Goal: Task Accomplishment & Management: Manage account settings

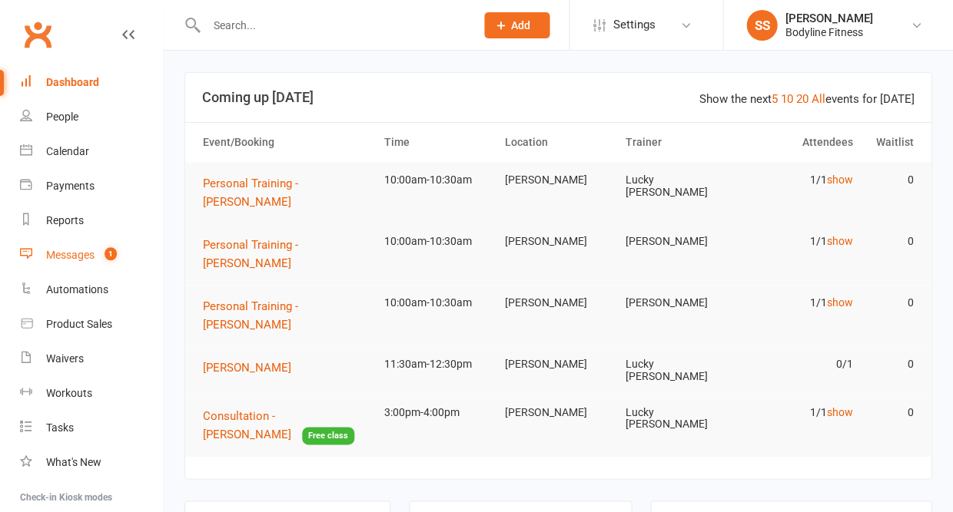
click at [66, 252] on div "Messages" at bounding box center [70, 255] width 48 height 12
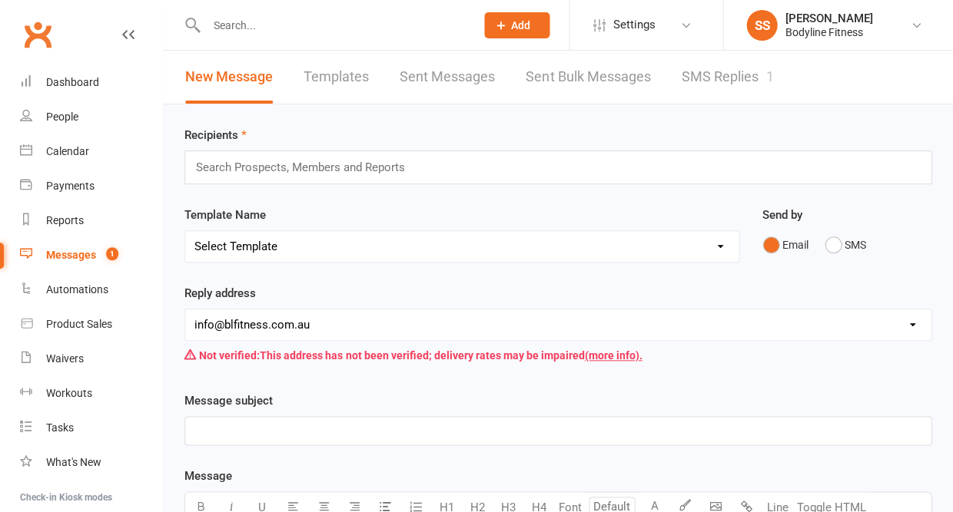
click at [720, 78] on link "SMS Replies 1" at bounding box center [727, 77] width 92 height 53
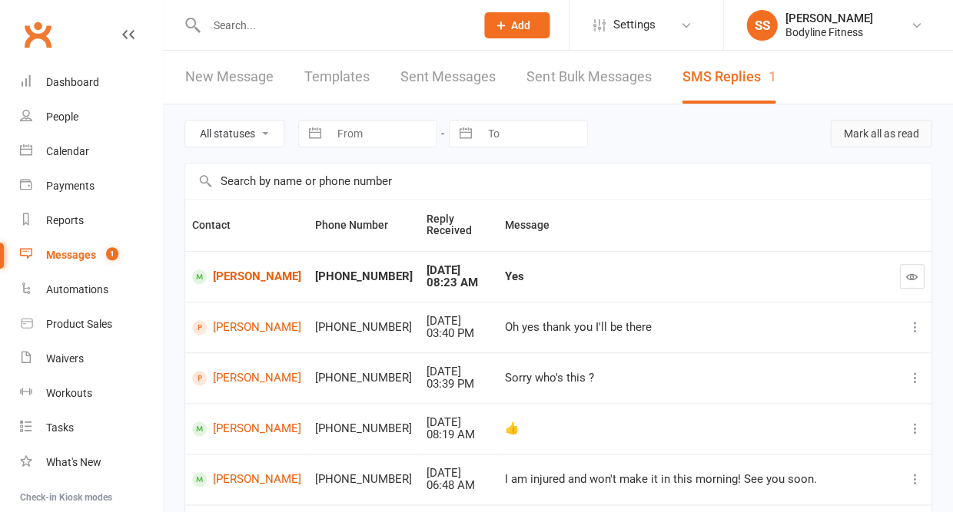
click at [890, 138] on button "Mark all as read" at bounding box center [880, 134] width 101 height 28
click at [72, 147] on div "Calendar" at bounding box center [67, 151] width 43 height 12
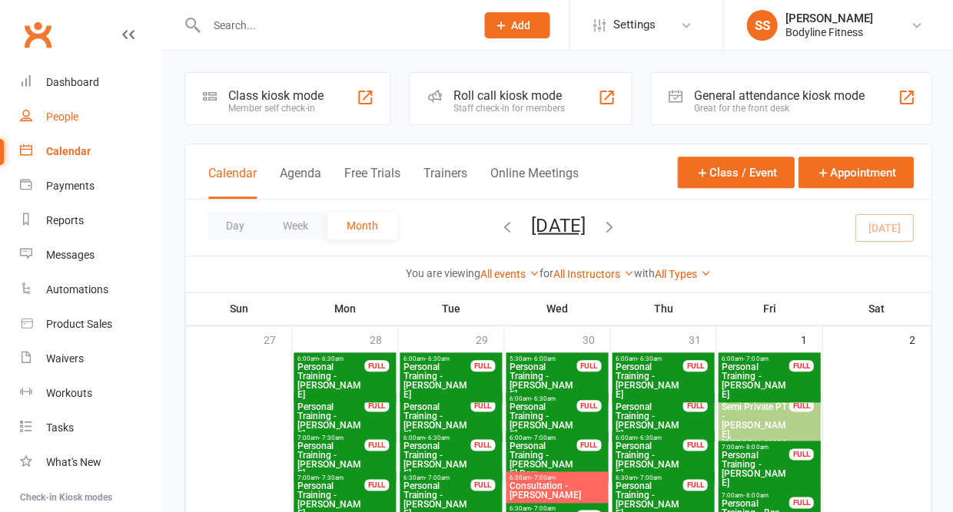
click at [56, 115] on div "People" at bounding box center [62, 117] width 32 height 12
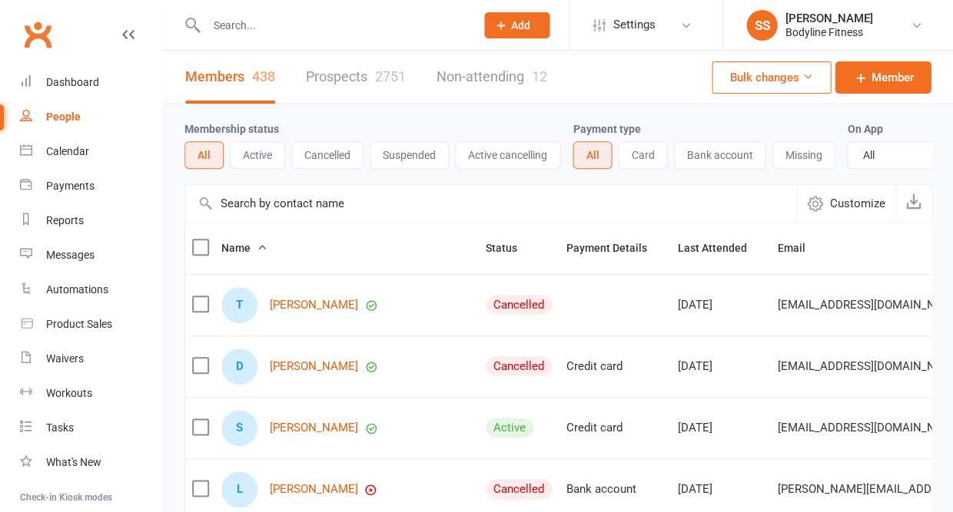
click at [353, 66] on link "Prospects 2751" at bounding box center [356, 77] width 100 height 53
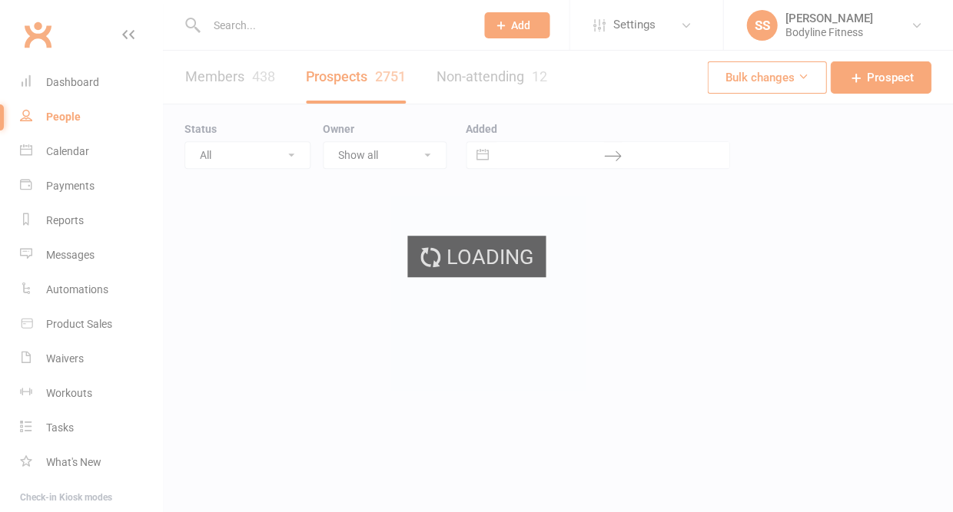
select select "50"
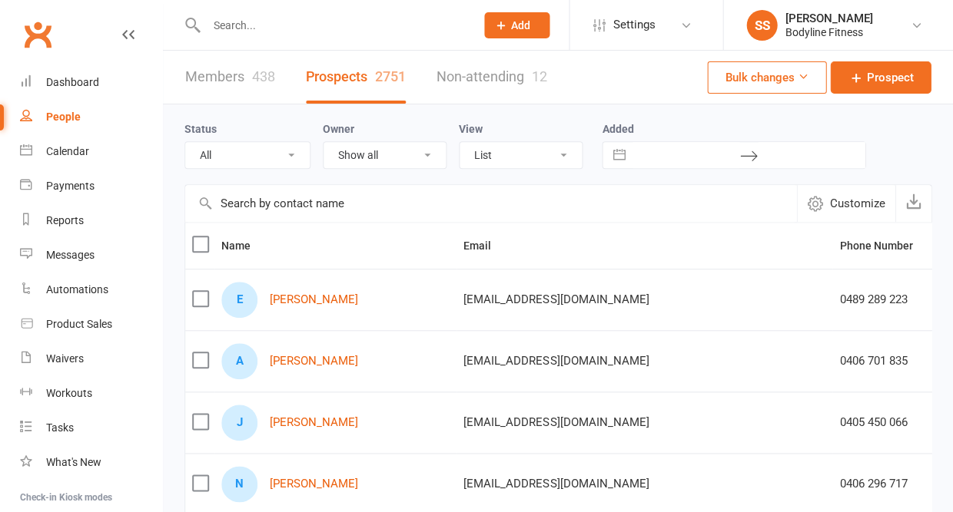
select select "New Lead"
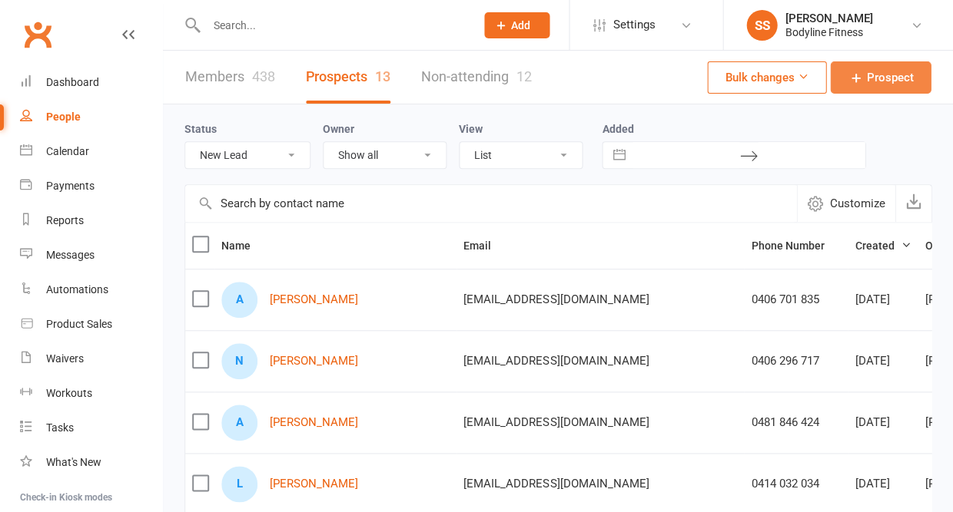
click at [886, 84] on span "Prospect" at bounding box center [889, 77] width 47 height 18
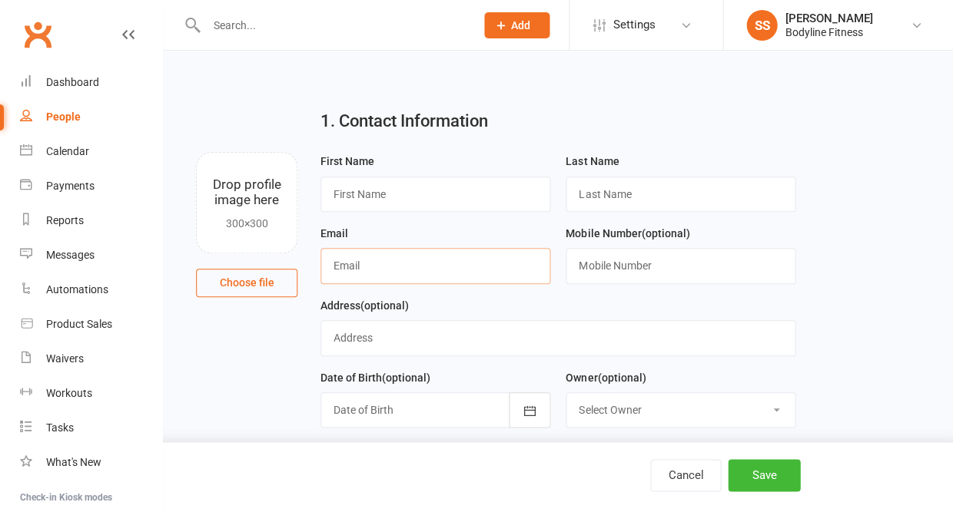
paste input "[EMAIL_ADDRESS][DOMAIN_NAME]"
type input "[EMAIL_ADDRESS][DOMAIN_NAME]"
click at [356, 188] on input "text" at bounding box center [435, 194] width 230 height 35
type input "Kosta"
type input "Kokkalis"
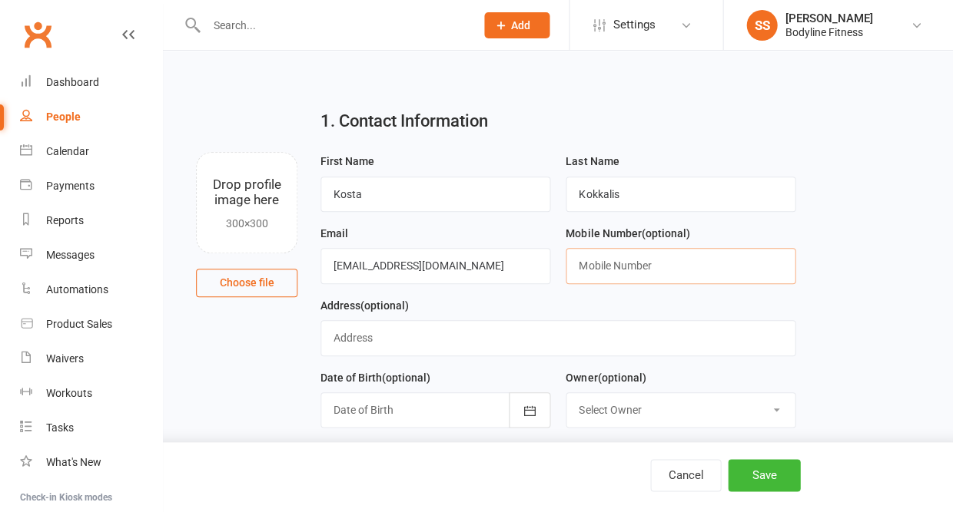
click at [605, 273] on input "text" at bounding box center [680, 265] width 230 height 35
paste input "+61416932061"
click at [597, 266] on input "+61416932061" at bounding box center [680, 265] width 230 height 35
click at [603, 270] on input "0416932061" at bounding box center [680, 265] width 230 height 35
click at [621, 270] on input "0416 932061" at bounding box center [680, 265] width 230 height 35
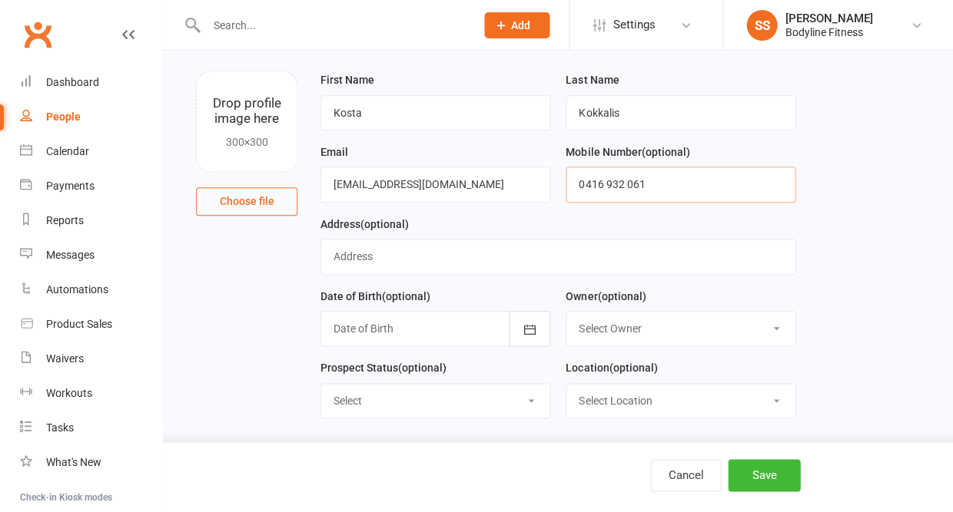
scroll to position [92, 0]
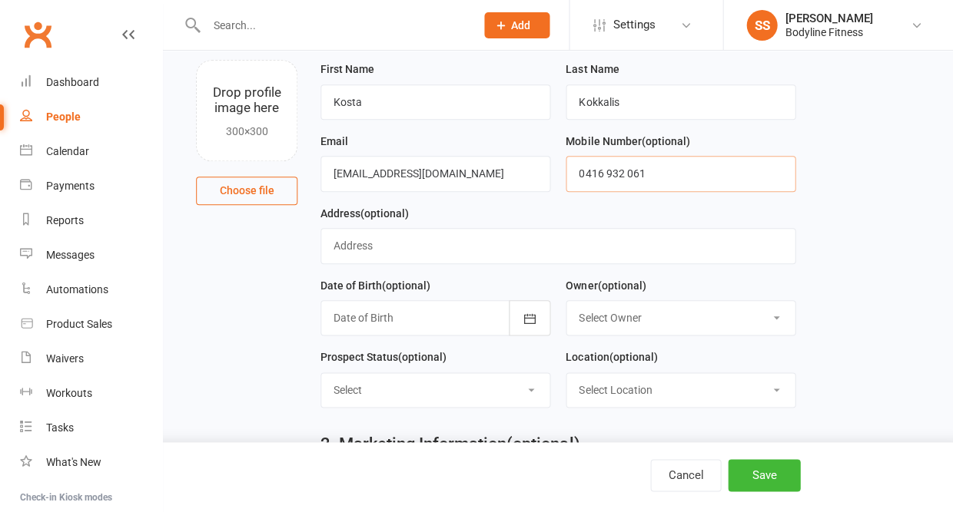
type input "0416 932 061"
select select "New Lead"
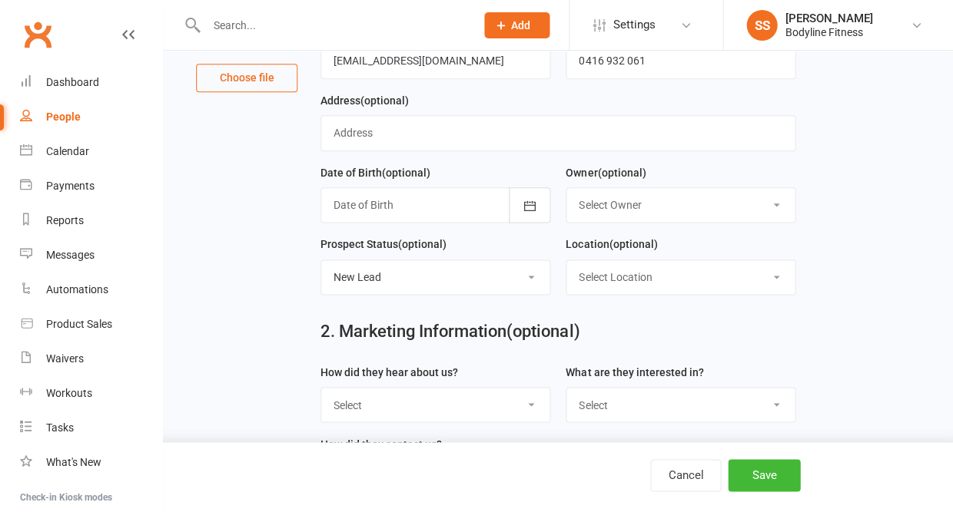
scroll to position [222, 0]
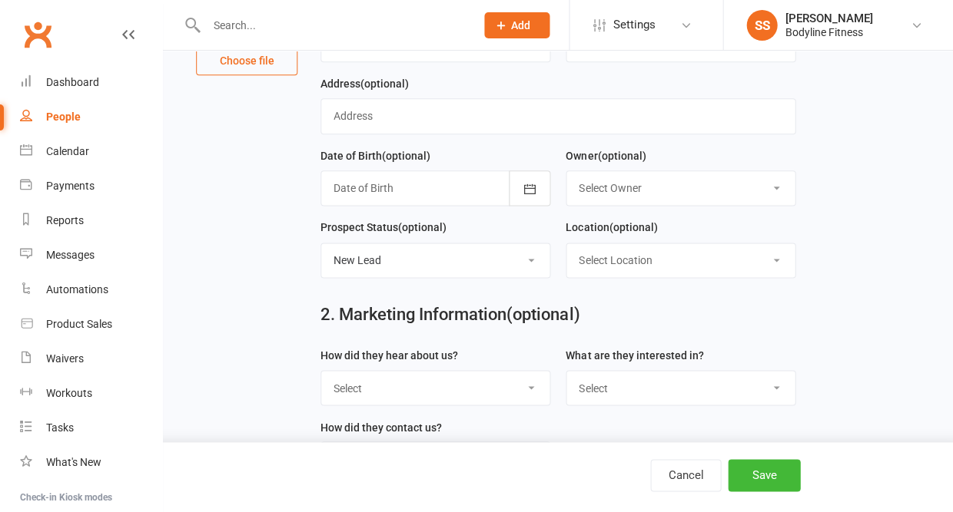
select select "Google PT"
select select "Personal Training"
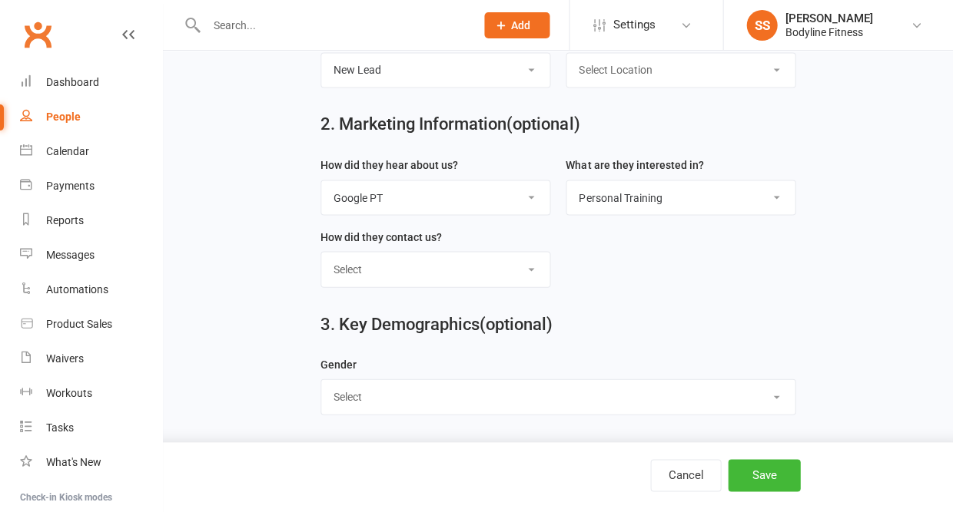
scroll to position [419, 0]
select select "[DEMOGRAPHIC_DATA]"
click at [741, 476] on button "Save" at bounding box center [764, 475] width 72 height 32
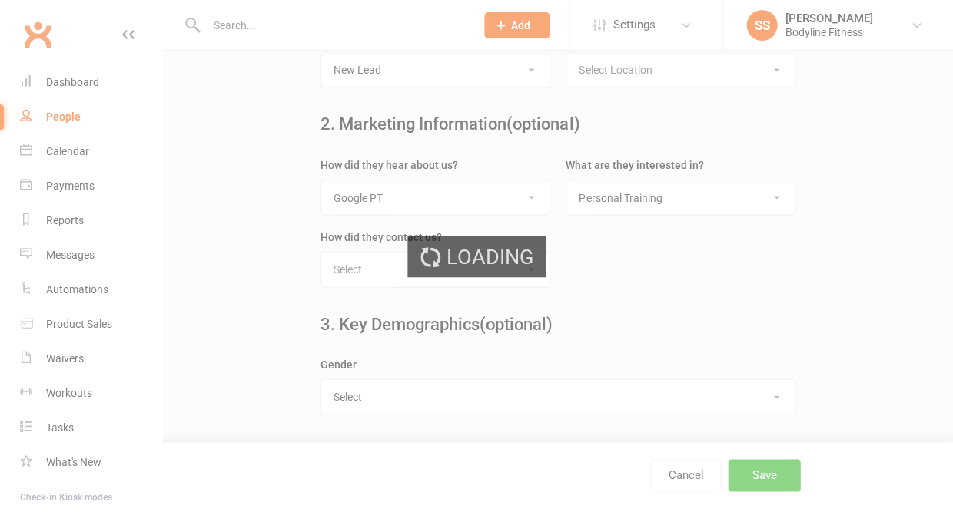
scroll to position [0, 0]
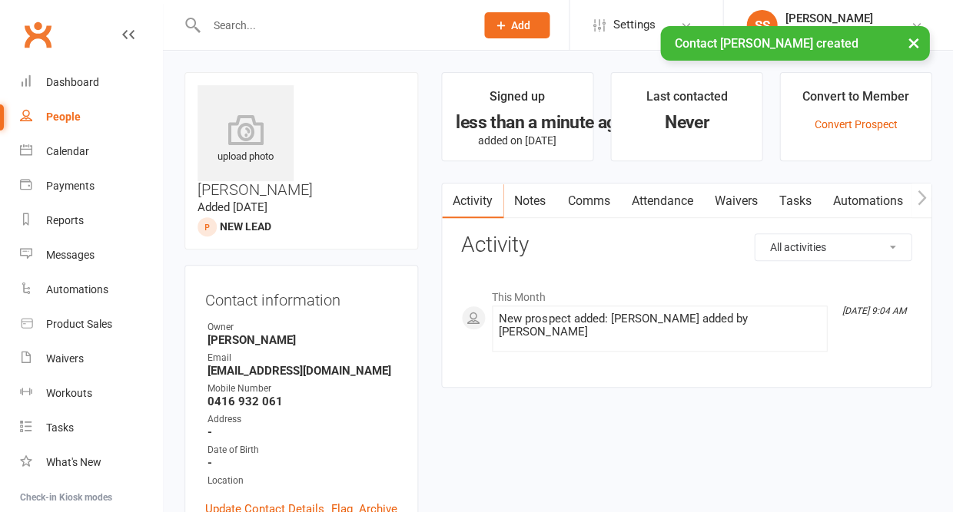
click at [529, 197] on link "Notes" at bounding box center [529, 201] width 53 height 35
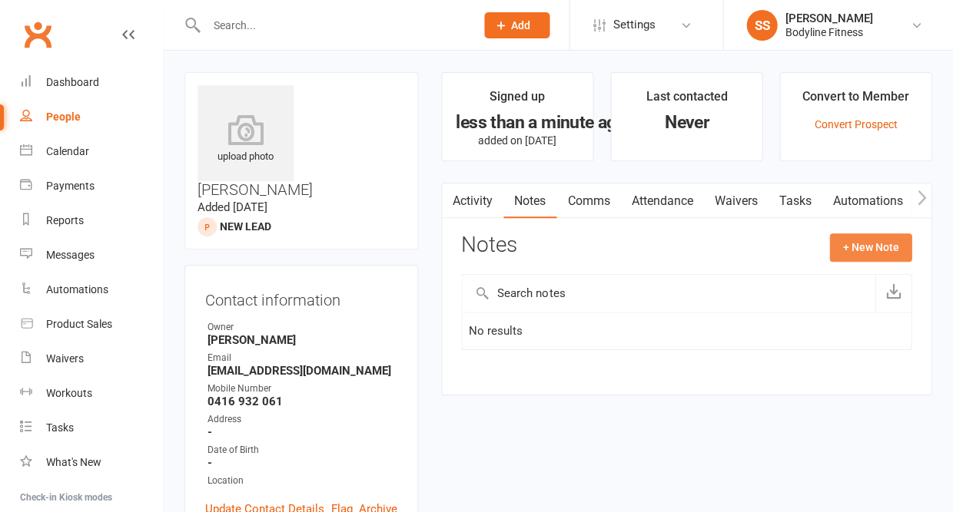
click at [870, 245] on button "+ New Note" at bounding box center [870, 248] width 82 height 28
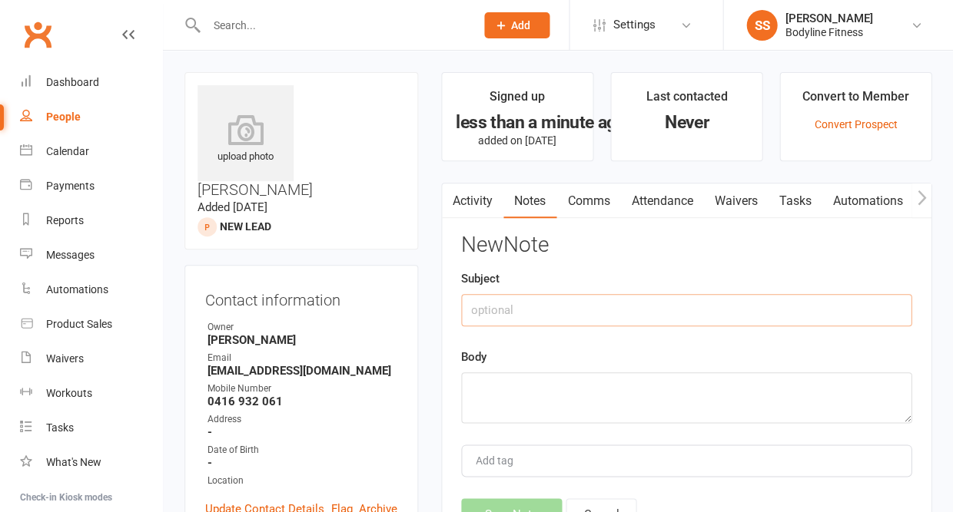
click at [667, 302] on input "text" at bounding box center [686, 310] width 450 height 32
type input "Google lead"
click at [599, 399] on textarea at bounding box center [686, 398] width 450 height 51
paste textarea "To pass the [DEMOGRAPHIC_DATA] Federal Police physical entrance exam. By [DATE]"
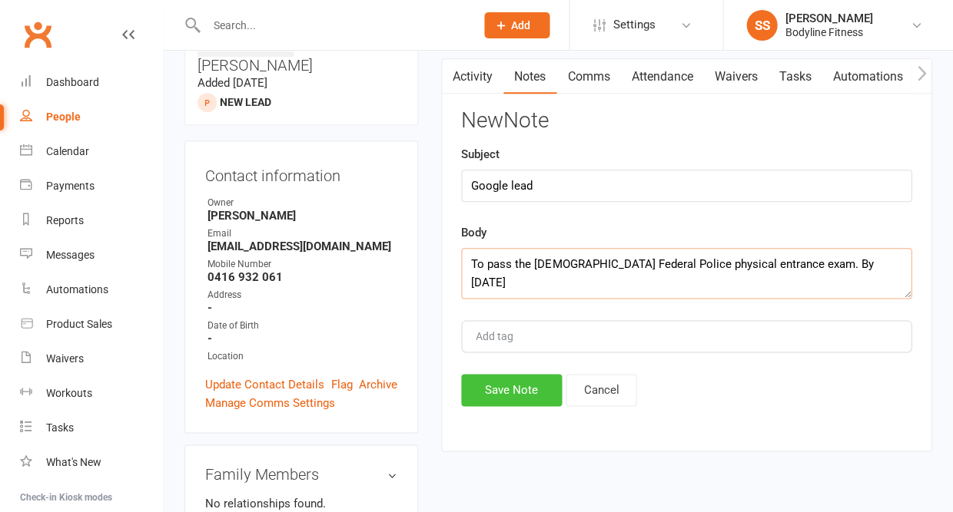
scroll to position [133, 0]
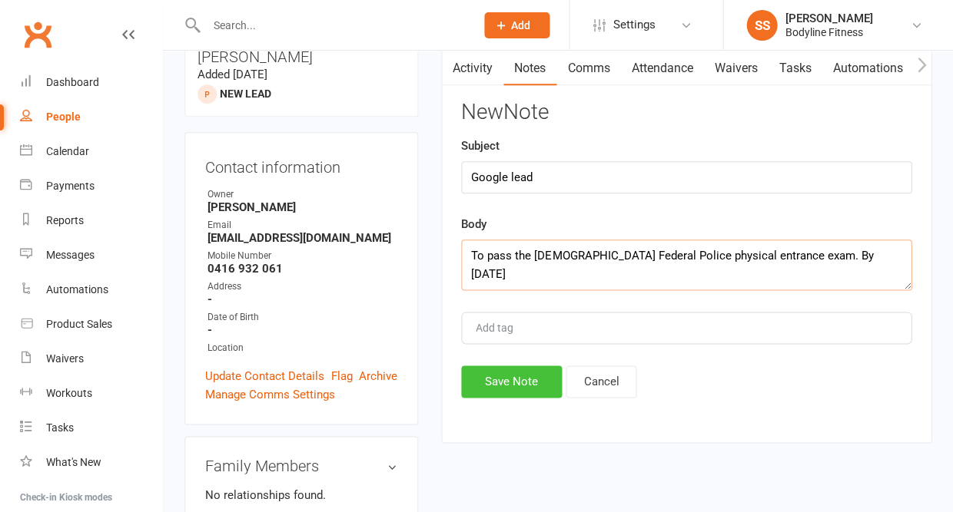
type textarea "To pass the [DEMOGRAPHIC_DATA] Federal Police physical entrance exam. By [DATE]"
click at [520, 383] on button "Save Note" at bounding box center [511, 382] width 101 height 32
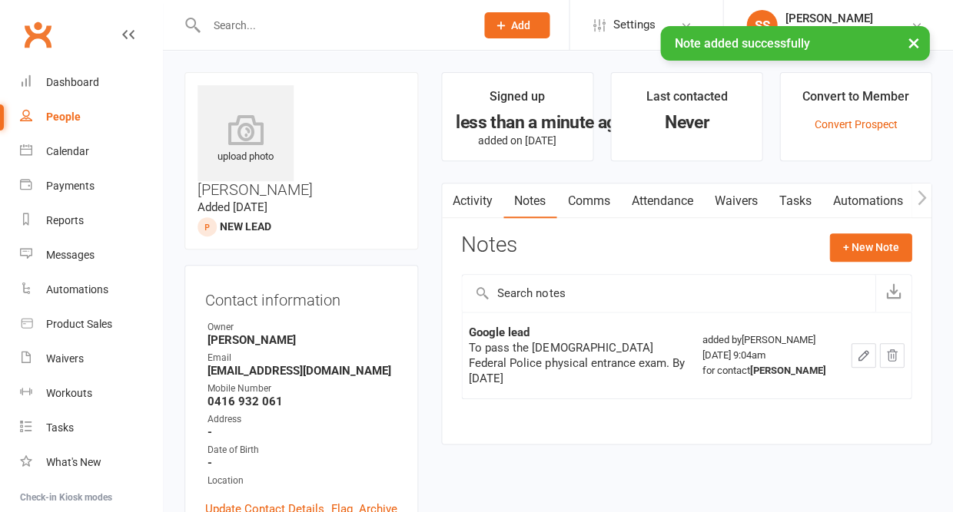
scroll to position [0, 0]
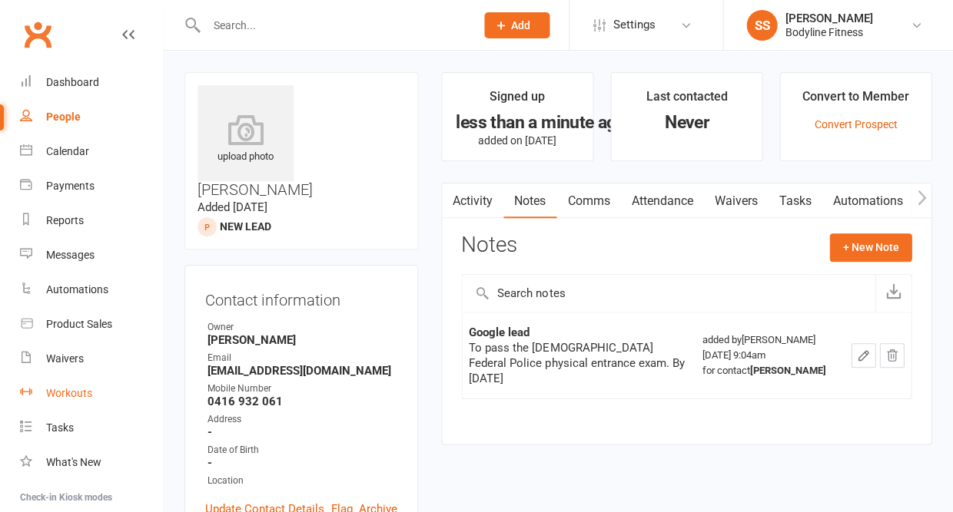
click at [78, 387] on div "Workouts" at bounding box center [69, 393] width 46 height 12
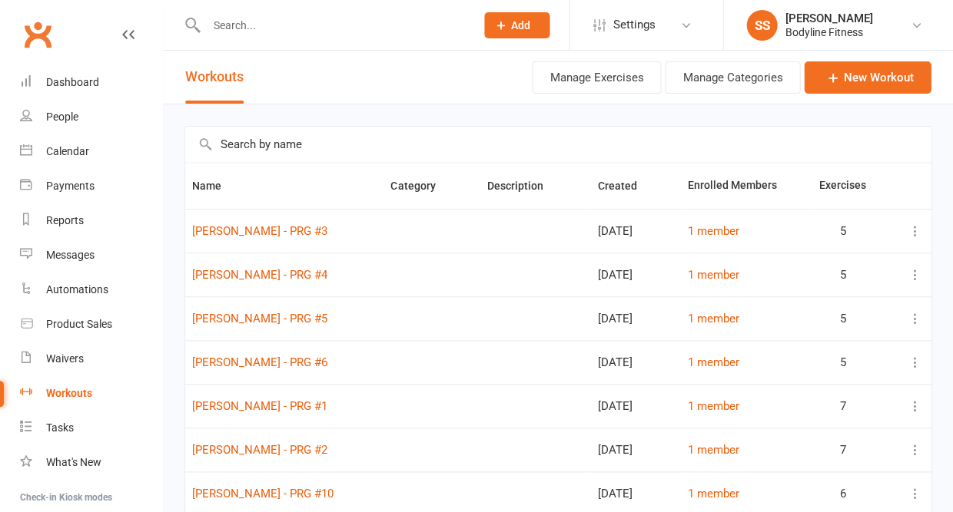
click at [235, 147] on input "text" at bounding box center [557, 144] width 745 height 35
type input "l"
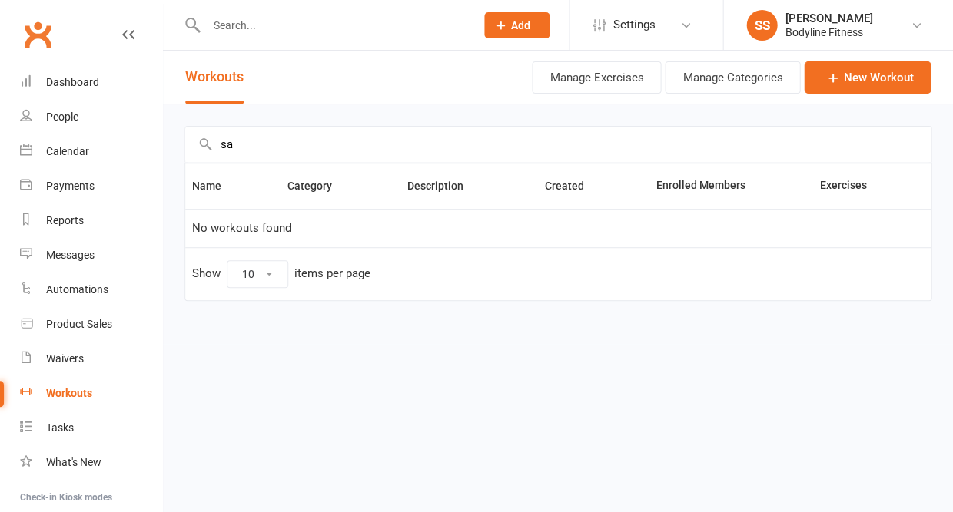
type input "s"
type input "L"
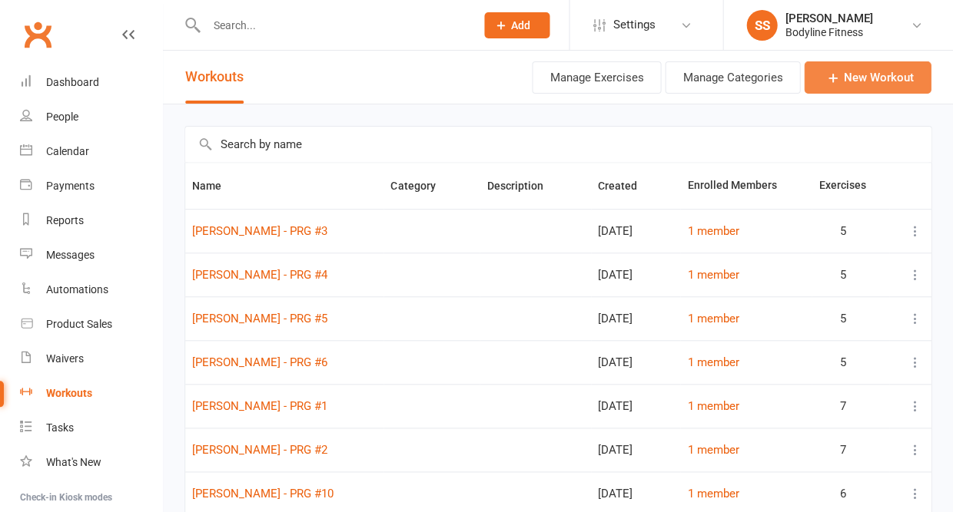
click at [845, 82] on link "New Workout" at bounding box center [867, 77] width 127 height 32
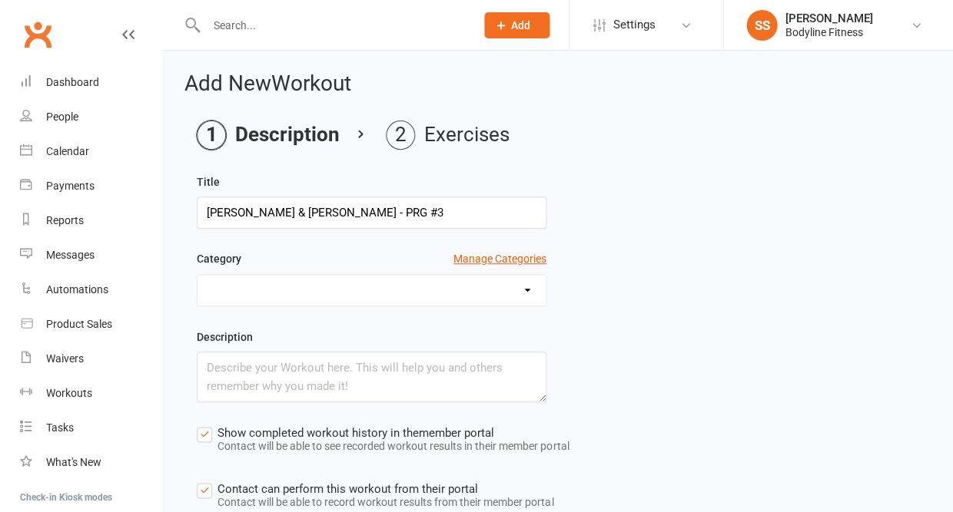
type input "[PERSON_NAME] & [PERSON_NAME] - PRG #34"
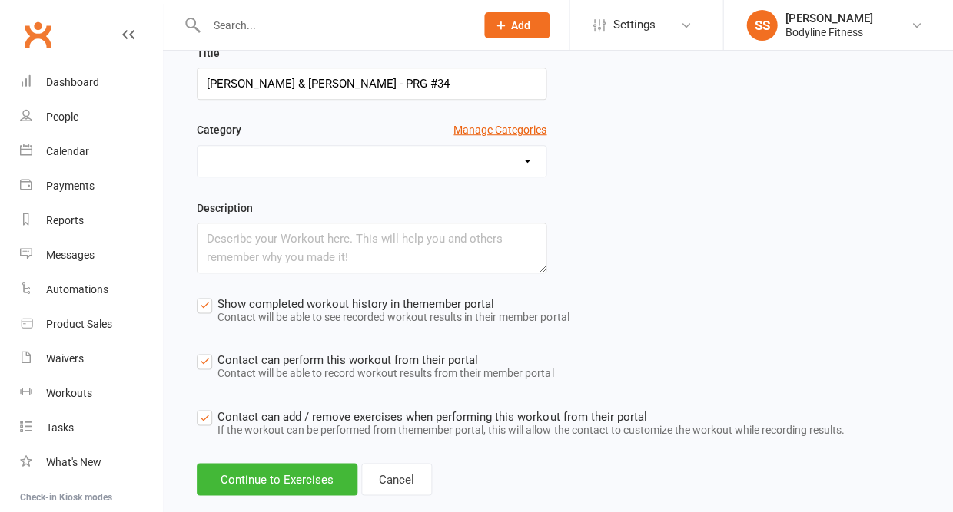
scroll to position [129, 0]
click at [326, 489] on button "Continue to Exercises" at bounding box center [277, 479] width 161 height 32
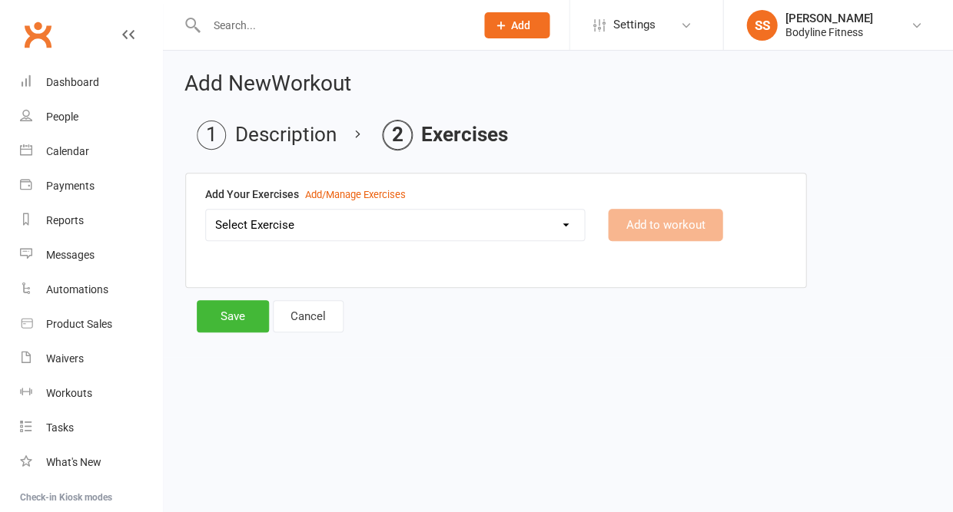
scroll to position [0, 0]
click at [307, 225] on select "Select Exercise 100's 120 Degree Knee Flexed Glute Bridges 1/2 Cuban Press 1/2 …" at bounding box center [395, 225] width 378 height 31
select select "6094"
click at [649, 216] on button "Add to workout" at bounding box center [665, 225] width 114 height 32
select select
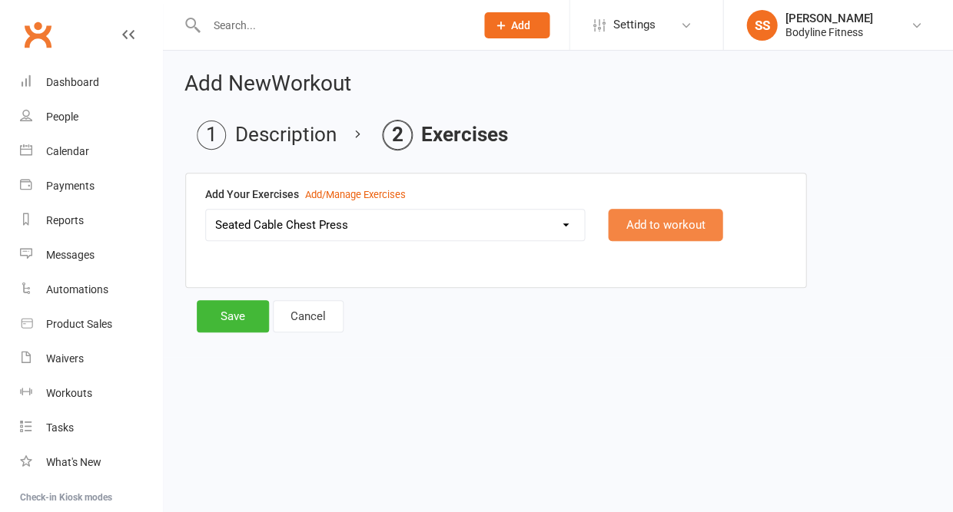
select select "Kilograms"
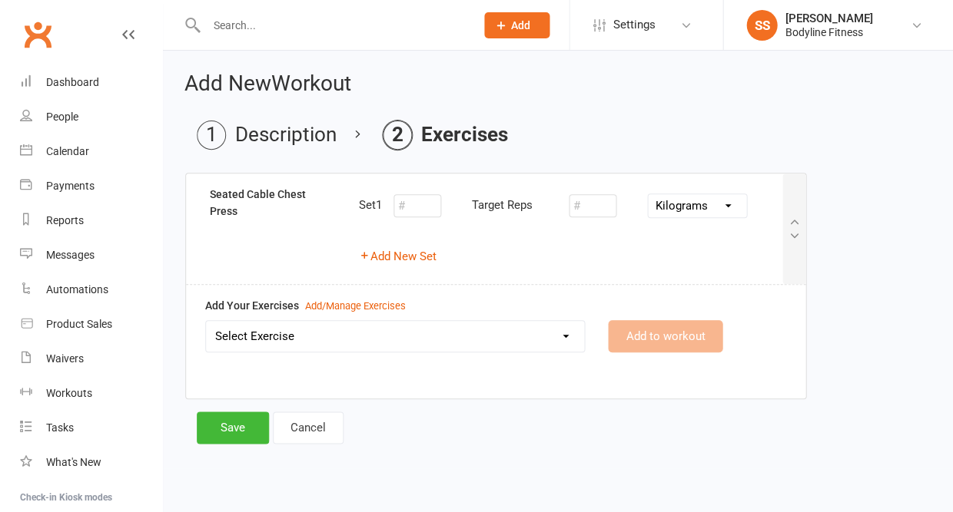
click at [441, 254] on div "Add New Set" at bounding box center [570, 256] width 423 height 18
click at [436, 255] on button "Add New Set" at bounding box center [398, 256] width 78 height 18
select select "Kilograms"
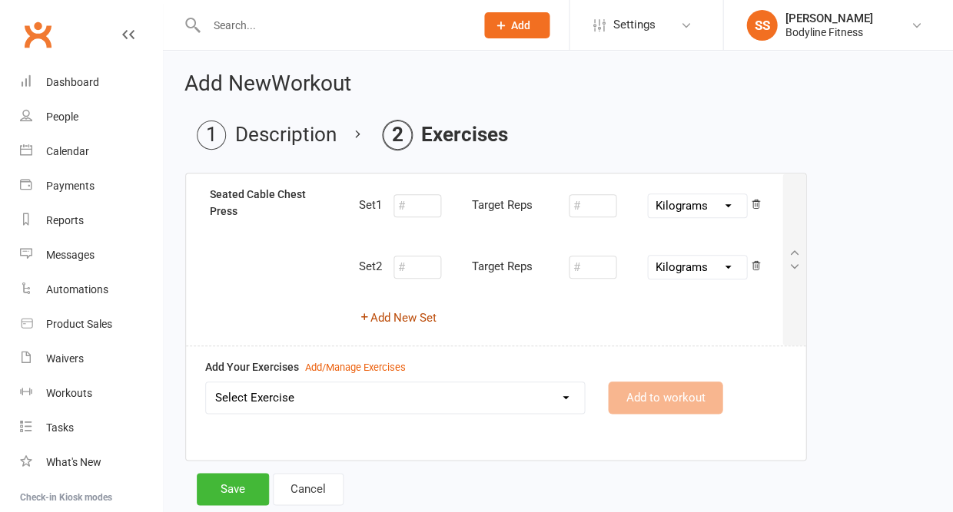
click at [408, 314] on button "Add New Set" at bounding box center [398, 318] width 78 height 18
select select "Kilograms"
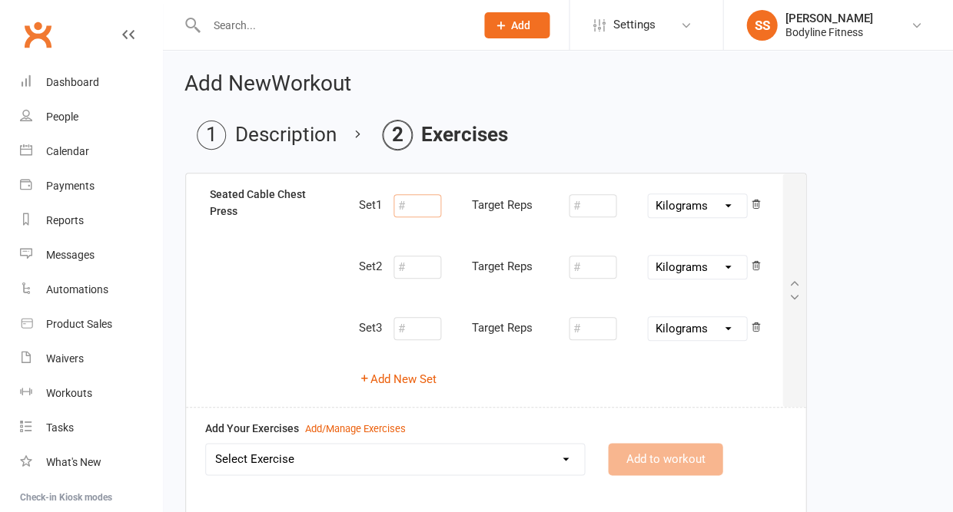
click at [414, 212] on input "number" at bounding box center [417, 205] width 48 height 23
type input "1"
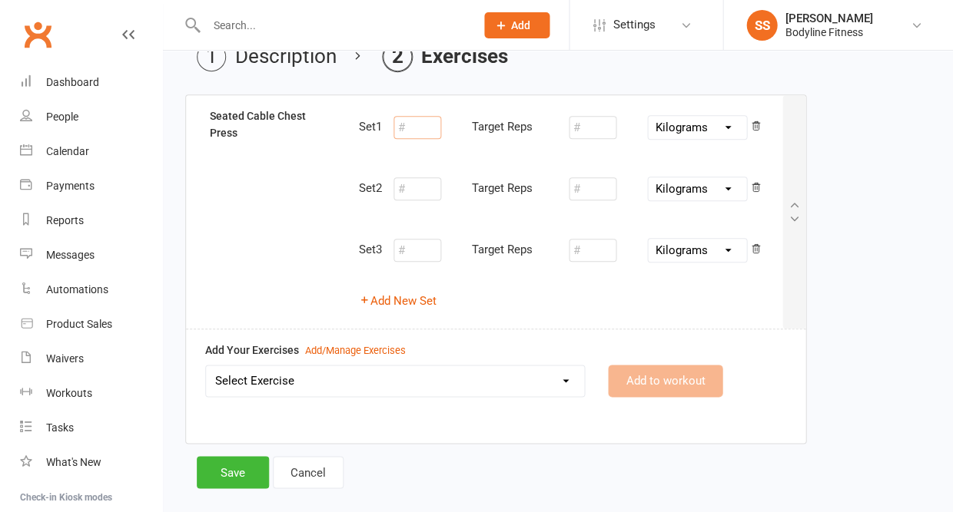
scroll to position [88, 0]
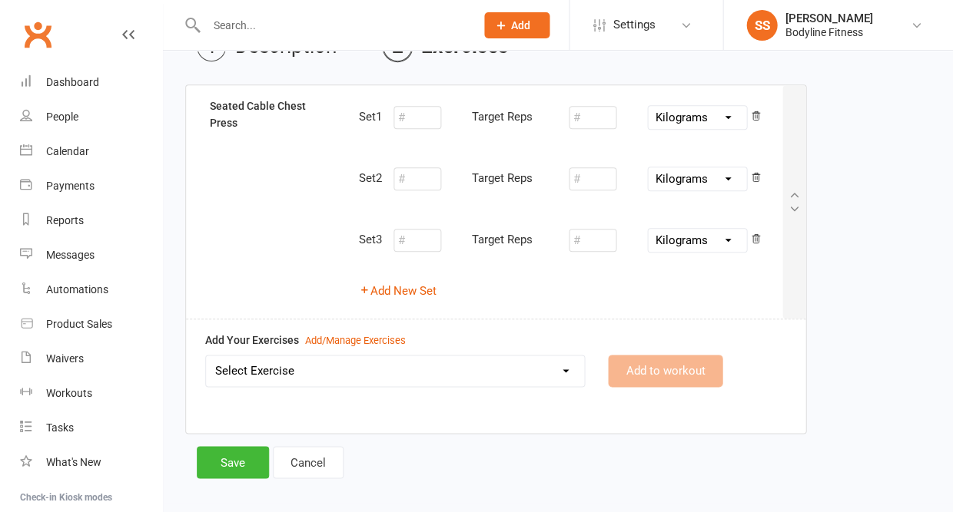
click at [346, 371] on select "Select Exercise 100's 120 Degree Knee Flexed Glute Bridges 1/2 Cuban Press 1/2 …" at bounding box center [395, 371] width 378 height 31
select select "2091"
click at [681, 371] on button "Add to workout" at bounding box center [665, 371] width 114 height 32
select select
select select "Kilograms"
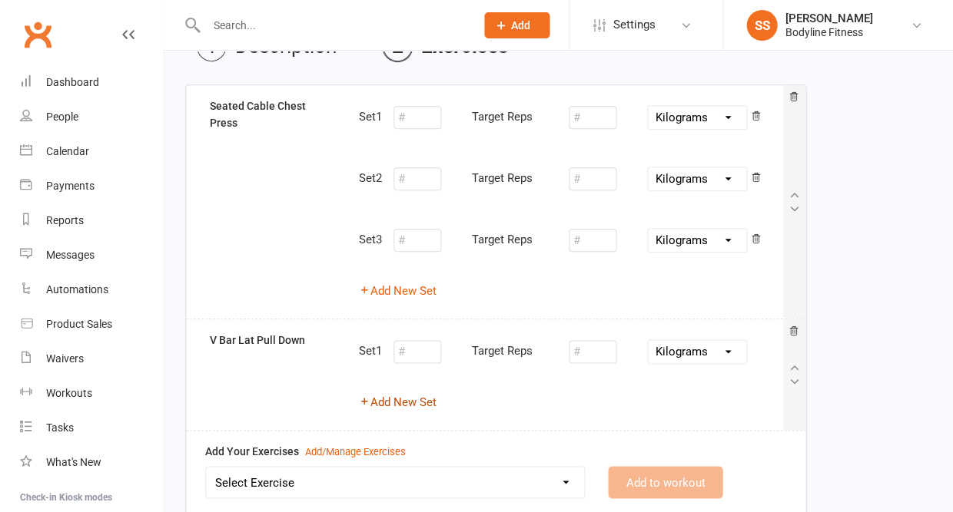
click at [424, 399] on button "Add New Set" at bounding box center [398, 402] width 78 height 18
select select "Kilograms"
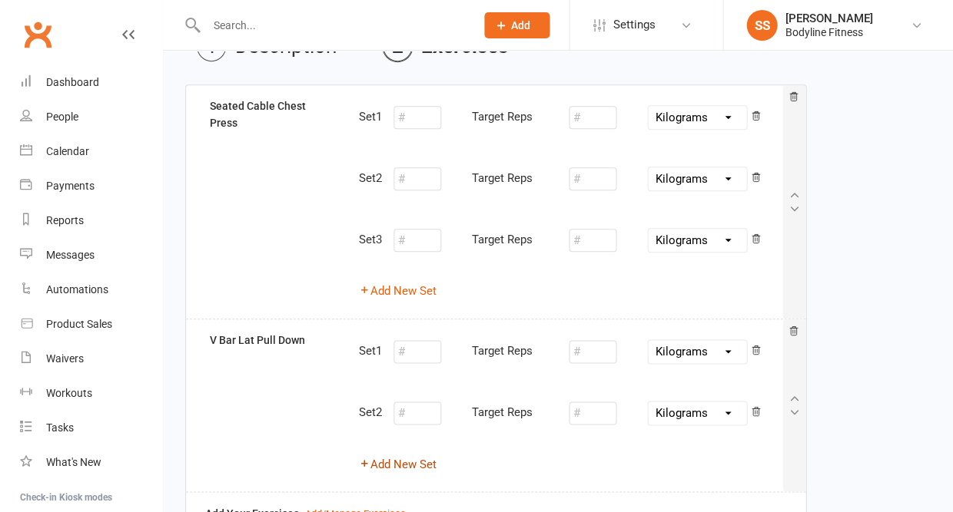
click at [398, 458] on button "Add New Set" at bounding box center [398, 464] width 78 height 18
select select "Kilograms"
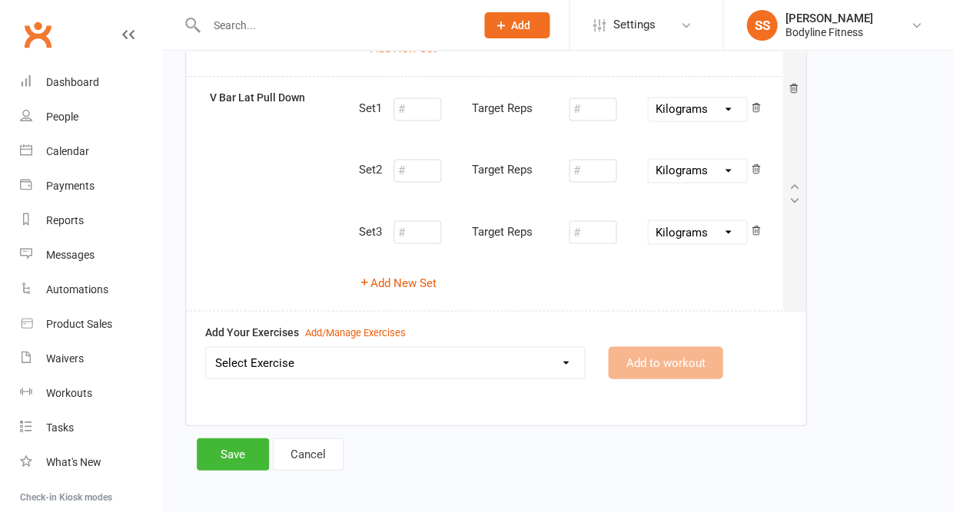
scroll to position [330, 0]
click at [360, 360] on select "Select Exercise 100's 120 Degree Knee Flexed Glute Bridges 1/2 Cuban Press 1/2 …" at bounding box center [395, 363] width 378 height 31
select select "2206"
click at [675, 353] on button "Add to workout" at bounding box center [665, 363] width 114 height 32
select select
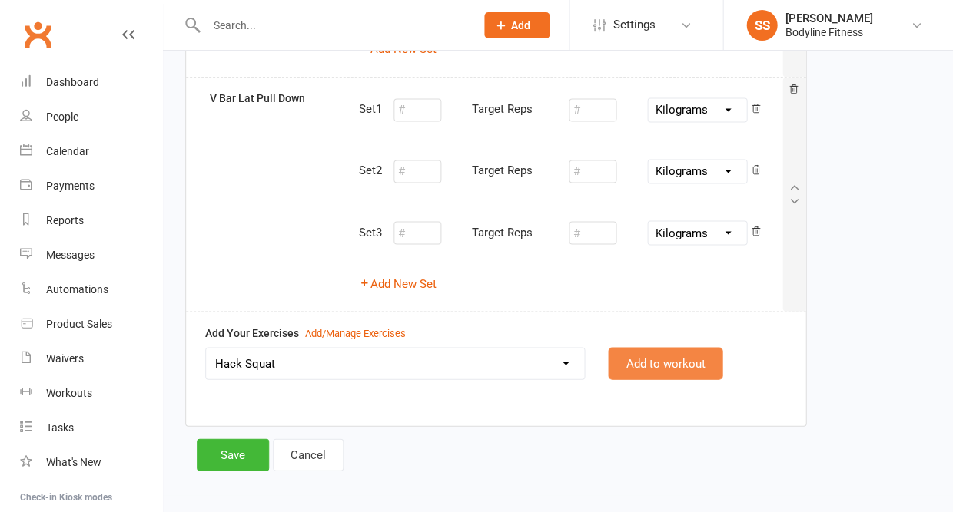
select select "Kilograms"
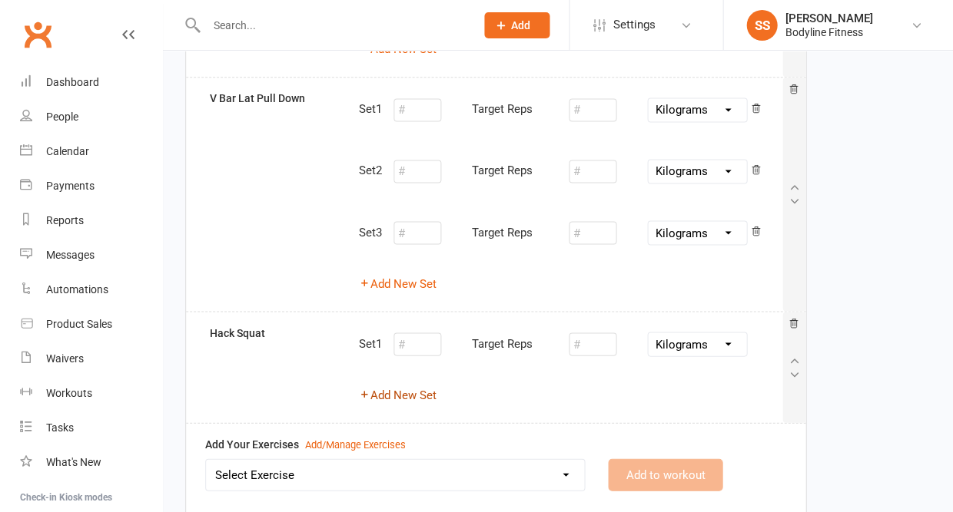
click at [422, 388] on button "Add New Set" at bounding box center [398, 395] width 78 height 18
select select "Kilograms"
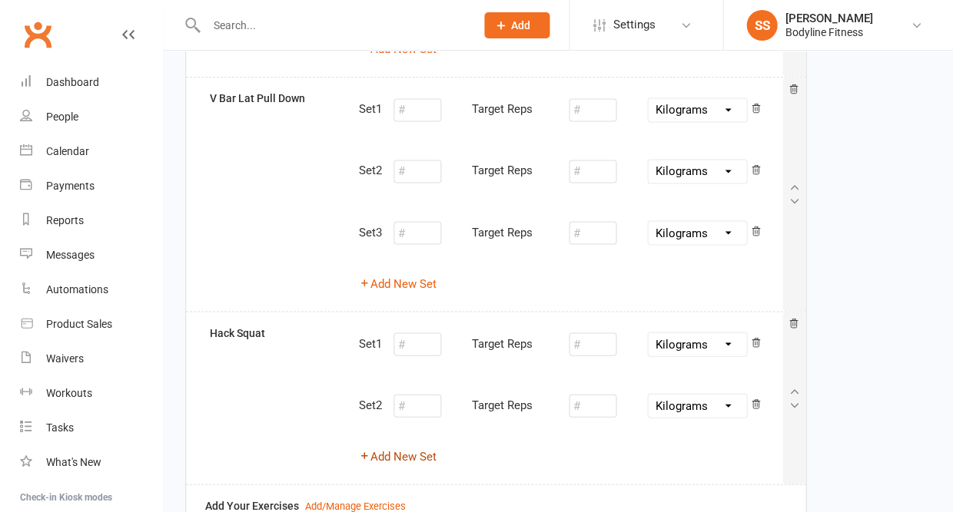
click at [403, 447] on button "Add New Set" at bounding box center [398, 456] width 78 height 18
select select "Kilograms"
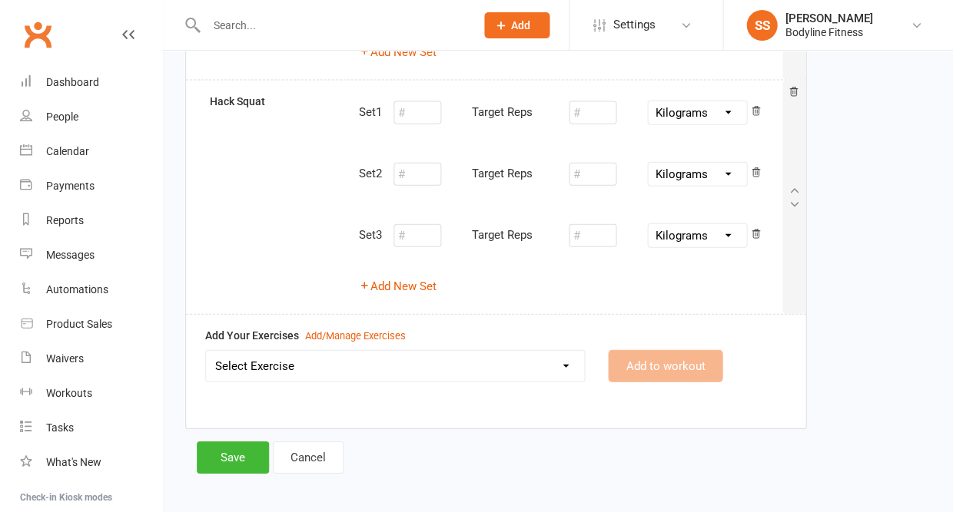
scroll to position [561, 0]
click at [327, 362] on select "Select Exercise 100's 120 Degree Knee Flexed Glute Bridges 1/2 Cuban Press 1/2 …" at bounding box center [395, 367] width 378 height 31
select select "9761"
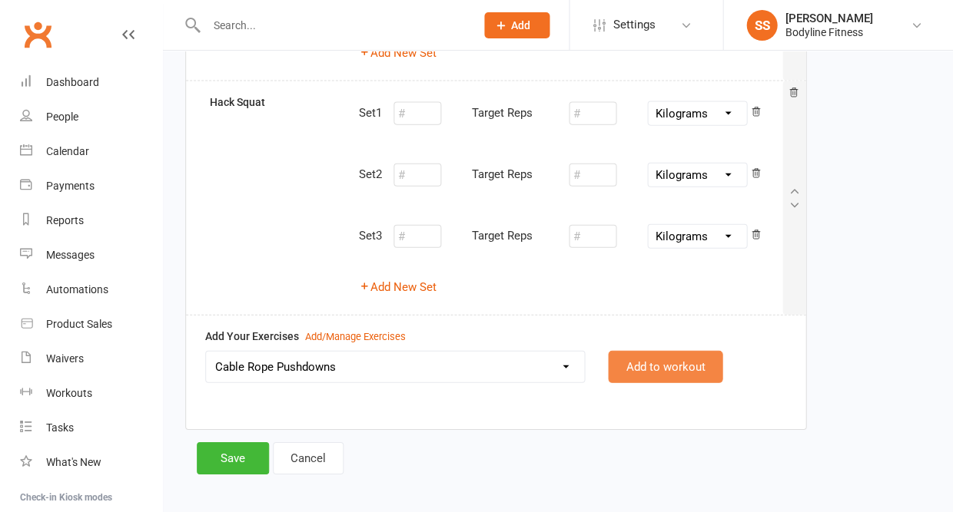
click at [624, 351] on button "Add to workout" at bounding box center [665, 367] width 114 height 32
select select
select select "Kilograms"
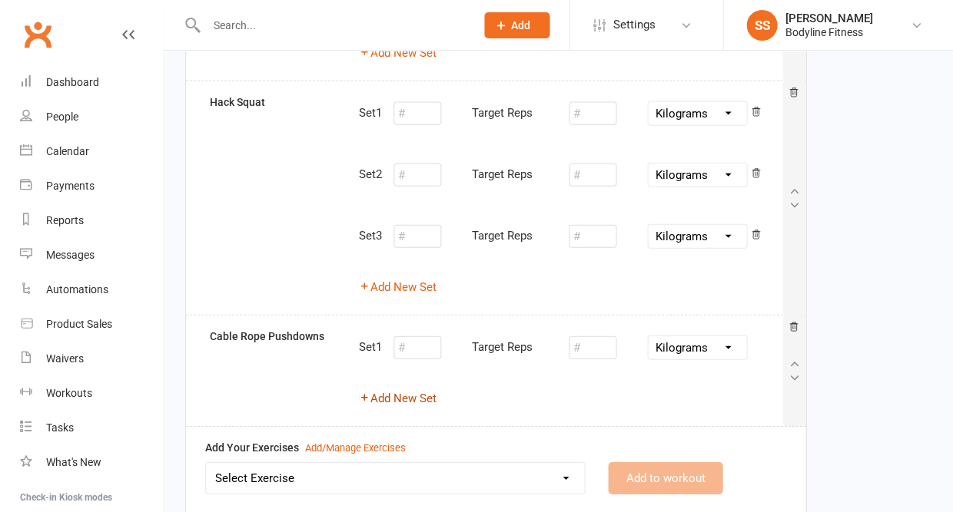
click at [425, 392] on button "Add New Set" at bounding box center [398, 398] width 78 height 18
select select "Kilograms"
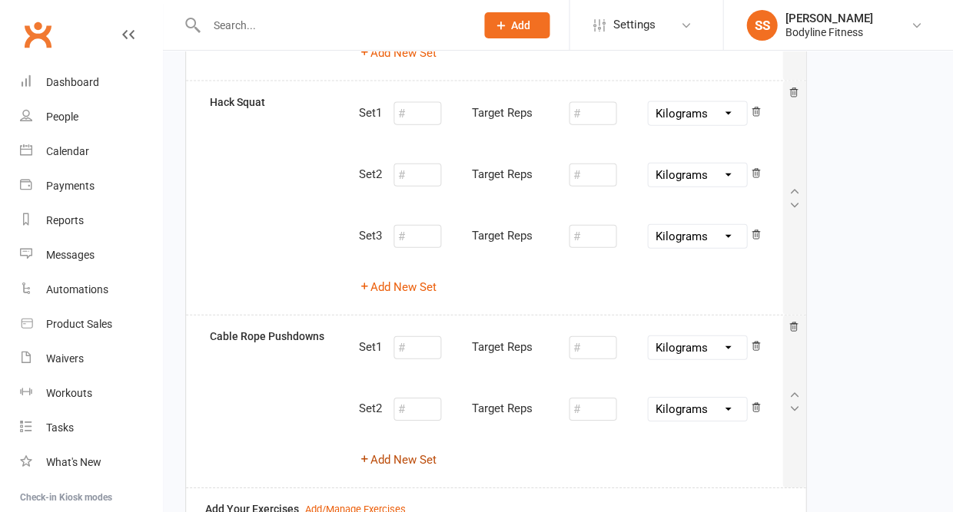
click at [400, 451] on button "Add New Set" at bounding box center [398, 460] width 78 height 18
select select "Kilograms"
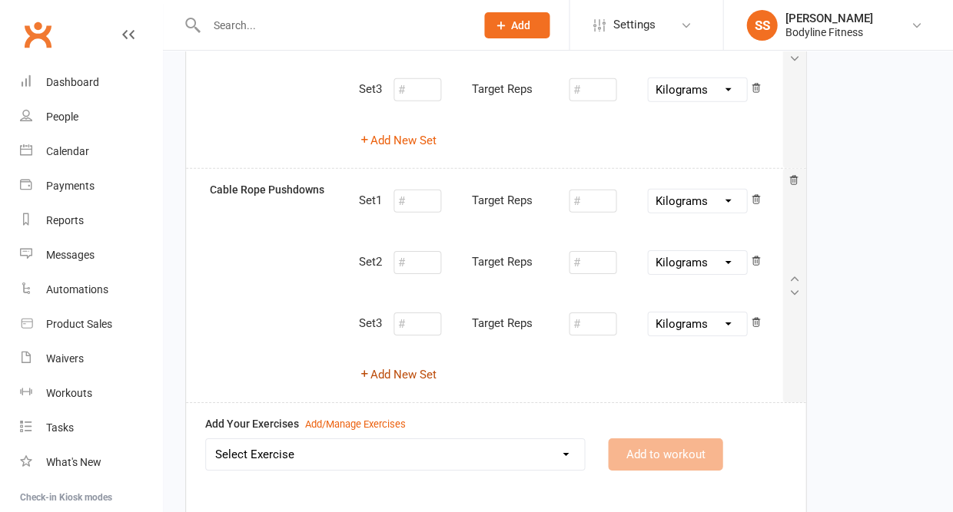
scroll to position [729, 0]
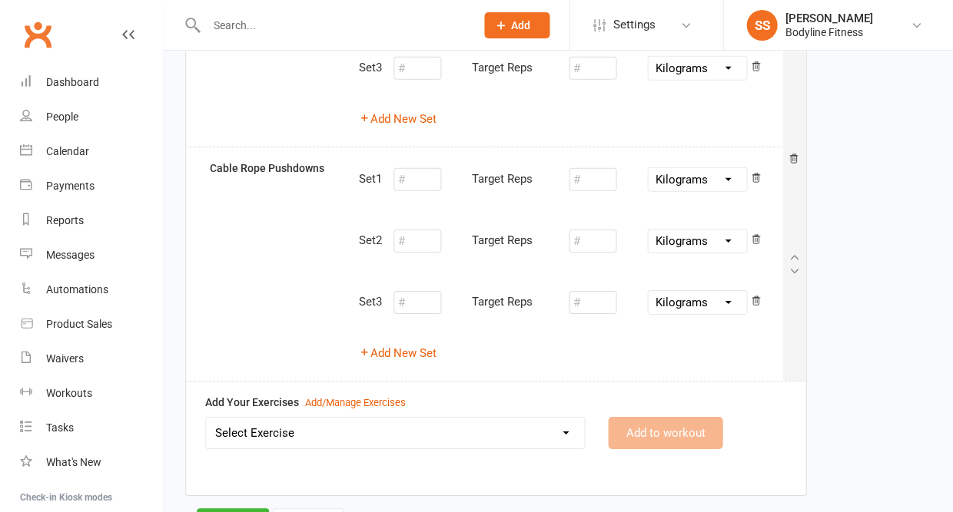
click at [373, 419] on select "Select Exercise 100's 120 Degree Knee Flexed Glute Bridges 1/2 Cuban Press 1/2 …" at bounding box center [395, 433] width 378 height 31
click at [312, 396] on div "Add/Manage Exercises" at bounding box center [355, 404] width 101 height 16
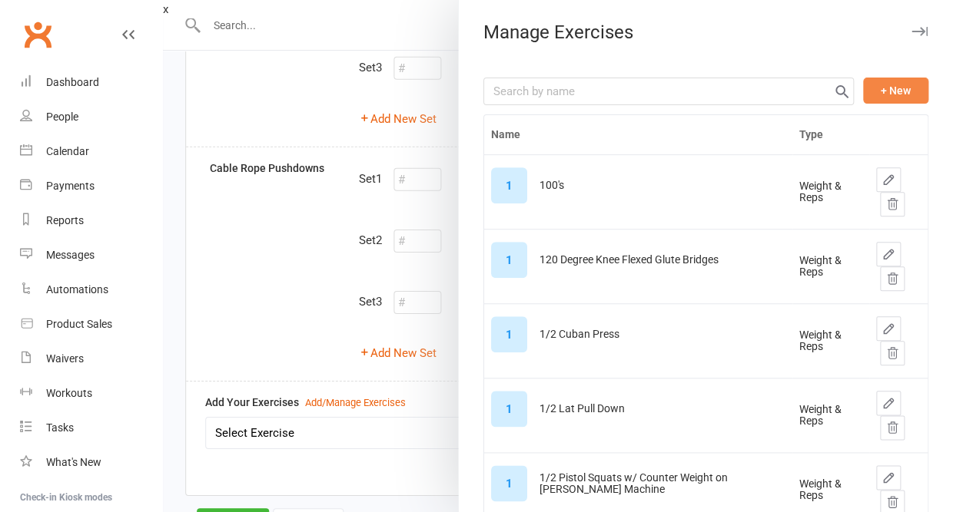
click at [878, 85] on button "+ New" at bounding box center [895, 91] width 65 height 26
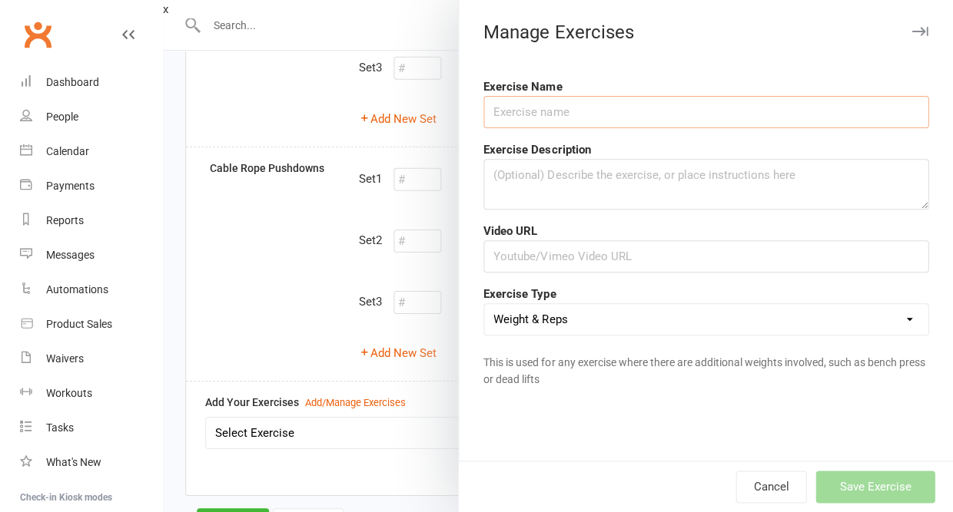
click at [763, 118] on input "text" at bounding box center [705, 112] width 445 height 32
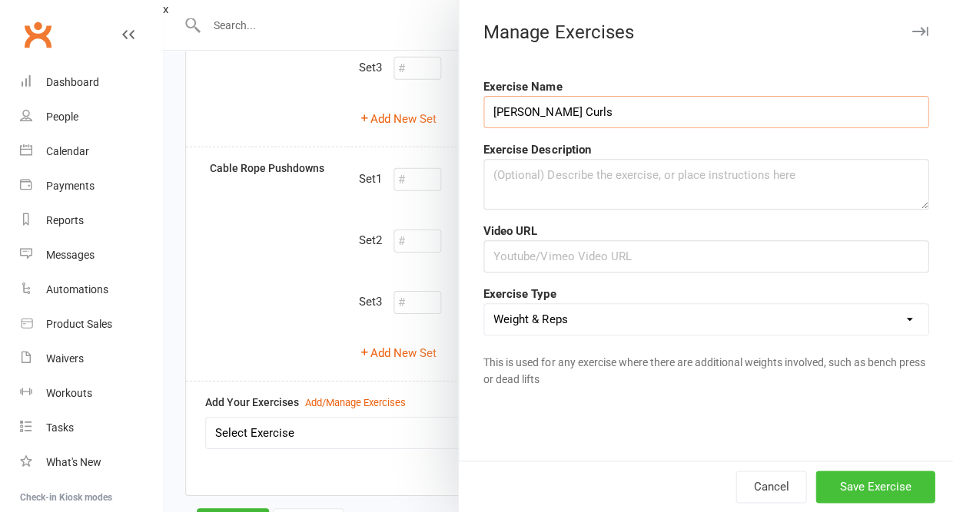
type input "Zottman Curls"
click at [855, 493] on button "Save Exercise" at bounding box center [874, 487] width 119 height 32
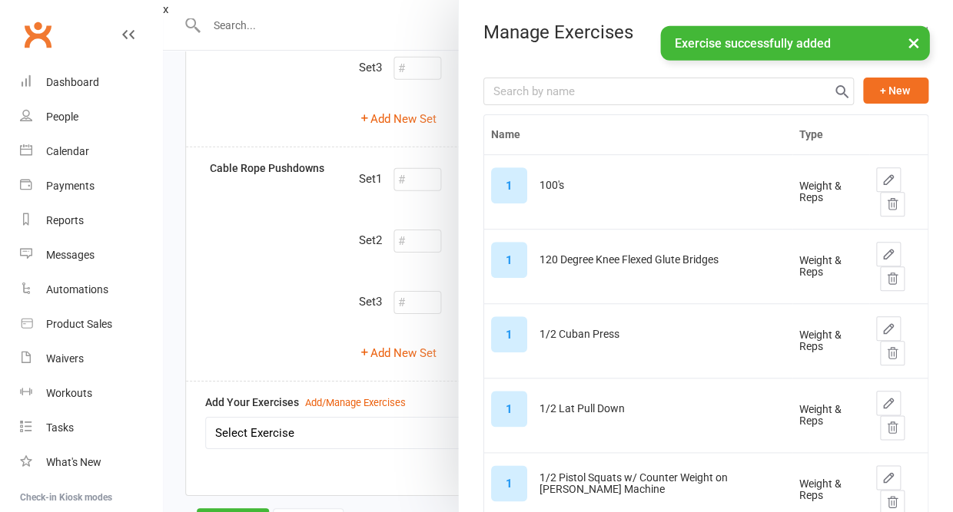
click at [911, 49] on button "×" at bounding box center [913, 42] width 28 height 33
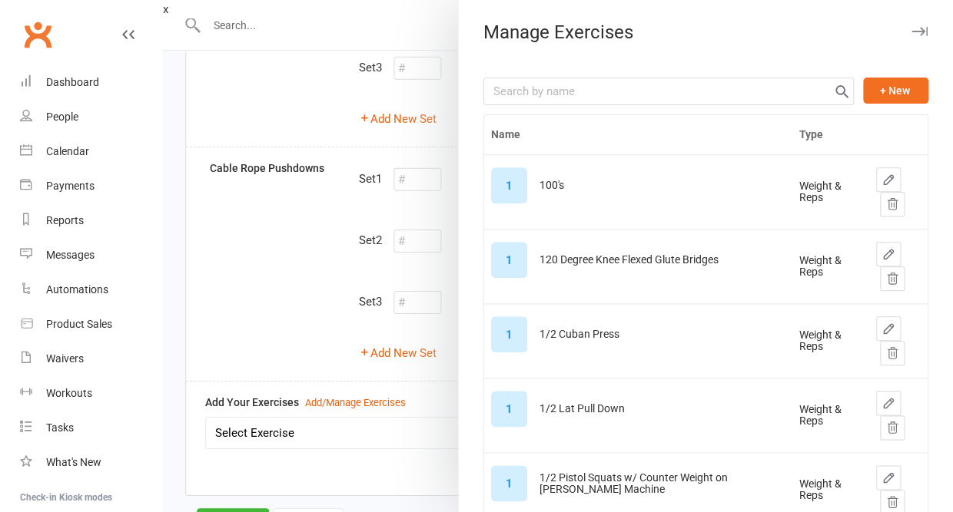
click at [917, 29] on icon "button" at bounding box center [919, 31] width 16 height 9
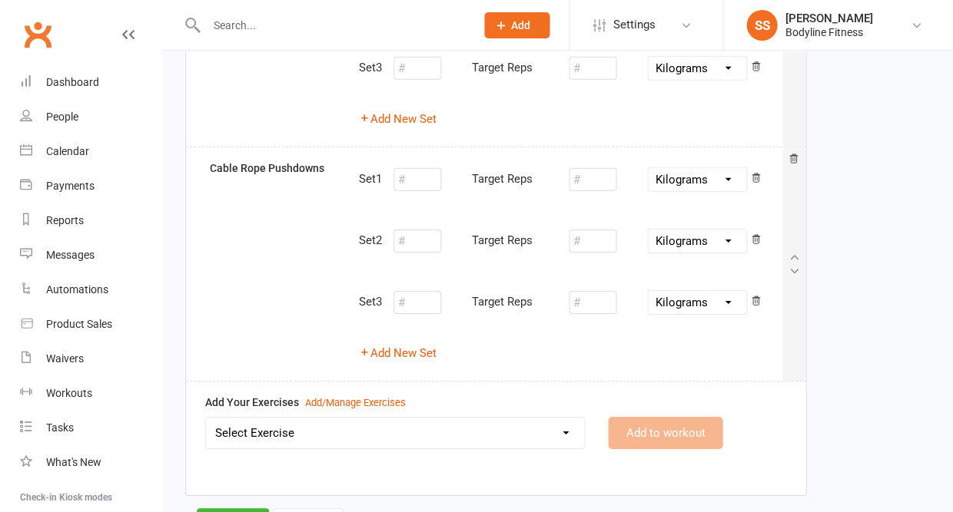
click at [370, 424] on select "Select Exercise 100's 120 Degree Knee Flexed Glute Bridges 1/2 Cuban Press 1/2 …" at bounding box center [395, 433] width 378 height 31
select select "12207"
click at [659, 419] on button "Add to workout" at bounding box center [665, 433] width 114 height 32
select select
select select "Kilograms"
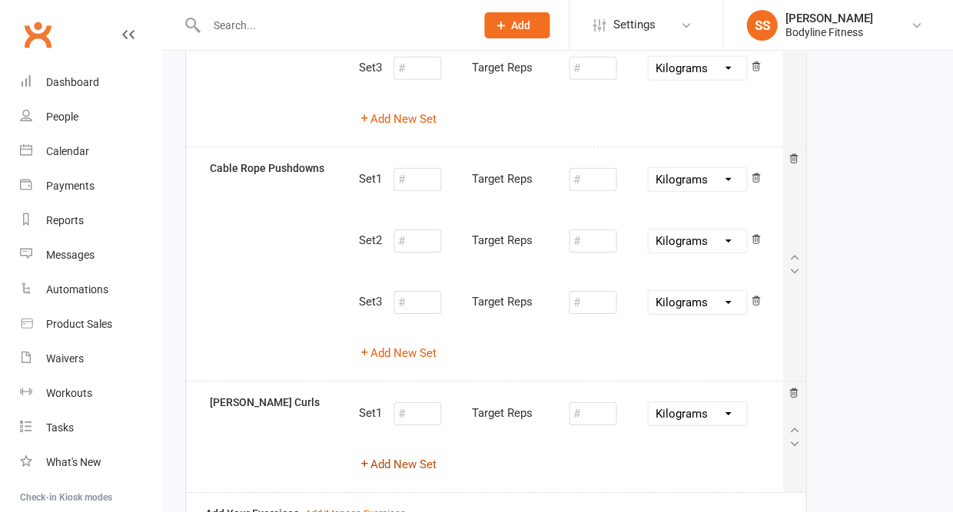
click at [403, 456] on button "Add New Set" at bounding box center [398, 465] width 78 height 18
select select "Kilograms"
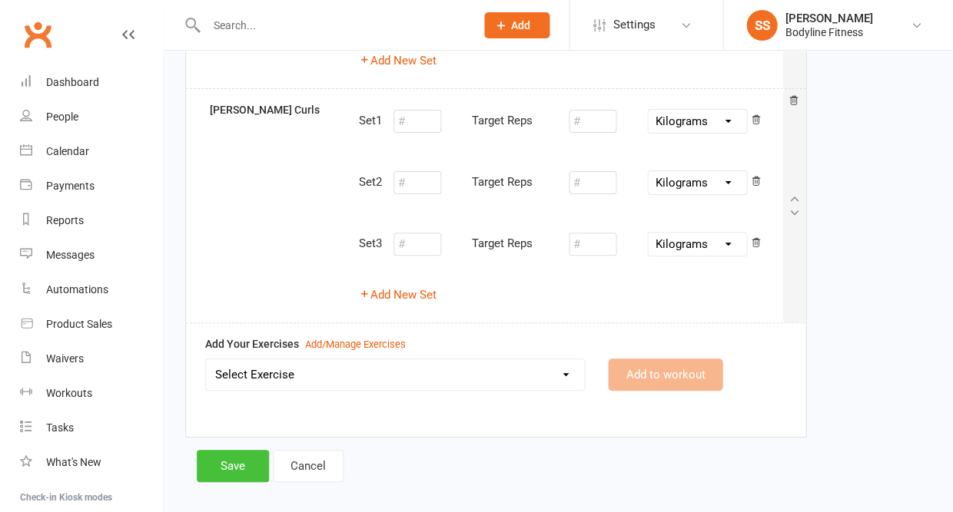
scroll to position [1021, 0]
click at [220, 451] on button "Save" at bounding box center [233, 467] width 72 height 32
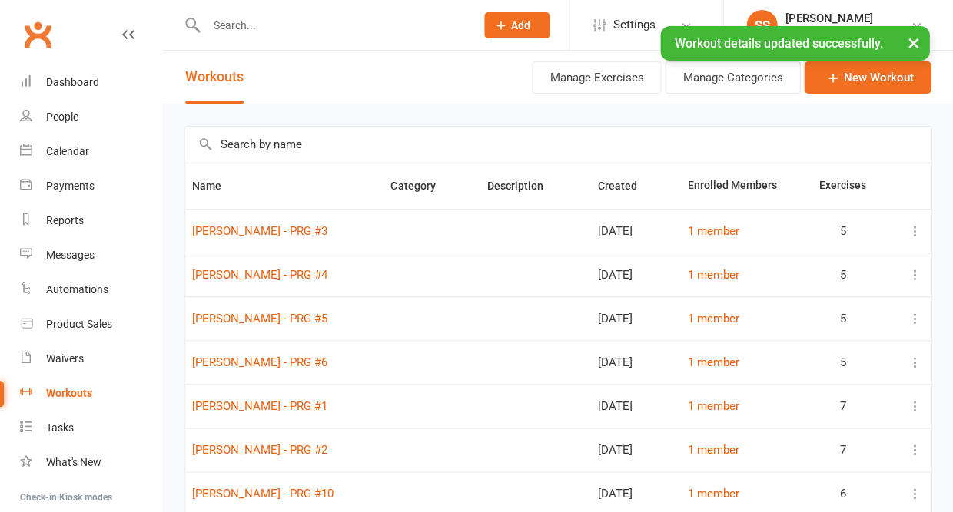
click at [261, 23] on input "text" at bounding box center [332, 26] width 263 height 22
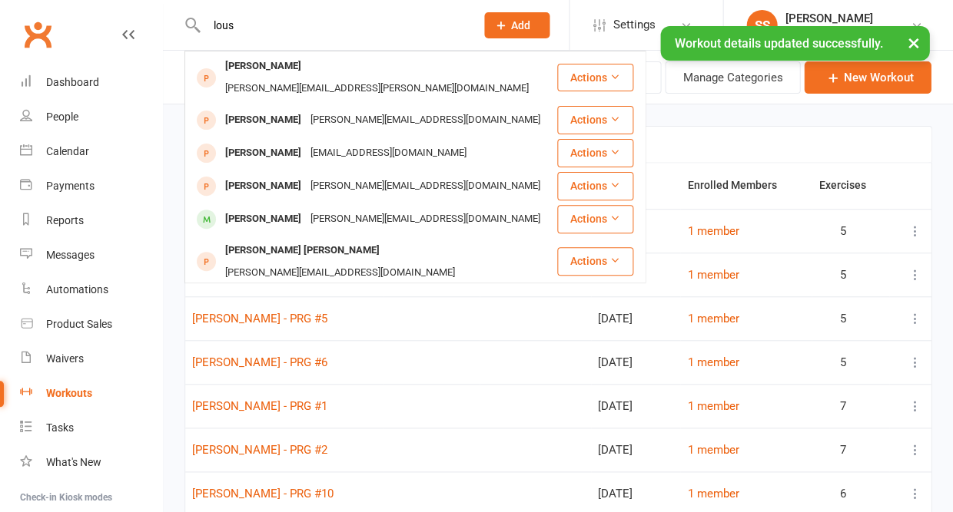
type input "Lous"
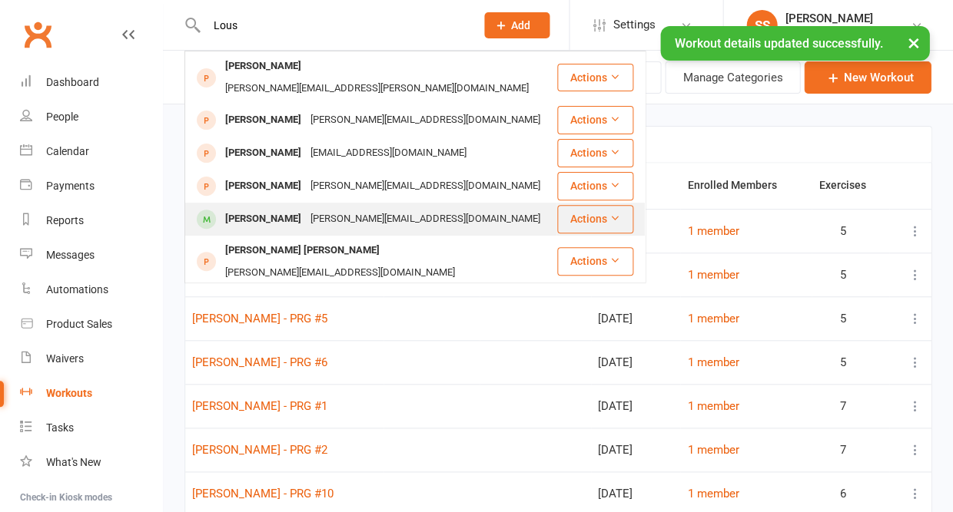
drag, startPoint x: 261, startPoint y: 23, endPoint x: 236, endPoint y: 199, distance: 177.7
click at [236, 208] on div "Lou Campbell" at bounding box center [262, 219] width 85 height 22
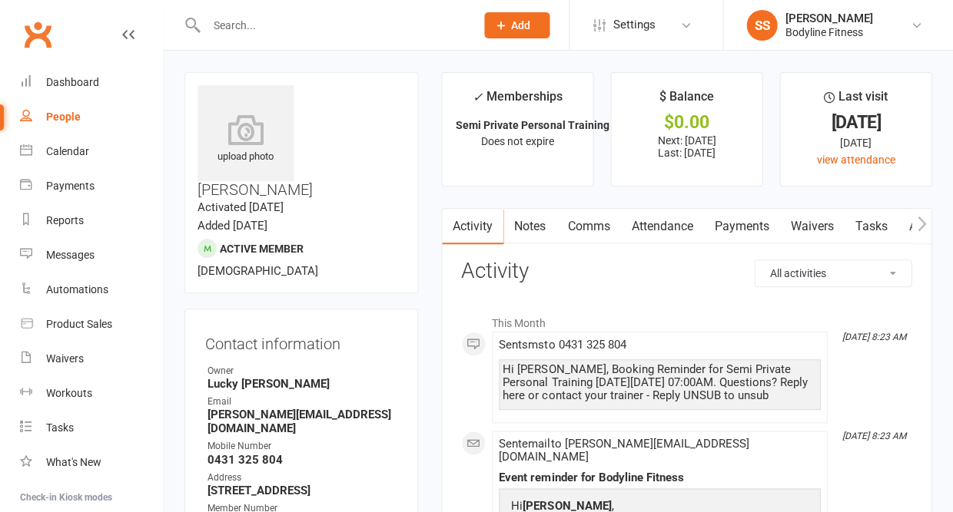
click at [921, 227] on icon "button" at bounding box center [920, 223] width 8 height 15
click at [887, 227] on link "Workouts" at bounding box center [909, 226] width 73 height 35
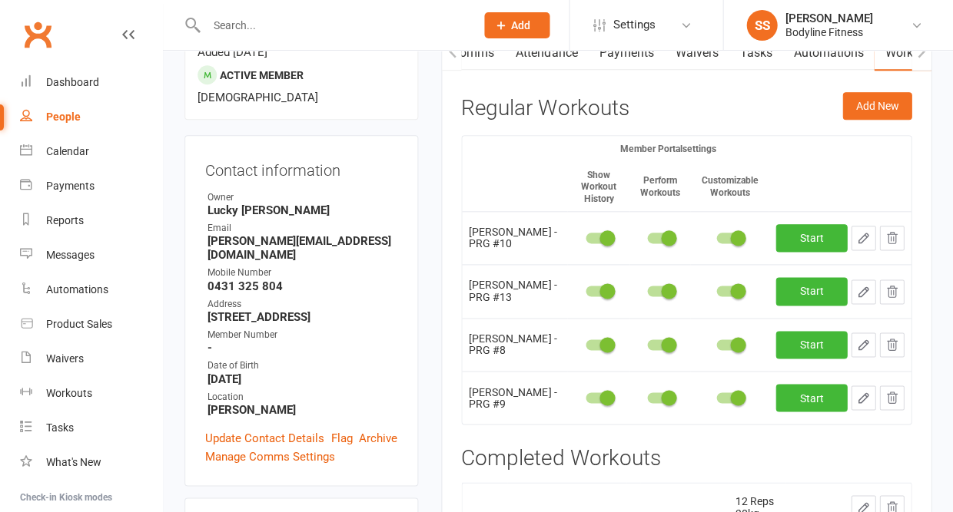
scroll to position [170, 0]
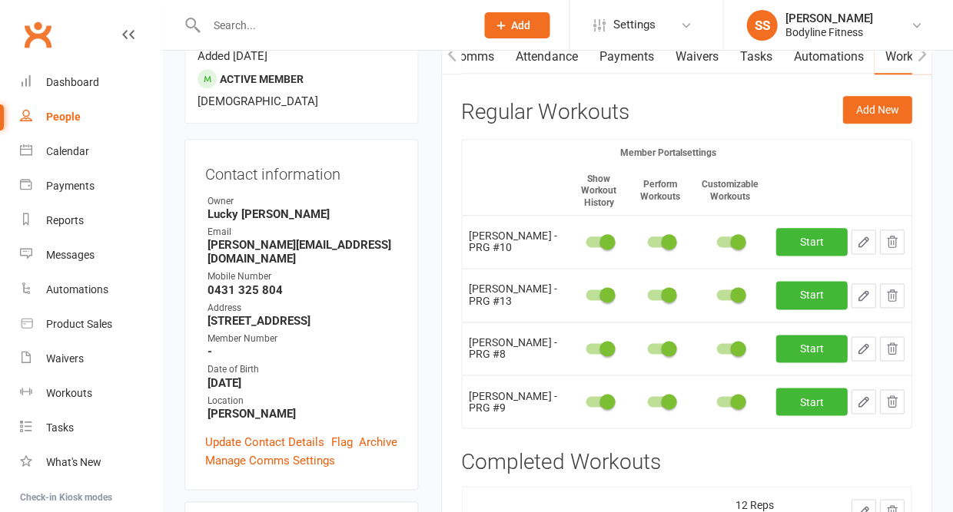
click at [889, 342] on icon "button" at bounding box center [891, 349] width 14 height 14
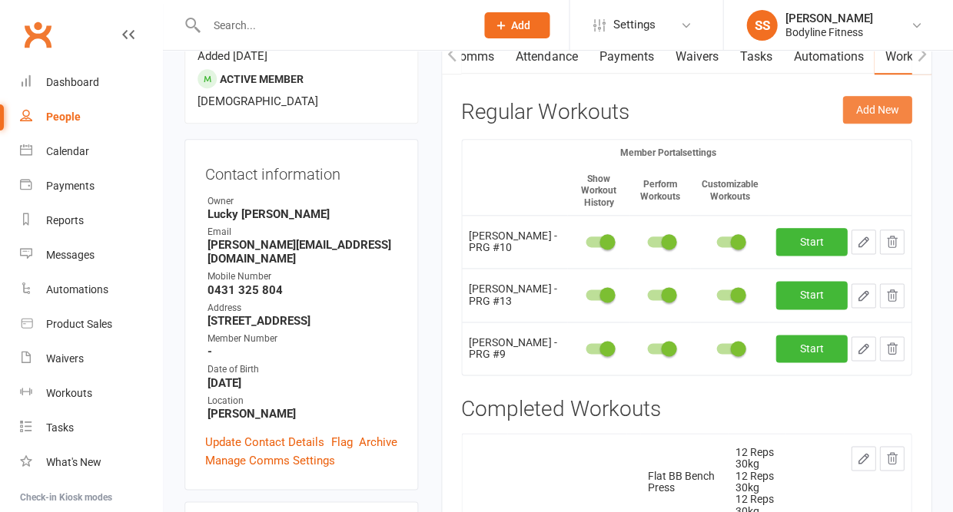
click at [867, 109] on button "Add New" at bounding box center [876, 110] width 69 height 28
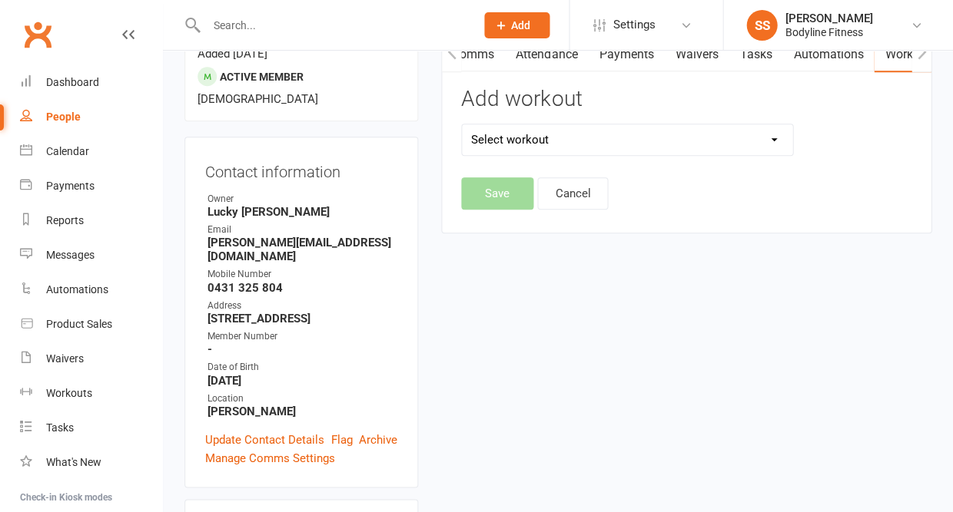
scroll to position [172, 0]
select select "6462"
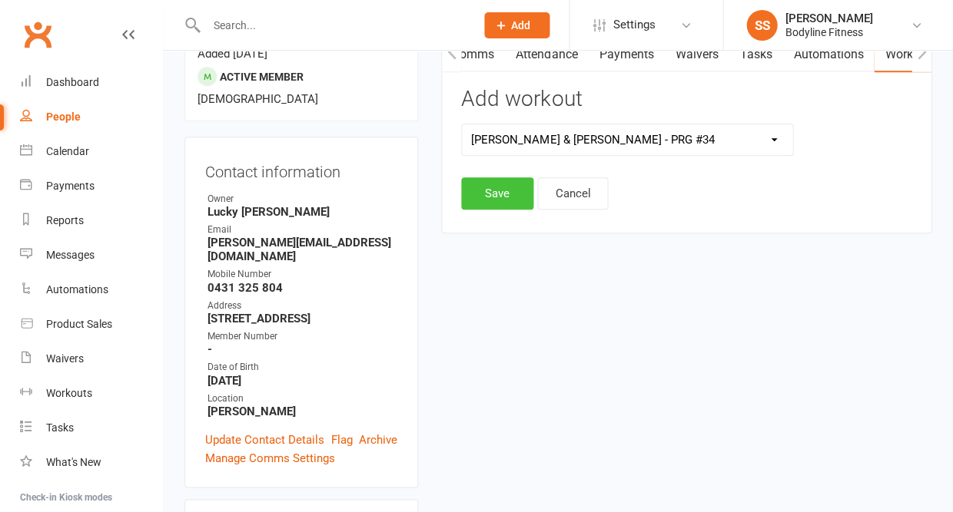
click at [496, 187] on button "Save" at bounding box center [497, 193] width 72 height 32
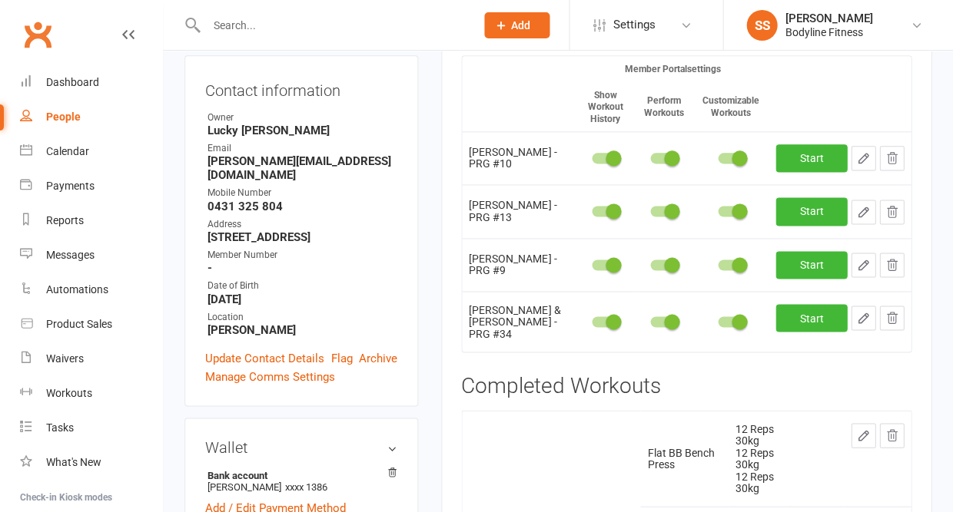
scroll to position [254, 0]
click at [860, 311] on icon "button" at bounding box center [863, 318] width 14 height 14
select select "Kilograms"
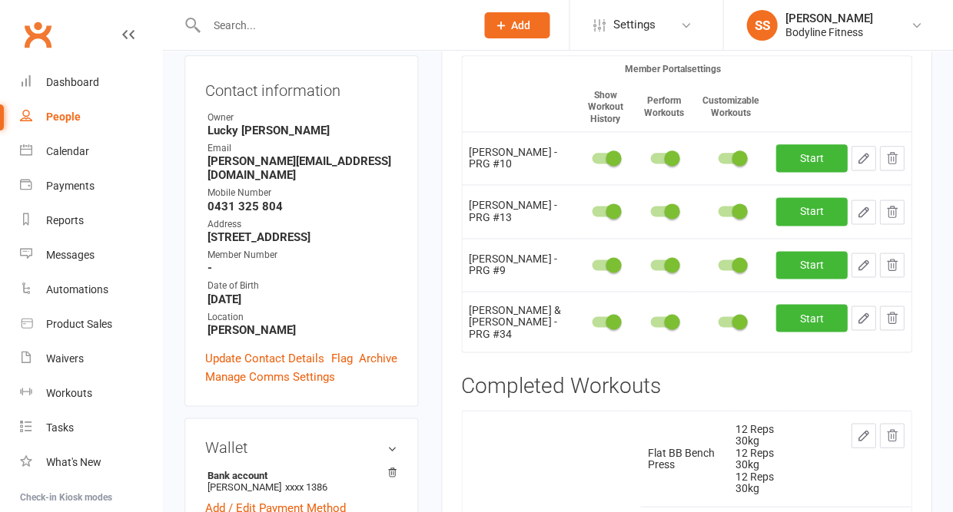
select select "Kilograms"
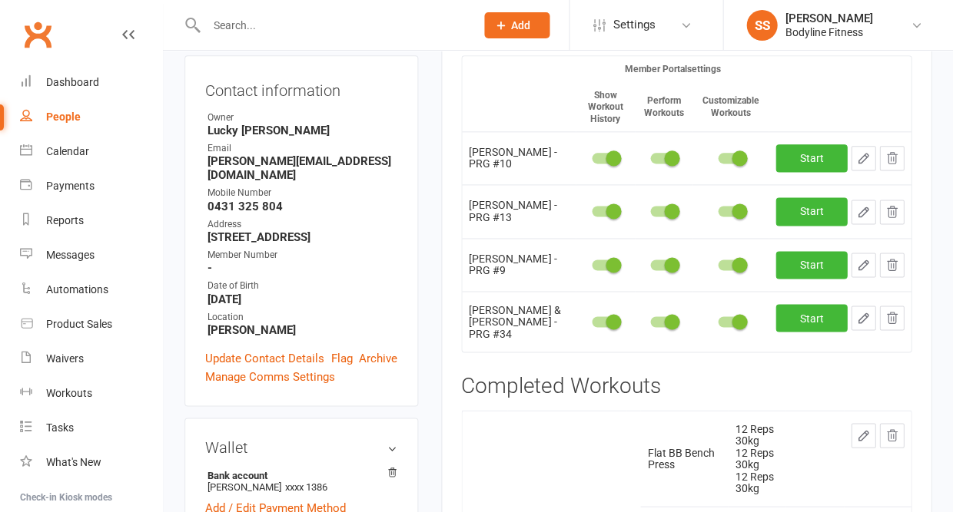
select select "Kilograms"
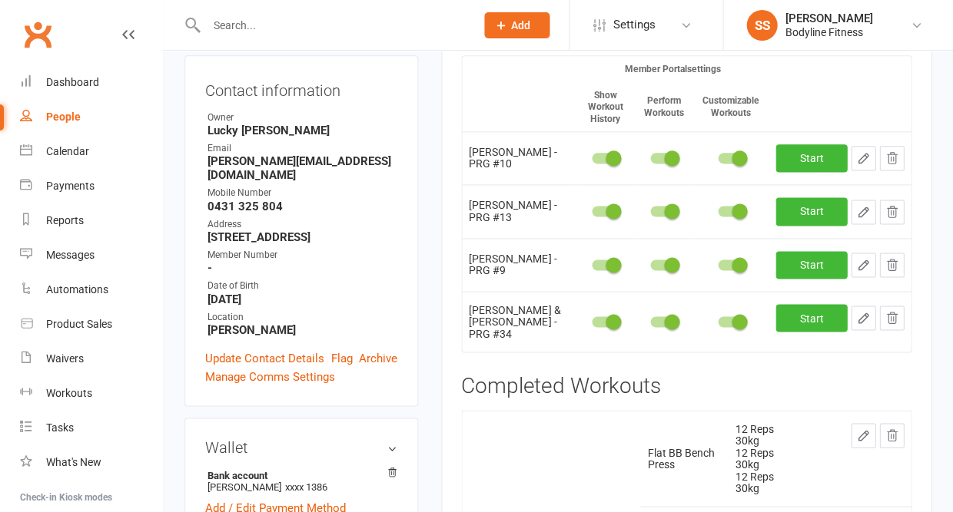
select select "Kilograms"
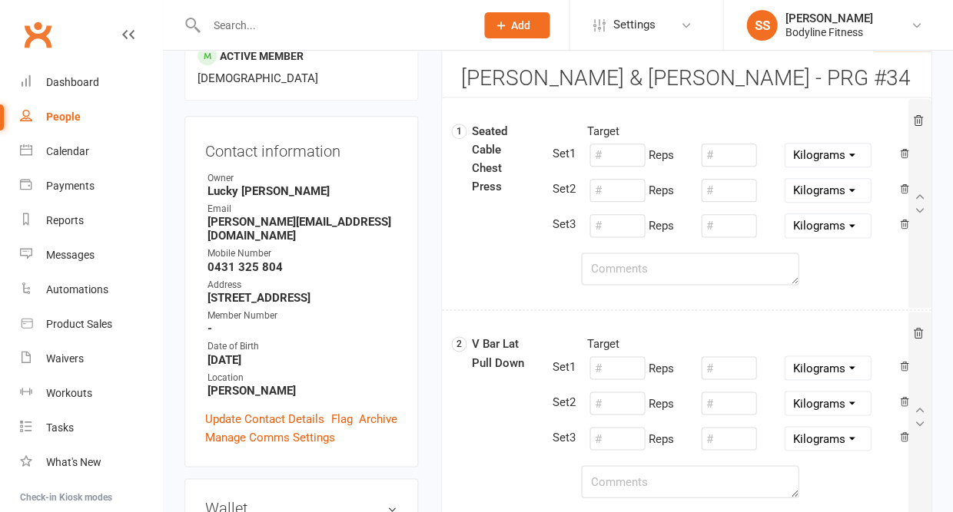
scroll to position [178, 0]
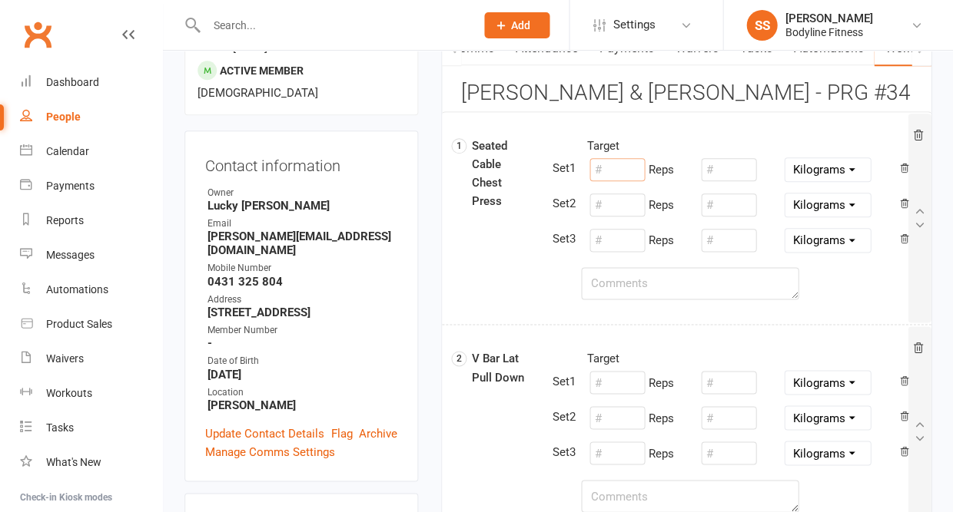
click at [607, 174] on input "number" at bounding box center [616, 169] width 55 height 23
type input "12"
click at [727, 173] on input "number" at bounding box center [728, 169] width 55 height 23
type input "23"
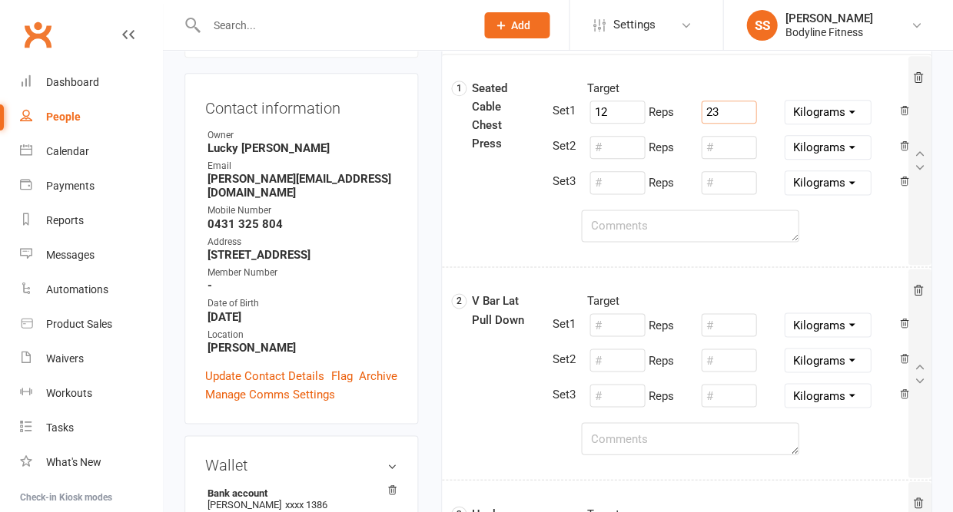
scroll to position [240, 0]
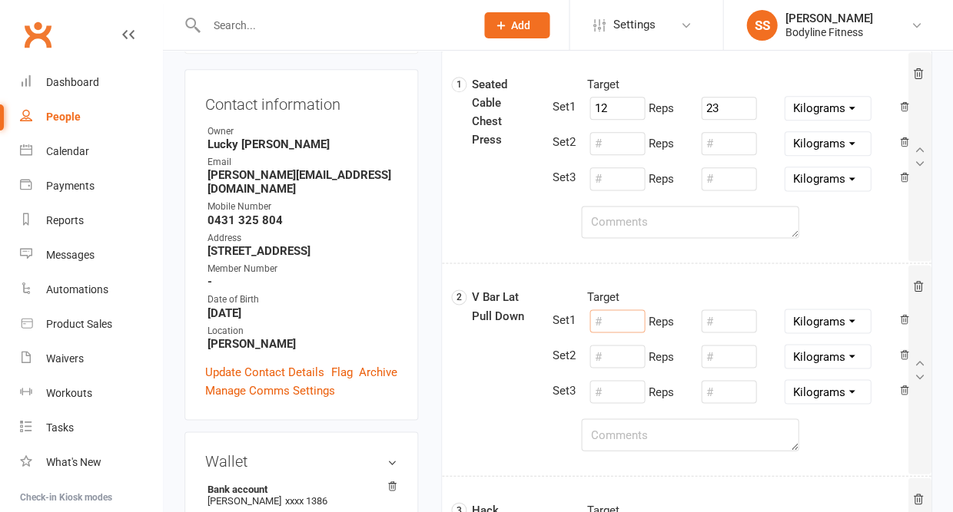
click at [605, 319] on input "number" at bounding box center [616, 321] width 55 height 23
type input "10"
click at [721, 325] on input "number" at bounding box center [728, 321] width 55 height 23
type input "36"
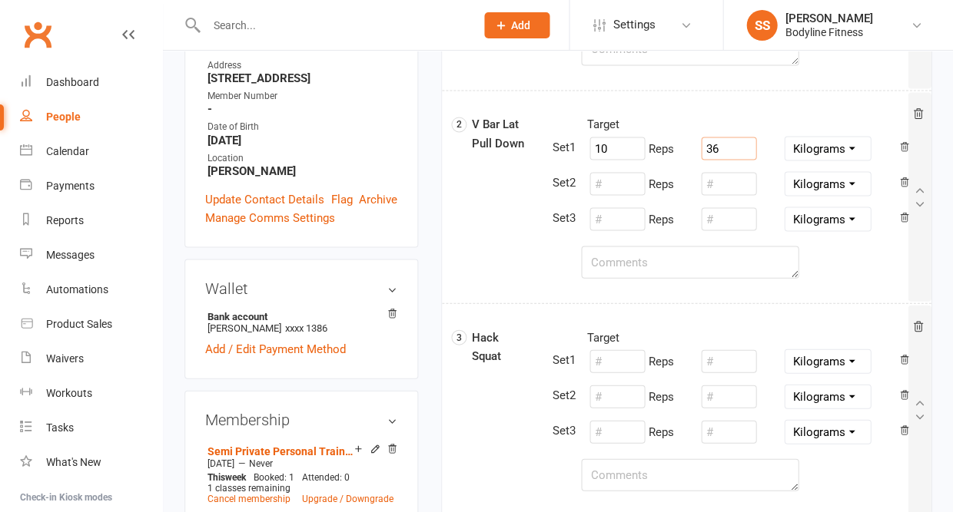
scroll to position [419, 0]
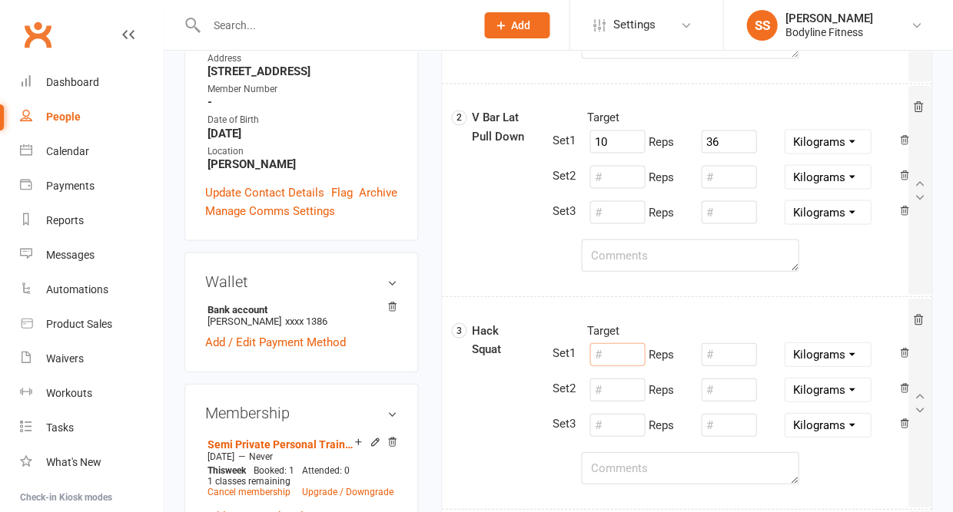
click at [601, 352] on input "number" at bounding box center [616, 354] width 55 height 23
click at [698, 345] on div at bounding box center [728, 354] width 61 height 29
type input "10"
click at [711, 346] on input "number" at bounding box center [728, 354] width 55 height 23
type input "40"
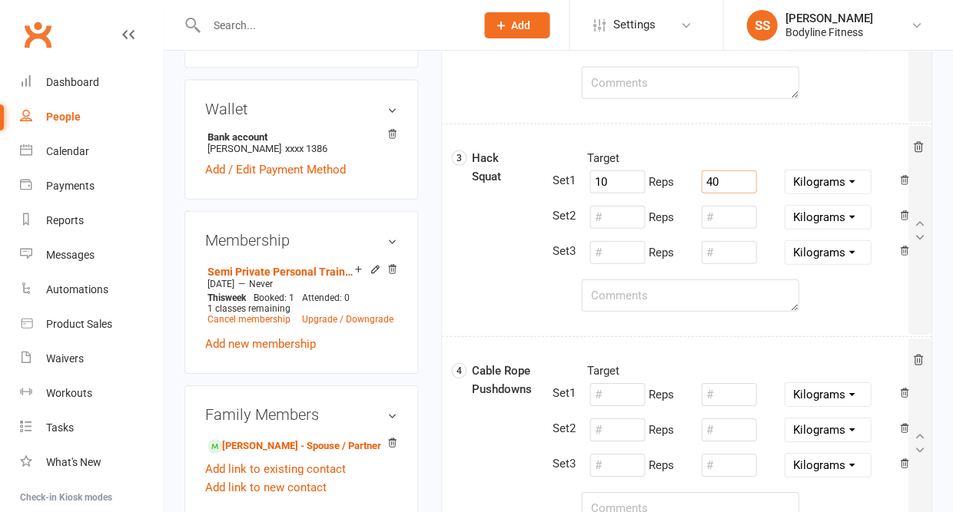
scroll to position [635, 0]
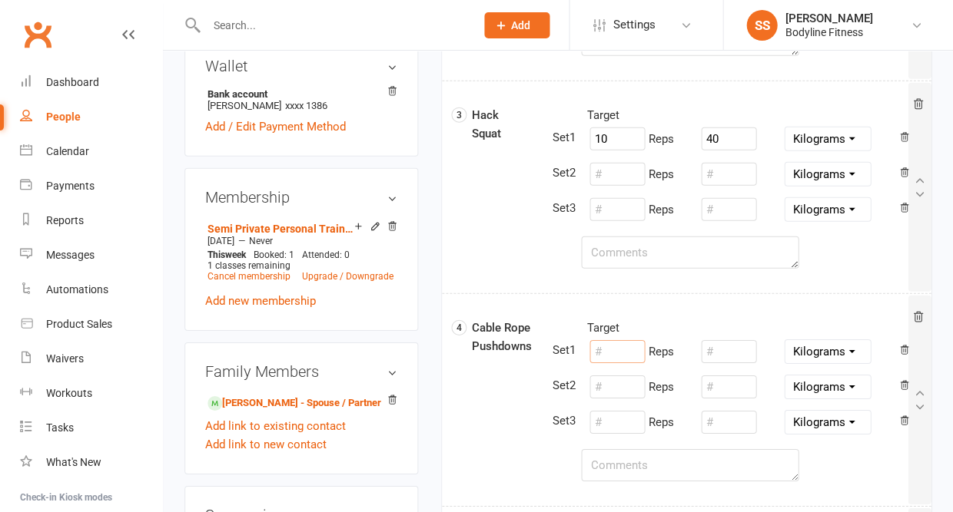
click at [605, 348] on input "number" at bounding box center [616, 351] width 55 height 23
type input "10"
click at [743, 346] on input "number" at bounding box center [728, 351] width 55 height 23
type input "45"
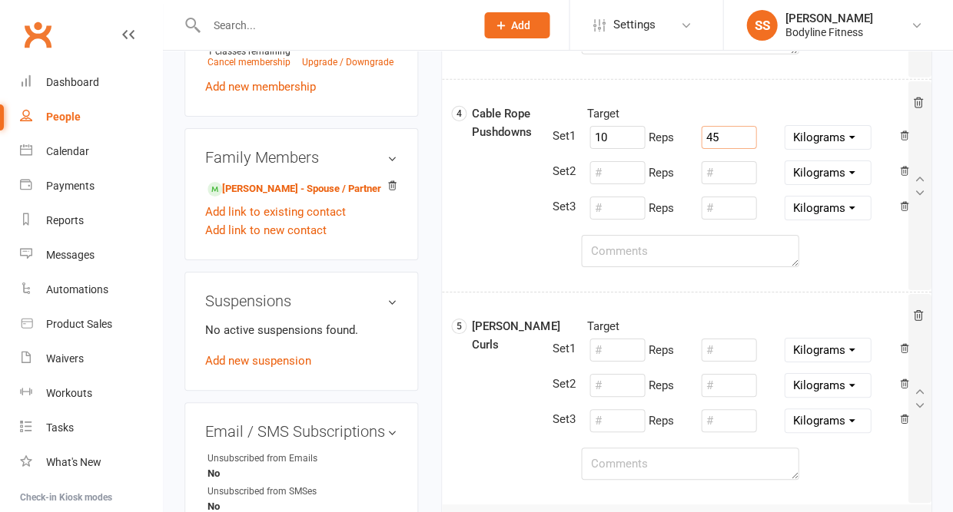
scroll to position [849, 0]
click at [598, 351] on input "number" at bounding box center [616, 350] width 55 height 23
type input "10"
click at [719, 352] on input "number" at bounding box center [728, 350] width 55 height 23
type input "4"
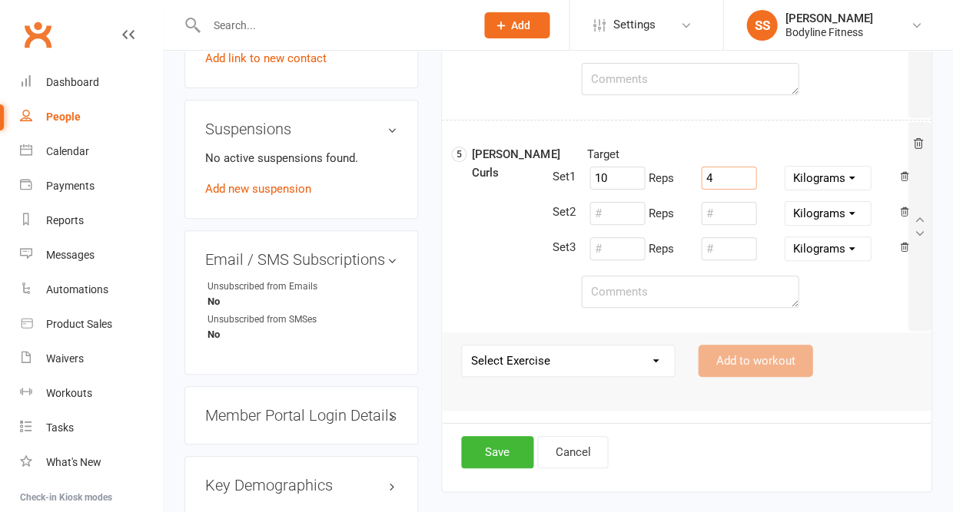
scroll to position [1017, 0]
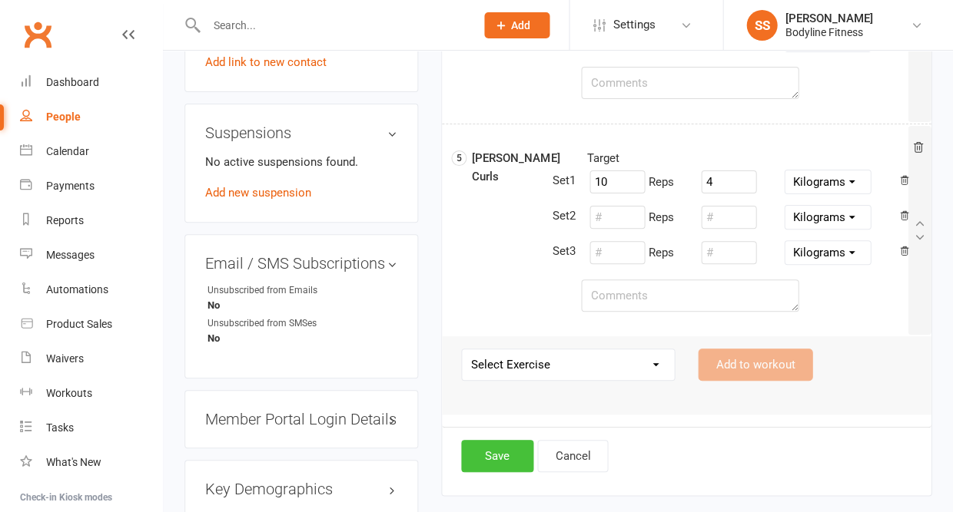
click at [494, 456] on button "Save" at bounding box center [497, 456] width 72 height 32
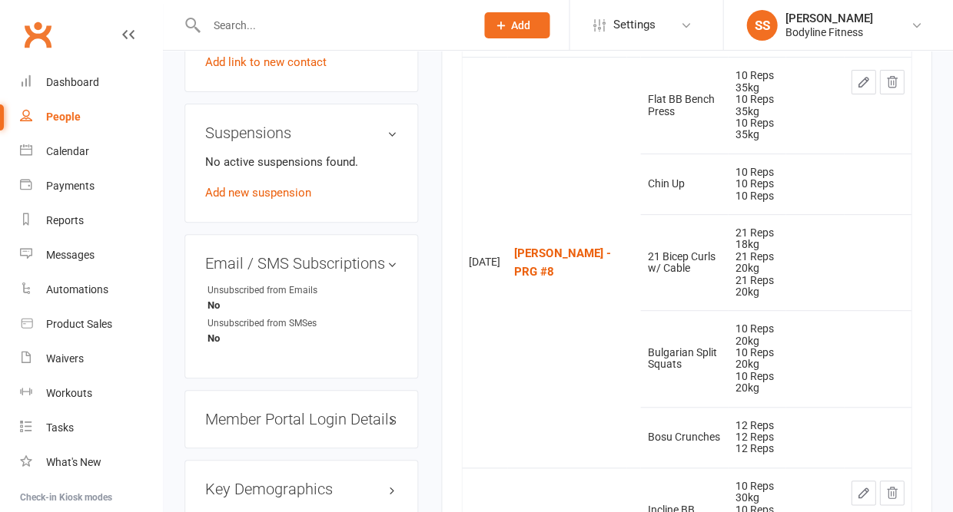
click at [232, 21] on input "text" at bounding box center [332, 26] width 263 height 22
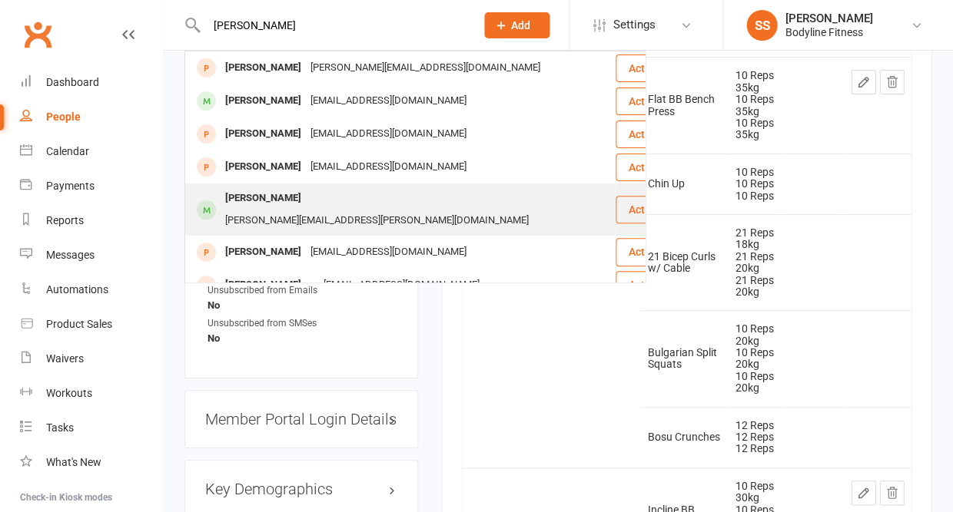
type input "sam"
click at [247, 194] on div "Sam Powell" at bounding box center [262, 198] width 85 height 22
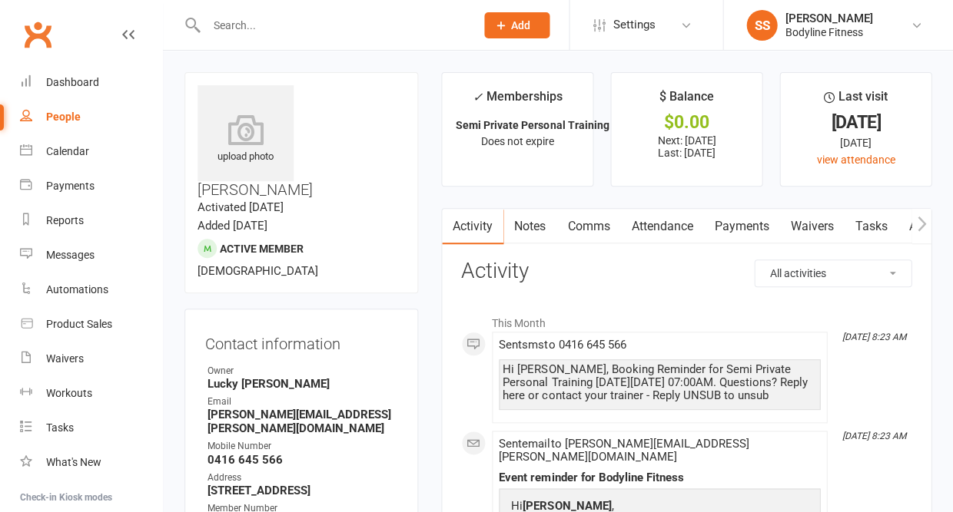
click at [920, 220] on icon "button" at bounding box center [920, 224] width 9 height 16
click at [895, 234] on link "Workouts" at bounding box center [909, 226] width 73 height 35
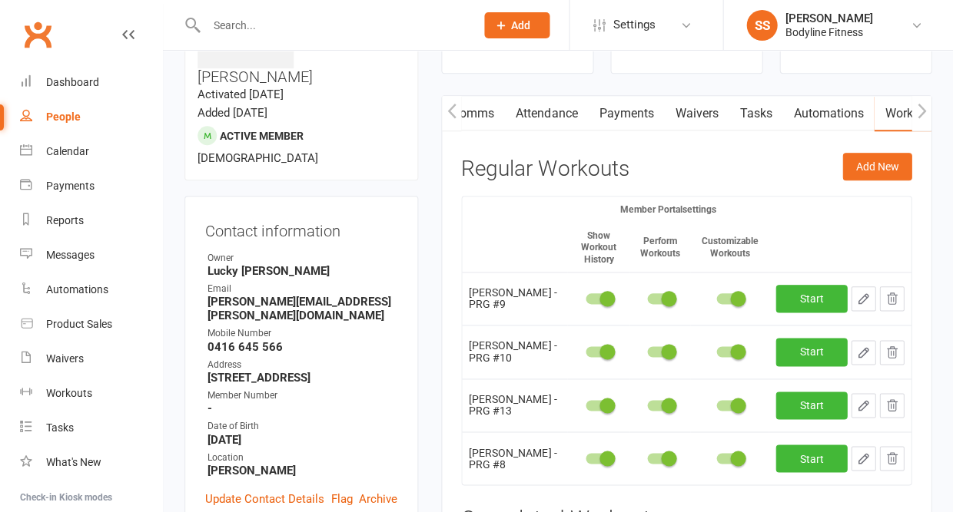
scroll to position [128, 0]
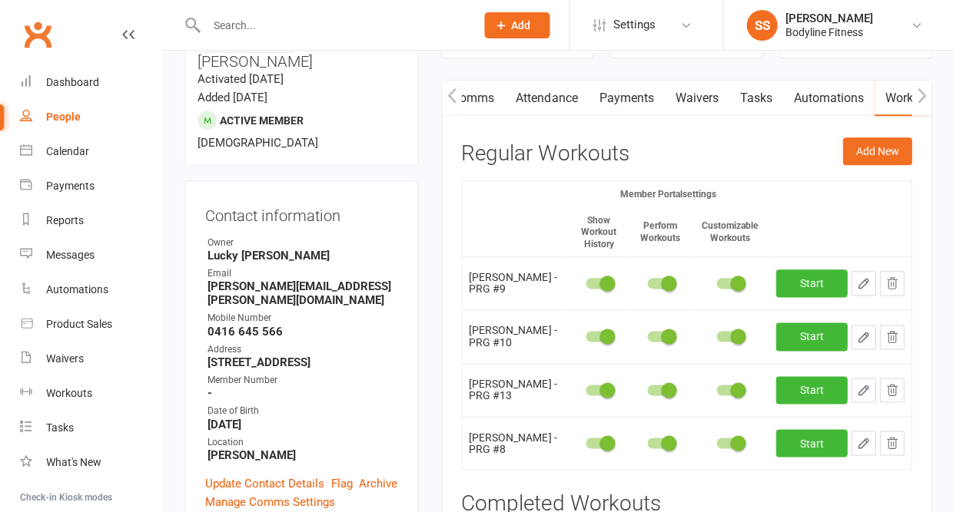
click at [889, 436] on icon "button" at bounding box center [891, 443] width 14 height 14
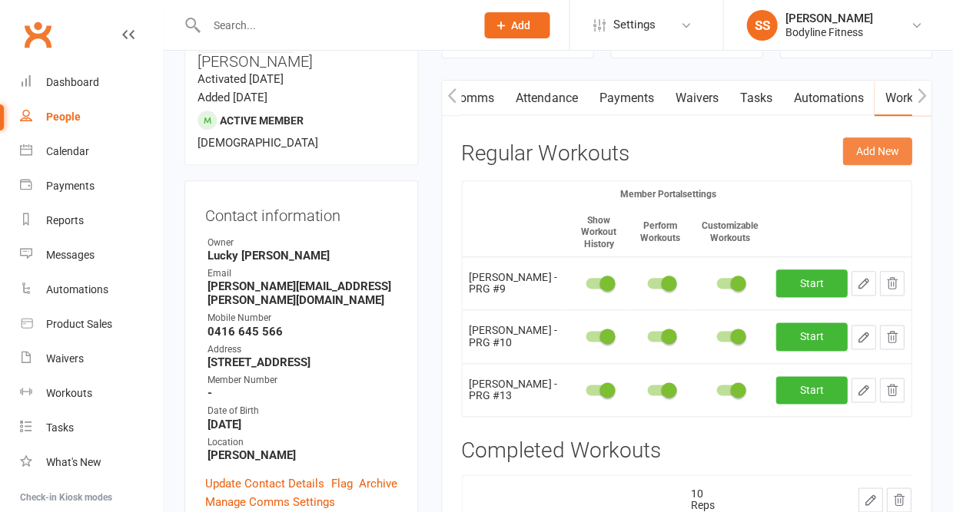
click at [880, 141] on button "Add New" at bounding box center [876, 152] width 69 height 28
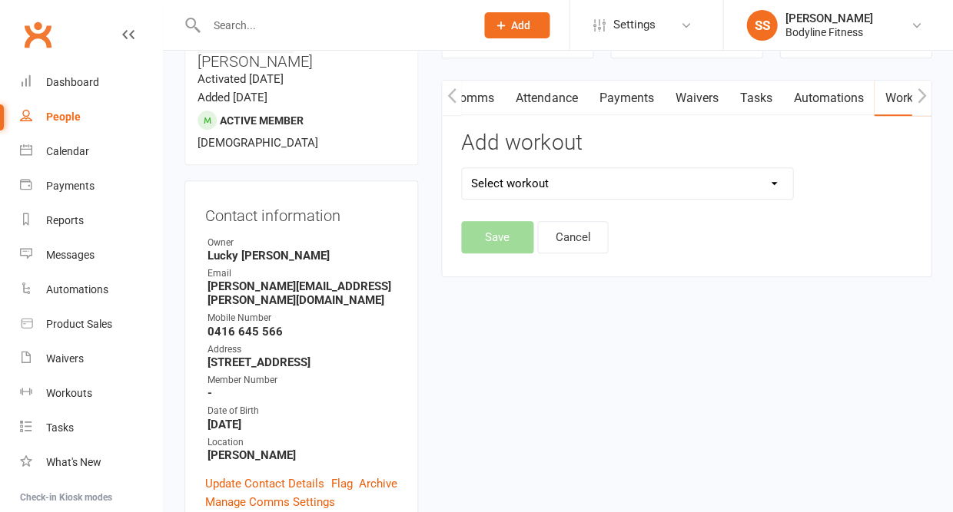
select select "6462"
click at [492, 227] on button "Save" at bounding box center [497, 237] width 72 height 32
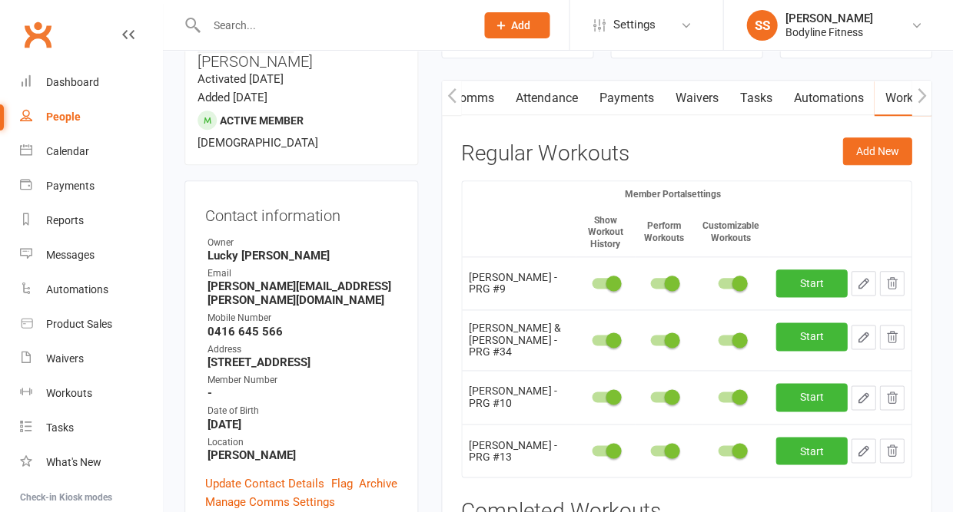
scroll to position [220, 0]
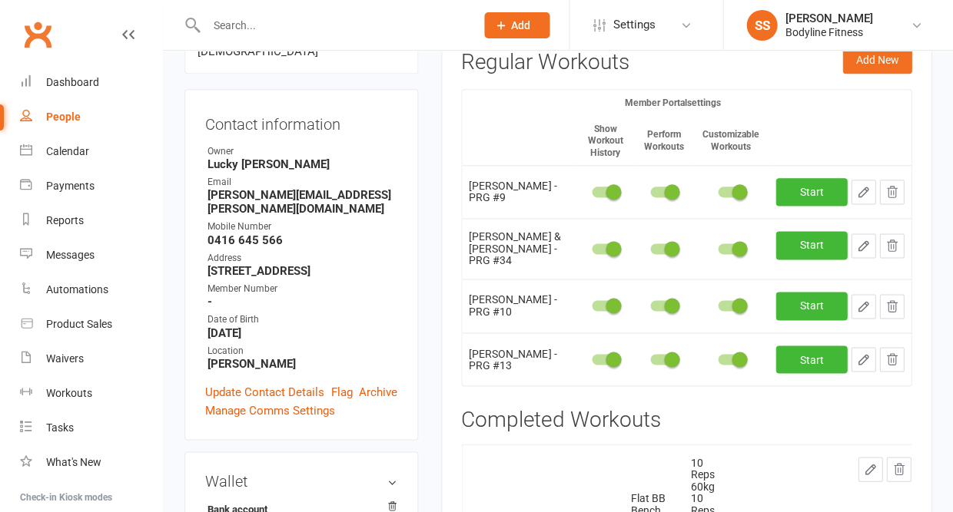
click at [868, 239] on button "button" at bounding box center [862, 246] width 25 height 25
select select "Kilograms"
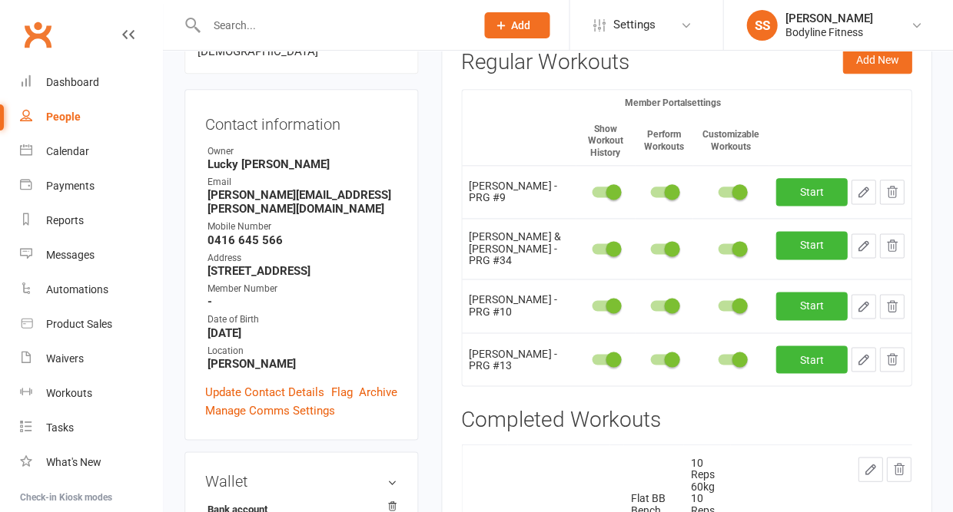
select select "Kilograms"
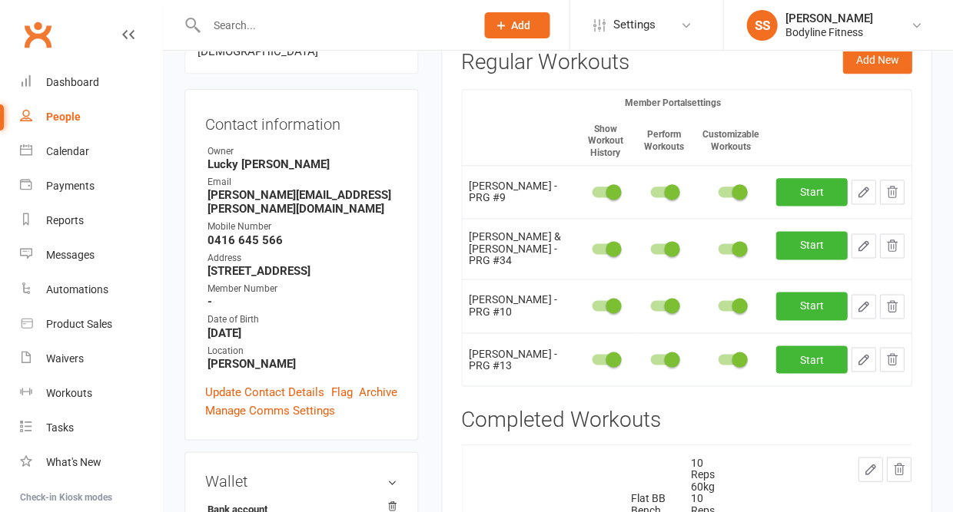
select select "Kilograms"
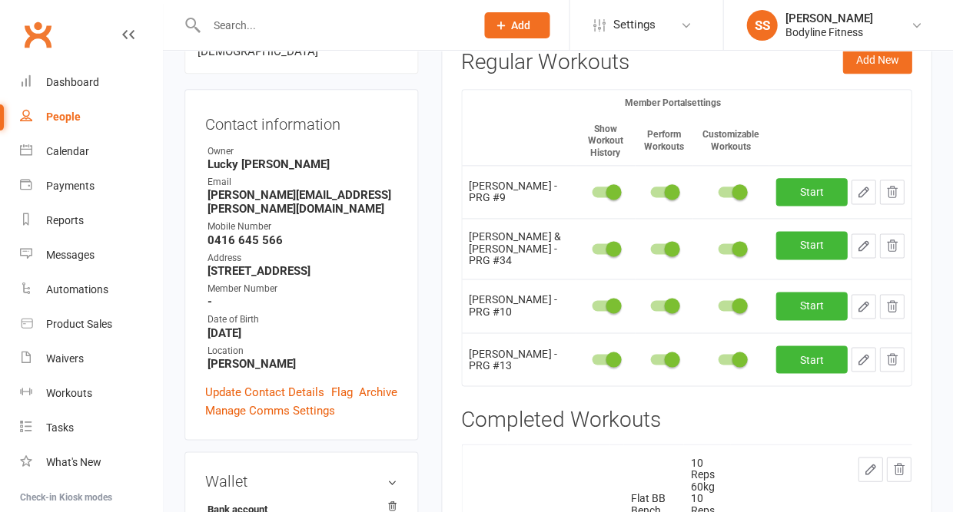
select select "Kilograms"
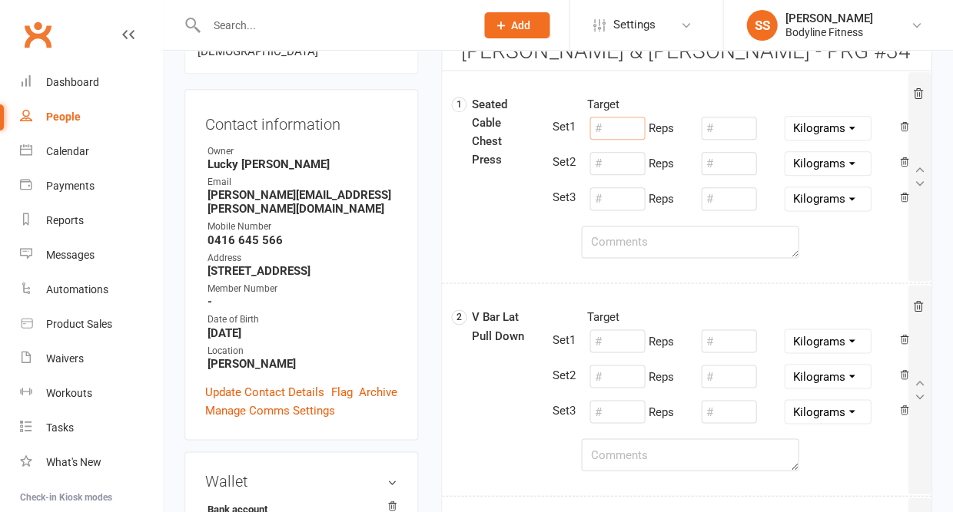
click at [616, 127] on input "number" at bounding box center [616, 128] width 55 height 23
type input "10"
click at [708, 122] on input "number" at bounding box center [728, 128] width 55 height 23
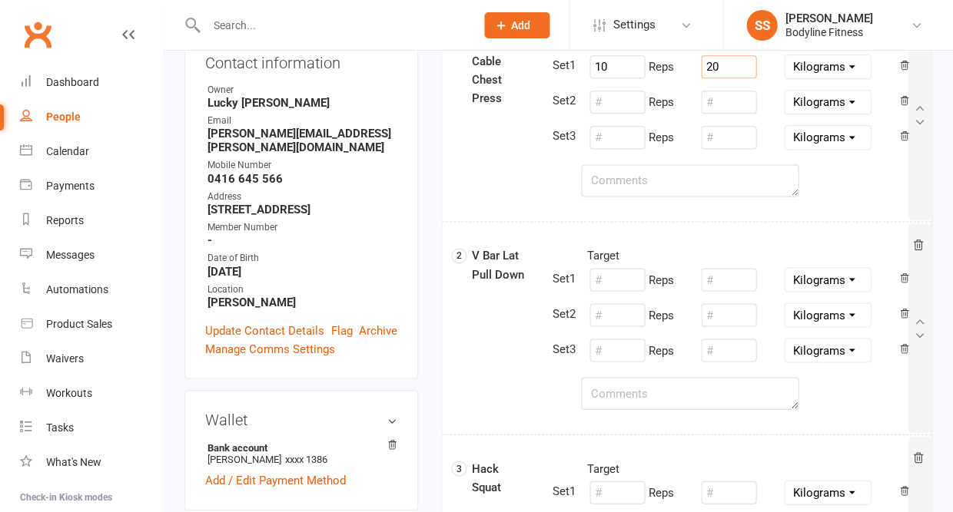
scroll to position [281, 0]
type input "20"
click at [605, 287] on input "number" at bounding box center [616, 279] width 55 height 23
type input "10"
click at [721, 280] on input "number" at bounding box center [728, 279] width 55 height 23
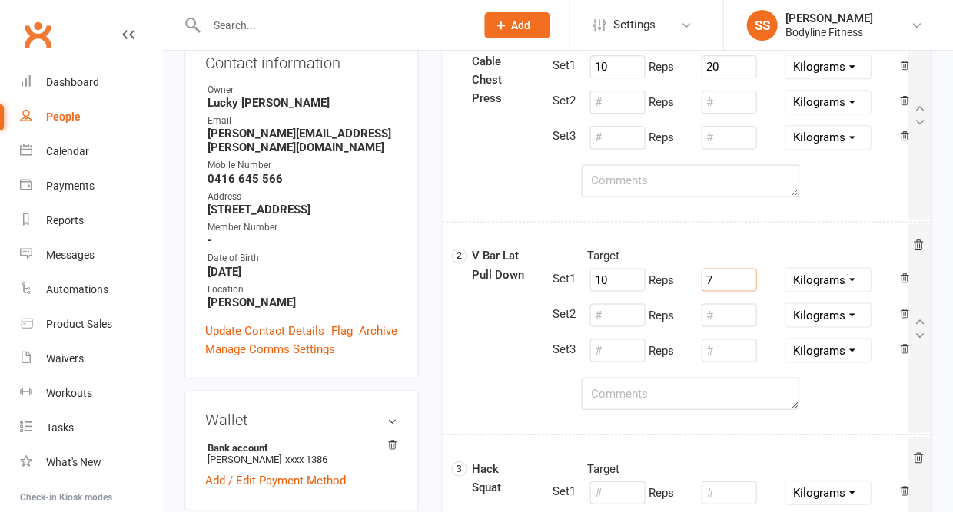
type input "7"
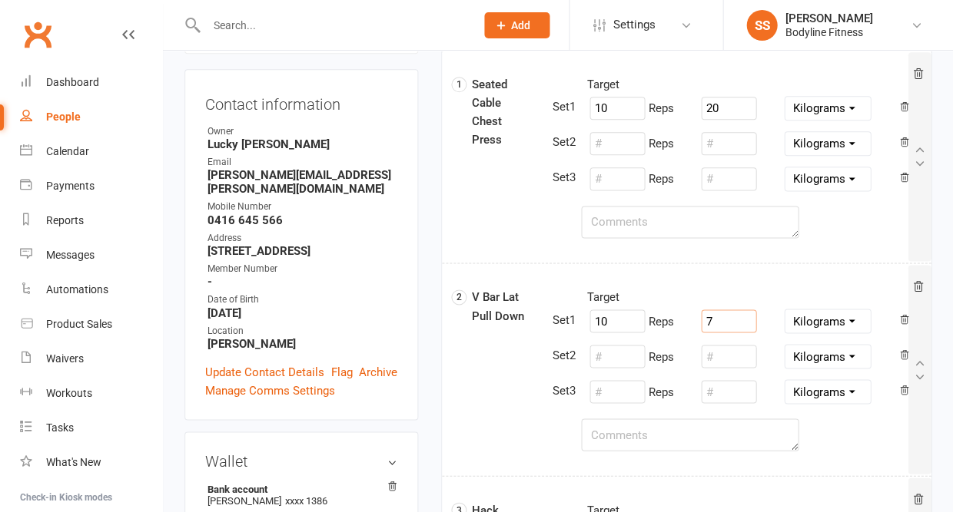
scroll to position [239, 0]
click at [723, 106] on input "20" at bounding box center [728, 109] width 55 height 23
type input "2"
type input "45"
click at [718, 323] on input "7" at bounding box center [728, 321] width 55 height 23
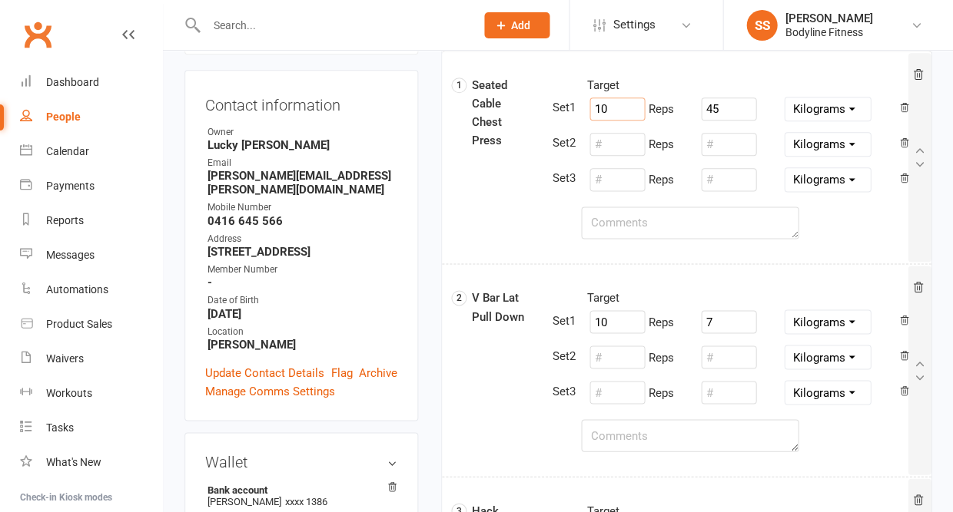
click at [614, 111] on input "10" at bounding box center [616, 109] width 55 height 23
type input "12"
click at [731, 316] on input "7" at bounding box center [728, 321] width 55 height 23
type input "54"
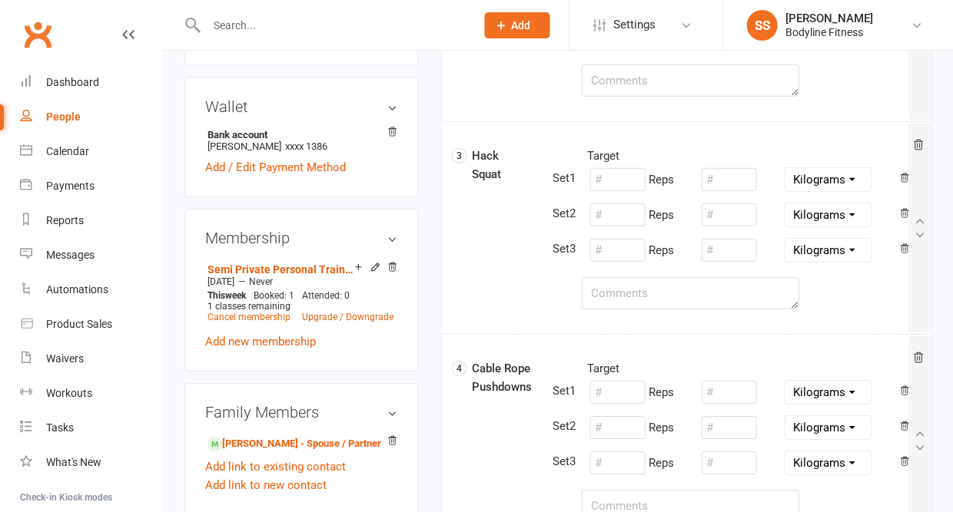
scroll to position [592, 0]
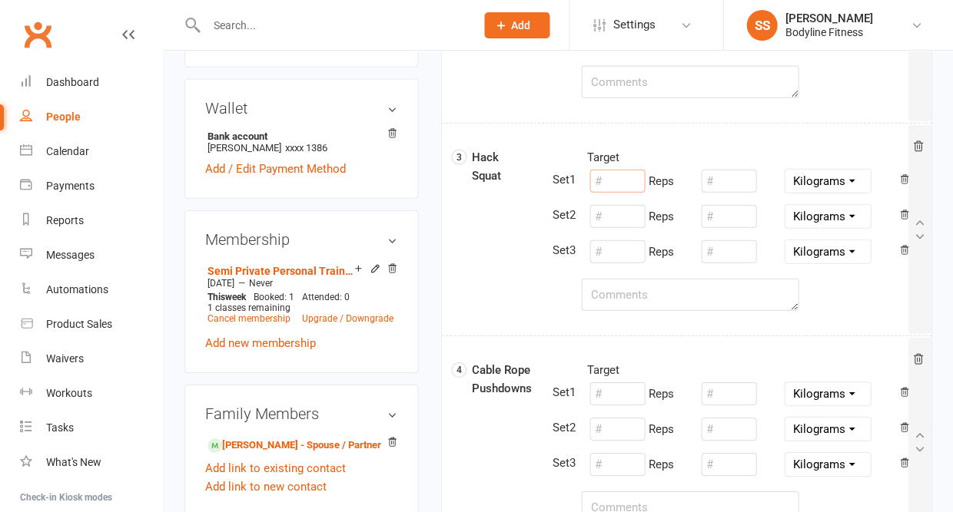
click at [598, 179] on input "number" at bounding box center [616, 181] width 55 height 23
type input "10"
click at [728, 172] on input "number" at bounding box center [728, 181] width 55 height 23
type input "60"
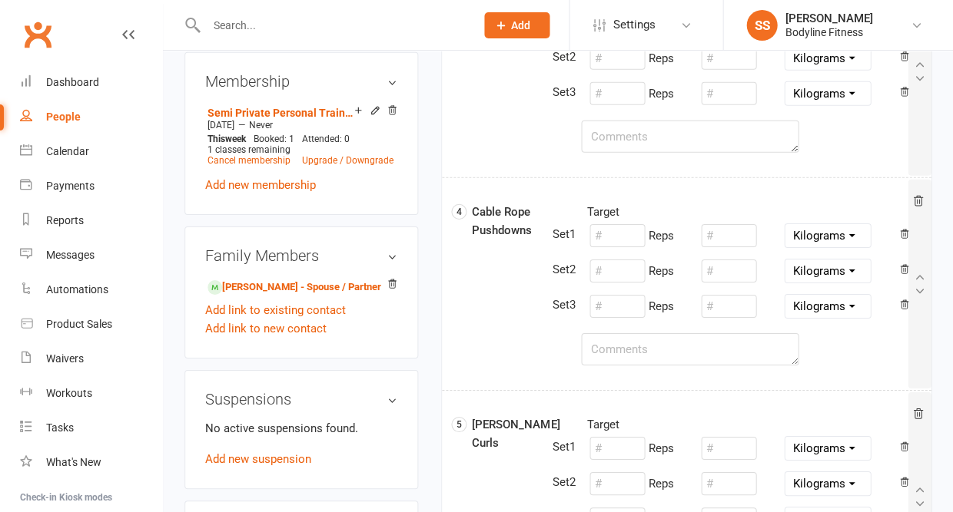
scroll to position [764, 0]
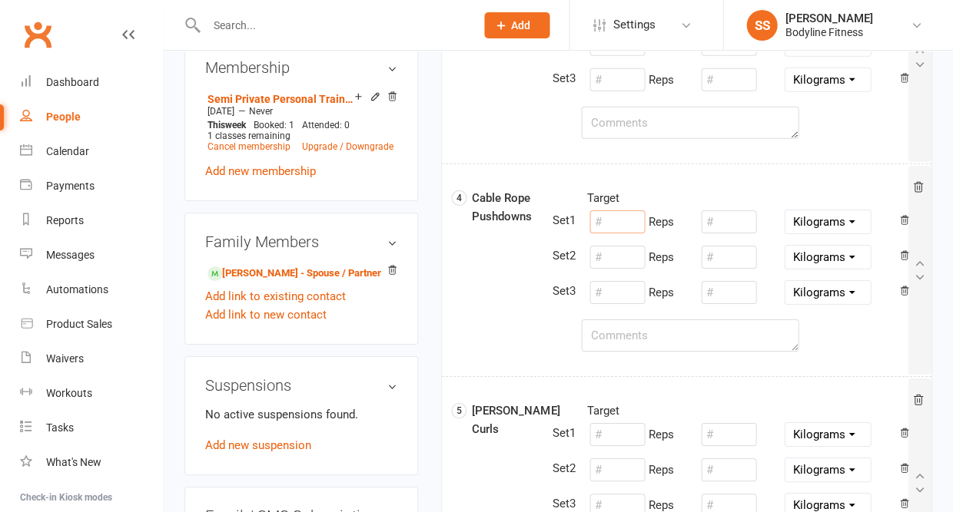
click at [598, 220] on input "number" at bounding box center [616, 221] width 55 height 23
type input "10"
click at [708, 223] on input "number" at bounding box center [728, 221] width 55 height 23
type input "0"
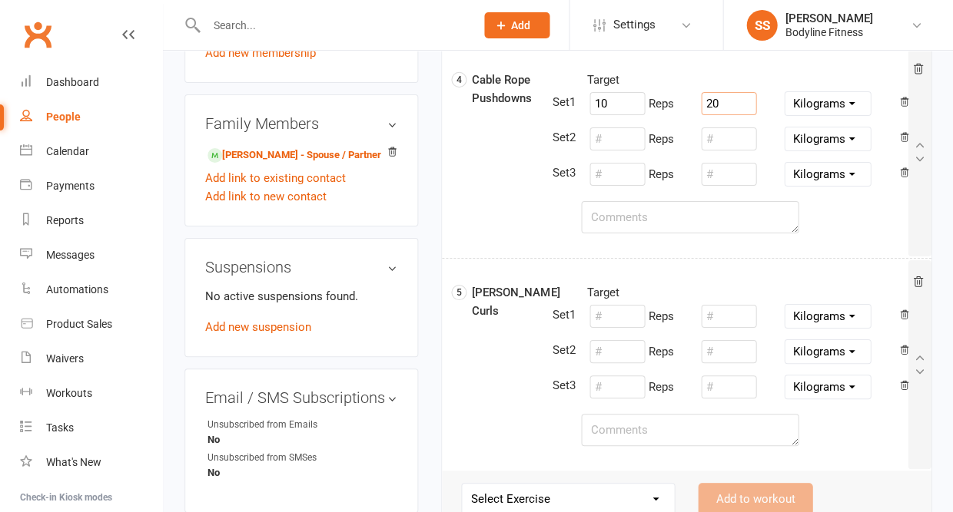
scroll to position [896, 0]
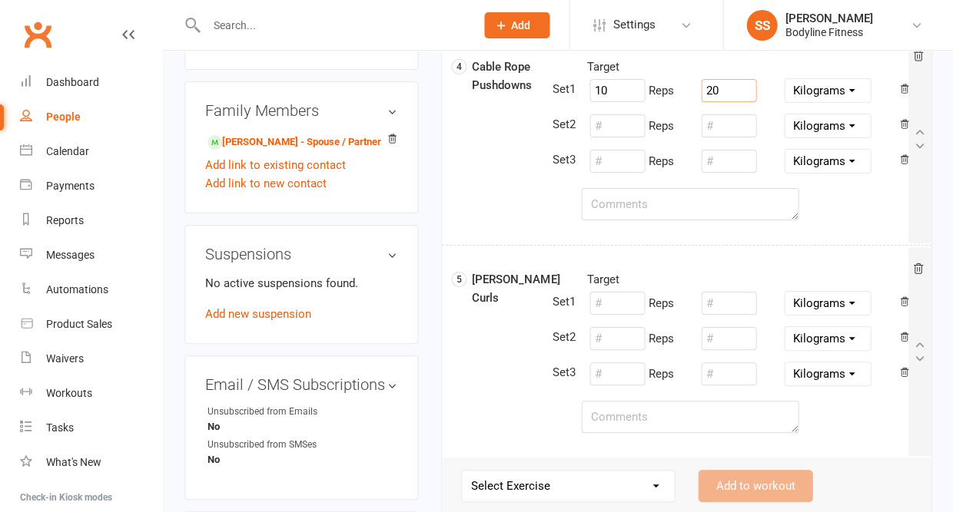
type input "20"
click at [615, 300] on input "number" at bounding box center [616, 303] width 55 height 23
type input "10"
click at [741, 299] on input "number" at bounding box center [728, 303] width 55 height 23
type input "7"
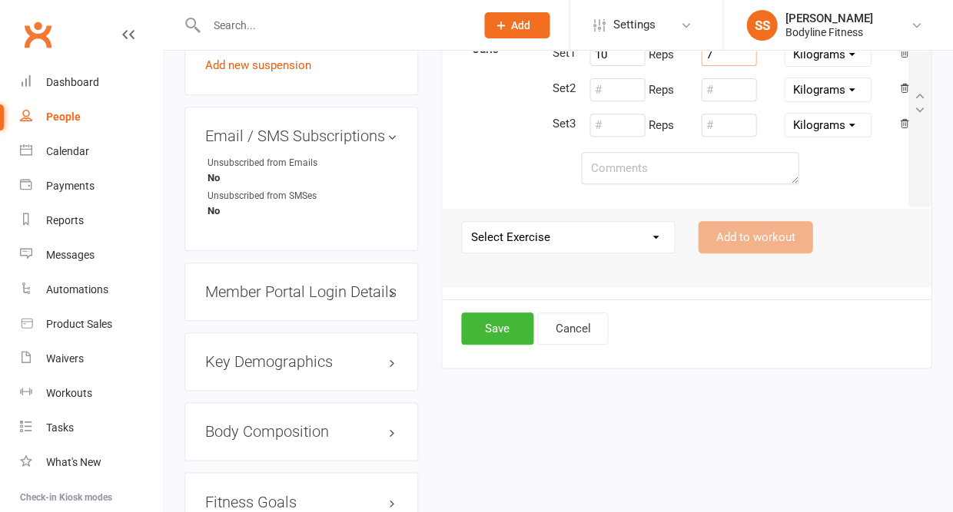
scroll to position [1223, 0]
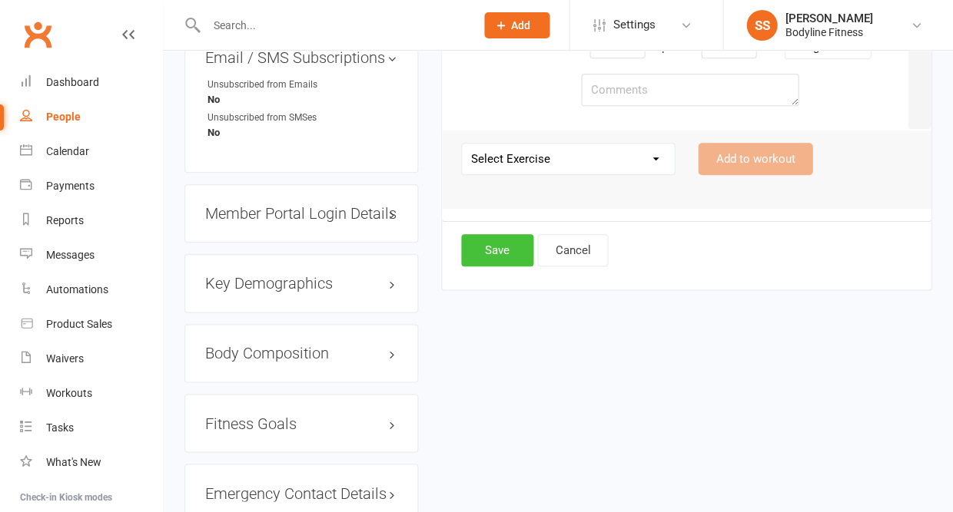
click at [492, 260] on button "Save" at bounding box center [497, 250] width 72 height 32
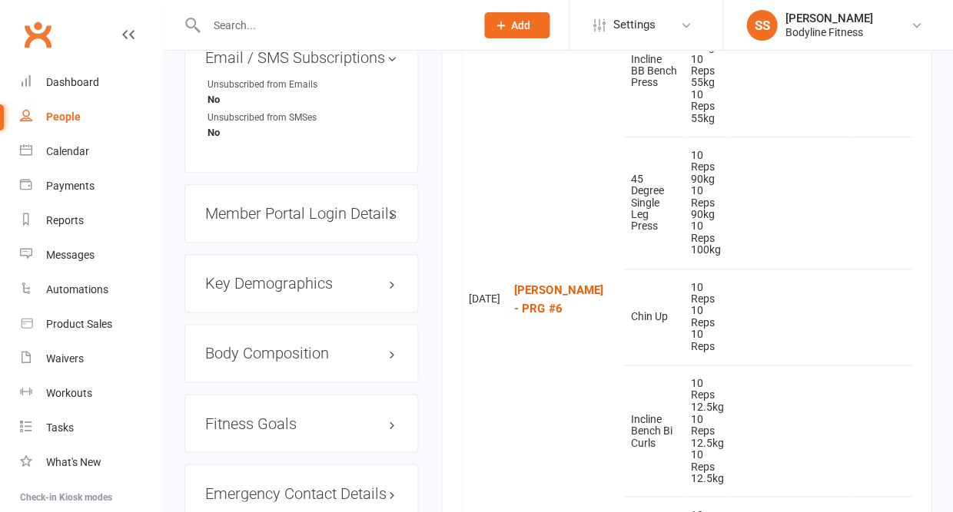
click at [235, 24] on input "text" at bounding box center [332, 26] width 263 height 22
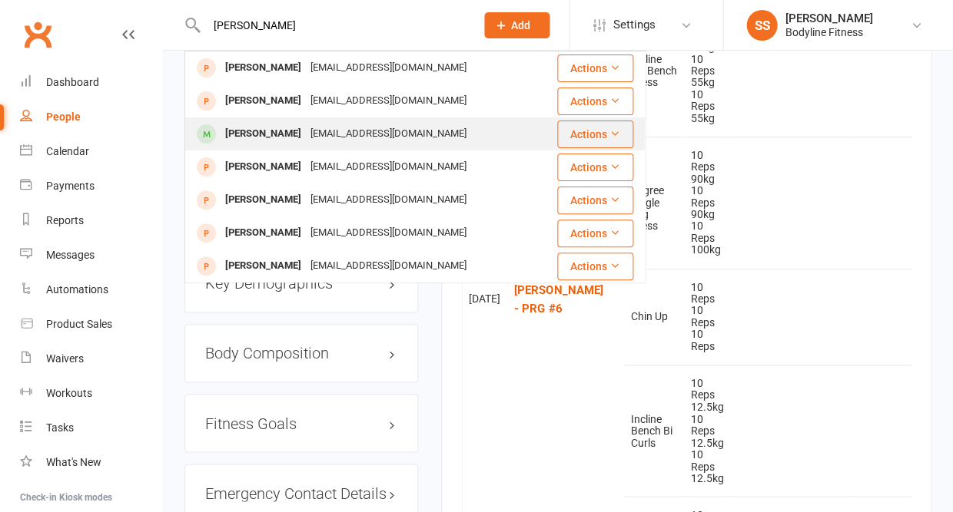
type input "George"
click at [220, 134] on div "George Perry" at bounding box center [262, 134] width 85 height 22
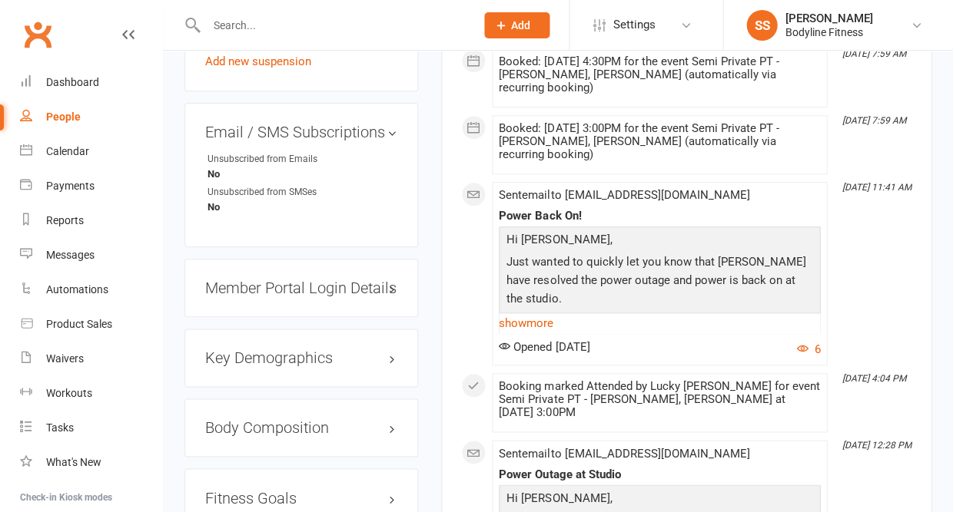
scroll to position [1208, 0]
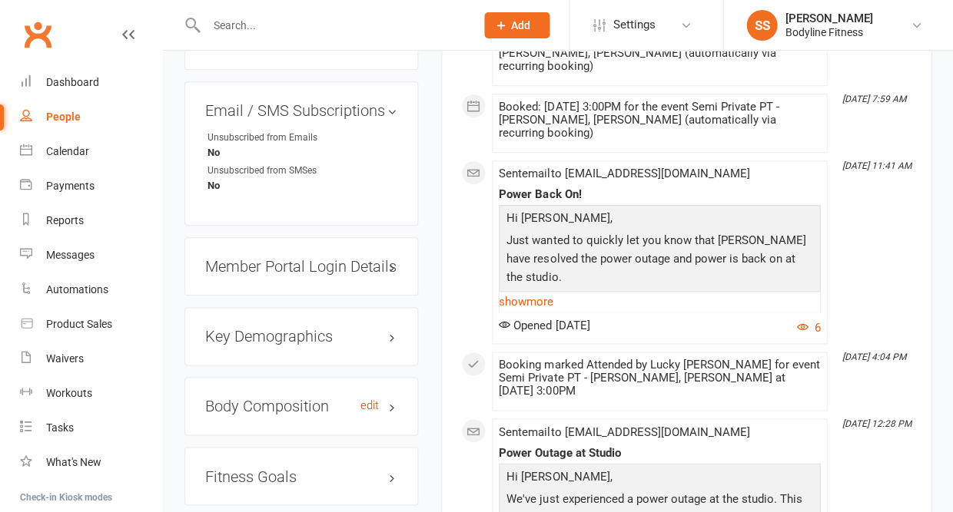
click at [369, 399] on link "edit" at bounding box center [369, 405] width 18 height 13
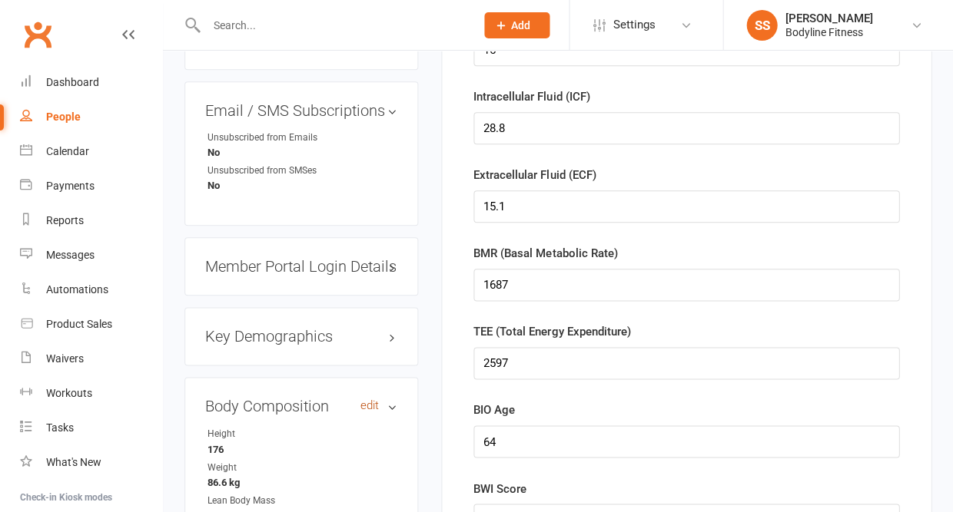
scroll to position [131, 0]
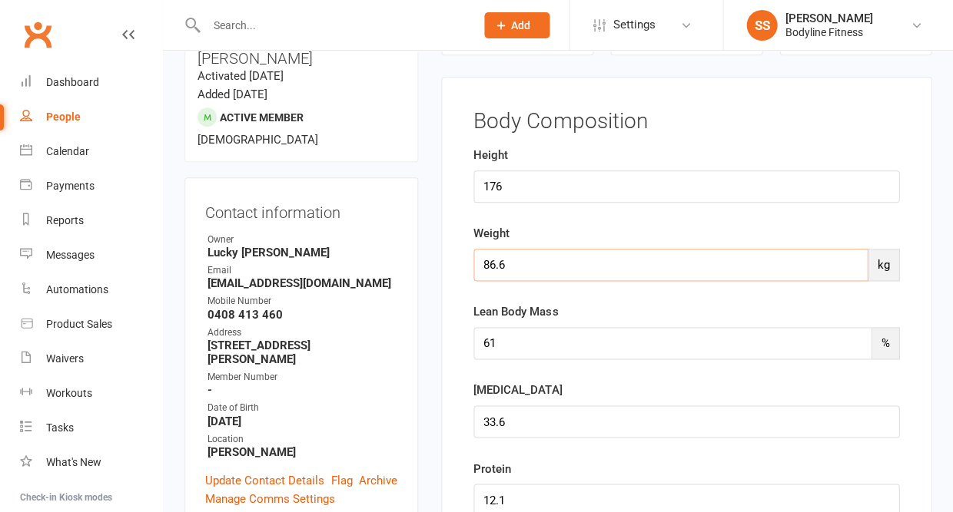
click at [552, 264] on input "86.6" at bounding box center [670, 265] width 394 height 32
type input "86.1"
click at [530, 343] on input "61" at bounding box center [672, 343] width 398 height 32
type input "61.5"
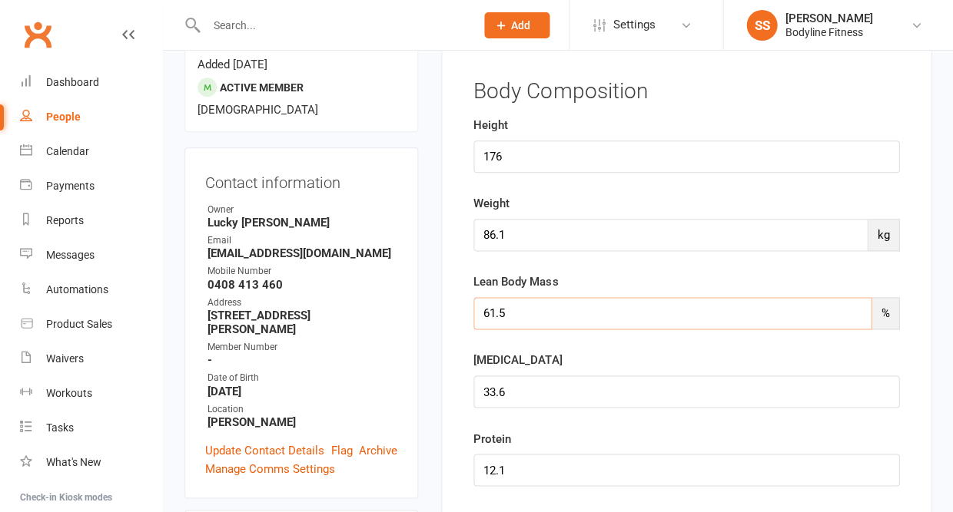
scroll to position [181, 0]
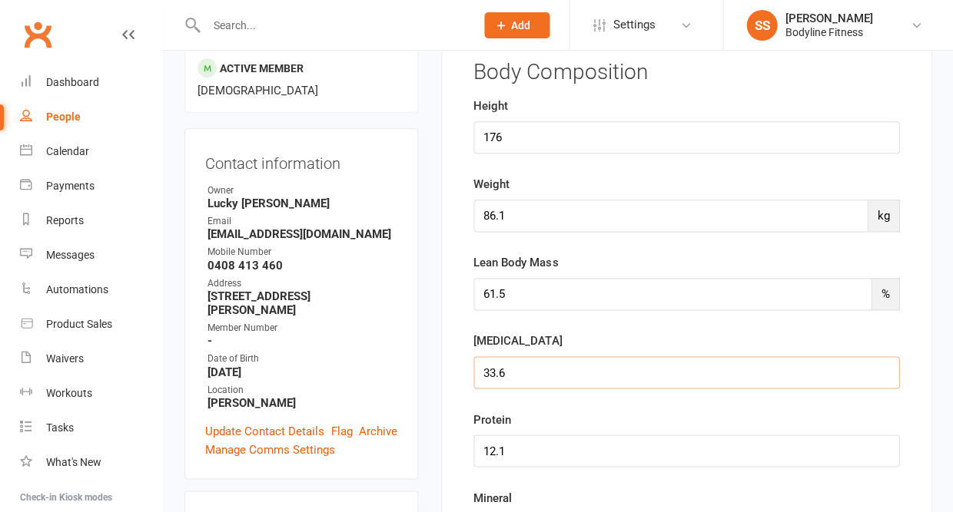
click at [529, 378] on input "string" at bounding box center [686, 372] width 426 height 32
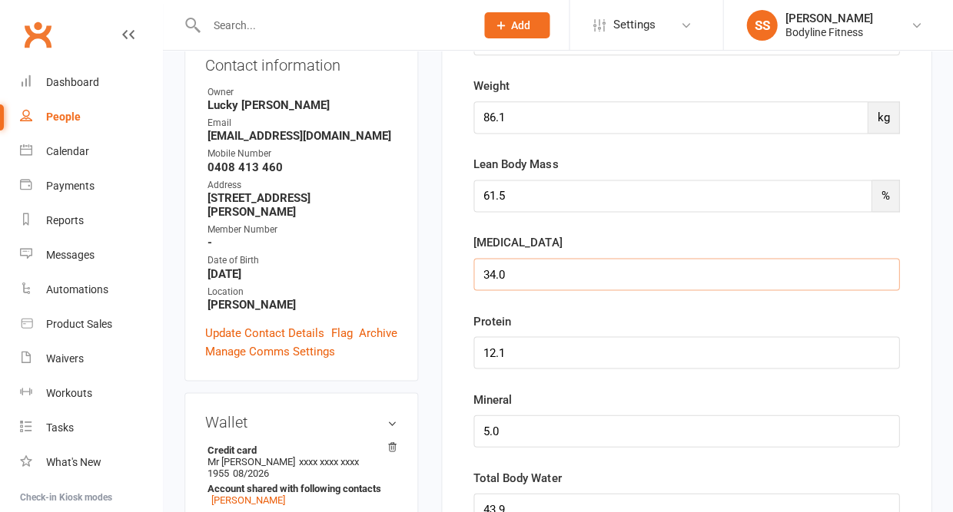
scroll to position [282, 0]
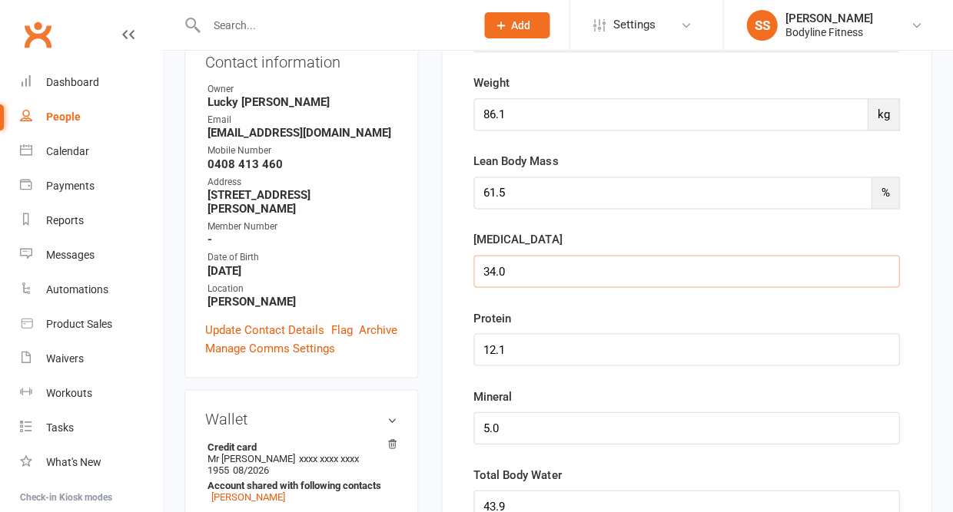
type input "34.0"
click at [519, 357] on input "string" at bounding box center [686, 349] width 426 height 32
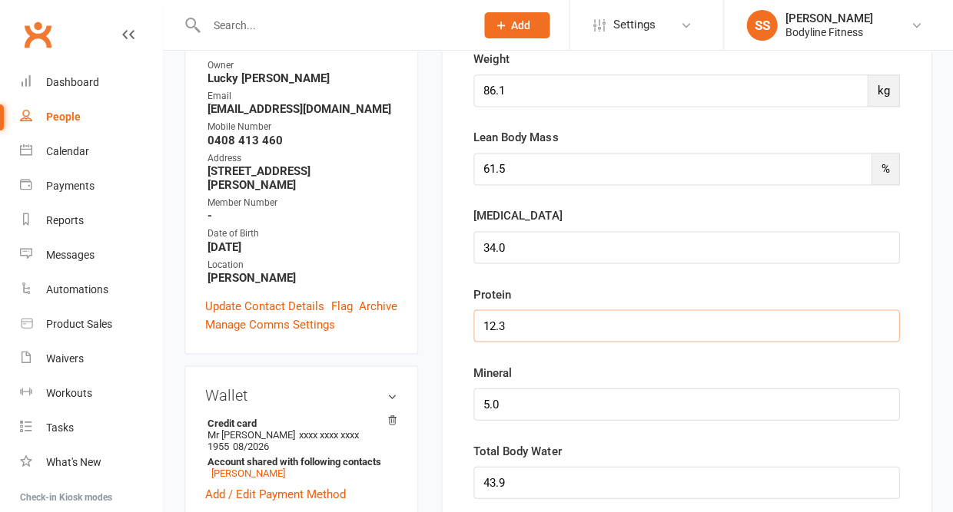
scroll to position [339, 0]
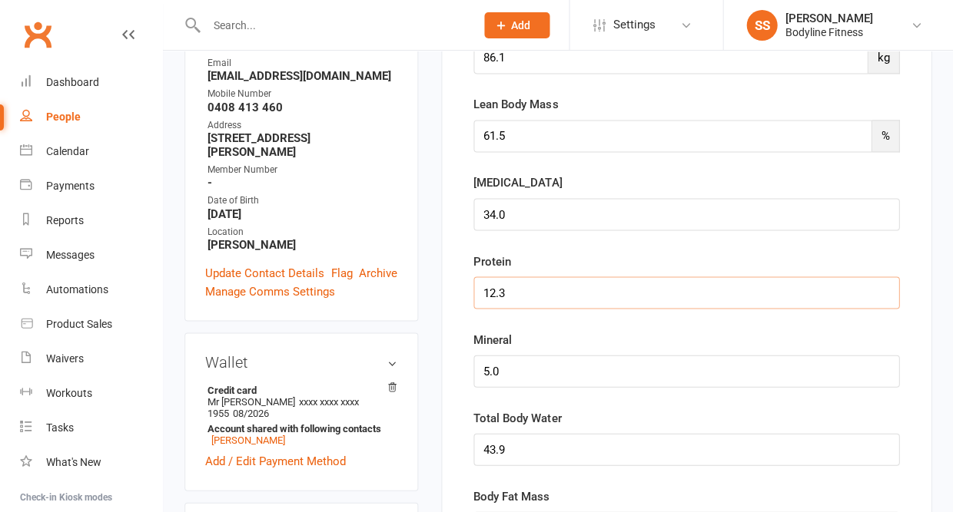
type input "12.3"
click at [514, 371] on input "string" at bounding box center [686, 371] width 426 height 32
type input "5"
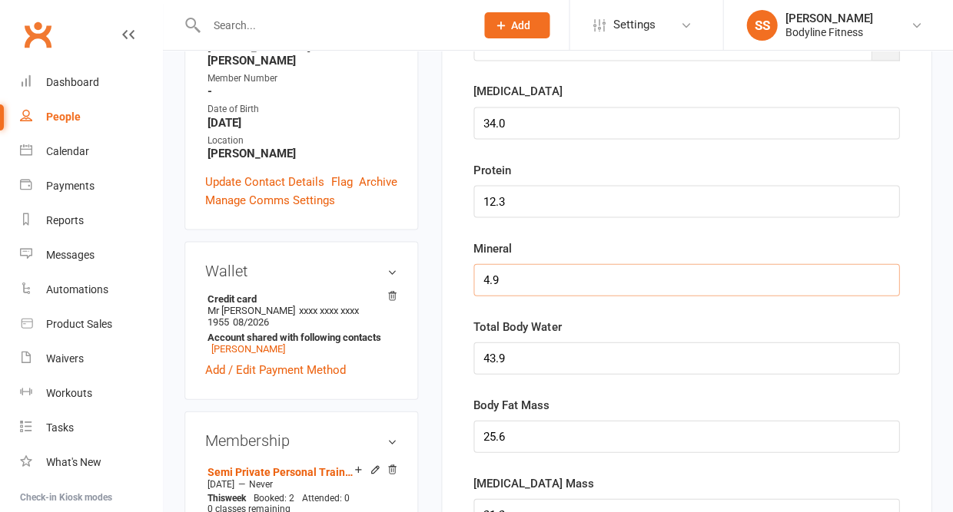
type input "4.9"
click at [512, 356] on input "string" at bounding box center [686, 358] width 426 height 32
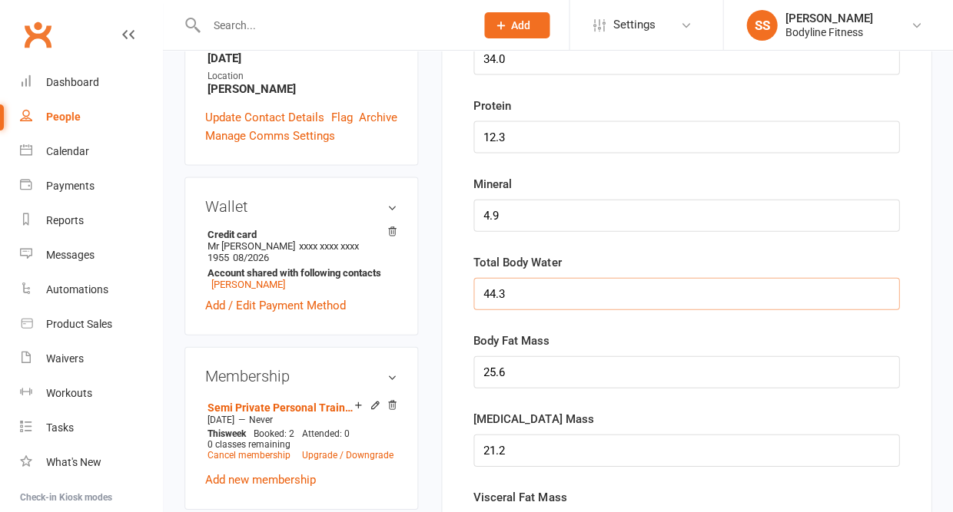
scroll to position [569, 0]
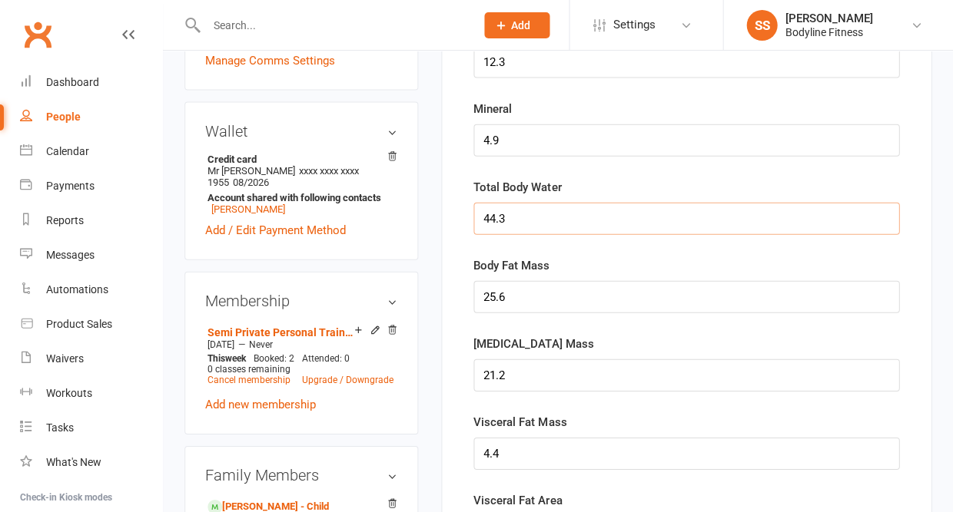
type input "44.3"
click at [508, 292] on input "string" at bounding box center [686, 297] width 426 height 32
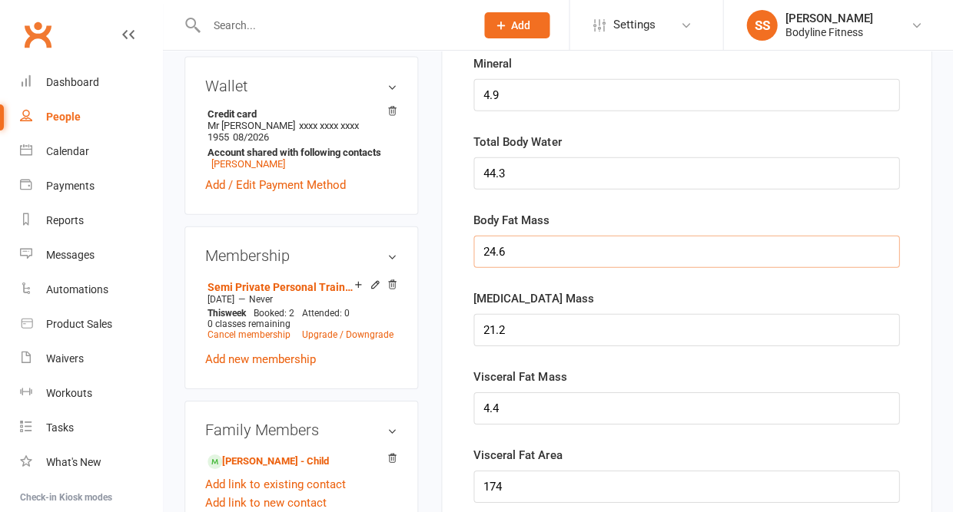
scroll to position [628, 0]
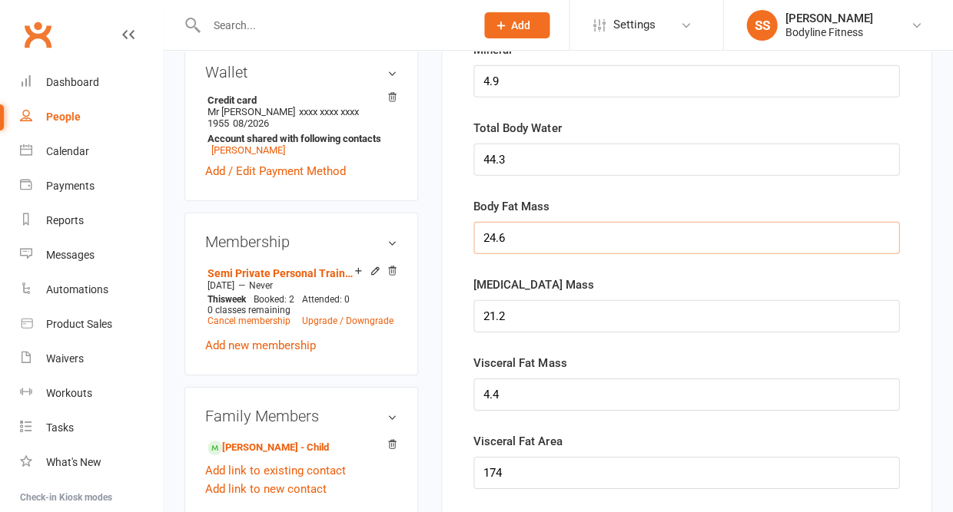
type input "24.6"
click at [502, 317] on input "string" at bounding box center [686, 316] width 426 height 32
type input "2"
type input "0"
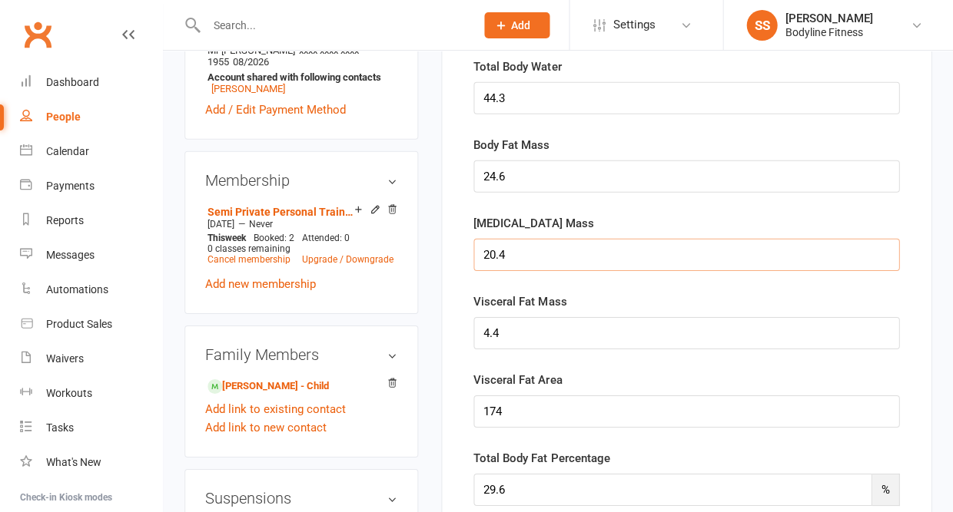
type input "20.4"
click at [516, 333] on input "string" at bounding box center [686, 333] width 426 height 32
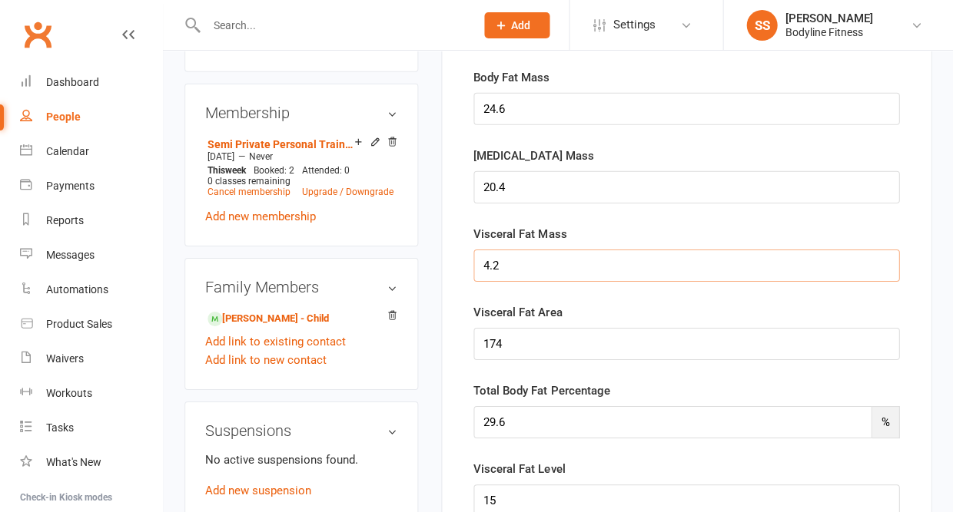
scroll to position [763, 0]
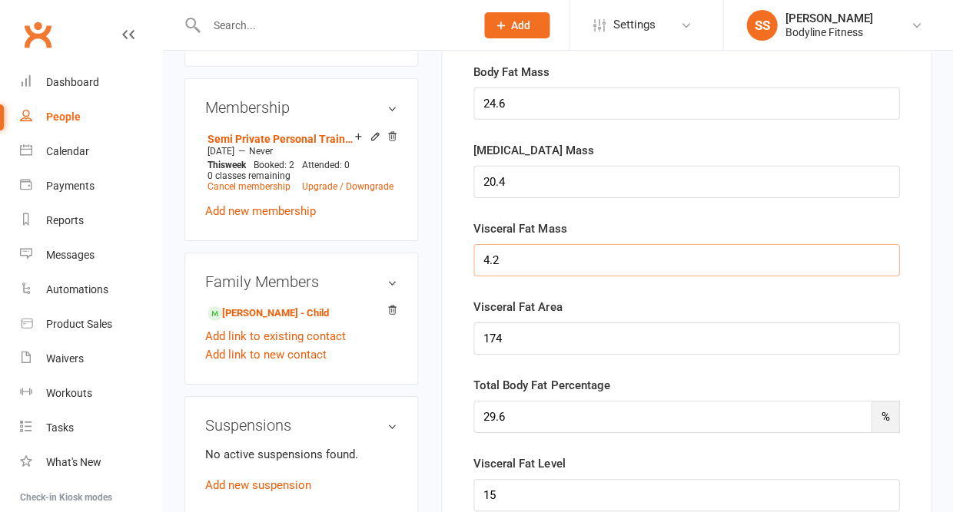
type input "4.2"
click at [513, 332] on input "string" at bounding box center [686, 339] width 426 height 32
click at [513, 333] on input "string" at bounding box center [686, 339] width 426 height 32
click at [512, 342] on input "string" at bounding box center [686, 339] width 426 height 32
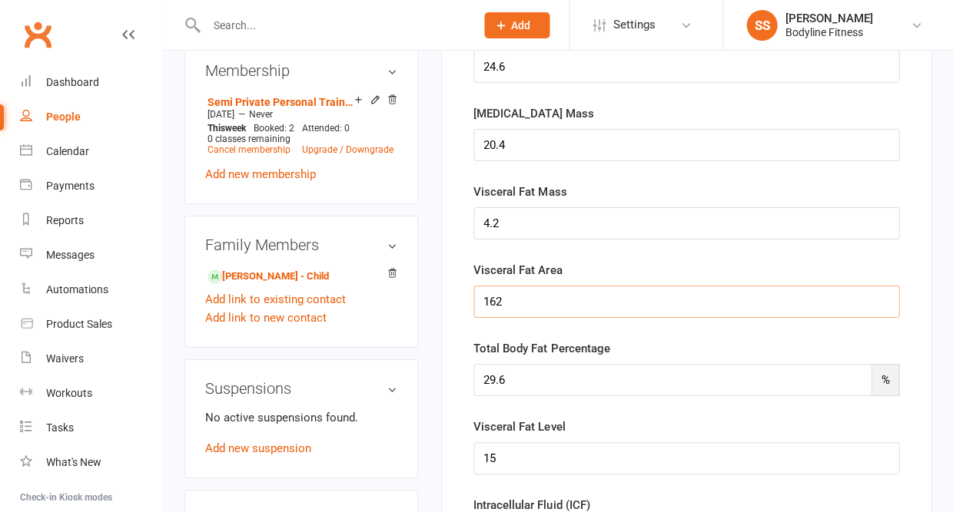
scroll to position [804, 0]
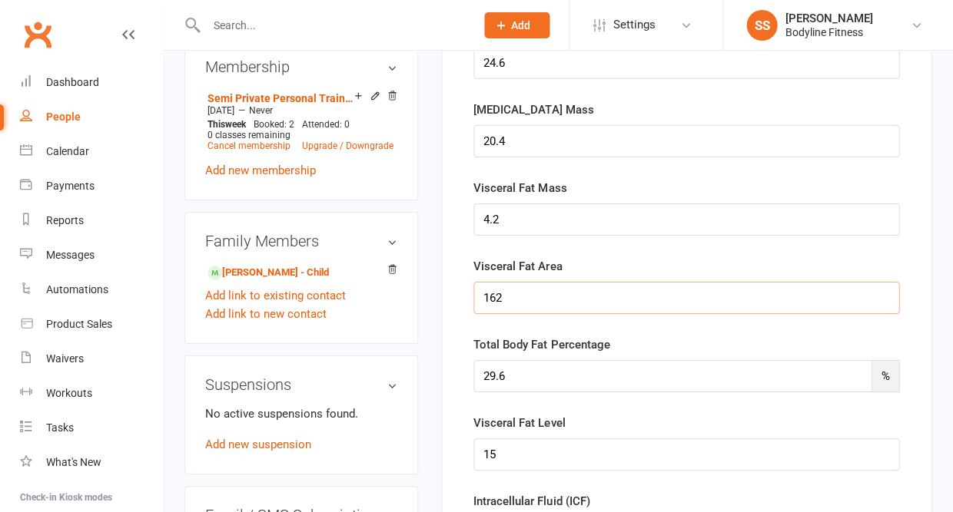
type input "162"
click at [513, 386] on input "29.6" at bounding box center [672, 376] width 398 height 32
type input "28.6"
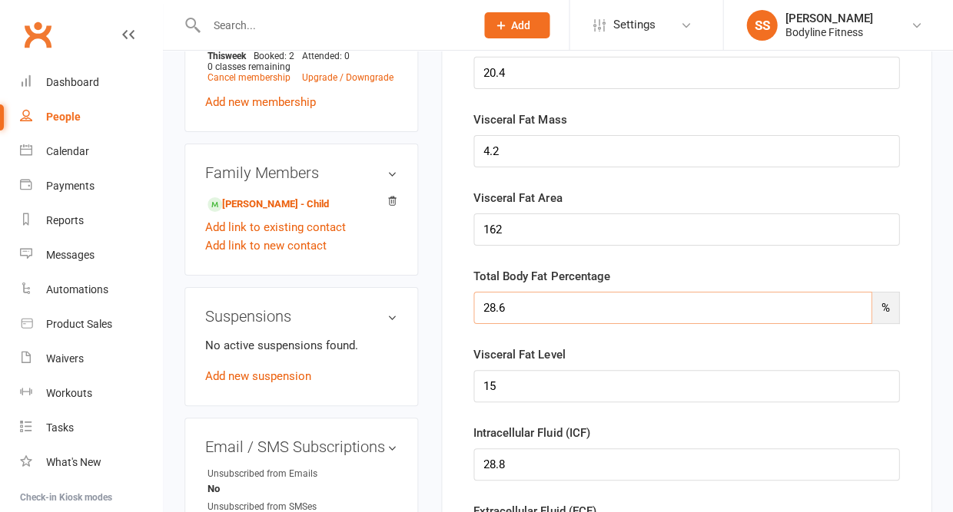
scroll to position [872, 0]
click at [503, 390] on input "string" at bounding box center [686, 386] width 426 height 32
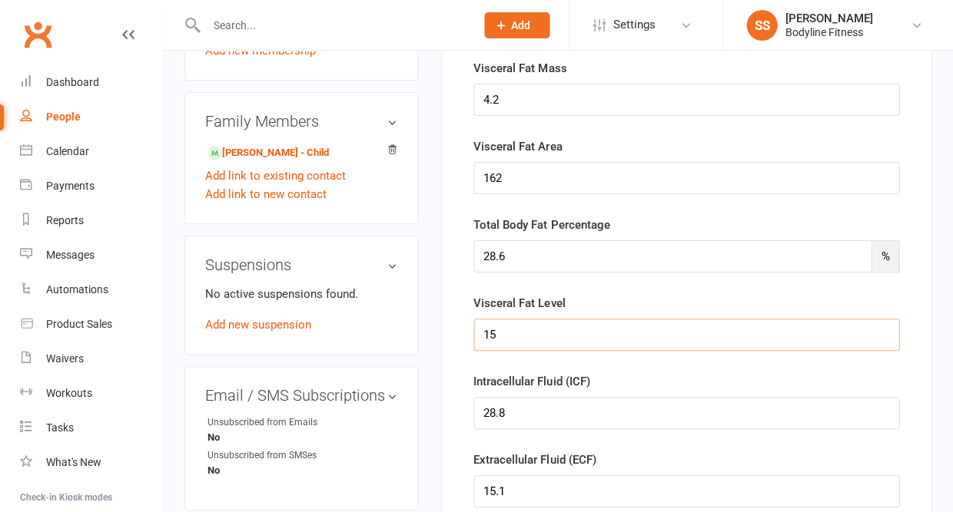
scroll to position [929, 0]
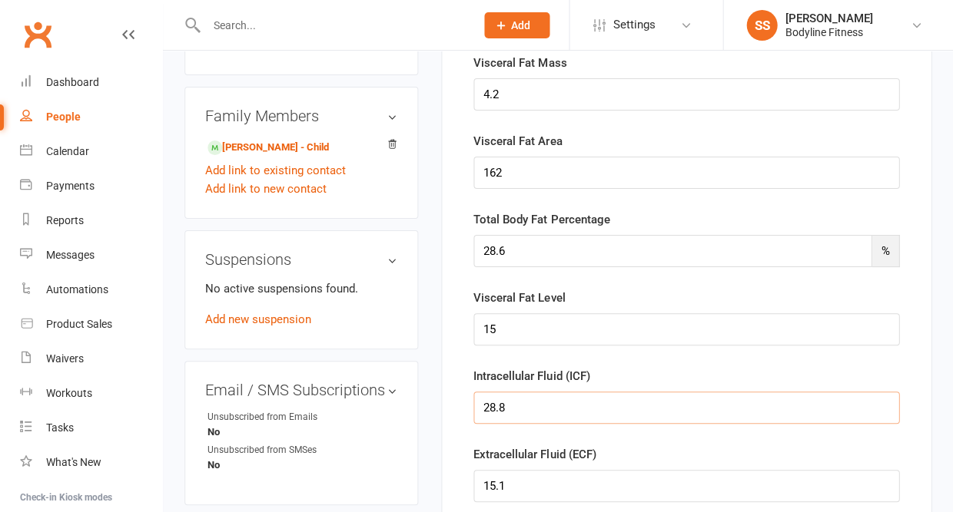
click at [511, 416] on input "string" at bounding box center [686, 408] width 426 height 32
type input "2"
type input "9"
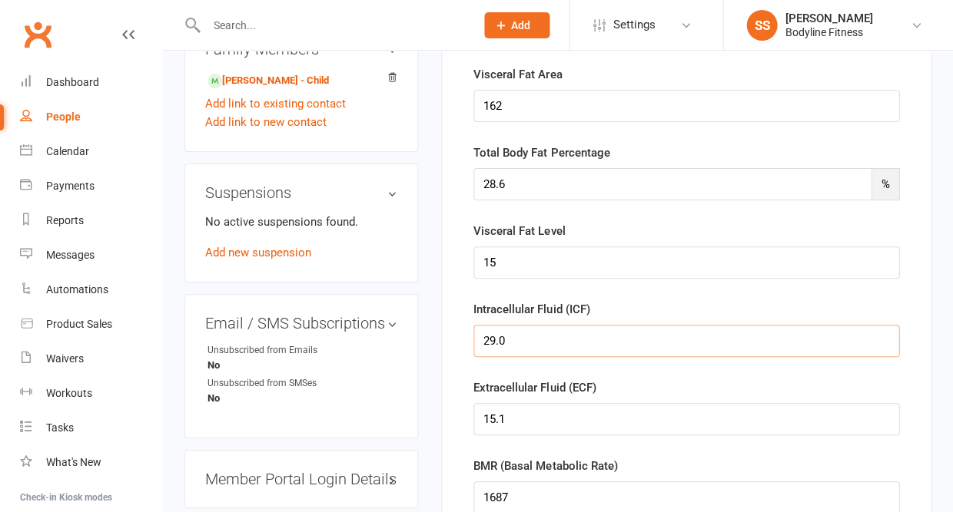
scroll to position [1000, 0]
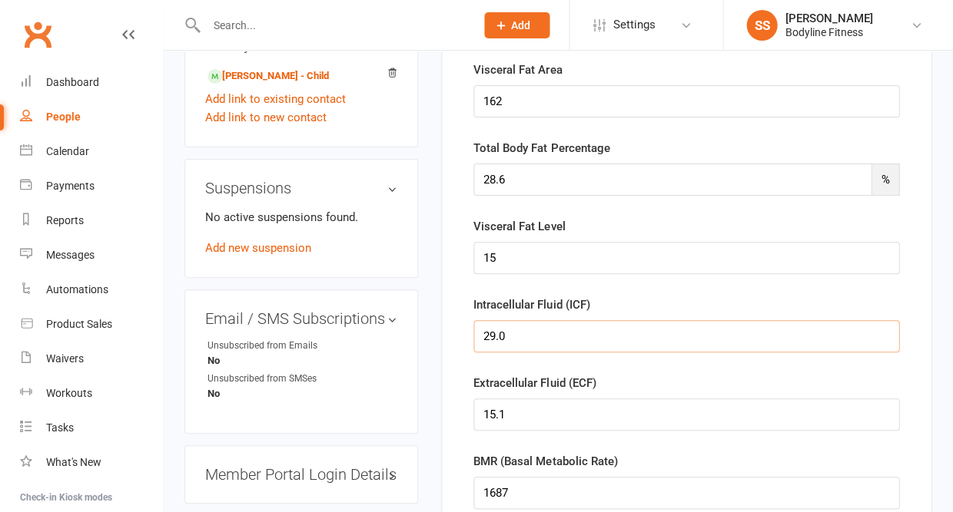
type input "29.0"
click at [525, 428] on input "string" at bounding box center [686, 415] width 426 height 32
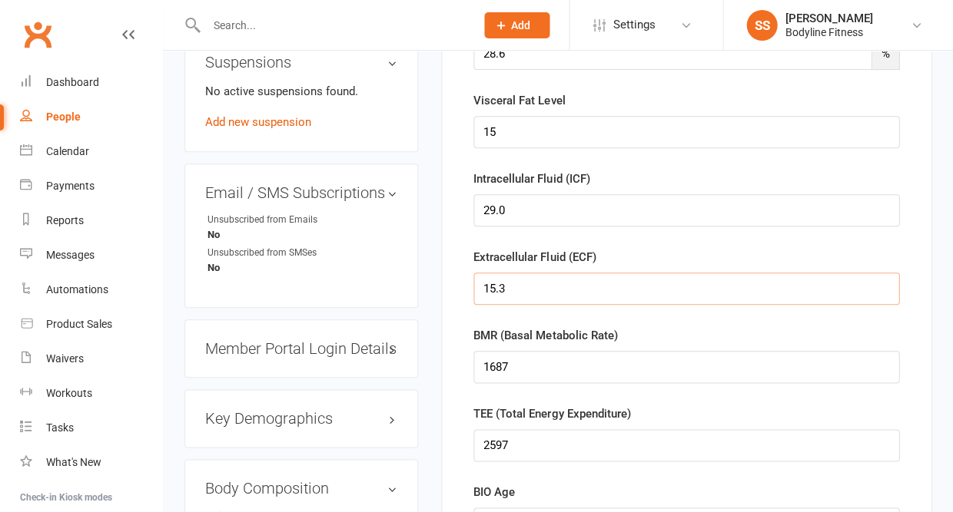
scroll to position [1141, 0]
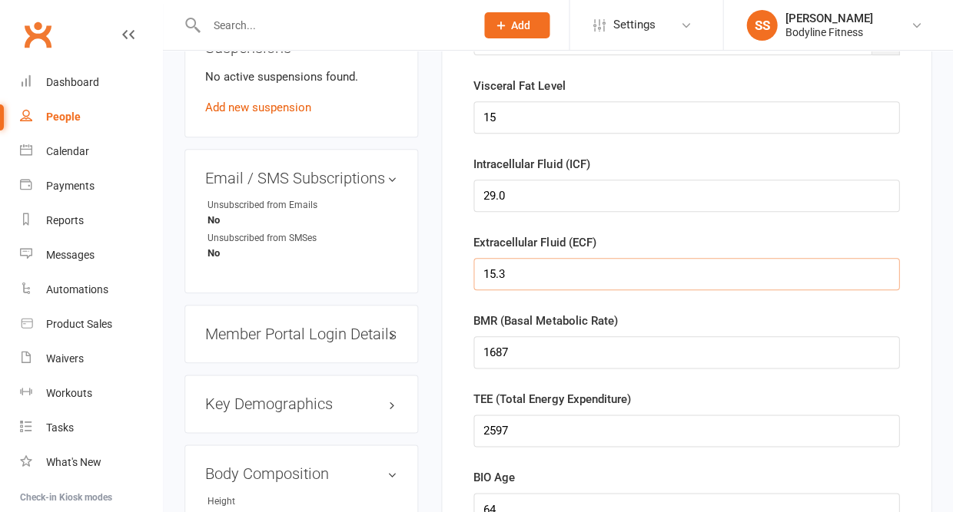
type input "15.3"
click at [516, 355] on input "string" at bounding box center [686, 352] width 426 height 32
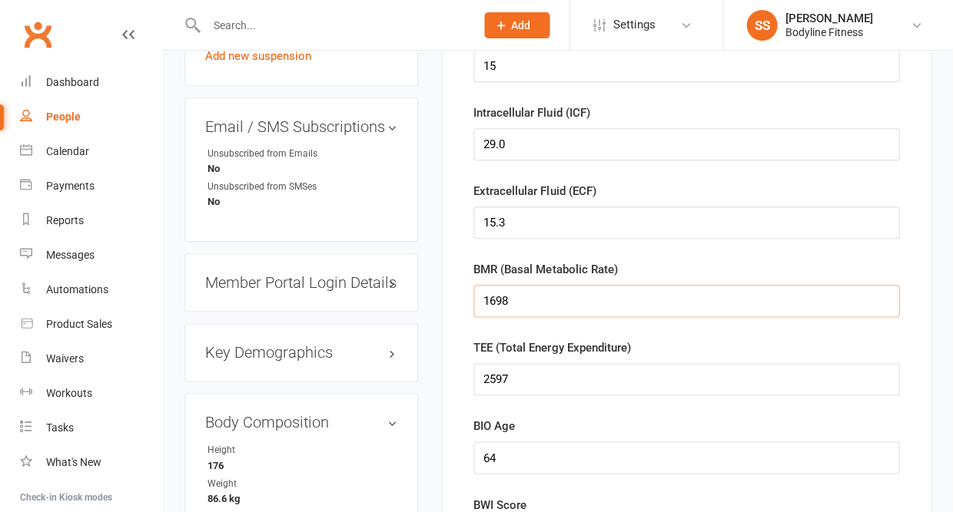
scroll to position [1197, 0]
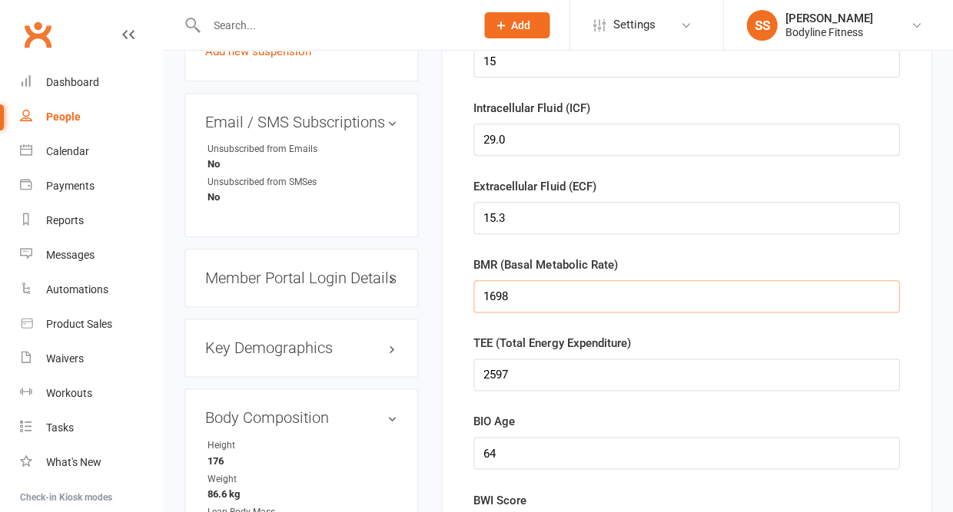
type input "1698"
click at [535, 380] on input "string" at bounding box center [686, 375] width 426 height 32
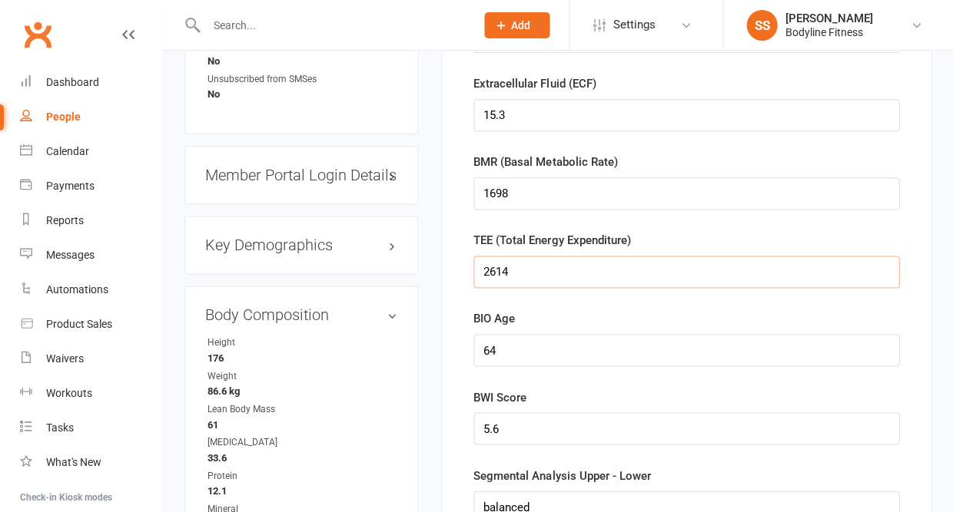
type input "2614"
click at [523, 352] on input "string" at bounding box center [686, 350] width 426 height 32
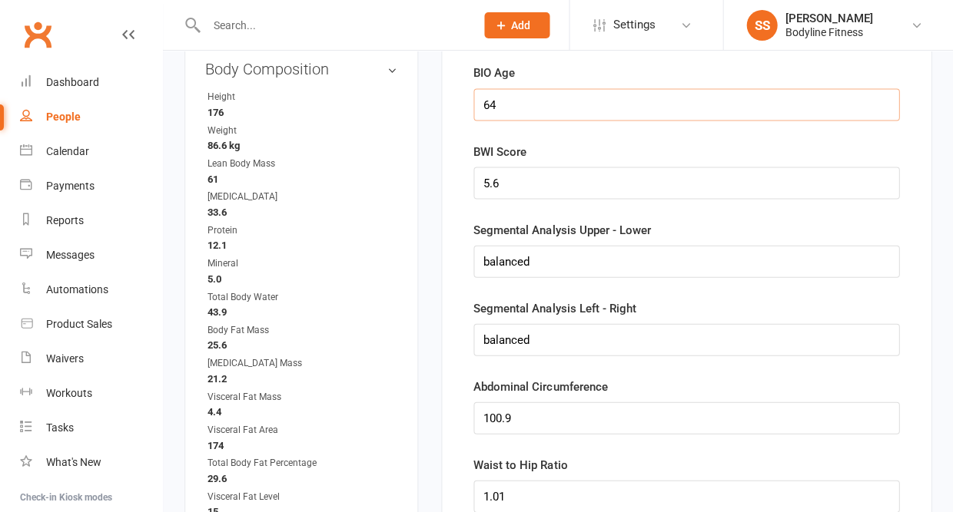
scroll to position [1561, 0]
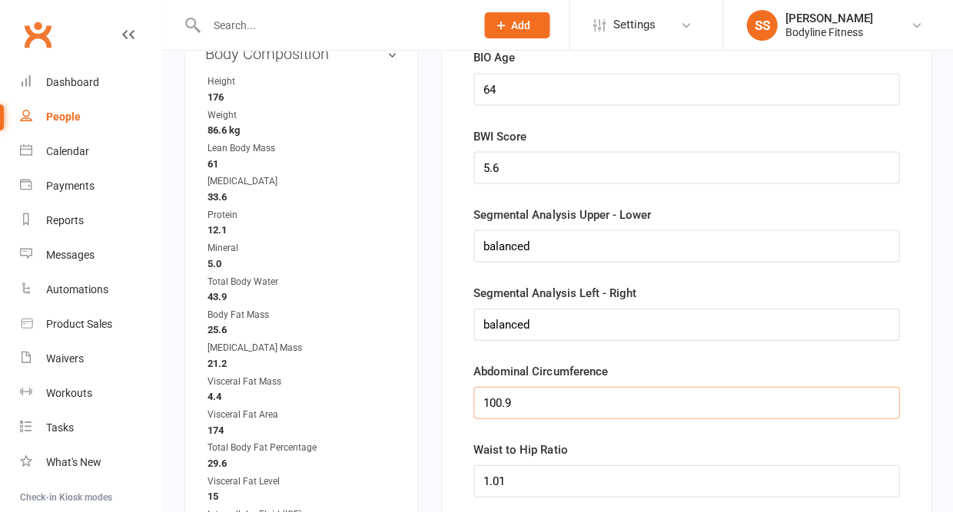
click at [523, 411] on input "string" at bounding box center [686, 402] width 426 height 32
type input "1"
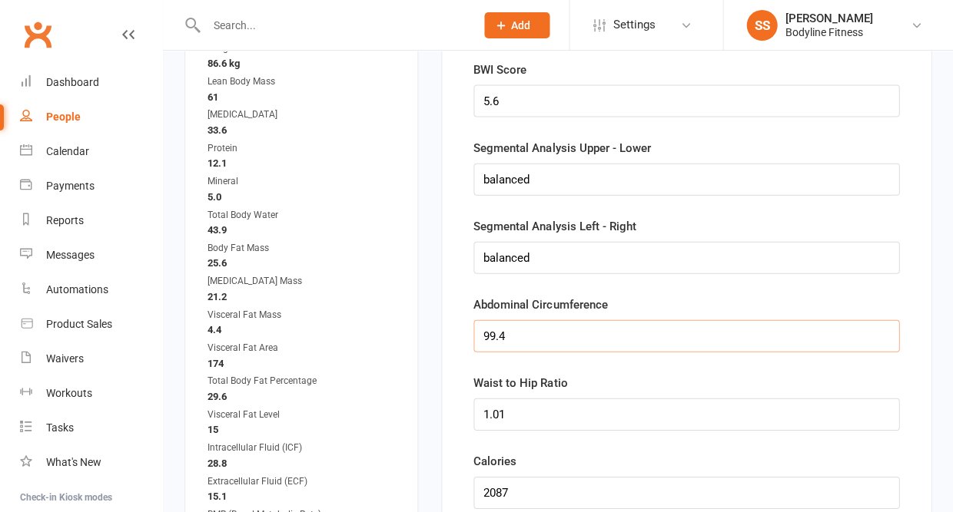
type input "99.4"
click at [516, 423] on input "string" at bounding box center [686, 414] width 426 height 32
type input "1"
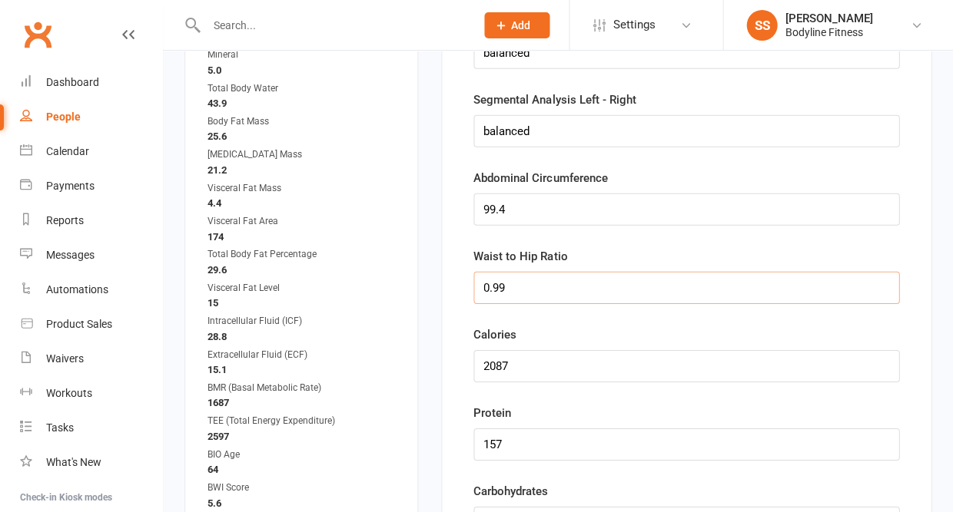
scroll to position [1762, 0]
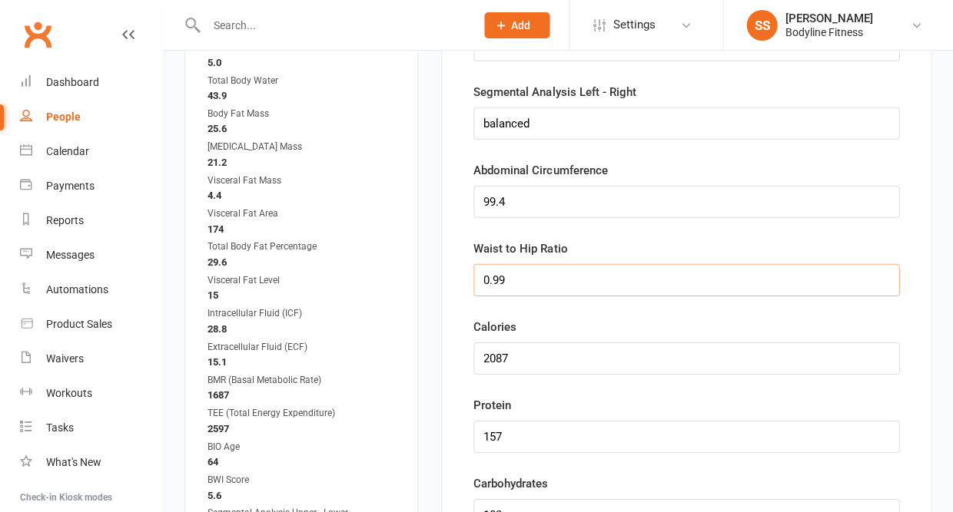
type input "0.99"
click at [515, 363] on input "string" at bounding box center [686, 359] width 426 height 32
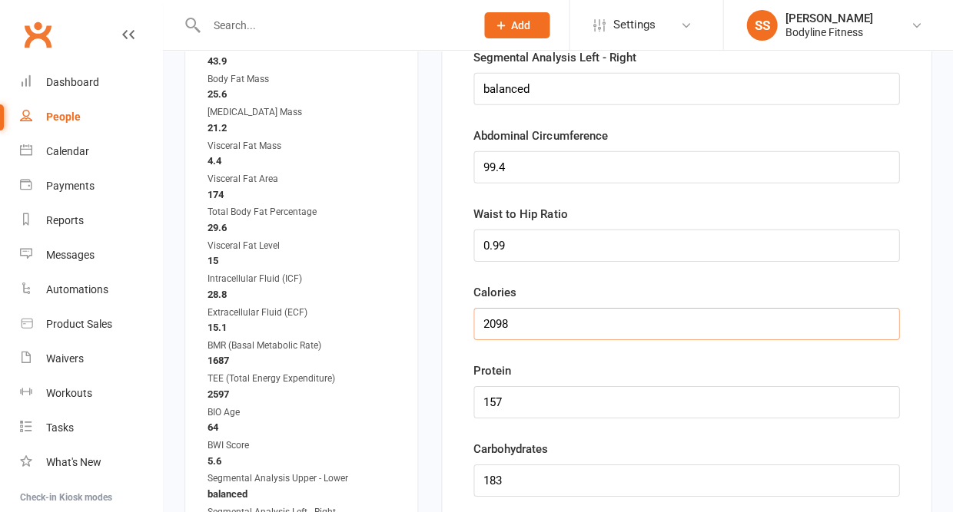
scroll to position [1835, 0]
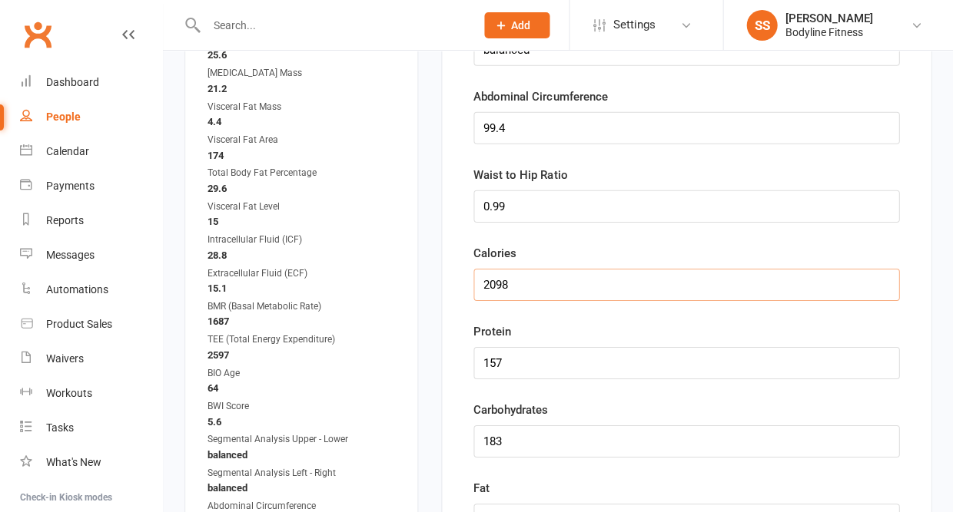
type input "2098"
click at [512, 372] on input "string" at bounding box center [686, 363] width 426 height 32
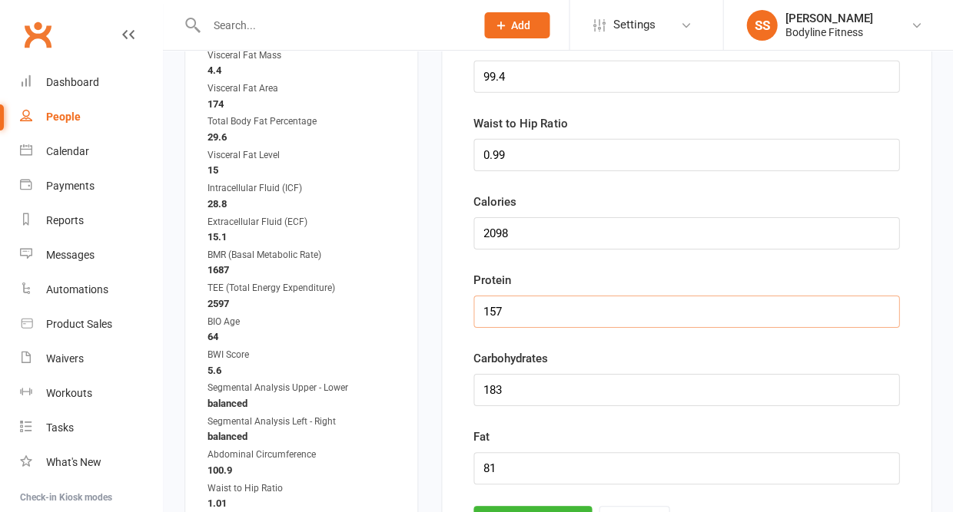
scroll to position [1903, 0]
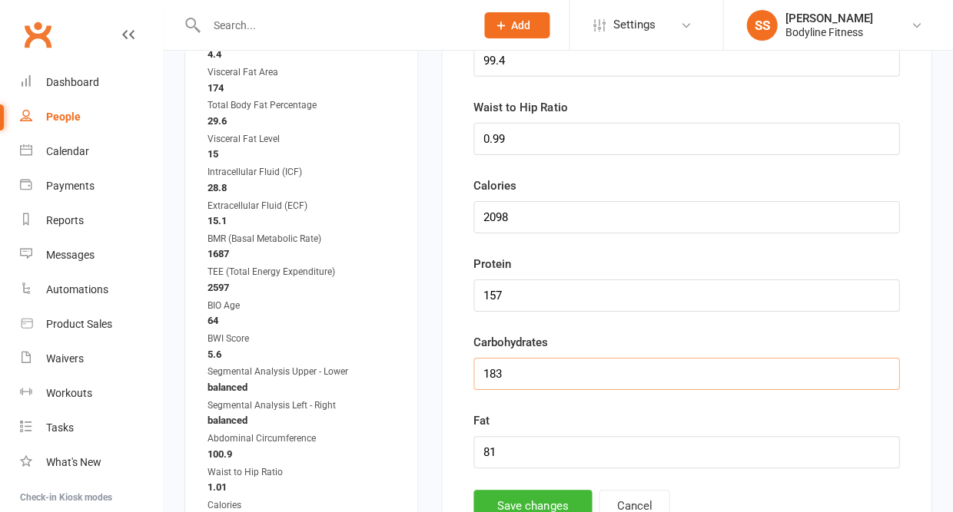
click at [506, 386] on input "string" at bounding box center [686, 374] width 426 height 32
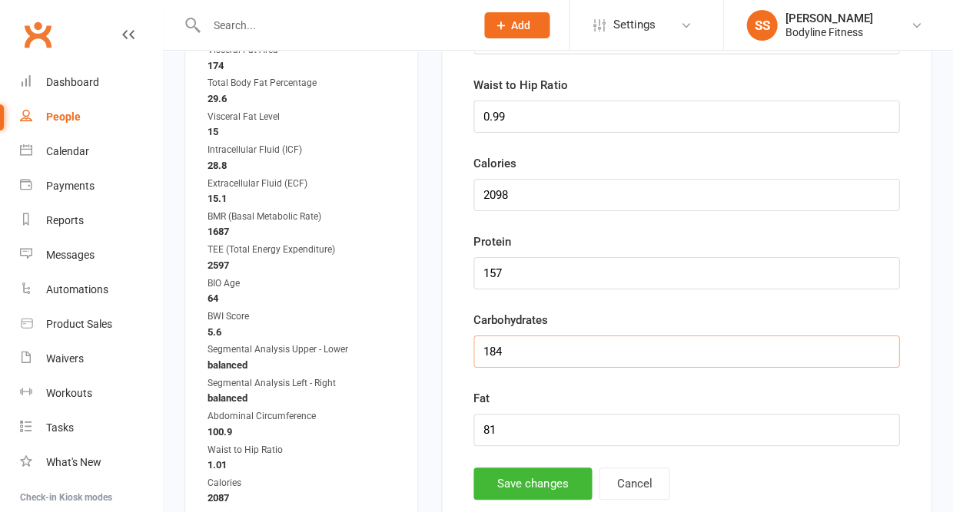
scroll to position [1938, 0]
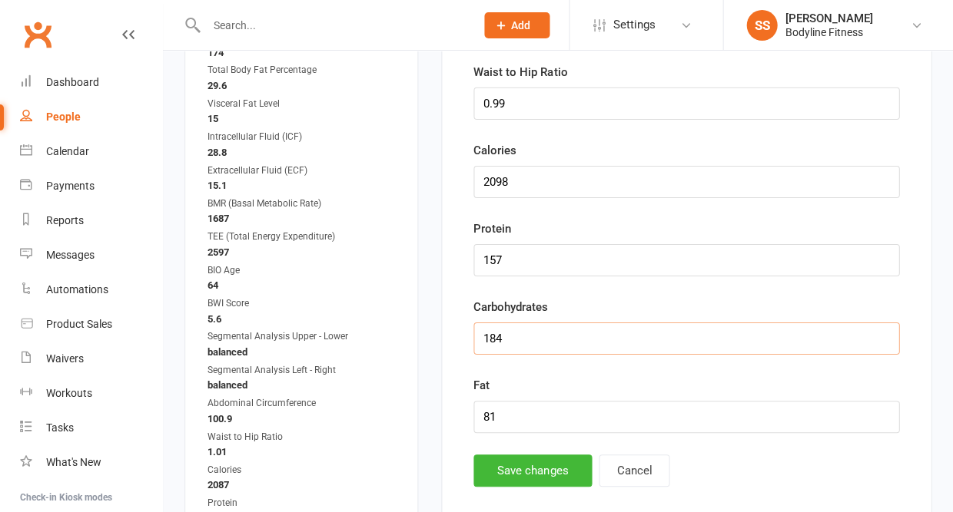
type input "184"
click at [499, 424] on input "string" at bounding box center [686, 417] width 426 height 32
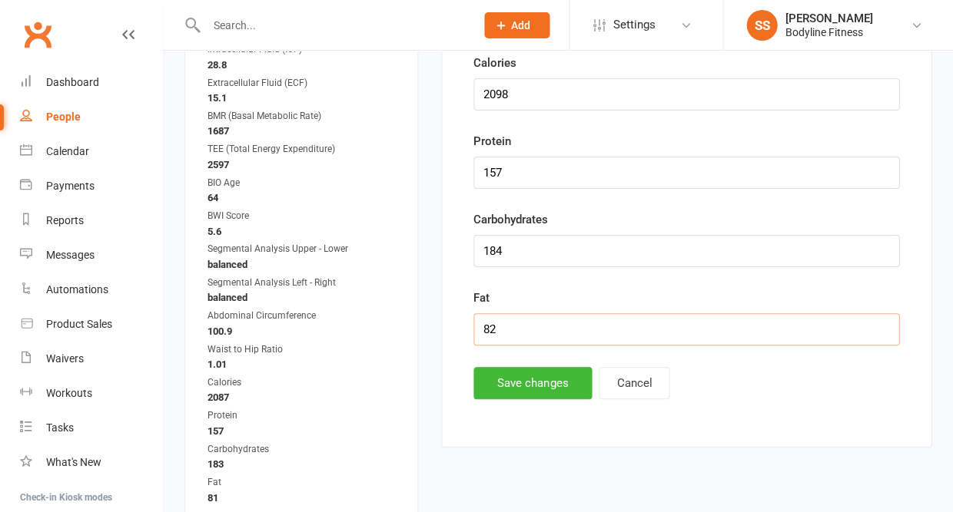
scroll to position [2031, 0]
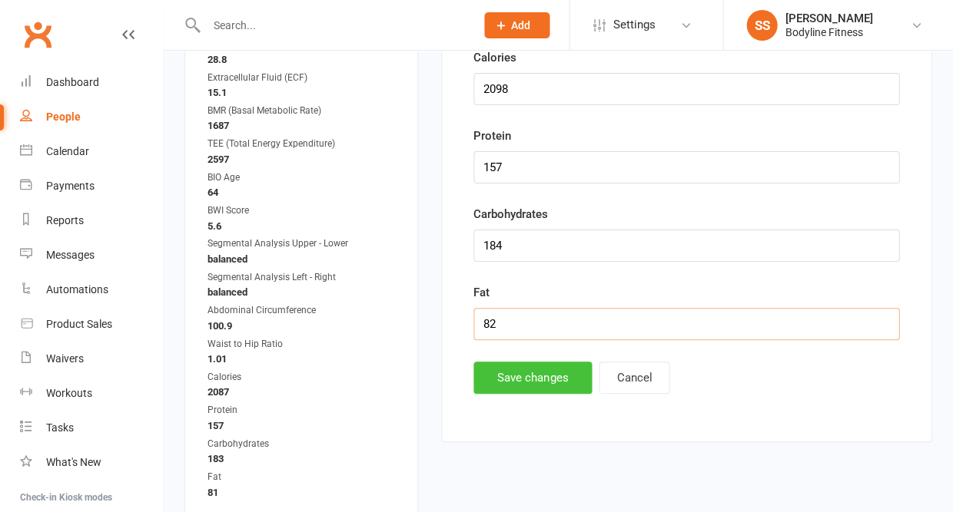
type input "82"
click at [505, 389] on button "Save changes" at bounding box center [532, 378] width 118 height 32
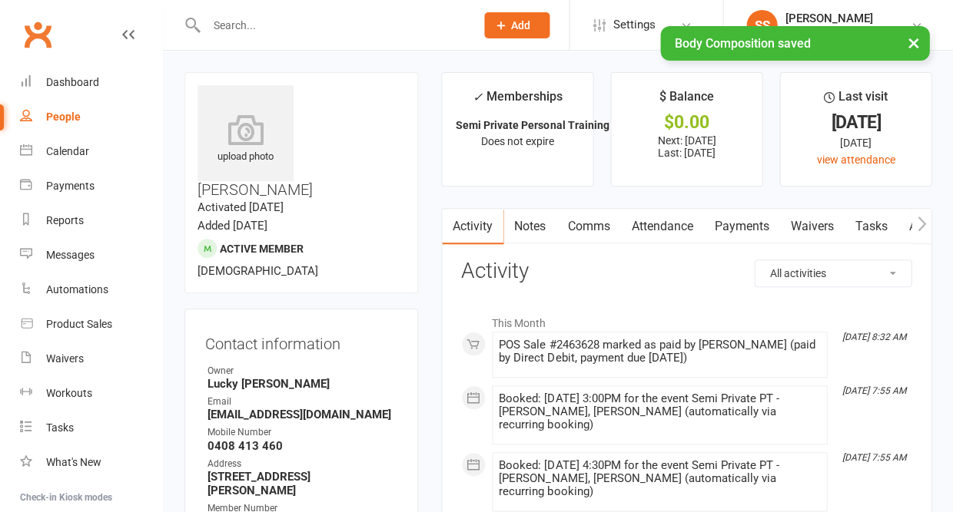
scroll to position [0, 0]
click at [922, 224] on icon "button" at bounding box center [920, 223] width 8 height 15
click at [896, 225] on link "Workouts" at bounding box center [909, 226] width 73 height 35
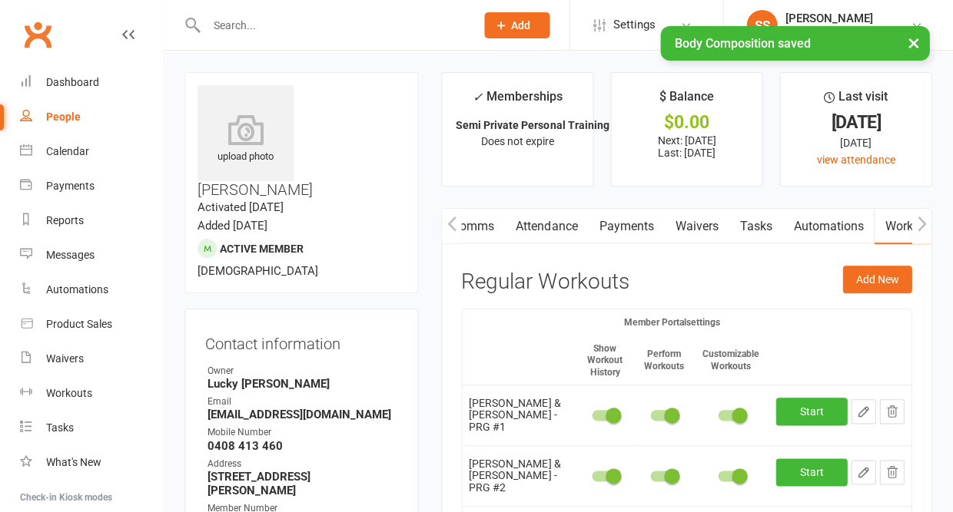
click at [919, 228] on icon "button" at bounding box center [920, 223] width 8 height 15
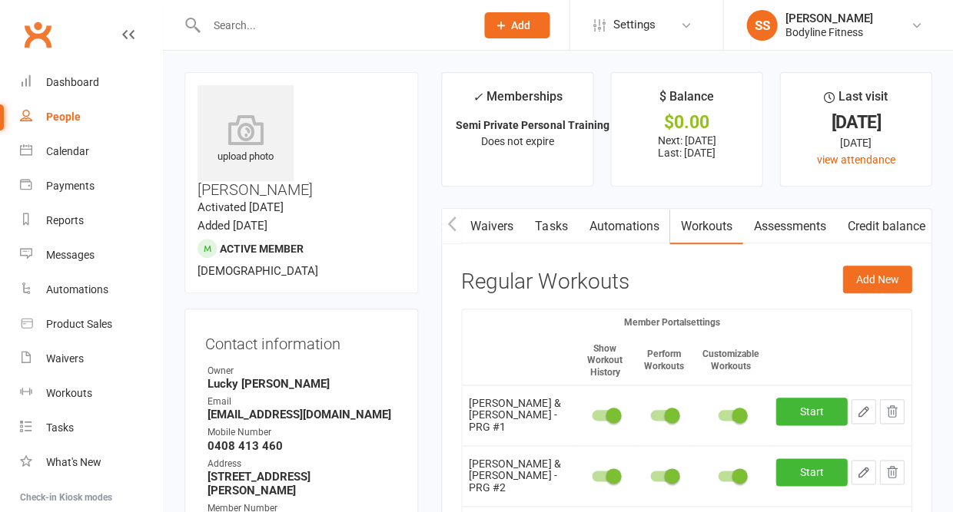
click at [807, 225] on link "Assessments" at bounding box center [789, 226] width 94 height 35
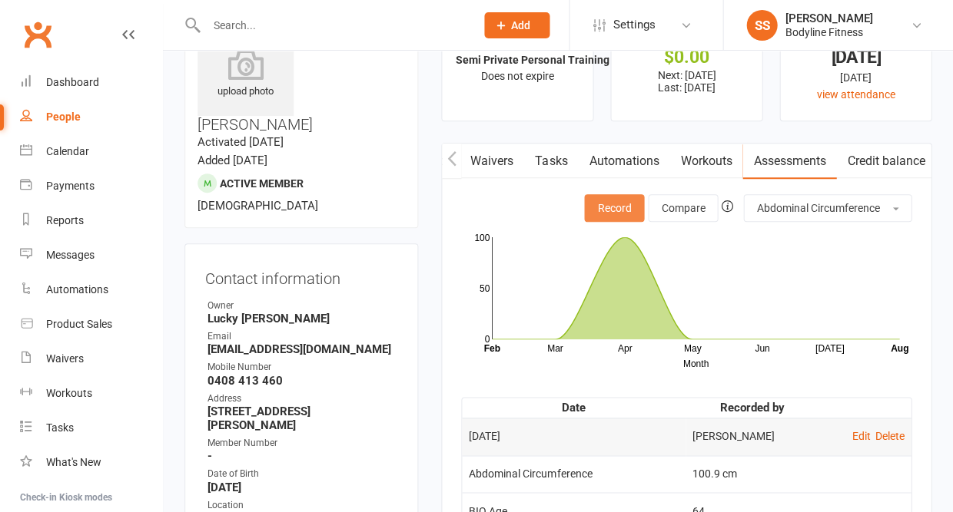
scroll to position [65, 0]
click at [623, 199] on button "Record" at bounding box center [614, 208] width 60 height 28
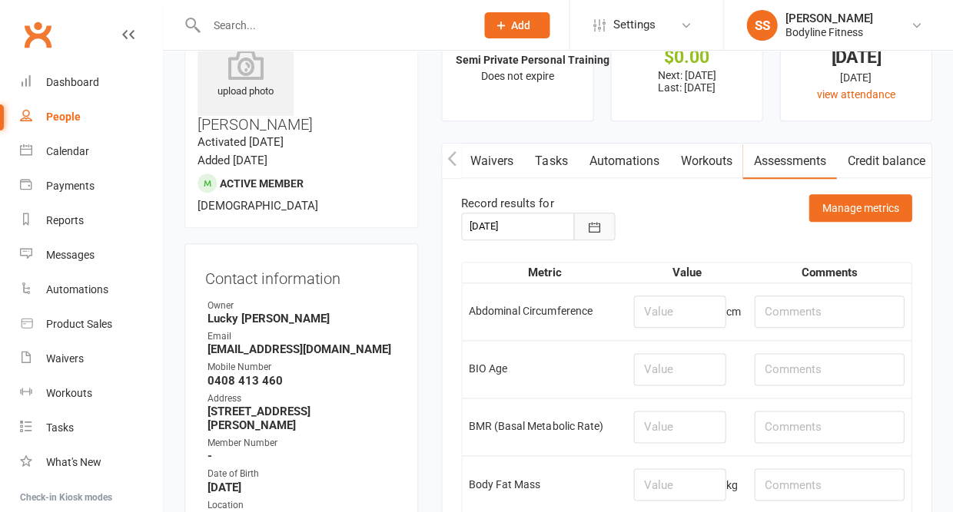
click at [593, 228] on icon "button" at bounding box center [593, 227] width 15 height 15
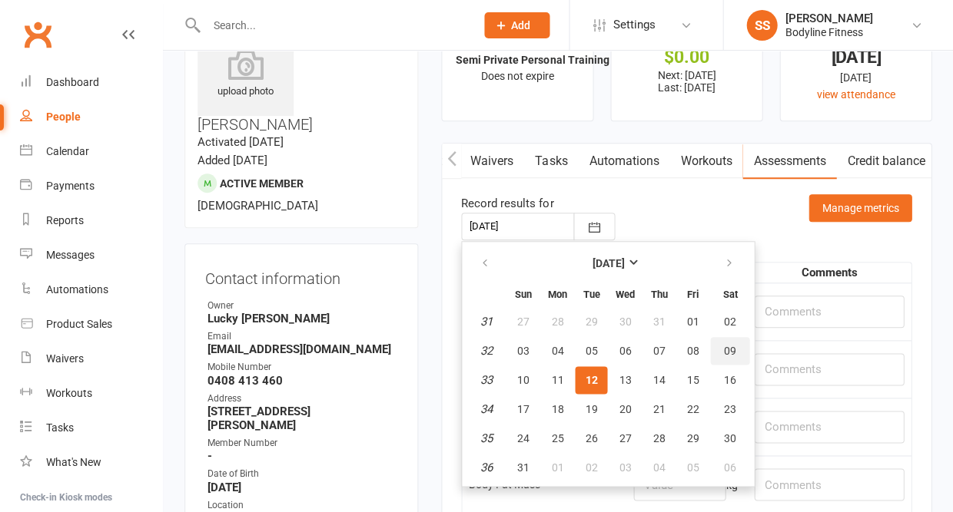
click at [718, 350] on button "09" at bounding box center [729, 351] width 39 height 28
type input "09 Aug 2025"
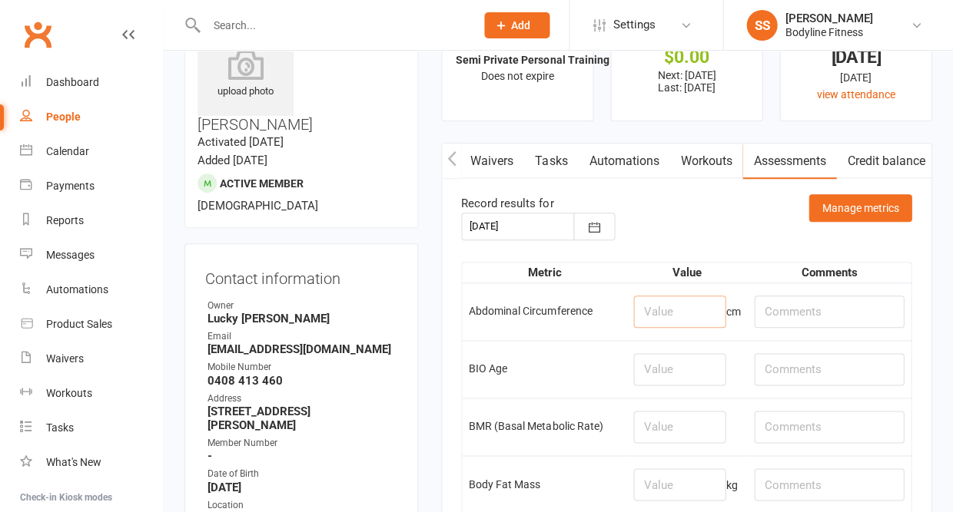
click at [684, 313] on input "number" at bounding box center [679, 312] width 92 height 32
type input "99.4"
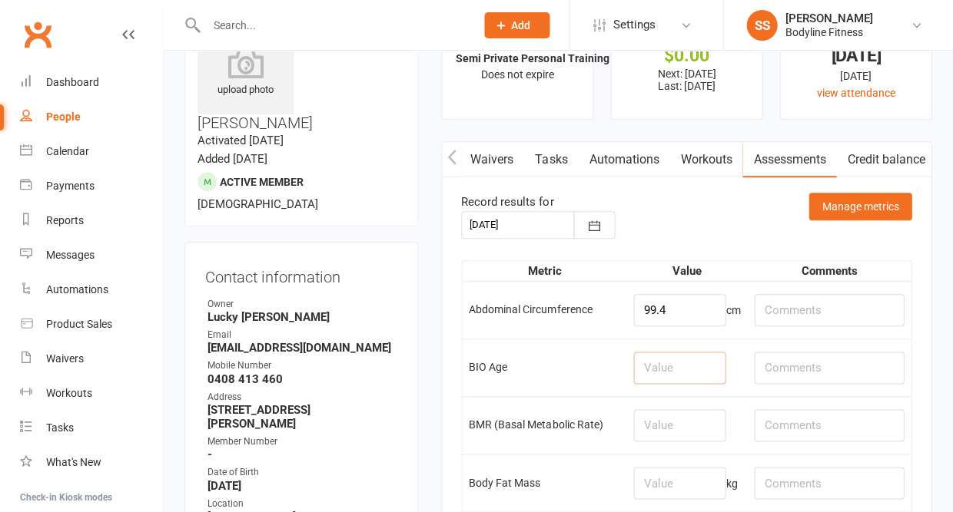
click at [673, 368] on input "number" at bounding box center [679, 368] width 92 height 32
type input "64"
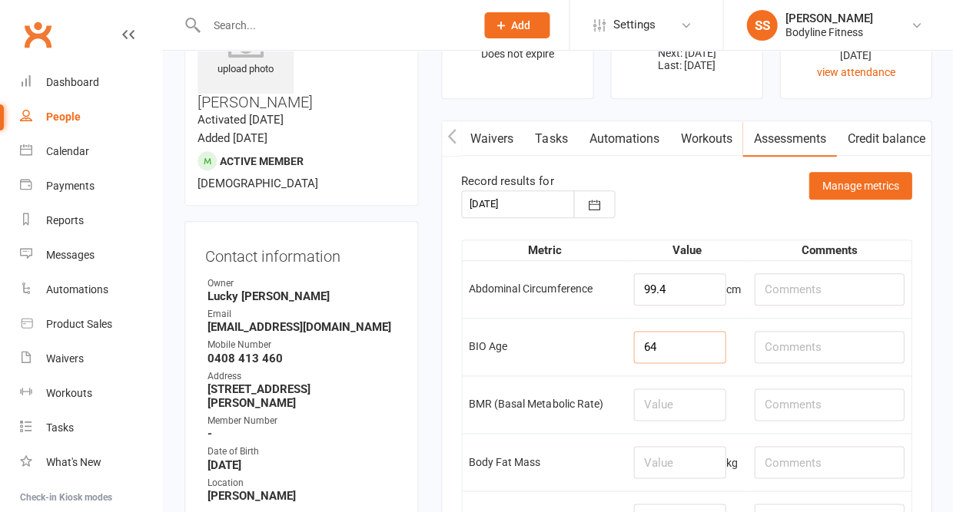
scroll to position [101, 0]
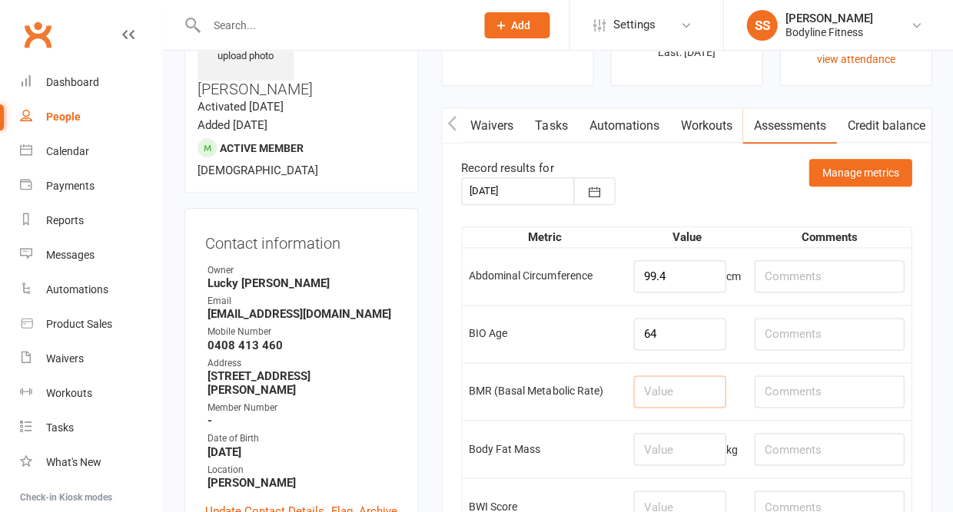
click at [671, 398] on input "number" at bounding box center [679, 392] width 92 height 32
type input "1698"
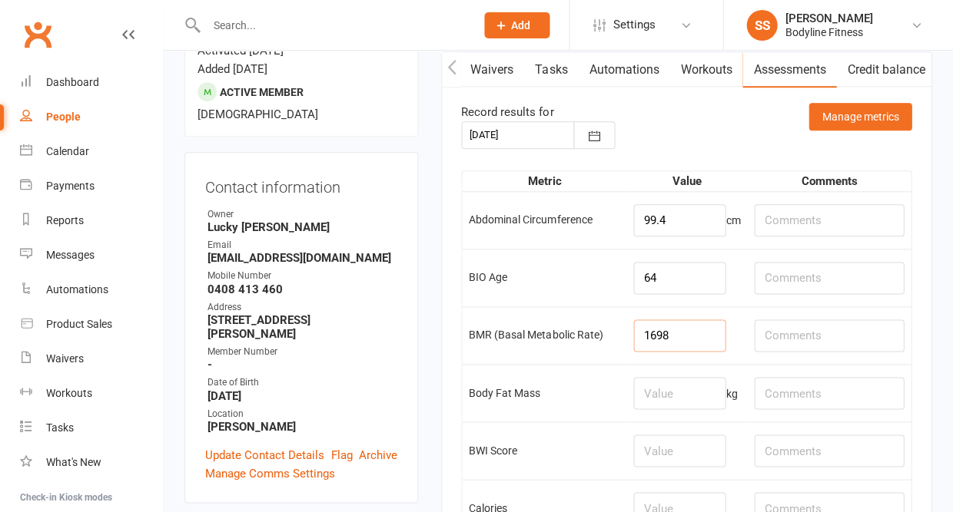
scroll to position [208, 0]
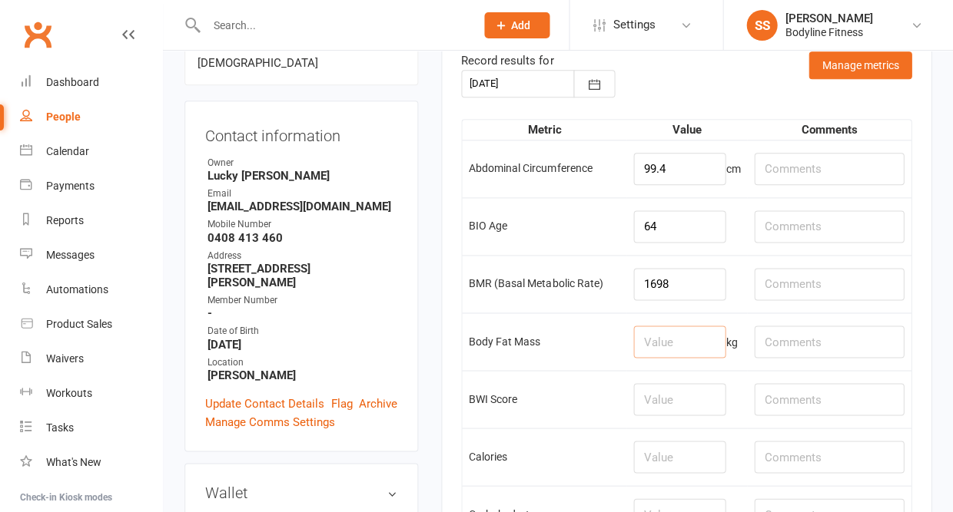
click at [668, 343] on input "number" at bounding box center [679, 342] width 92 height 32
type input "24.6"
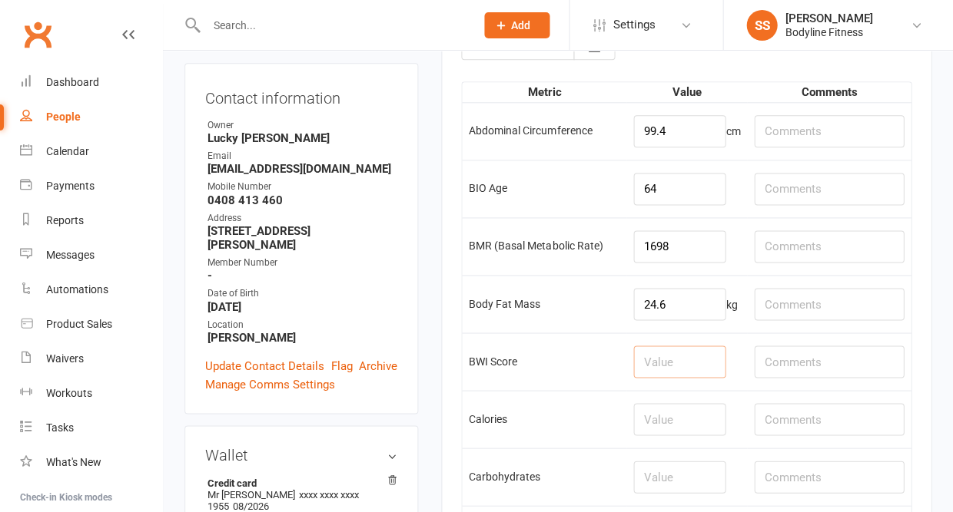
click at [669, 360] on input "number" at bounding box center [679, 362] width 92 height 32
type input "5.6"
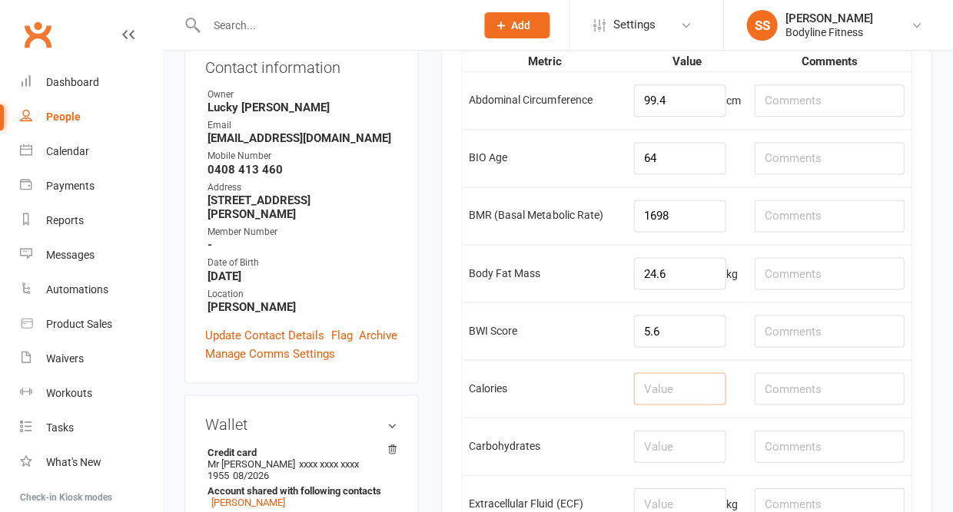
click at [671, 388] on input "number" at bounding box center [679, 389] width 92 height 32
type input "2098"
click at [678, 442] on input "number" at bounding box center [679, 446] width 92 height 32
type input "184"
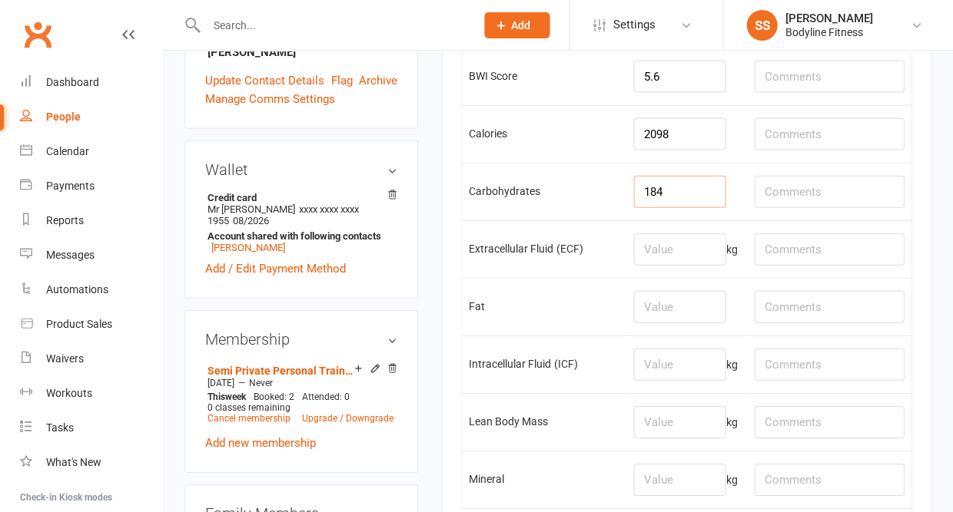
scroll to position [548, 0]
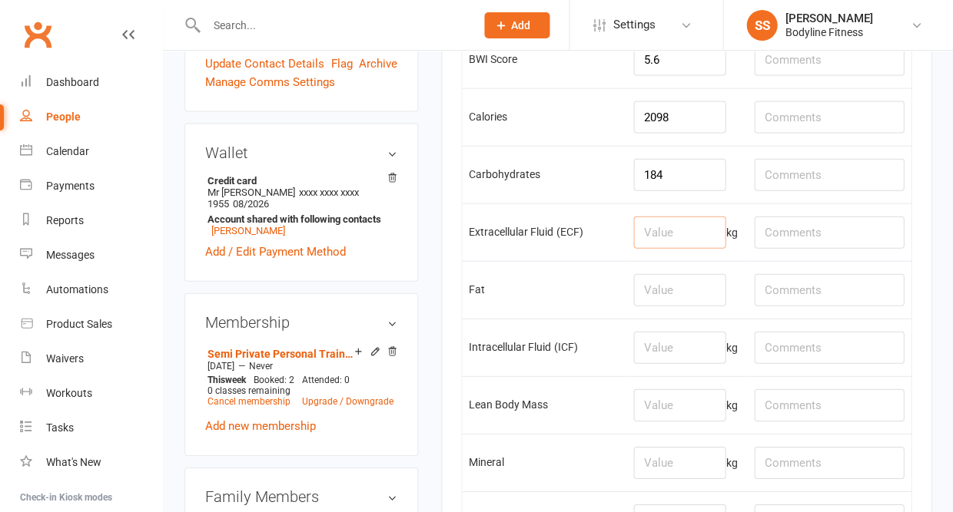
click at [680, 240] on input "number" at bounding box center [679, 233] width 92 height 32
type input "15.3"
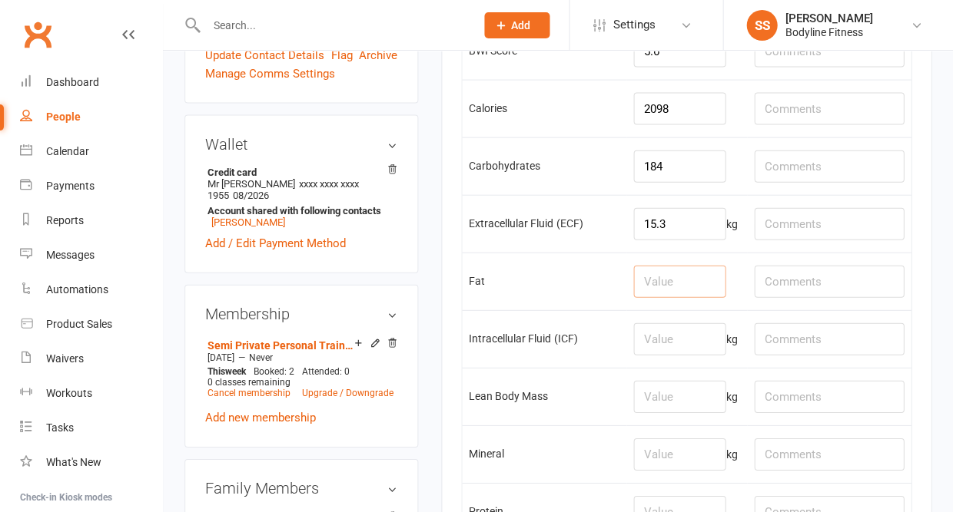
click at [668, 293] on input "number" at bounding box center [679, 282] width 92 height 32
type input "82"
click at [676, 354] on input "number" at bounding box center [679, 339] width 92 height 32
type input "29.0"
click at [676, 413] on input "number" at bounding box center [679, 397] width 92 height 32
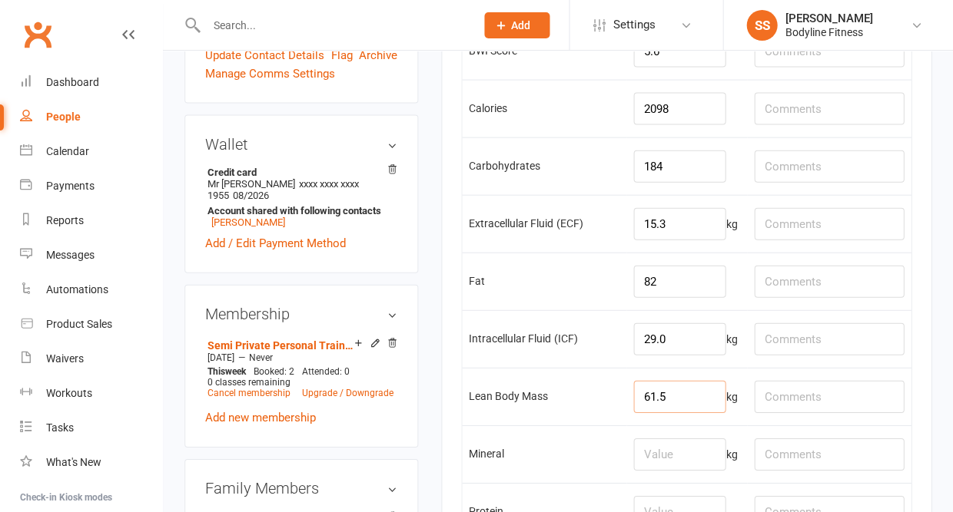
type input "61.5"
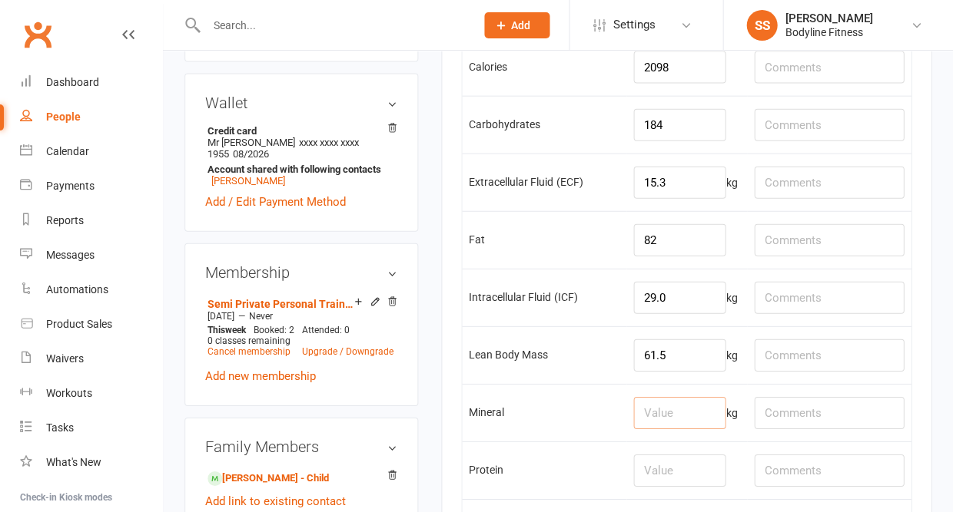
click at [672, 429] on input "number" at bounding box center [679, 413] width 92 height 32
type input "4.9"
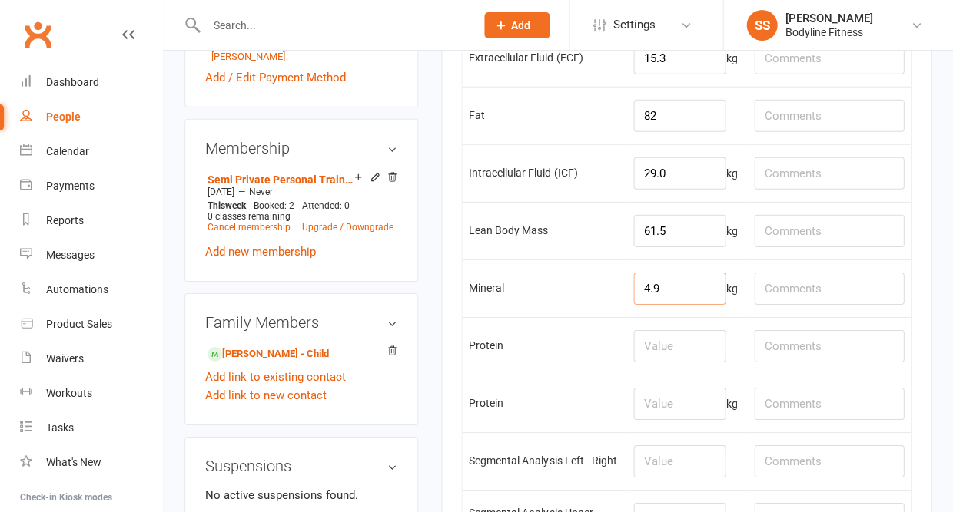
scroll to position [745, 0]
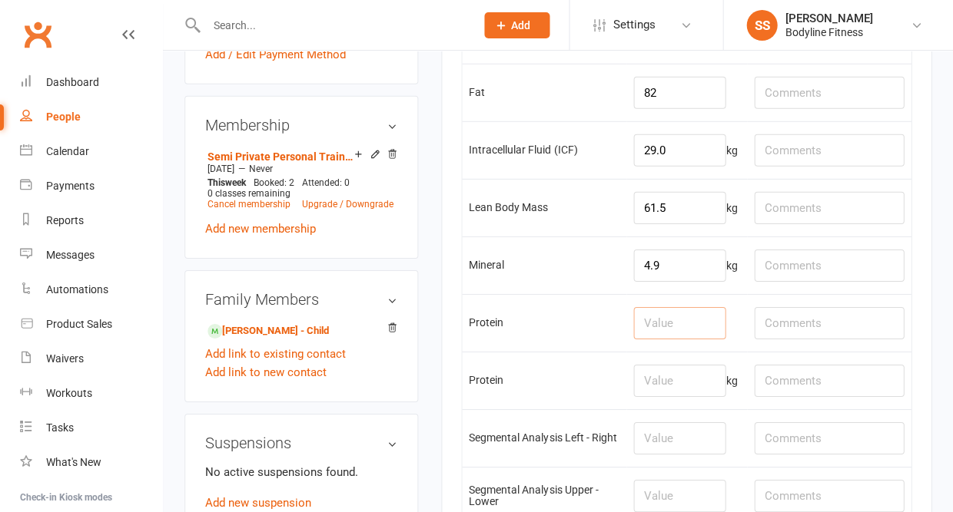
click at [671, 336] on input "number" at bounding box center [679, 323] width 92 height 32
type input "157"
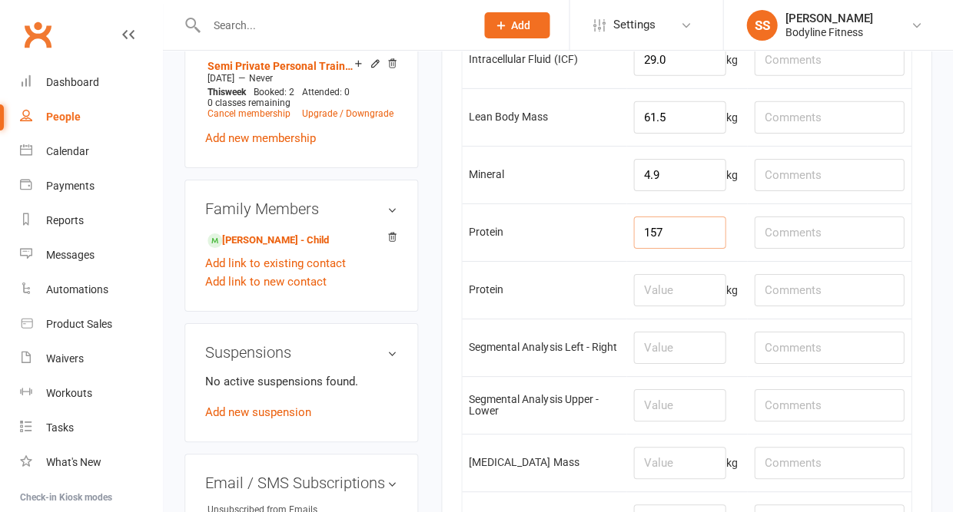
scroll to position [855, 0]
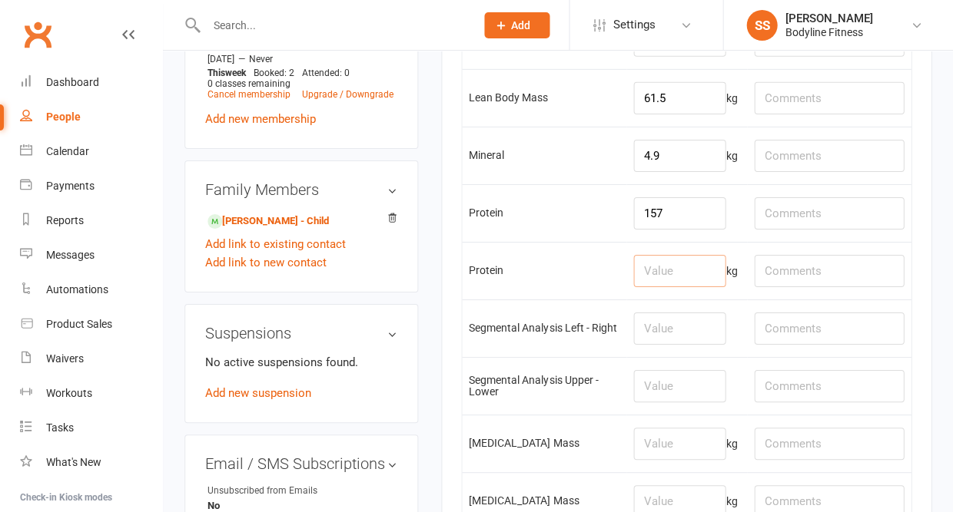
click at [673, 287] on input "number" at bounding box center [679, 271] width 92 height 32
type input "12.3"
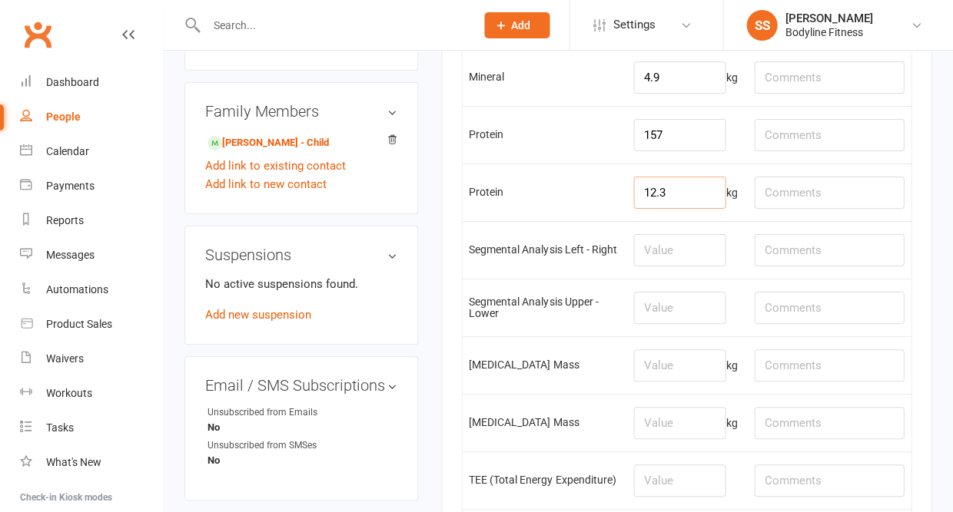
scroll to position [946, 0]
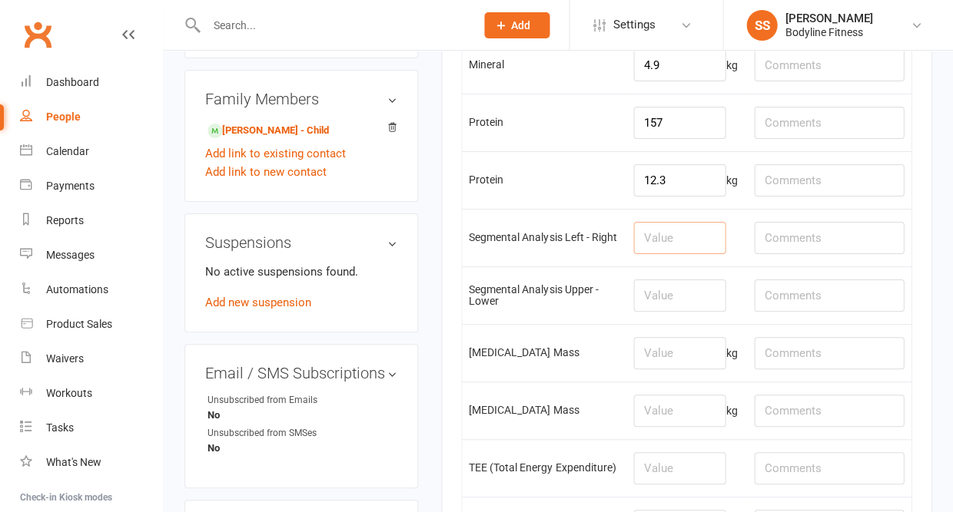
click at [670, 254] on input "number" at bounding box center [679, 238] width 92 height 32
click at [671, 312] on input "number" at bounding box center [679, 296] width 92 height 32
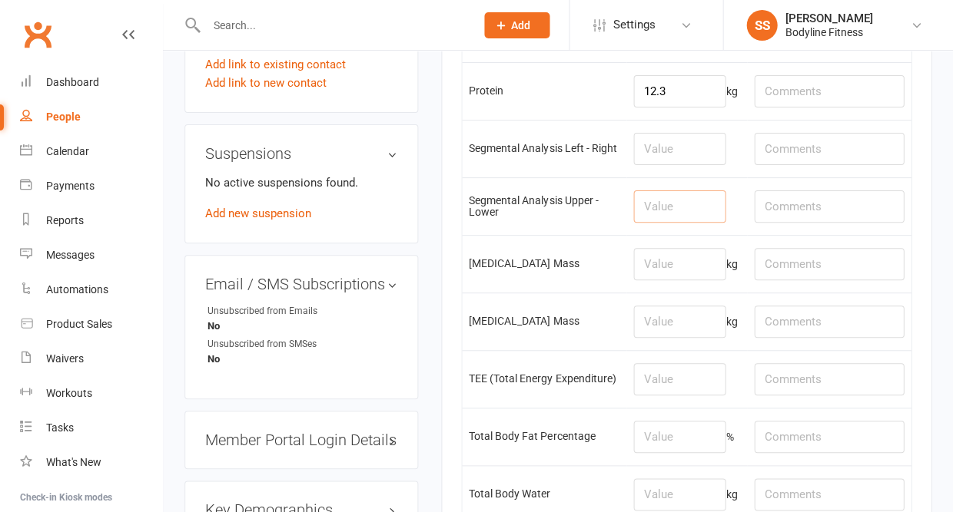
scroll to position [1050, 0]
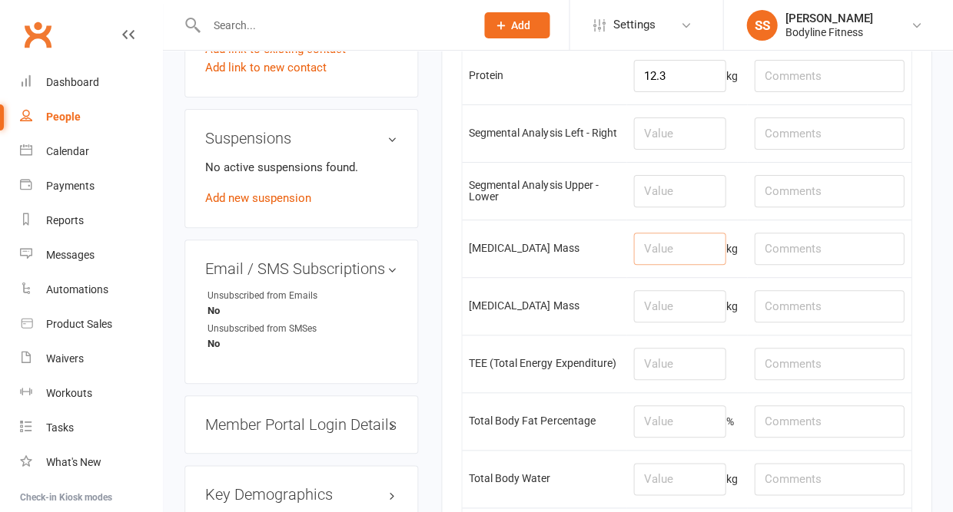
click at [672, 265] on input "number" at bounding box center [679, 249] width 92 height 32
type input "34.0"
click at [671, 323] on input "number" at bounding box center [679, 306] width 92 height 32
type input "20.4"
click at [678, 380] on input "number" at bounding box center [679, 364] width 92 height 32
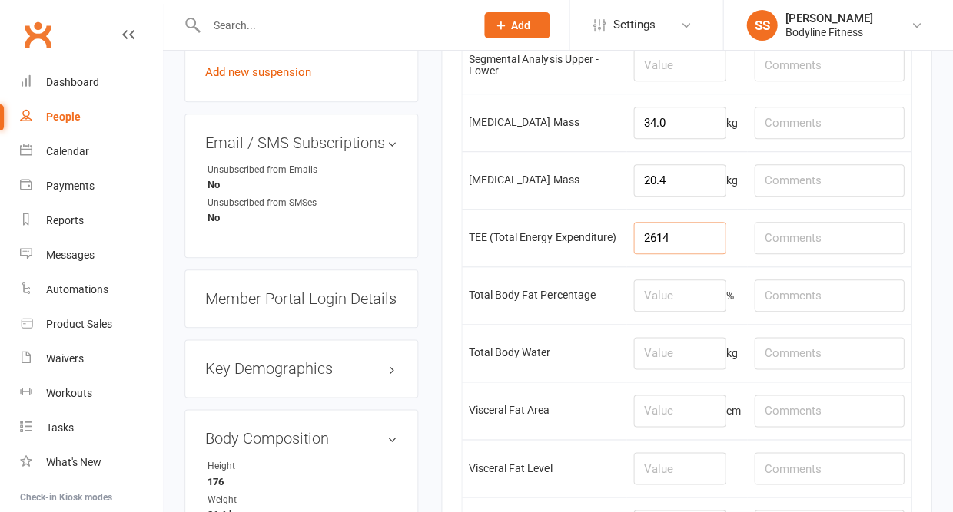
scroll to position [1187, 0]
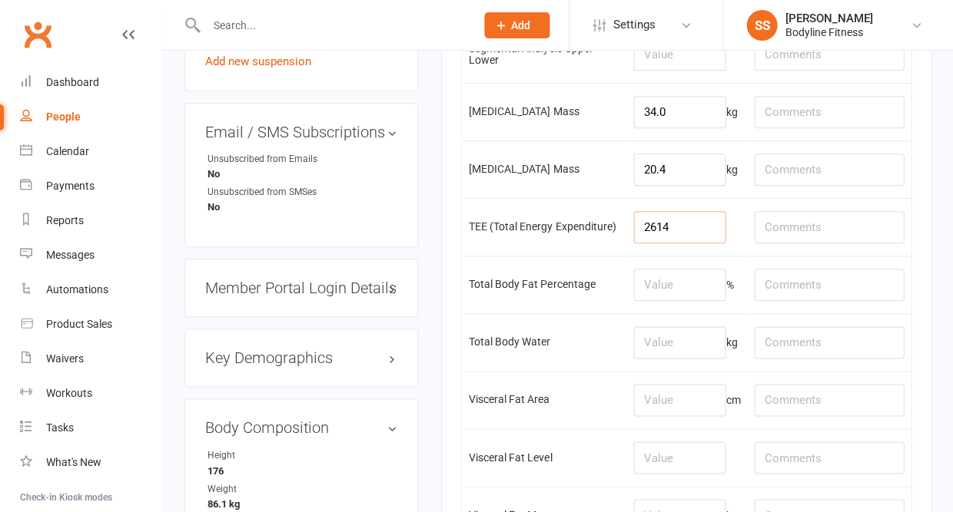
type input "2614"
click at [667, 301] on input "number" at bounding box center [679, 285] width 92 height 32
type input "28.6"
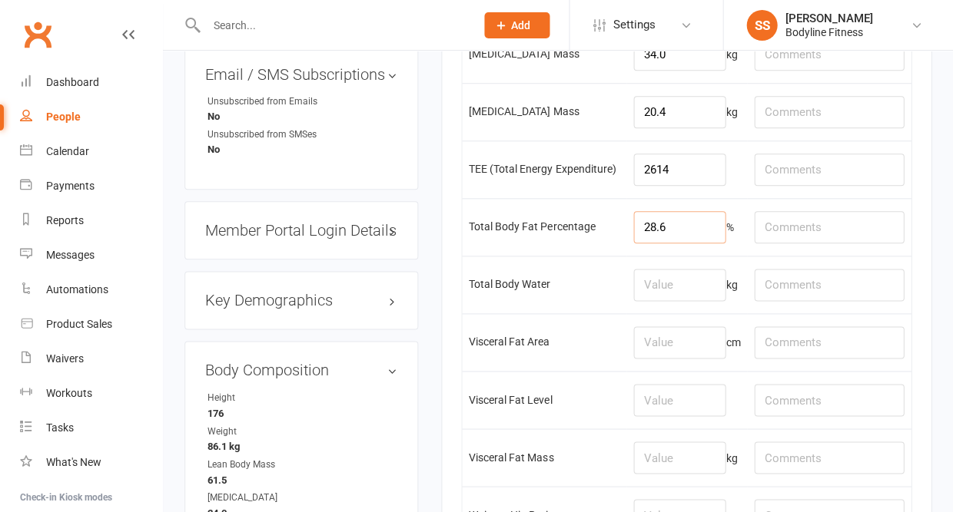
scroll to position [1305, 0]
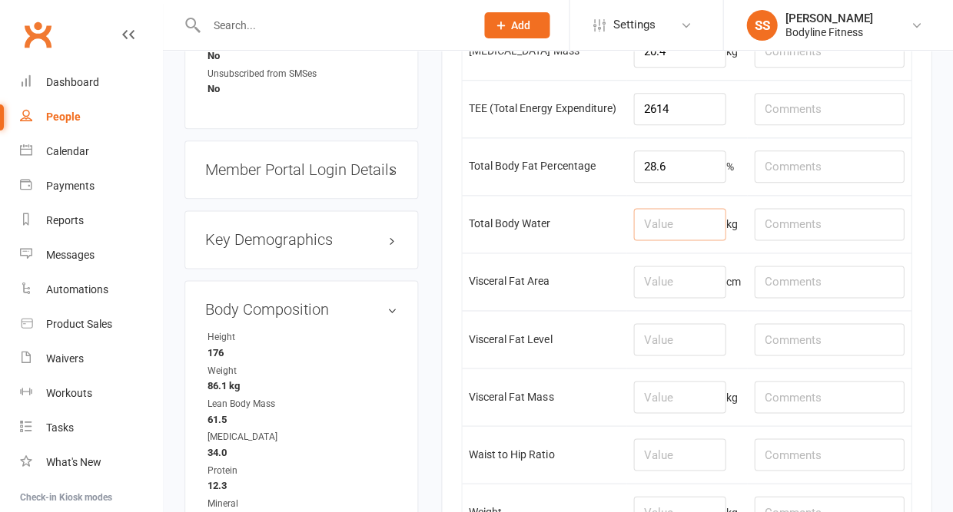
click at [668, 240] on input "number" at bounding box center [679, 224] width 92 height 32
type input "3"
type input "44.3"
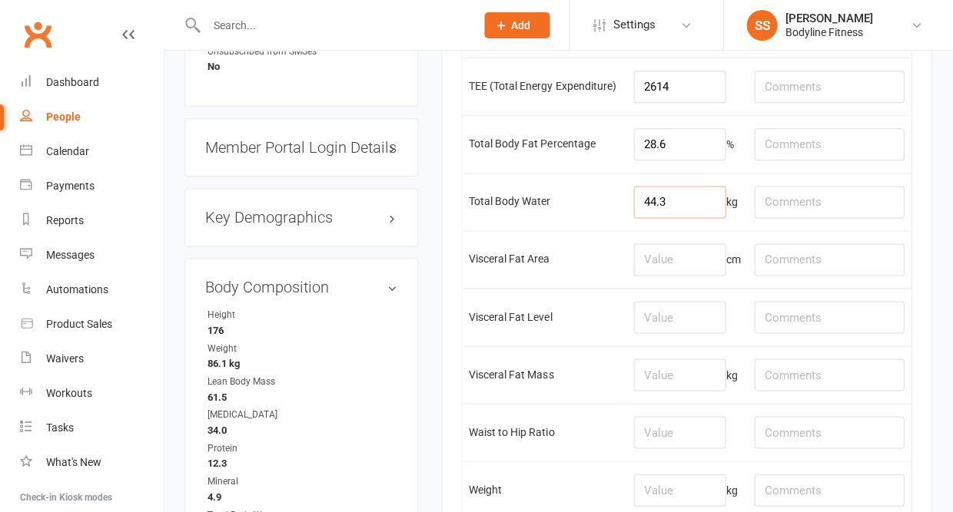
scroll to position [1329, 0]
click at [669, 274] on input "number" at bounding box center [679, 258] width 92 height 32
type input "162"
click at [679, 332] on input "number" at bounding box center [679, 316] width 92 height 32
type input "15"
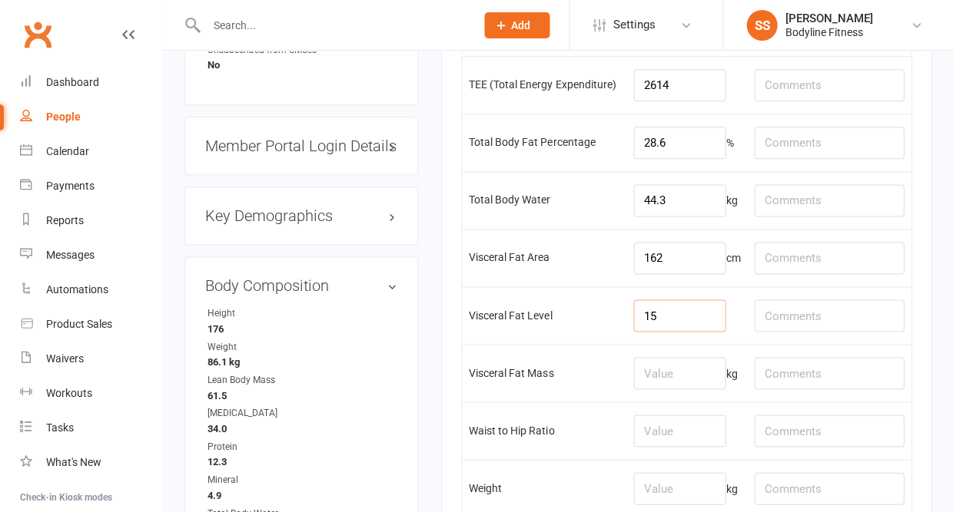
scroll to position [1397, 0]
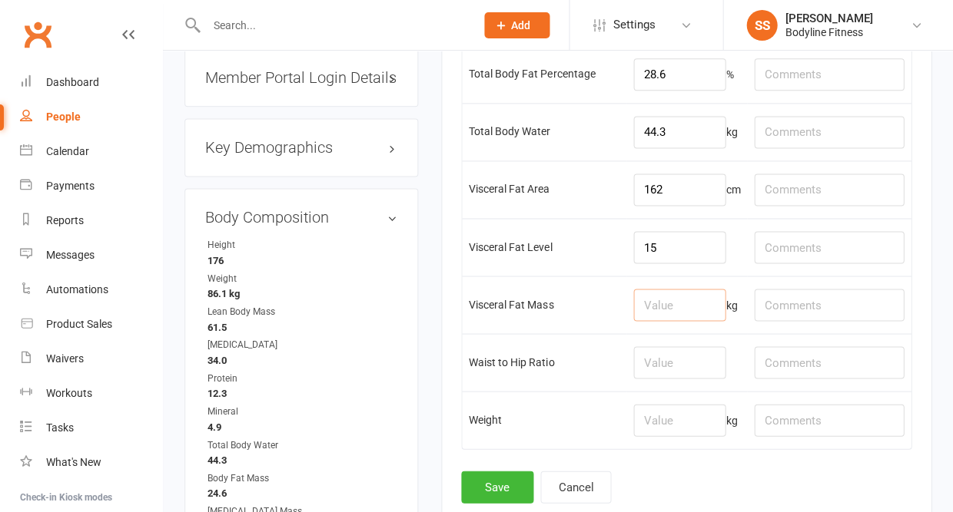
click at [675, 321] on input "number" at bounding box center [679, 305] width 92 height 32
type input "4.2"
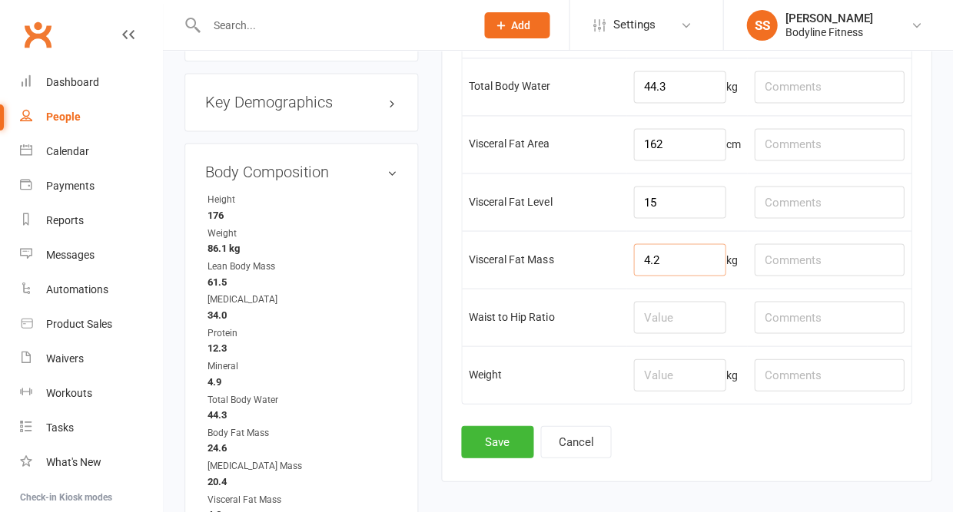
scroll to position [1449, 0]
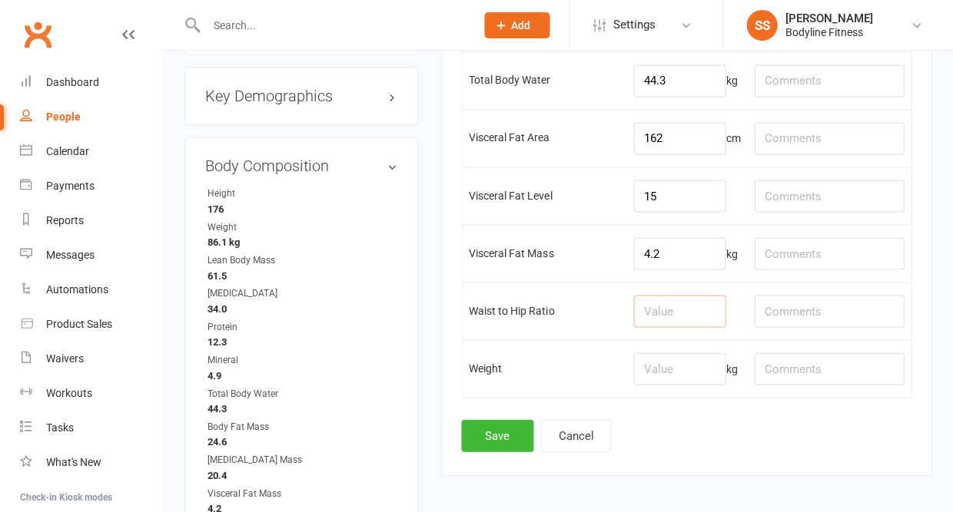
click at [673, 327] on input "number" at bounding box center [679, 311] width 92 height 32
type input "0.99"
click at [686, 385] on input "number" at bounding box center [679, 369] width 92 height 32
type input "86.1"
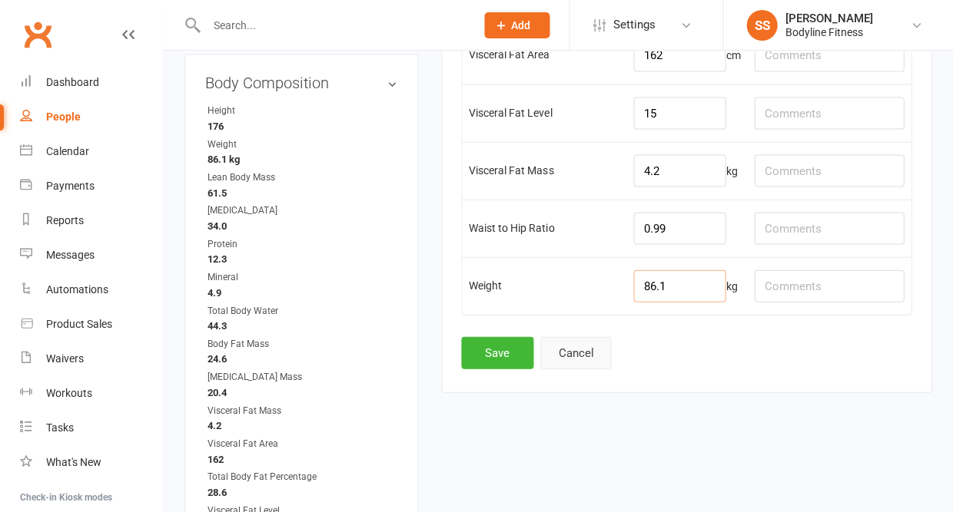
scroll to position [1546, 0]
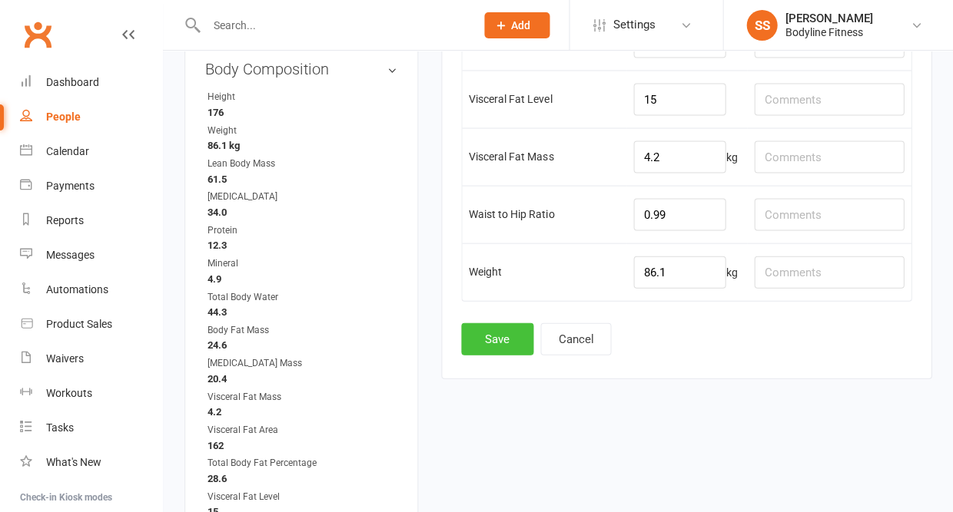
click at [514, 355] on button "Save" at bounding box center [497, 339] width 72 height 32
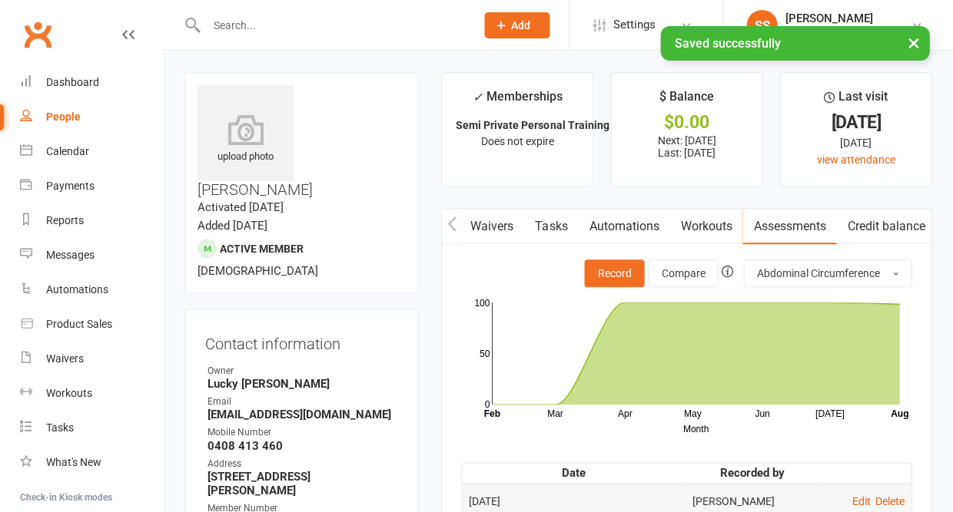
scroll to position [0, 0]
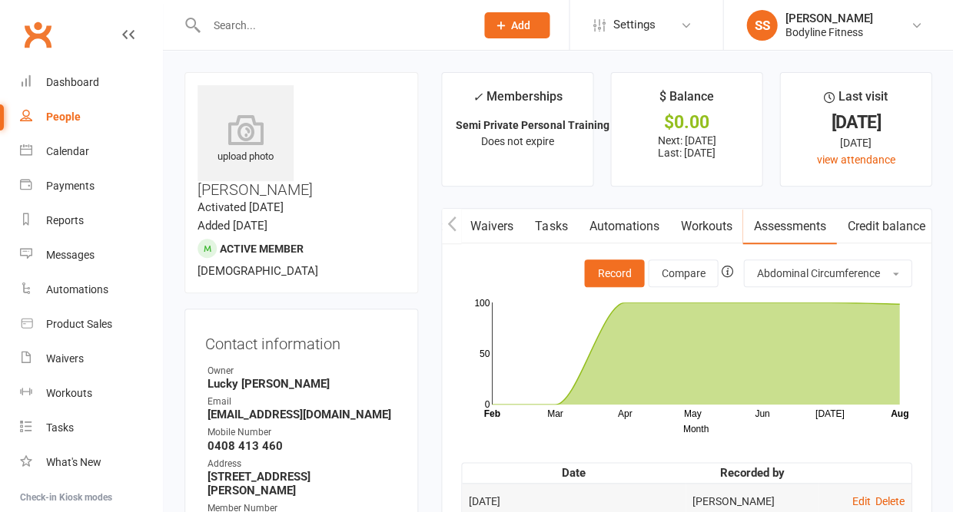
click at [227, 22] on input "text" at bounding box center [332, 26] width 263 height 22
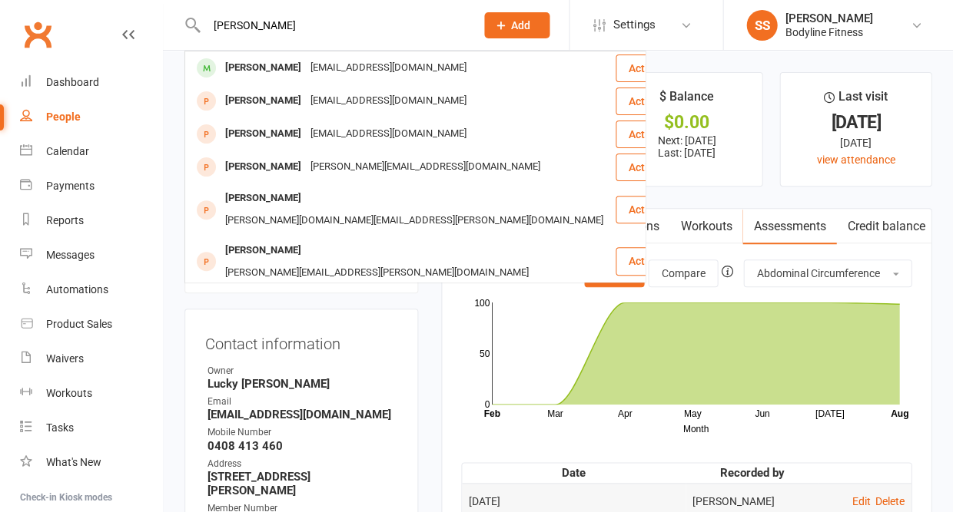
type input "Anthony Perry"
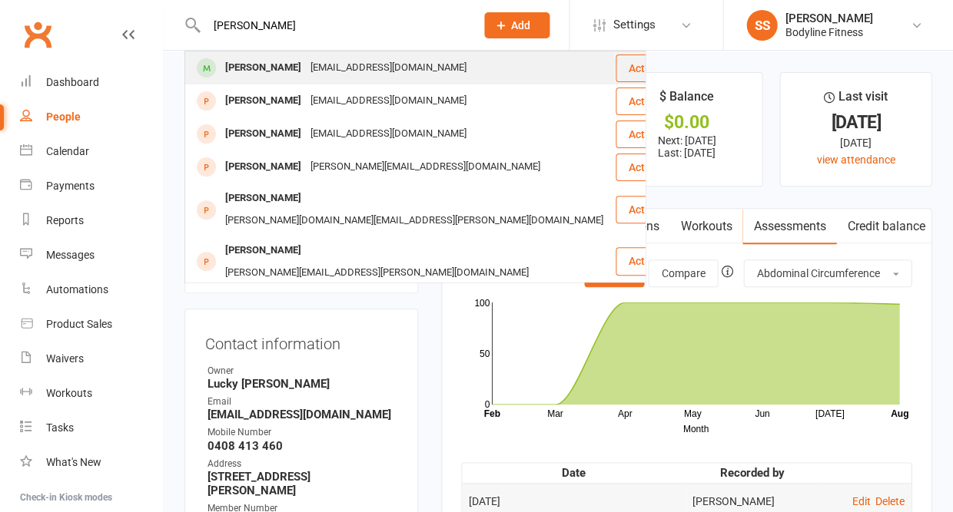
drag, startPoint x: 227, startPoint y: 22, endPoint x: 213, endPoint y: 69, distance: 49.1
click at [213, 69] on span at bounding box center [206, 67] width 19 height 19
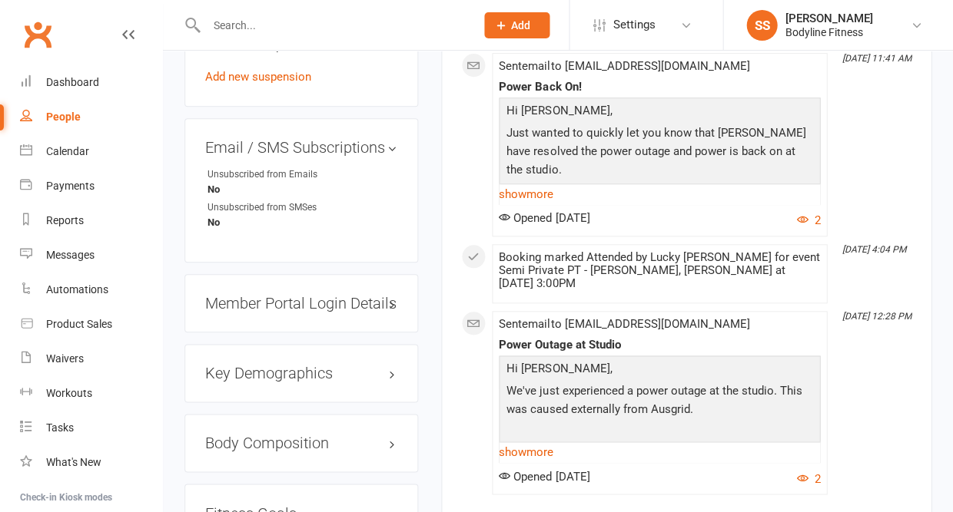
scroll to position [1172, 0]
click at [365, 436] on link "edit" at bounding box center [369, 442] width 18 height 13
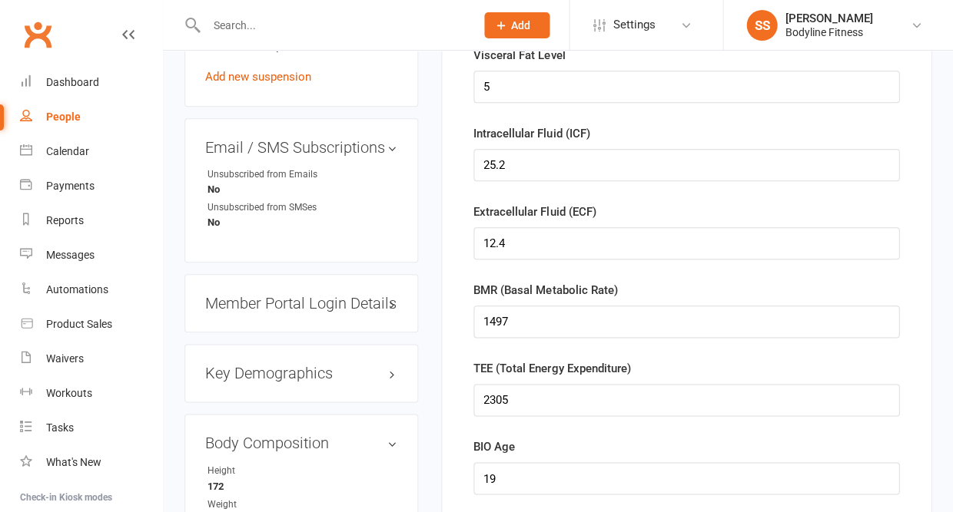
scroll to position [131, 0]
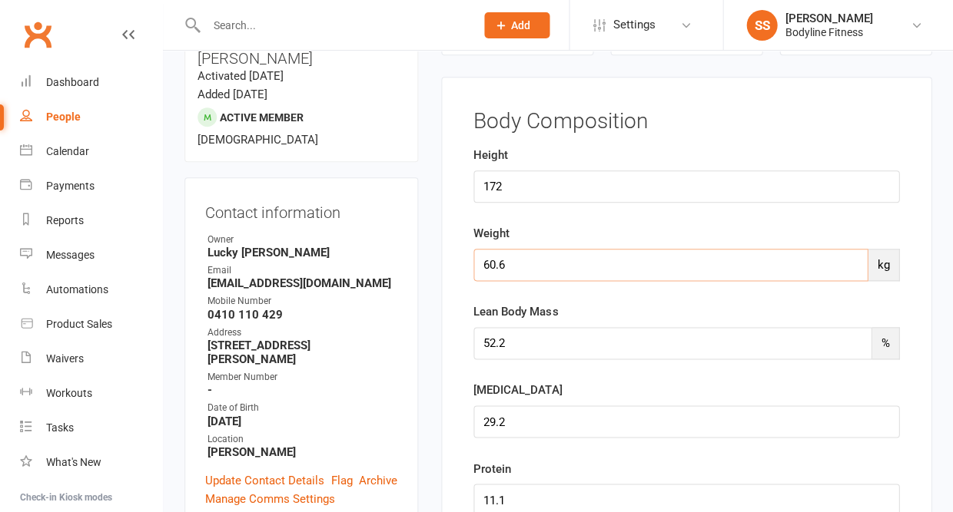
click at [512, 260] on input "60.6" at bounding box center [670, 265] width 394 height 32
type input "60.9"
click at [514, 346] on input "52.2" at bounding box center [672, 343] width 398 height 32
type input "53.2"
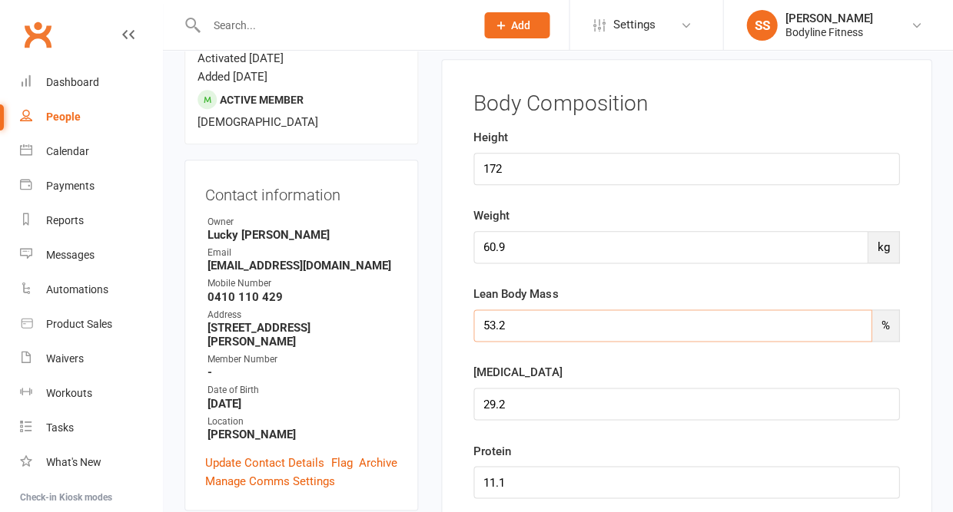
scroll to position [152, 0]
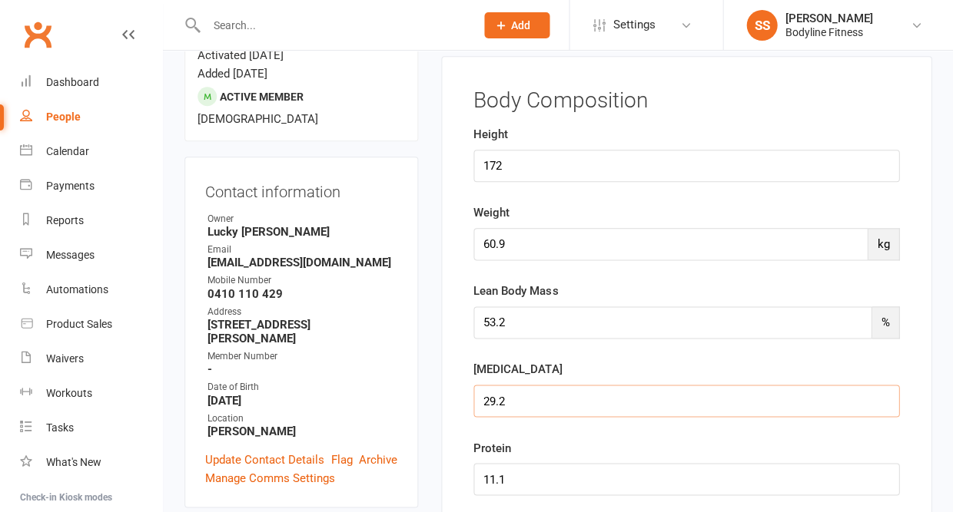
click at [519, 401] on input "string" at bounding box center [686, 401] width 426 height 32
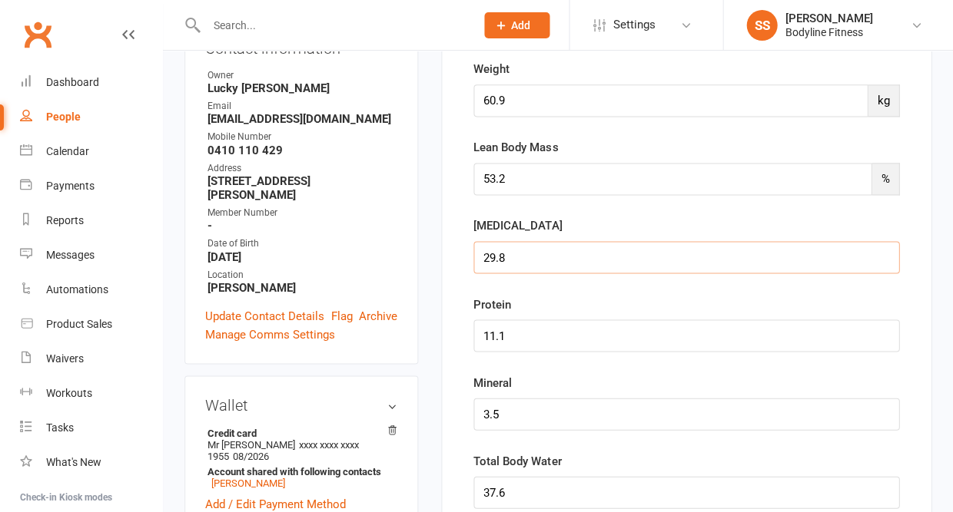
type input "29.8"
click at [512, 329] on input "string" at bounding box center [686, 336] width 426 height 32
type input "11.3"
click at [503, 409] on input "string" at bounding box center [686, 414] width 426 height 32
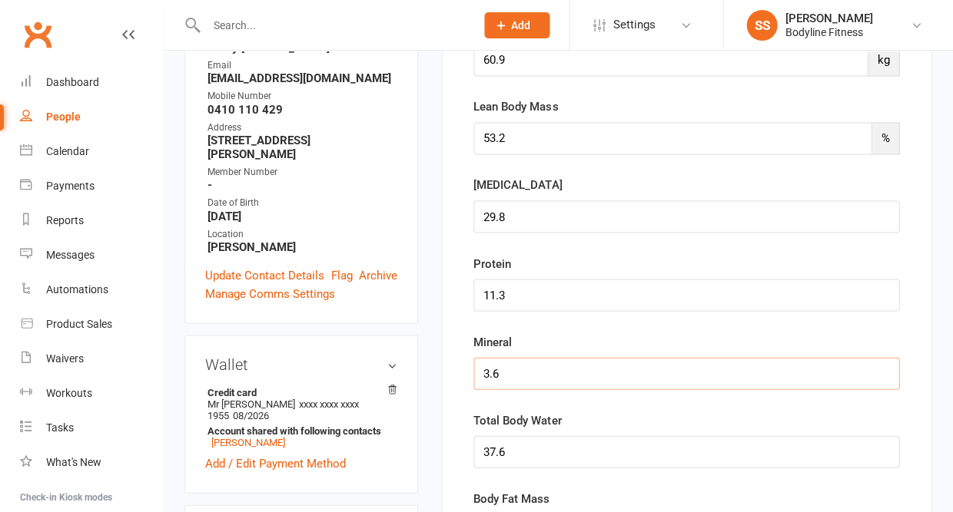
scroll to position [411, 0]
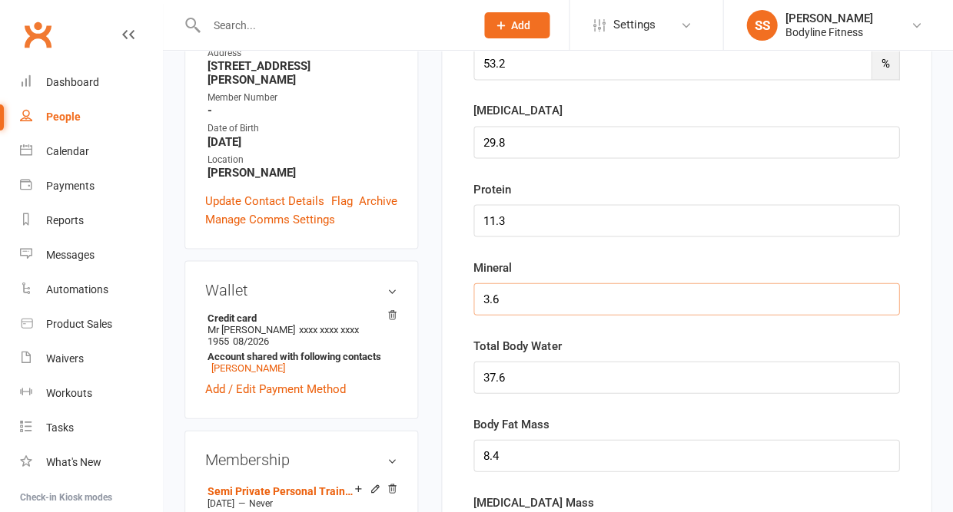
type input "3.6"
click at [509, 377] on input "string" at bounding box center [686, 377] width 426 height 32
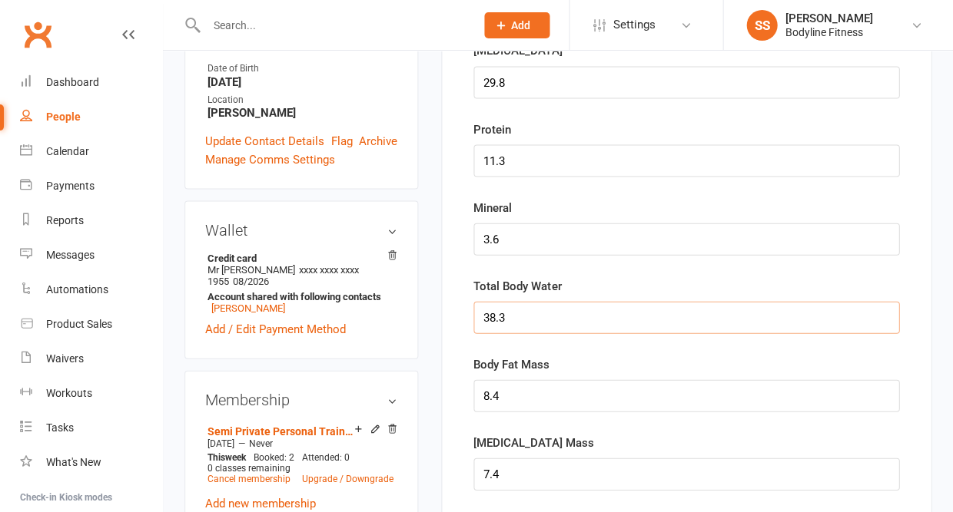
scroll to position [496, 0]
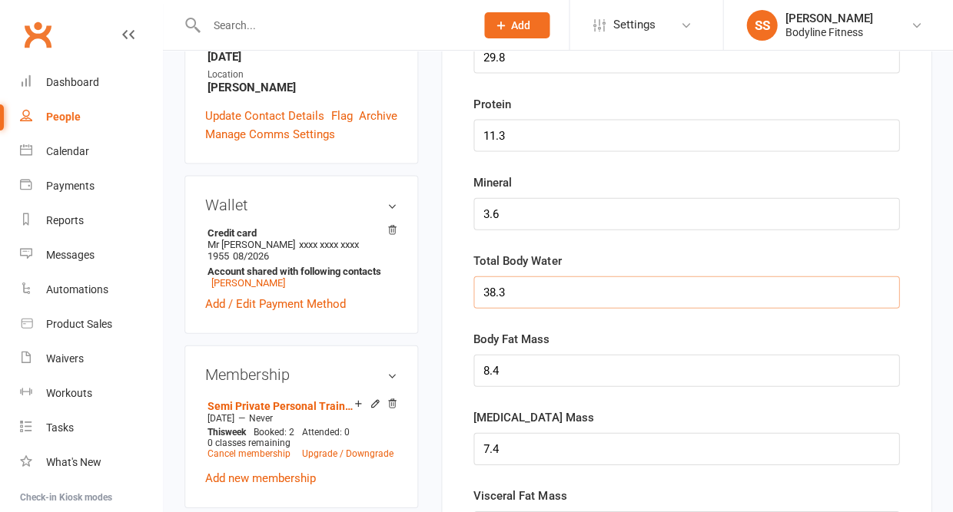
type input "38.3"
click at [515, 373] on input "string" at bounding box center [686, 370] width 426 height 32
type input "8"
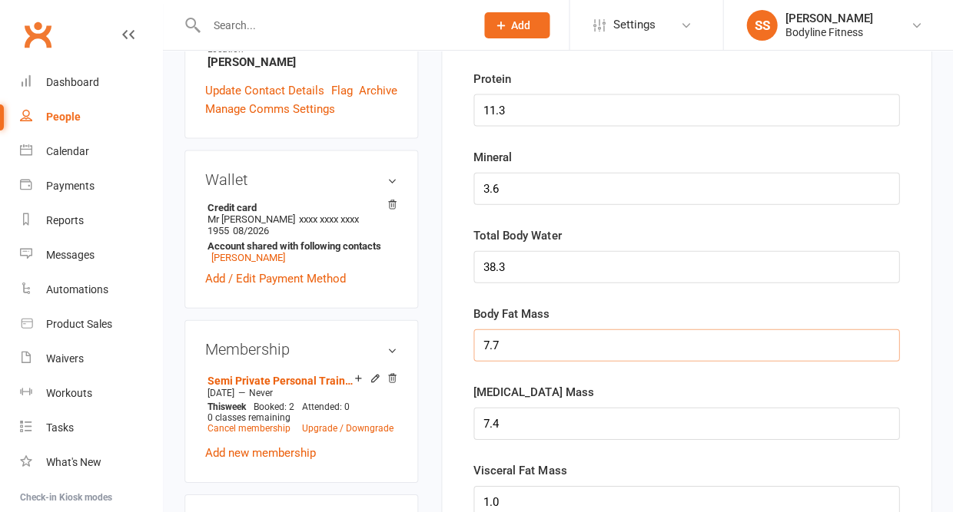
scroll to position [546, 0]
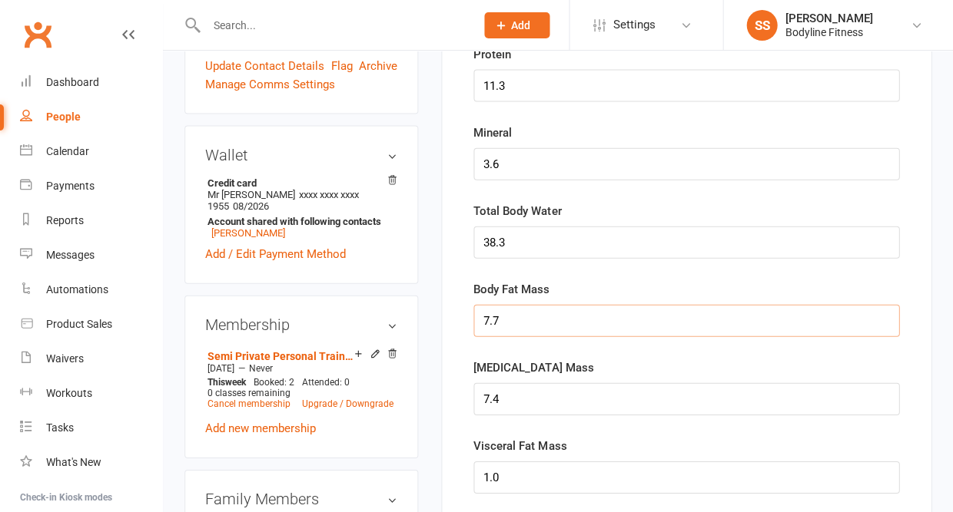
type input "7.7"
click at [512, 399] on input "string" at bounding box center [686, 399] width 426 height 32
type input "7"
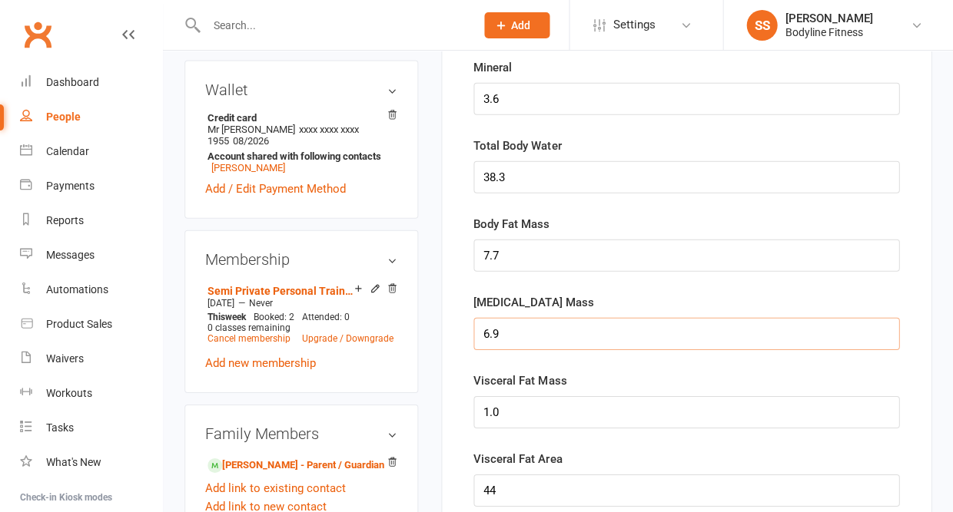
scroll to position [621, 0]
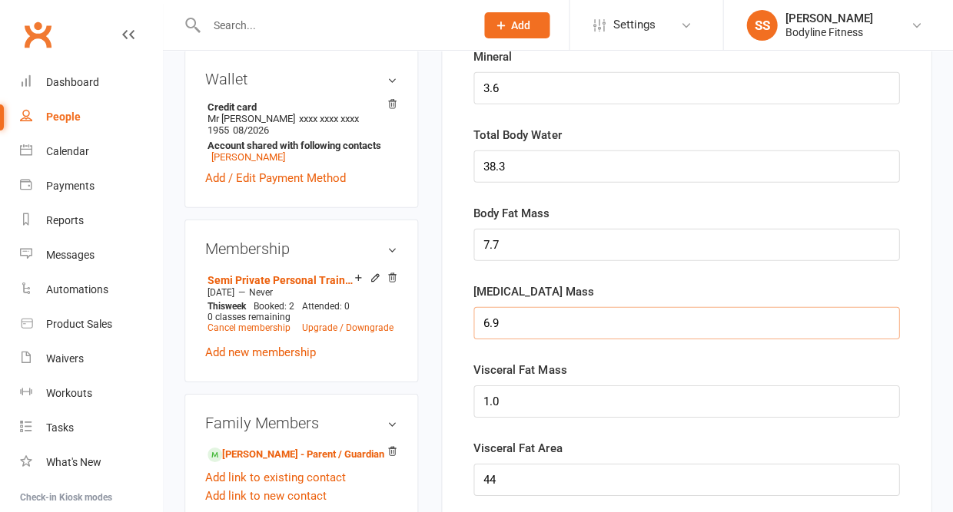
type input "6.9"
click at [517, 405] on input "string" at bounding box center [686, 402] width 426 height 32
type input "1"
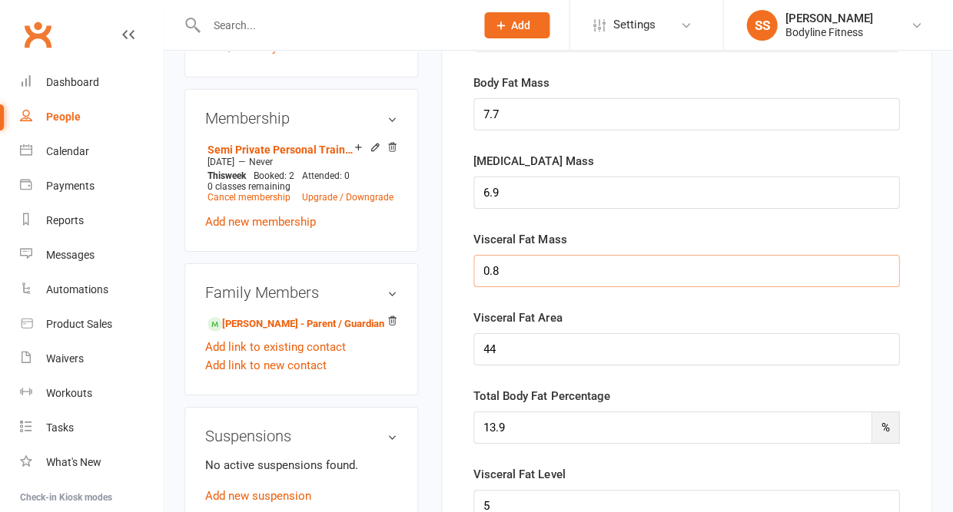
scroll to position [757, 0]
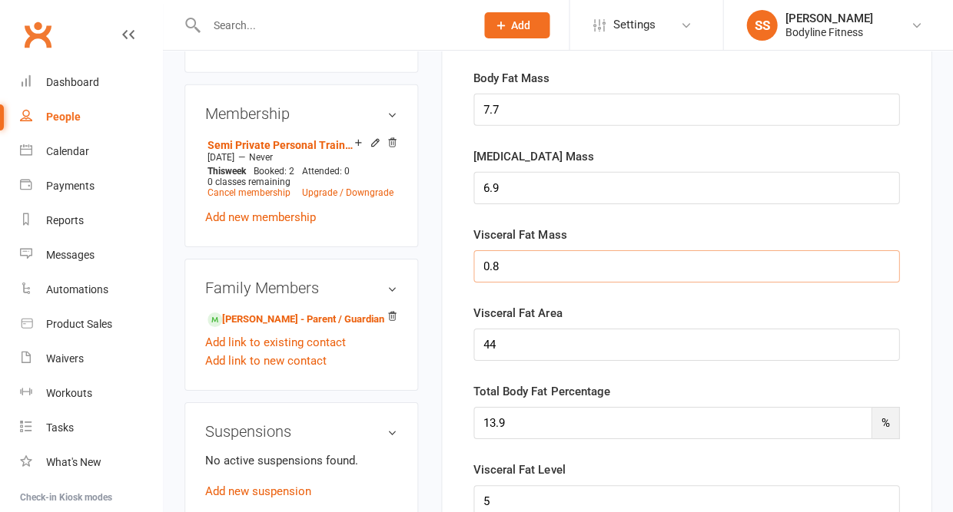
type input "0.8"
click at [514, 346] on input "string" at bounding box center [686, 345] width 426 height 32
type input "40"
click at [516, 428] on input "13.9" at bounding box center [672, 423] width 398 height 32
type input "12.6"
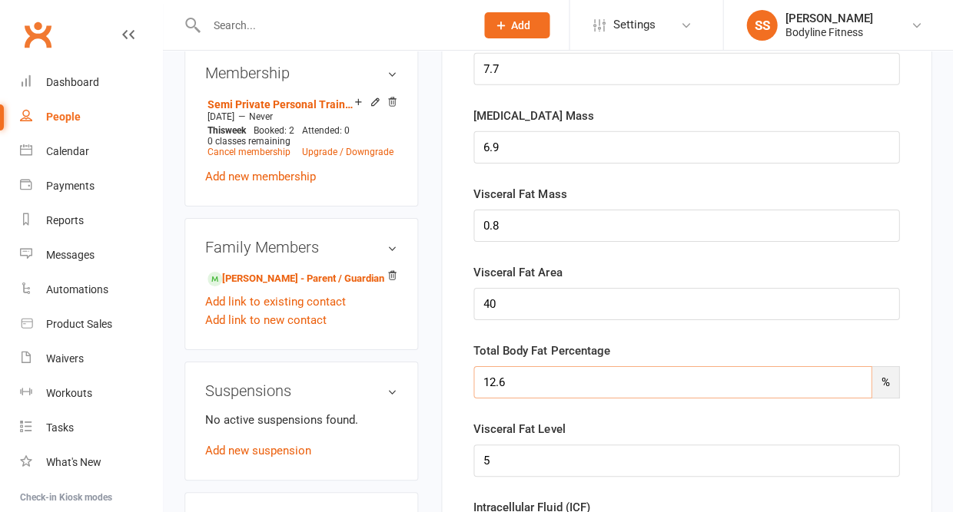
scroll to position [819, 0]
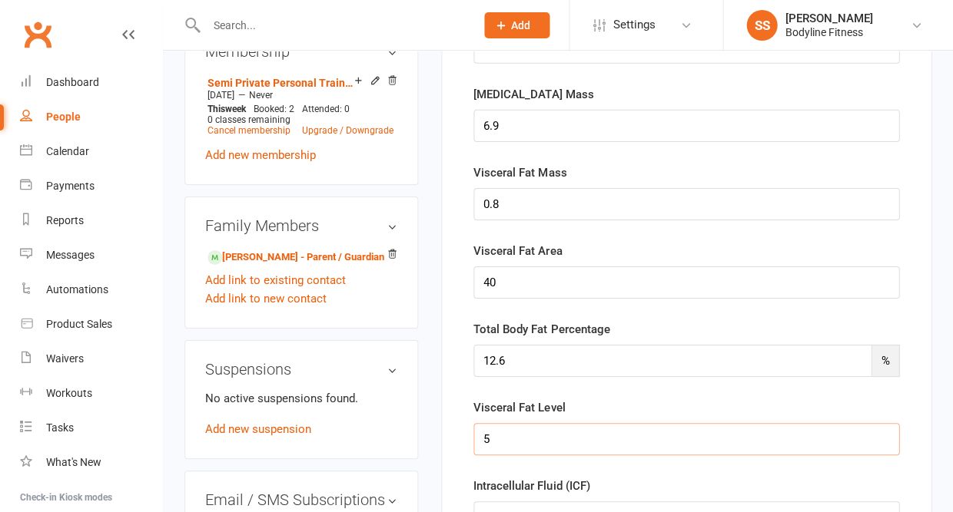
click at [513, 440] on input "string" at bounding box center [686, 439] width 426 height 32
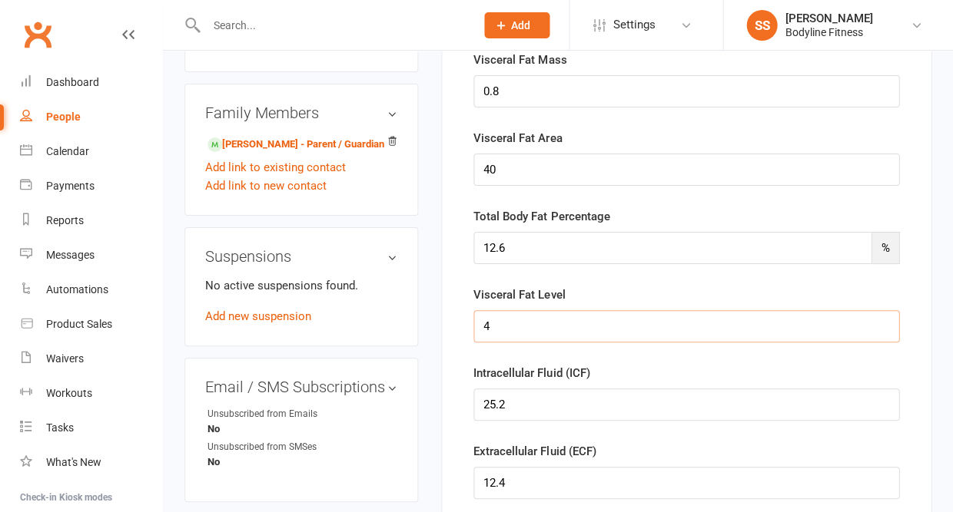
scroll to position [945, 0]
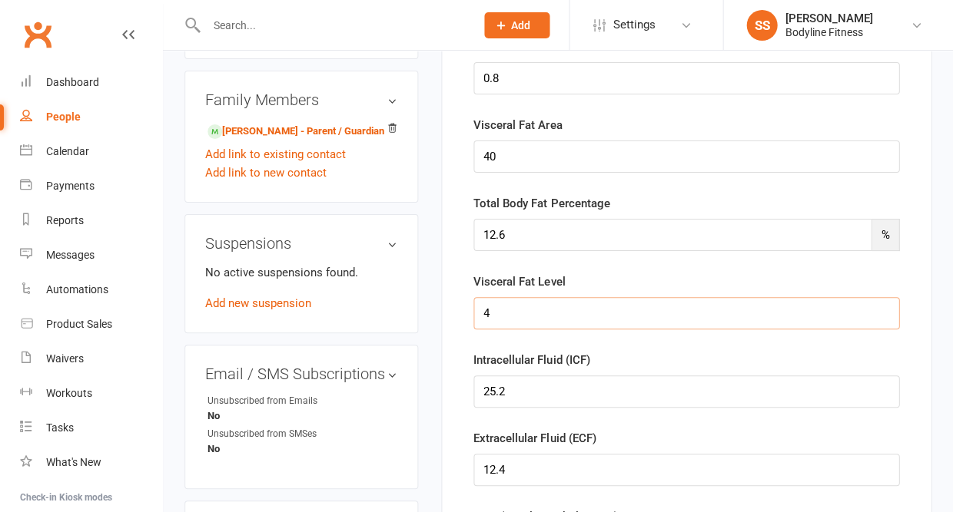
type input "4"
click at [513, 389] on input "string" at bounding box center [686, 392] width 426 height 32
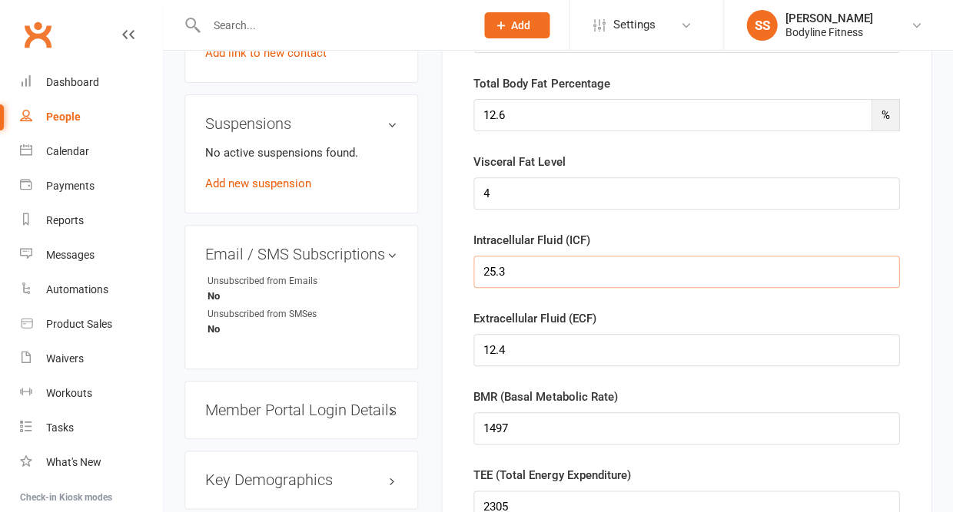
scroll to position [1086, 0]
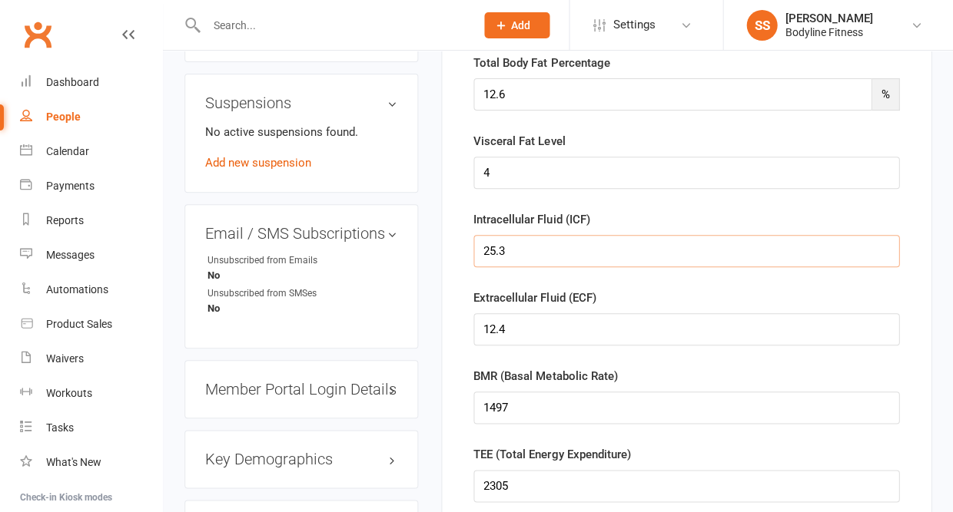
type input "25.3"
click at [514, 329] on input "string" at bounding box center [686, 329] width 426 height 32
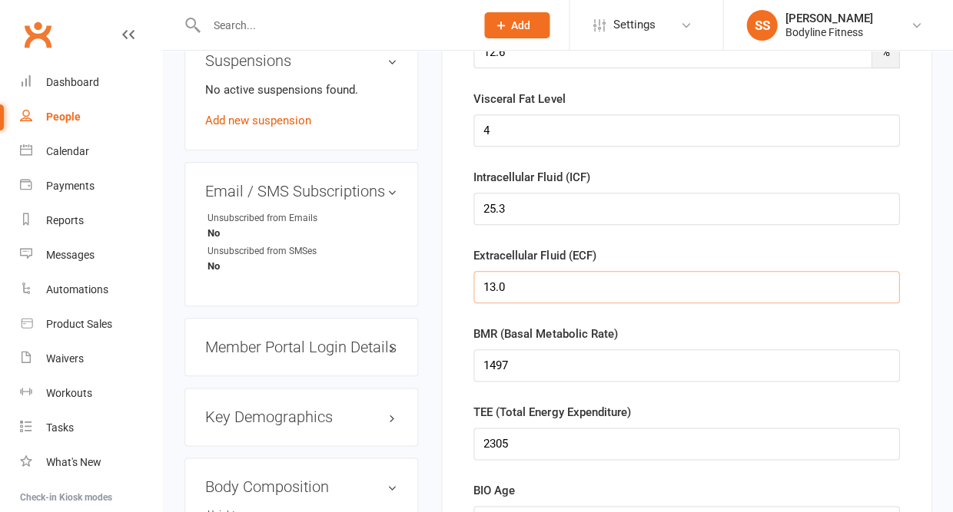
type input "13.0"
click at [515, 370] on input "string" at bounding box center [686, 366] width 426 height 32
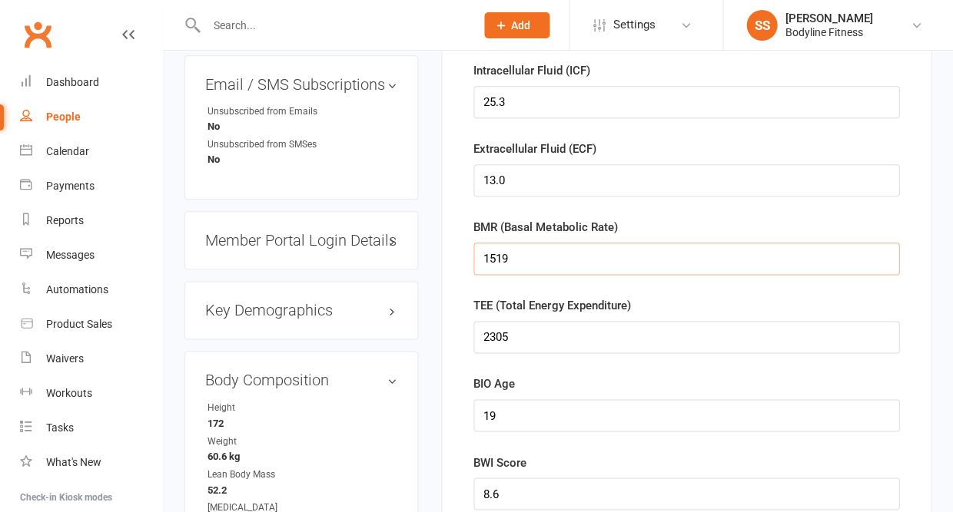
scroll to position [1263, 0]
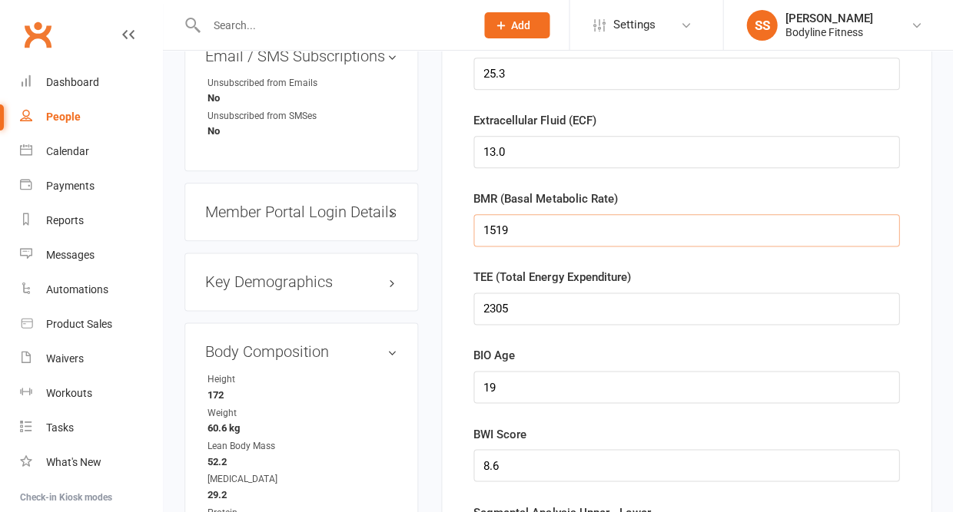
type input "1519"
click at [528, 307] on input "string" at bounding box center [686, 309] width 426 height 32
type input "2339"
click at [512, 389] on input "string" at bounding box center [686, 387] width 426 height 32
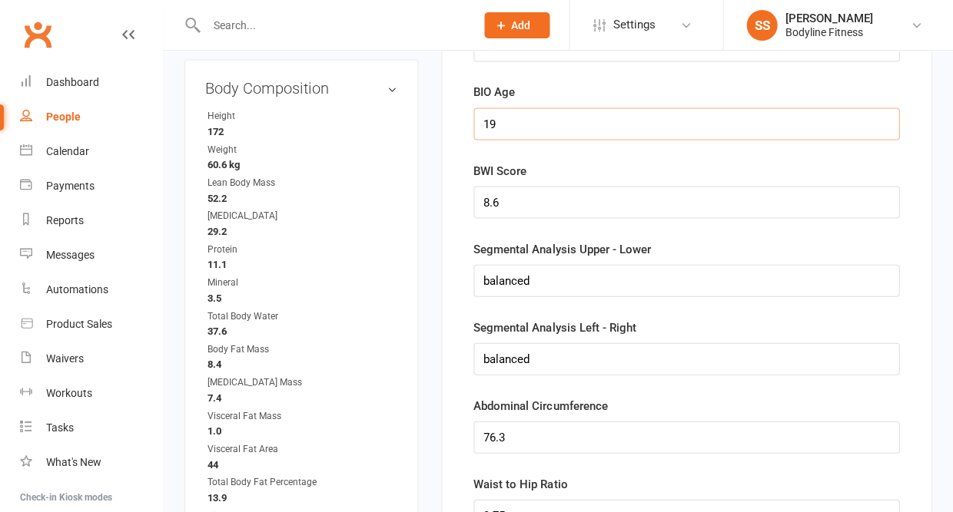
scroll to position [1567, 0]
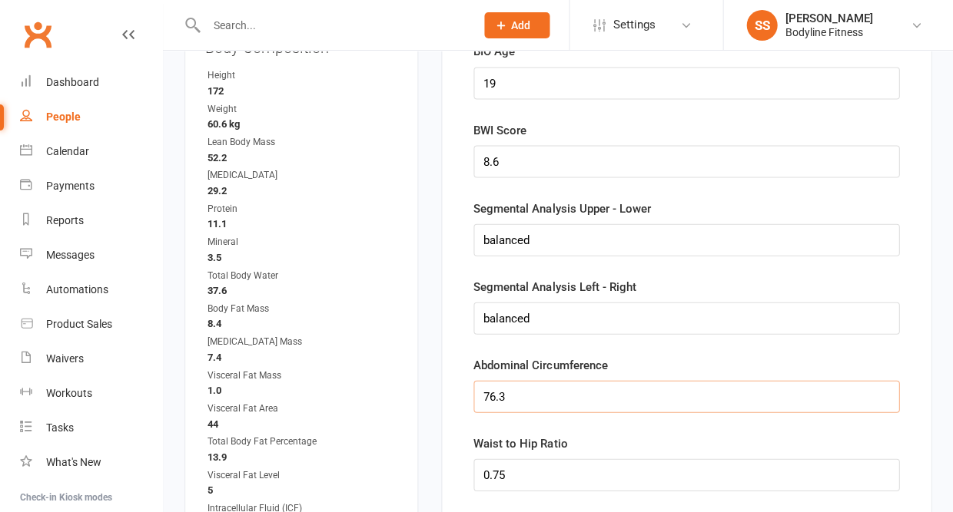
click at [511, 393] on input "string" at bounding box center [686, 396] width 426 height 32
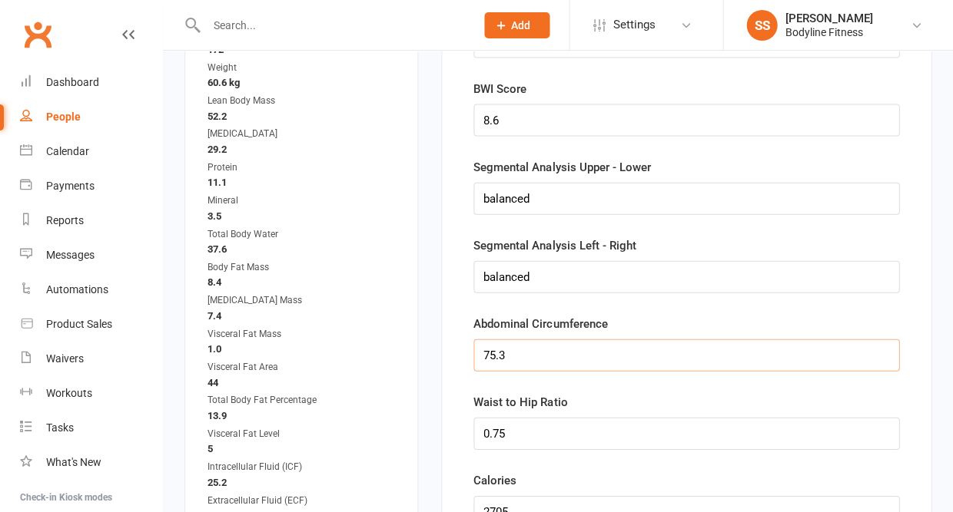
scroll to position [1644, 0]
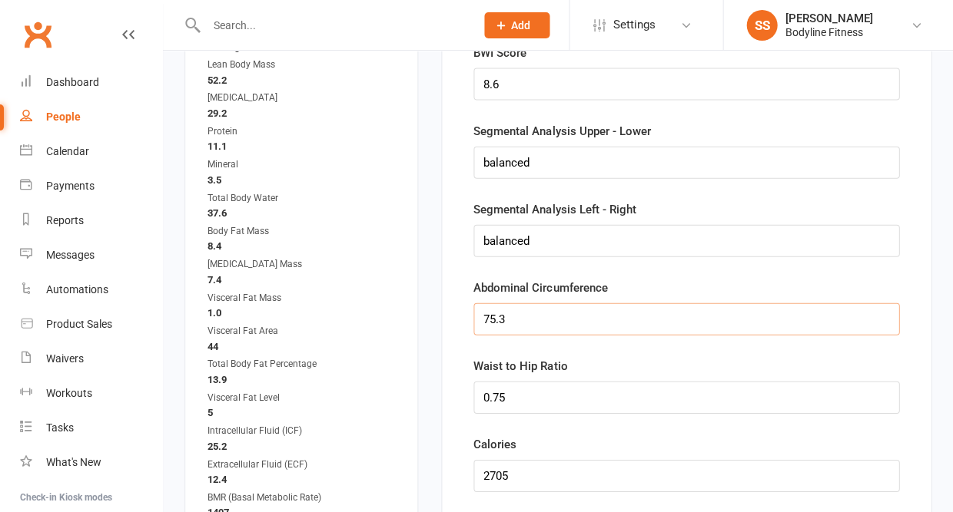
type input "75.3"
click at [512, 411] on input "string" at bounding box center [686, 398] width 426 height 32
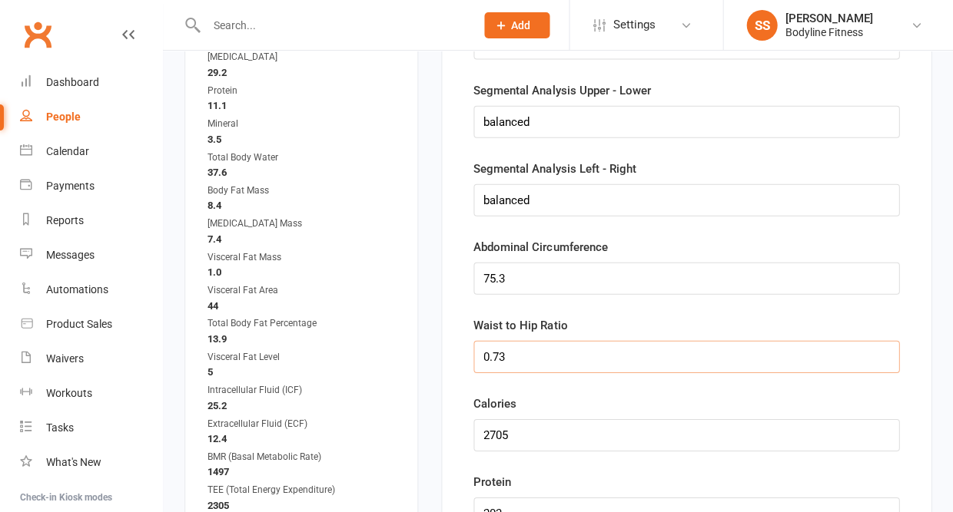
scroll to position [1739, 0]
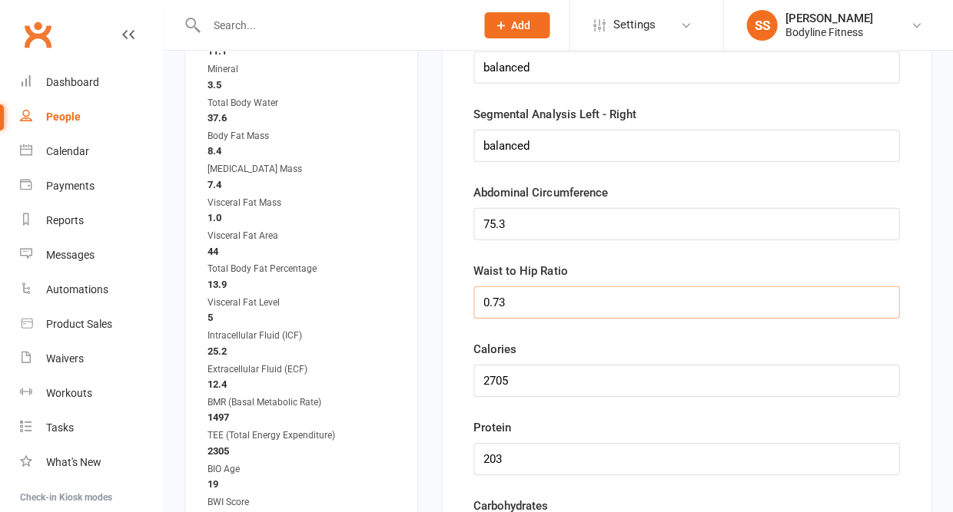
type input "0.73"
click at [512, 391] on input "string" at bounding box center [686, 381] width 426 height 32
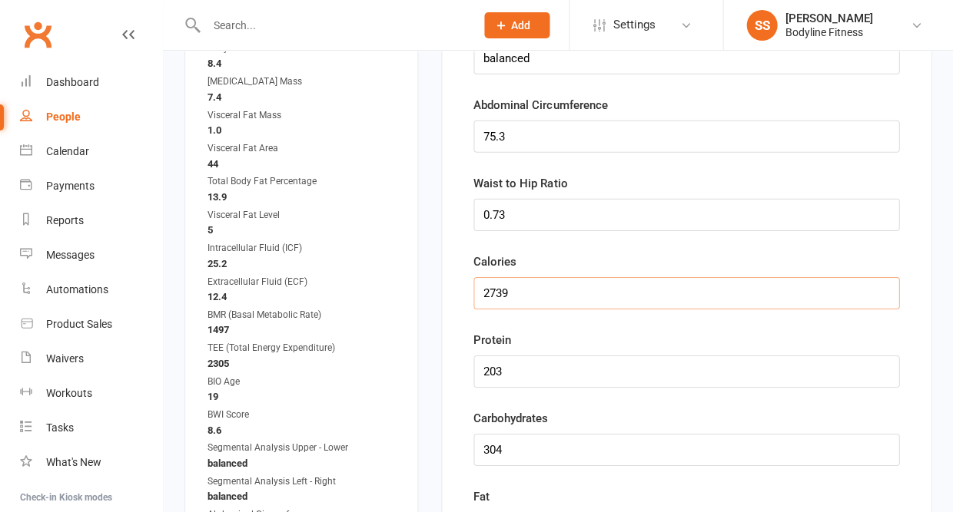
type input "2739"
click at [513, 386] on input "string" at bounding box center [686, 372] width 426 height 32
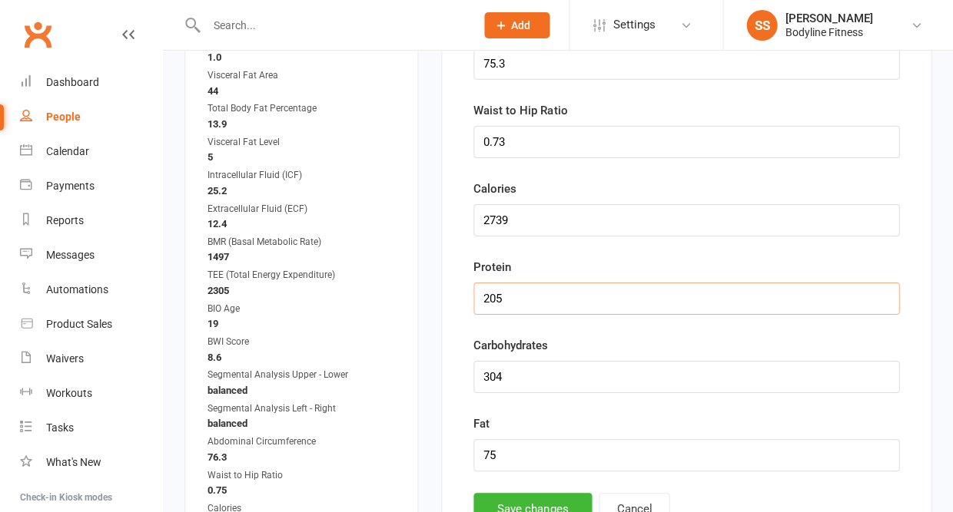
scroll to position [1928, 0]
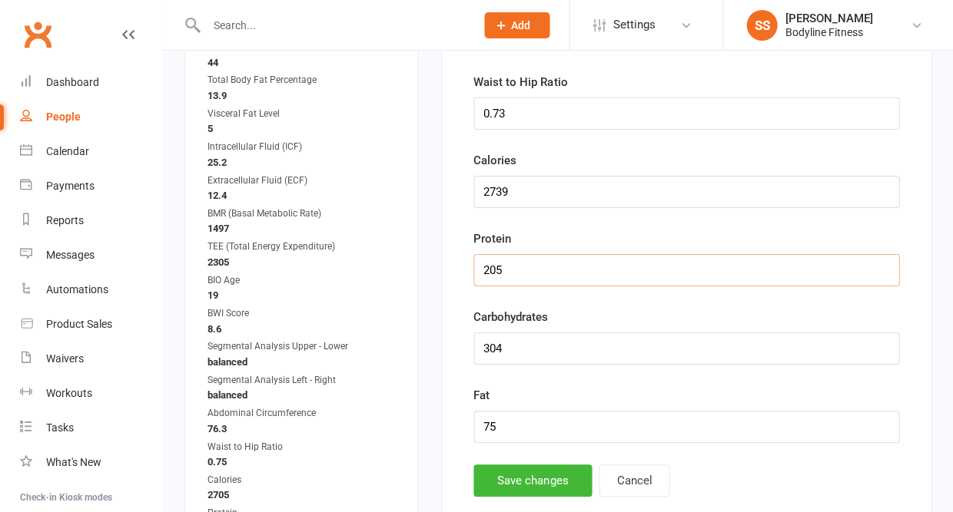
type input "205"
click at [515, 354] on input "string" at bounding box center [686, 349] width 426 height 32
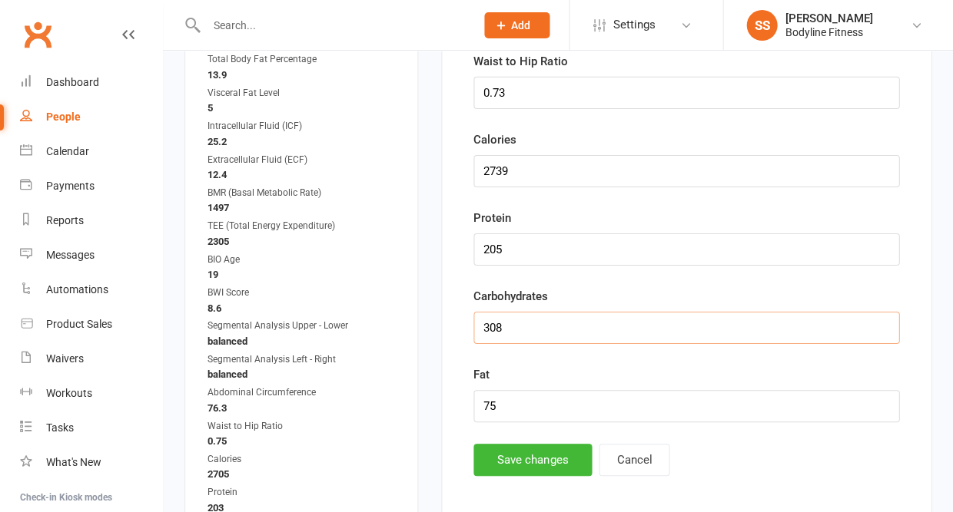
scroll to position [1974, 0]
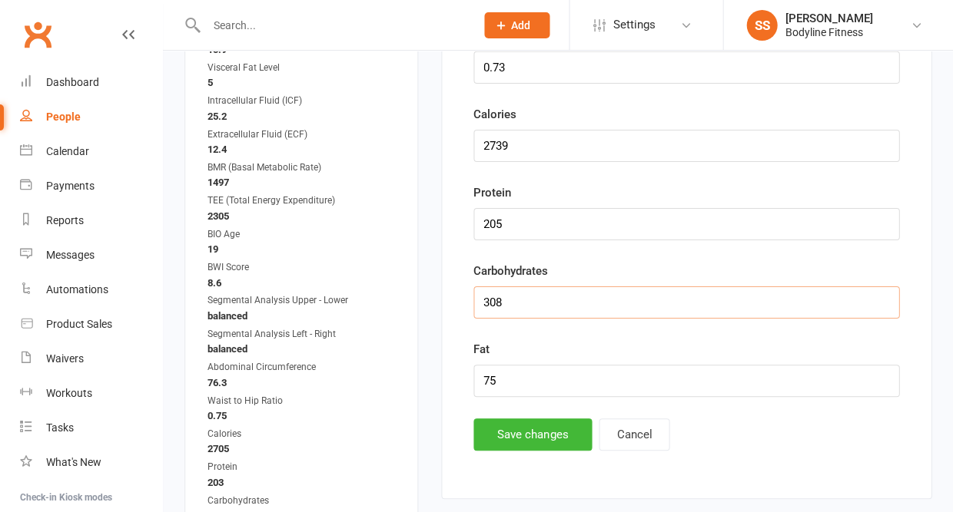
type input "308"
click at [512, 389] on input "string" at bounding box center [686, 381] width 426 height 32
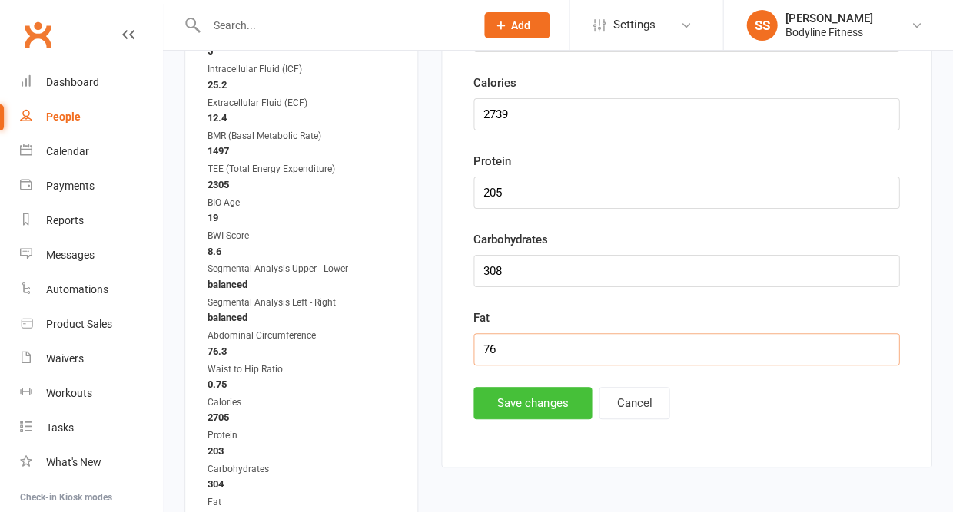
scroll to position [2022, 0]
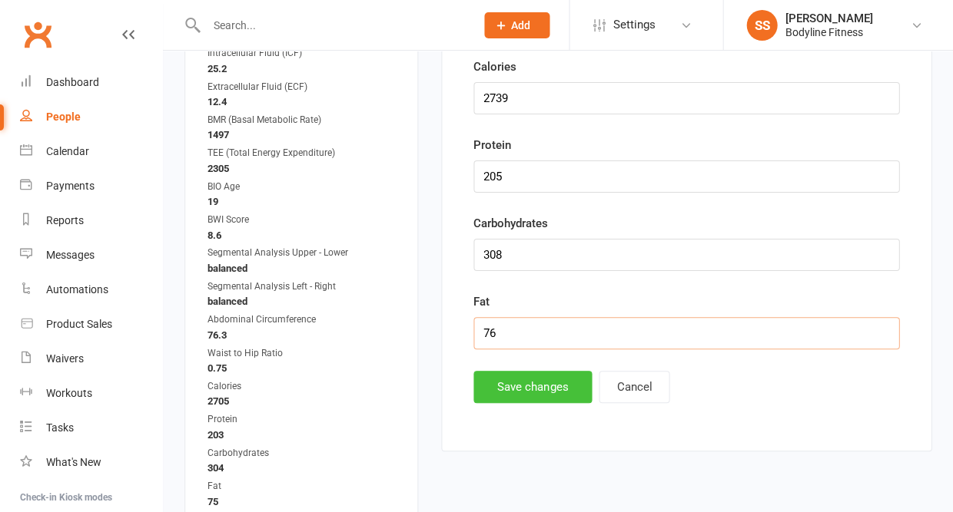
type input "76"
click at [496, 398] on button "Save changes" at bounding box center [532, 387] width 118 height 32
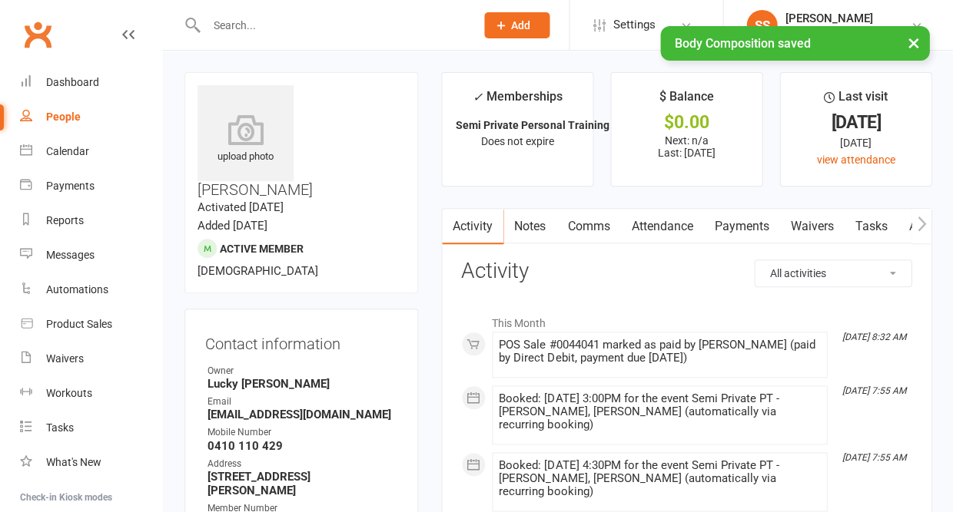
scroll to position [0, 0]
click at [923, 225] on icon "button" at bounding box center [920, 224] width 9 height 16
click at [918, 225] on icon "button" at bounding box center [920, 224] width 9 height 16
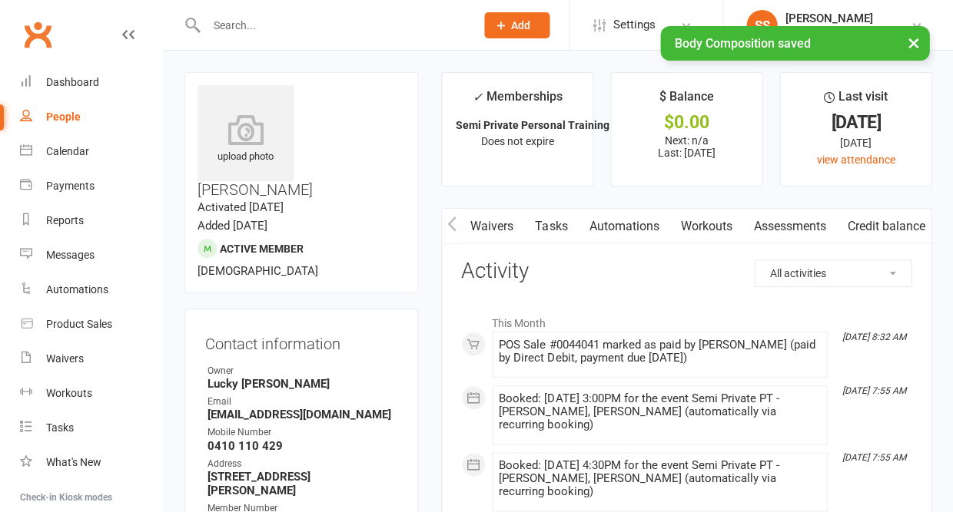
click at [789, 227] on link "Assessments" at bounding box center [789, 226] width 94 height 35
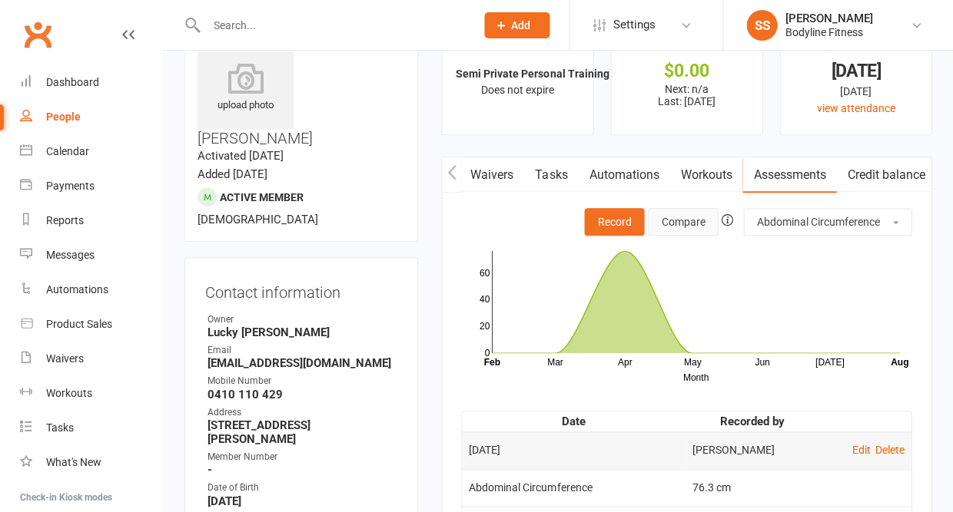
scroll to position [68, 0]
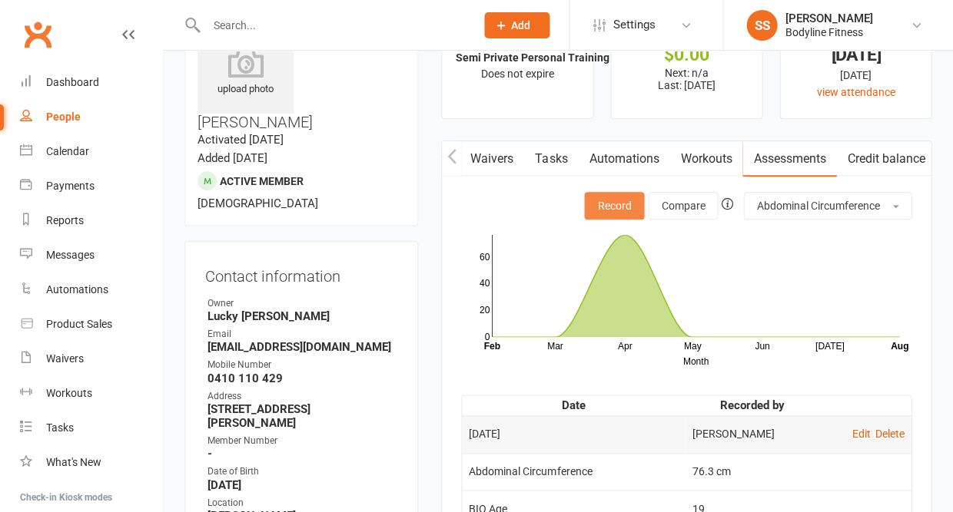
click at [631, 204] on button "Record" at bounding box center [614, 206] width 60 height 28
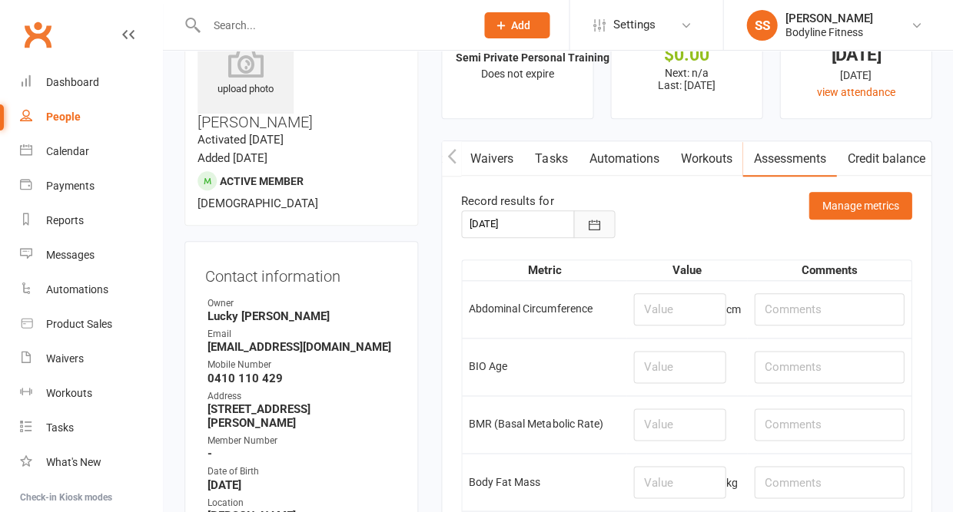
click at [592, 220] on icon "button" at bounding box center [594, 225] width 12 height 10
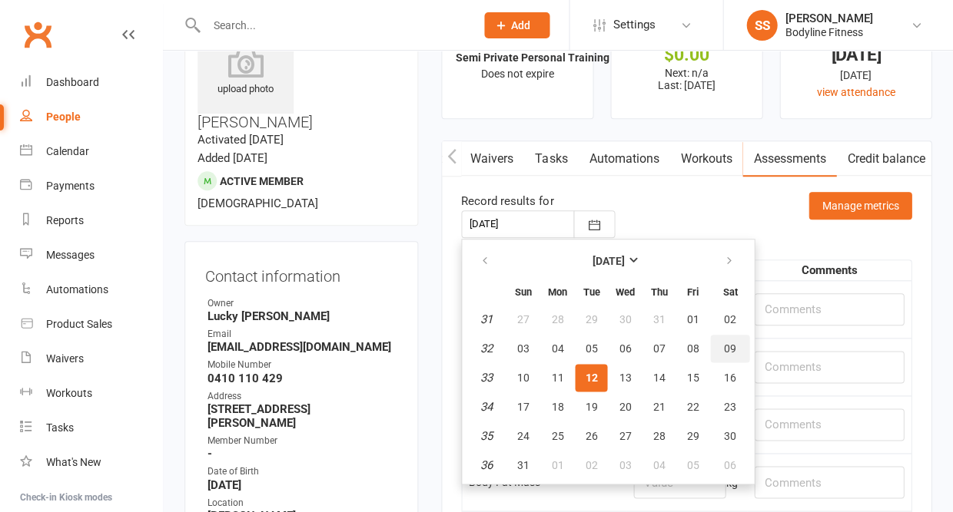
click at [718, 350] on button "09" at bounding box center [729, 349] width 39 height 28
type input "09 Aug 2025"
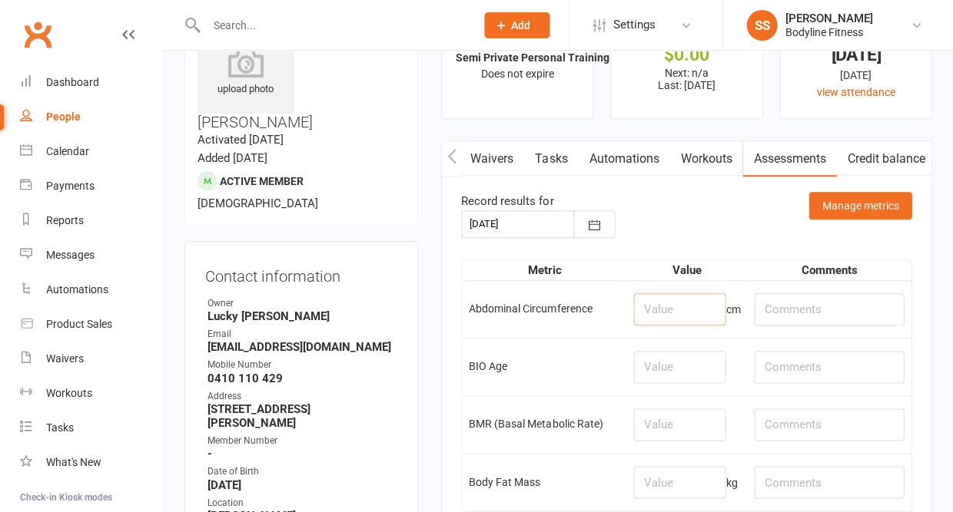
click at [651, 312] on input "number" at bounding box center [679, 309] width 92 height 32
type input "75.3"
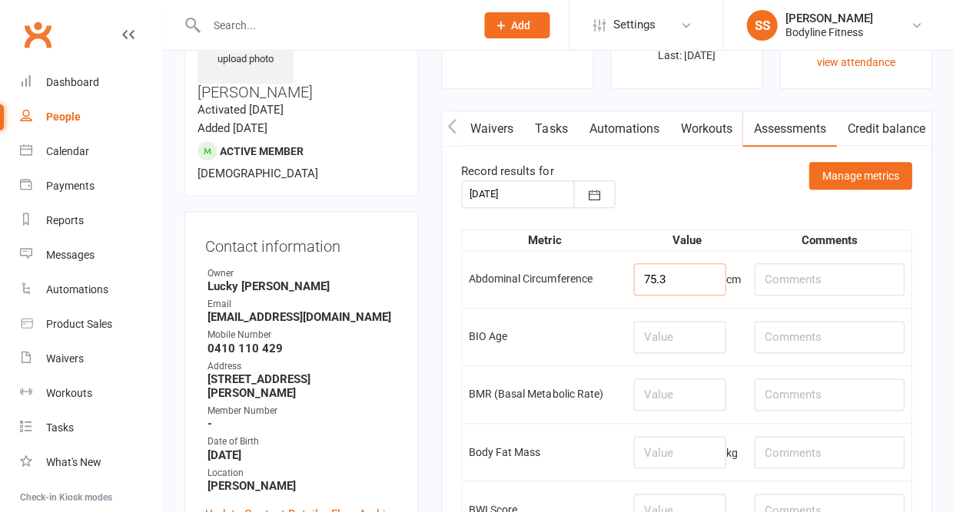
scroll to position [113, 0]
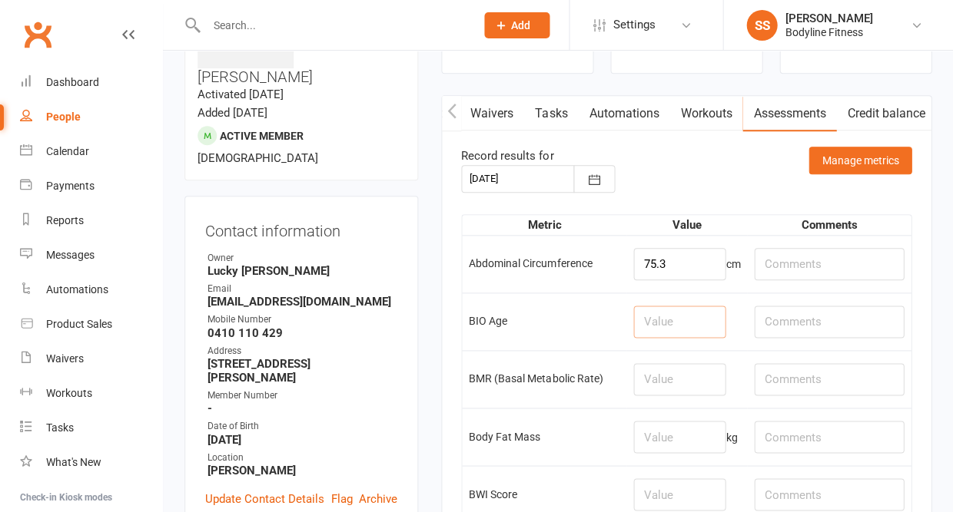
click at [652, 323] on input "number" at bounding box center [679, 322] width 92 height 32
type input "19"
click at [655, 383] on input "number" at bounding box center [679, 379] width 92 height 32
type input "1519"
click at [659, 436] on input "number" at bounding box center [679, 437] width 92 height 32
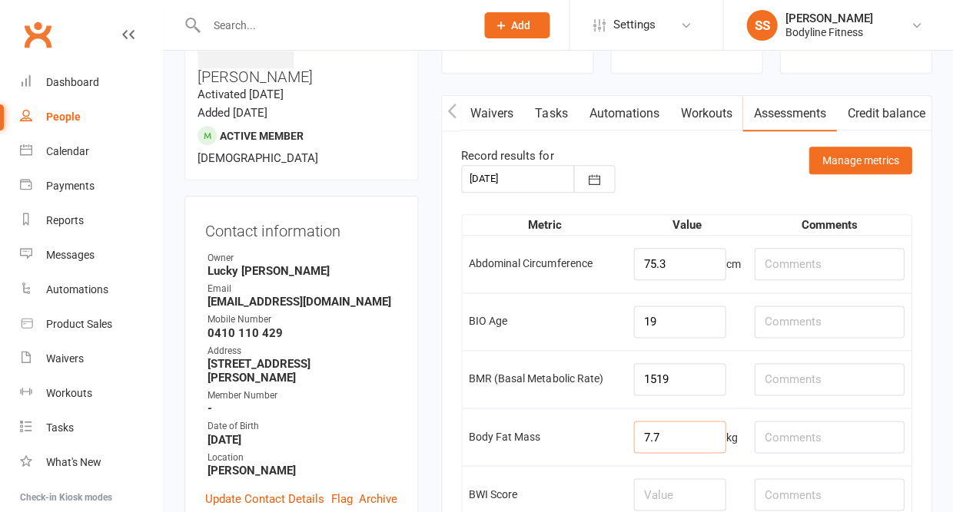
type input "7.7"
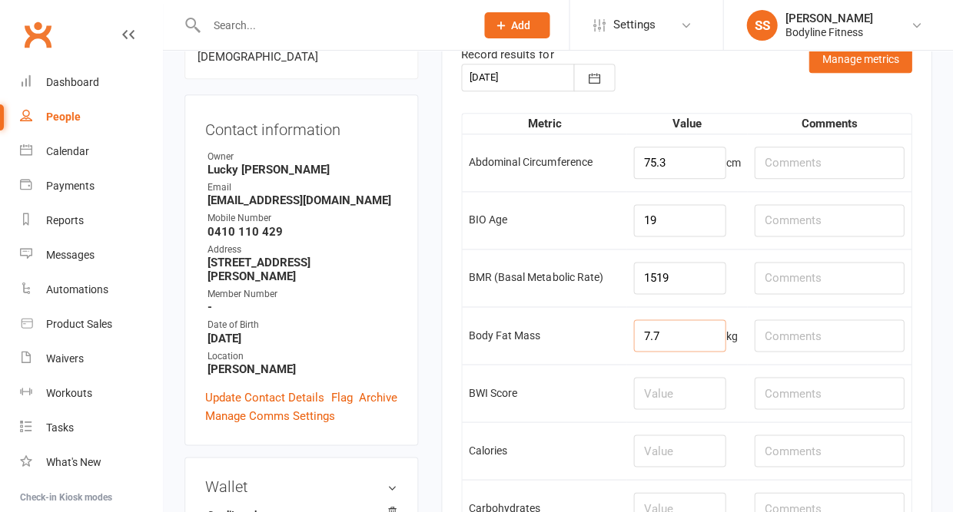
scroll to position [220, 0]
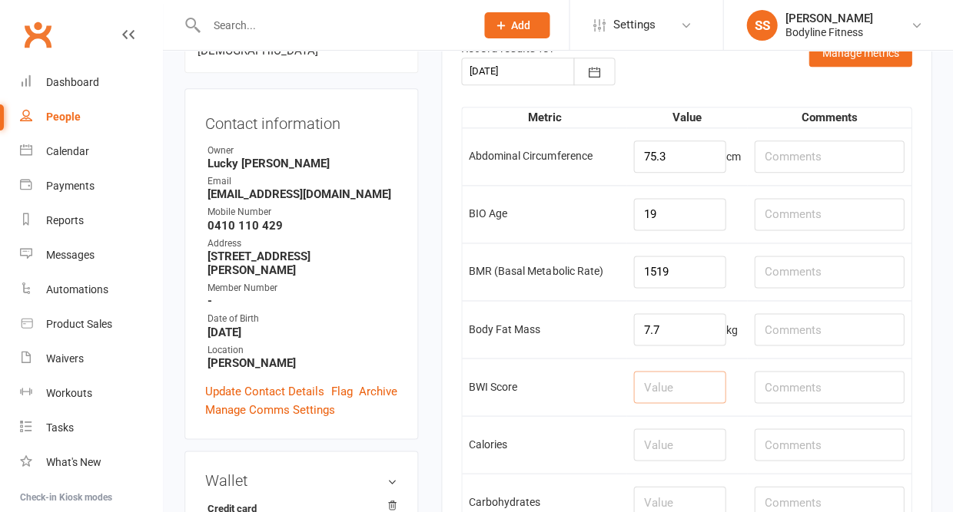
click at [664, 393] on input "number" at bounding box center [679, 387] width 92 height 32
type input "8.6"
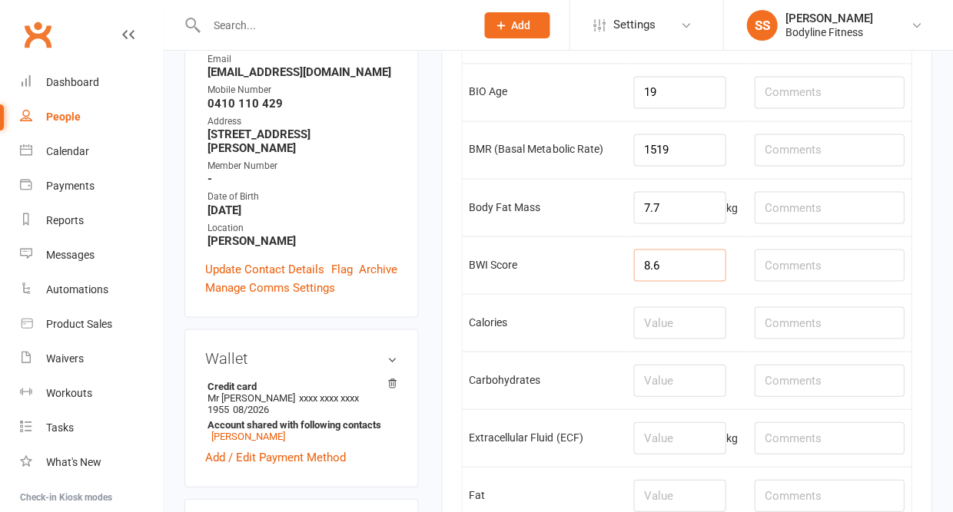
scroll to position [377, 0]
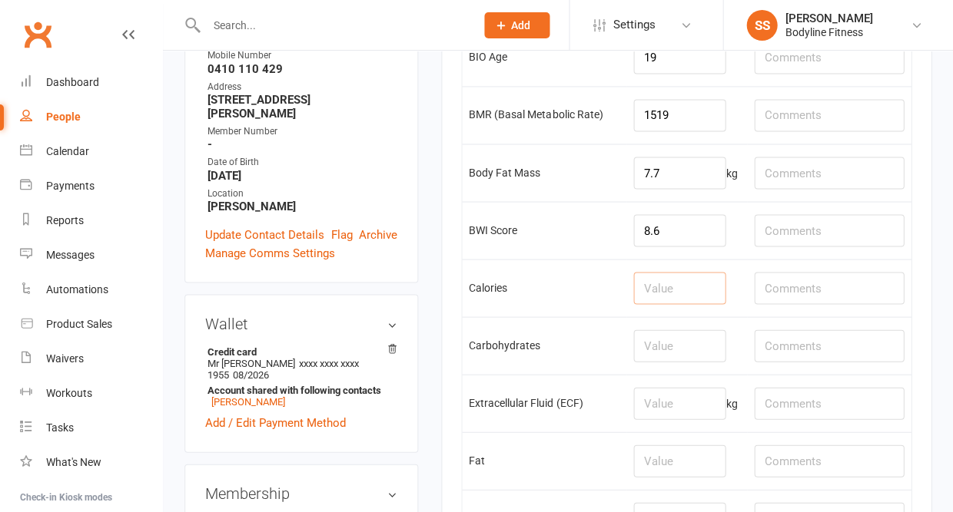
click at [668, 294] on input "number" at bounding box center [679, 288] width 92 height 32
type input "2739"
click at [661, 355] on input "number" at bounding box center [679, 346] width 92 height 32
type input "308"
click at [664, 419] on input "number" at bounding box center [679, 403] width 92 height 32
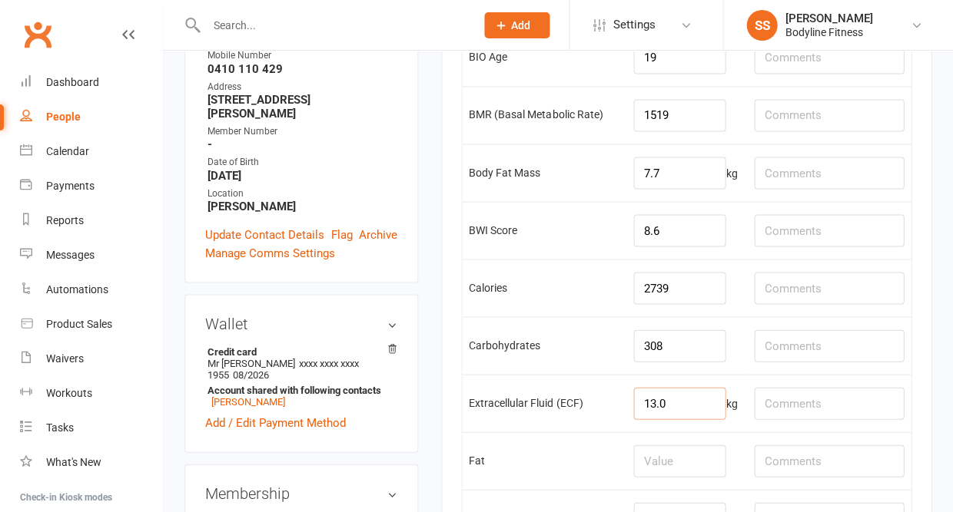
type input "13.0"
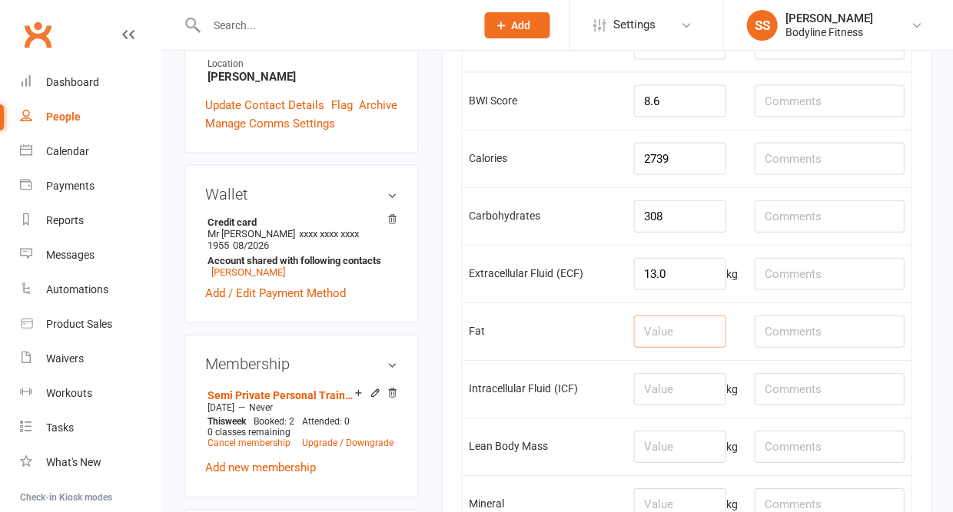
click at [665, 347] on input "number" at bounding box center [679, 331] width 92 height 32
type input "76"
click at [669, 402] on input "number" at bounding box center [679, 389] width 92 height 32
type input "25.3"
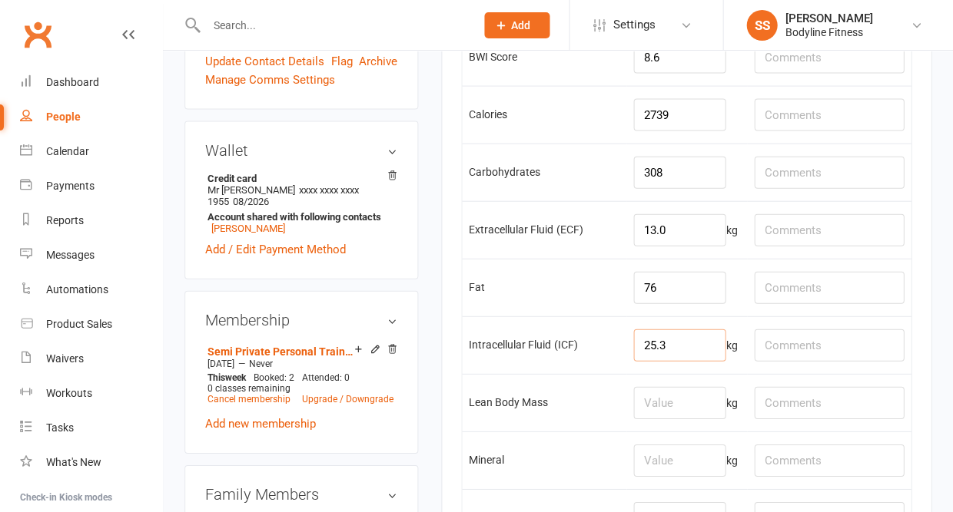
scroll to position [587, 0]
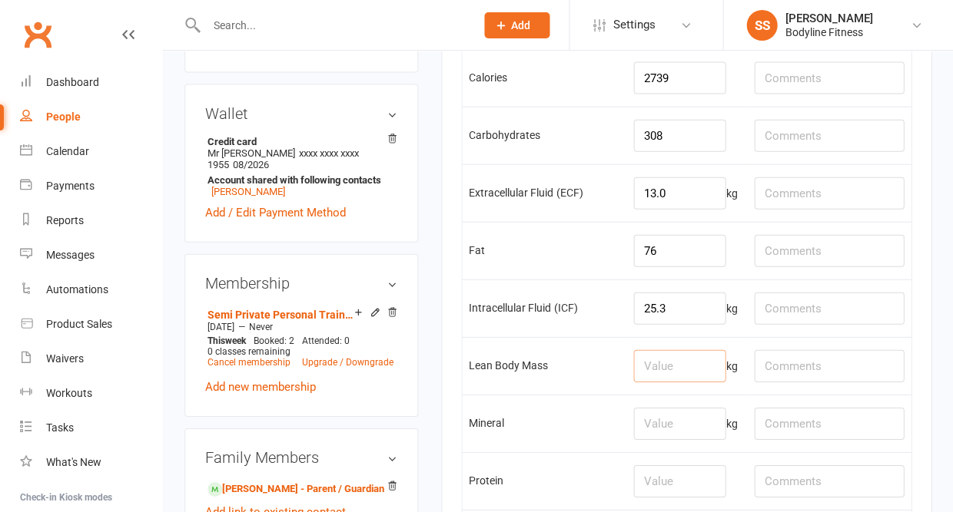
click at [680, 375] on input "number" at bounding box center [679, 366] width 92 height 32
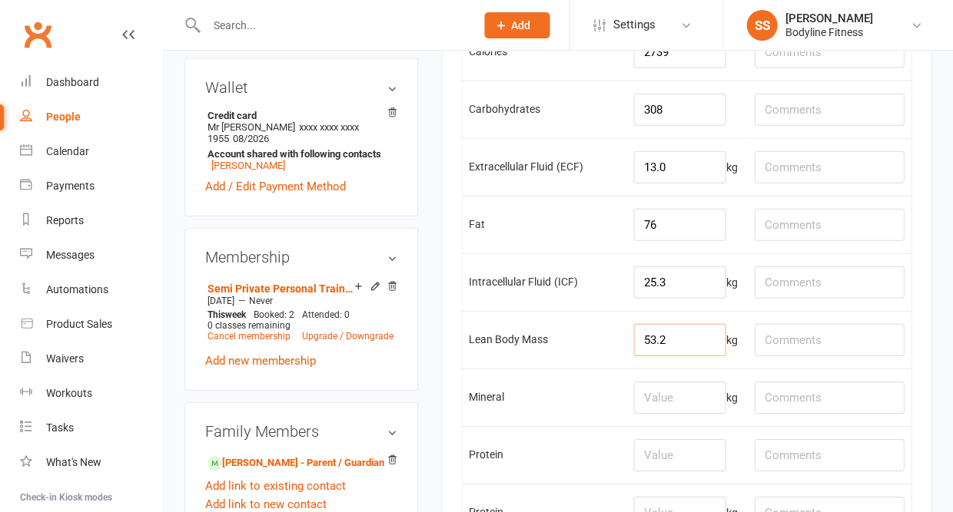
scroll to position [657, 0]
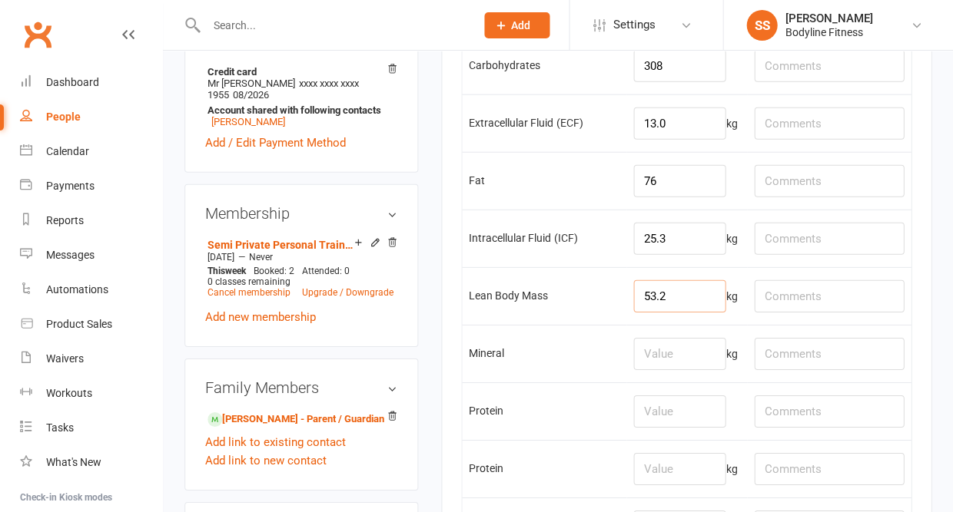
type input "53.2"
click at [691, 353] on td "kg" at bounding box center [686, 354] width 121 height 58
click at [684, 366] on input "number" at bounding box center [679, 354] width 92 height 32
type input "3.6"
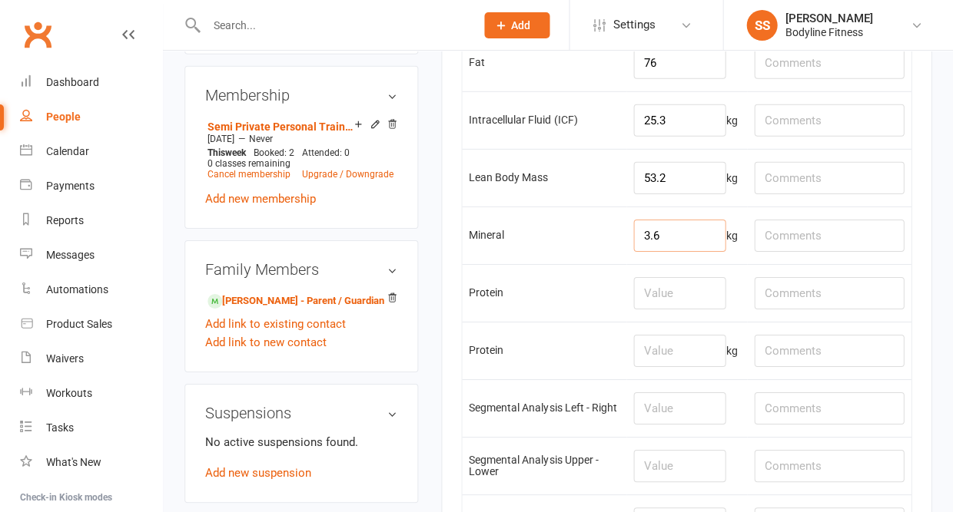
scroll to position [817, 0]
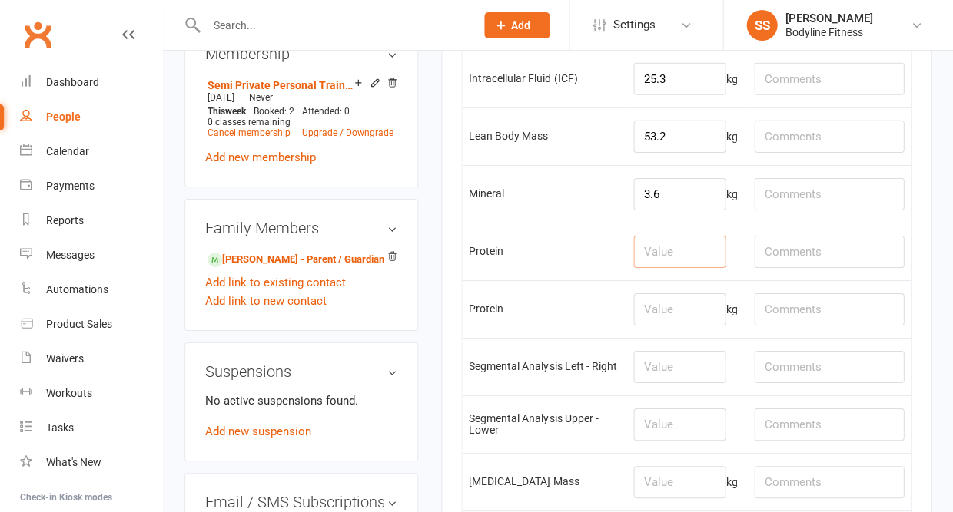
click at [677, 259] on input "number" at bounding box center [679, 252] width 92 height 32
type input "205"
click at [679, 326] on input "number" at bounding box center [679, 309] width 92 height 32
type input "11.3"
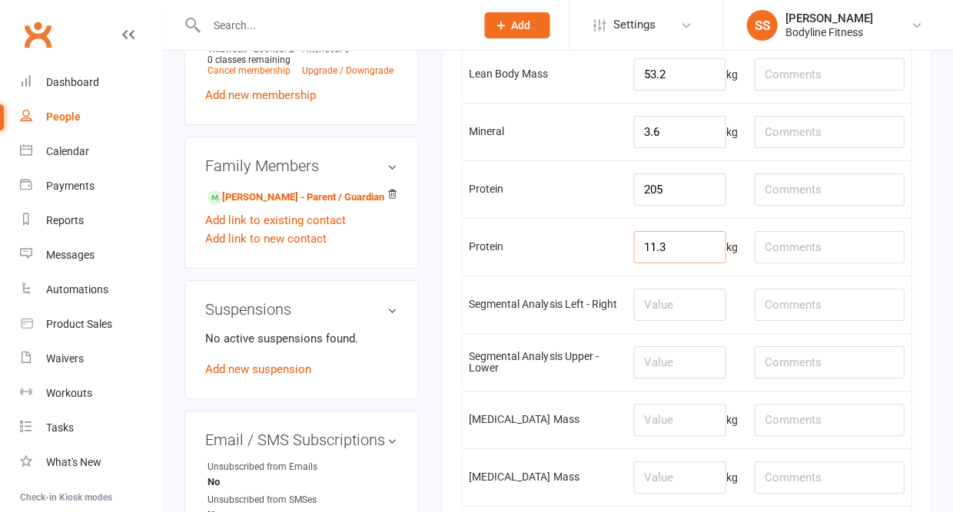
scroll to position [922, 0]
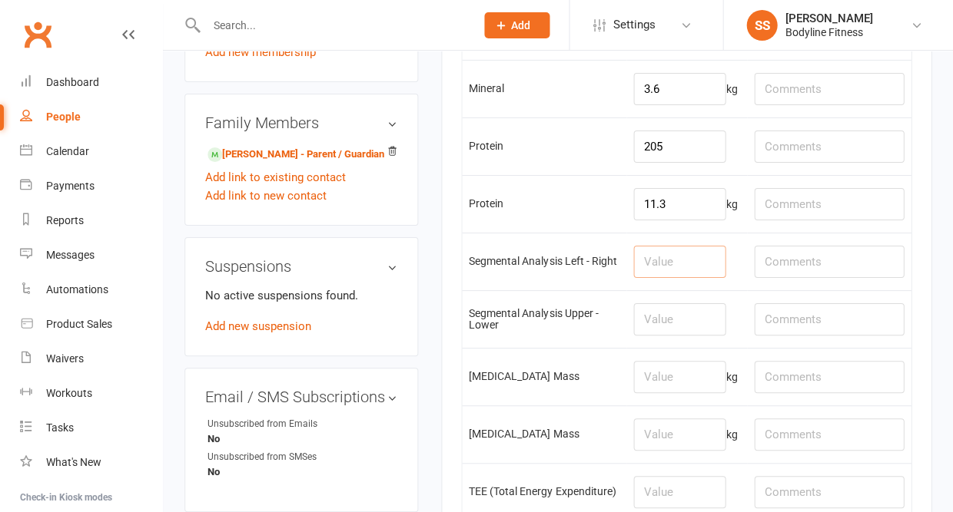
click at [673, 278] on input "number" at bounding box center [679, 262] width 92 height 32
click at [677, 336] on input "number" at bounding box center [679, 319] width 92 height 32
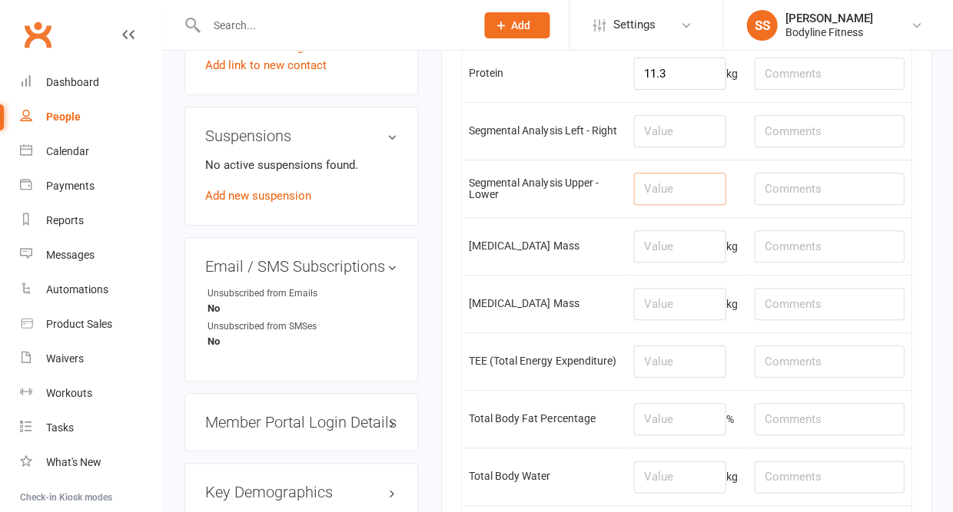
scroll to position [1095, 0]
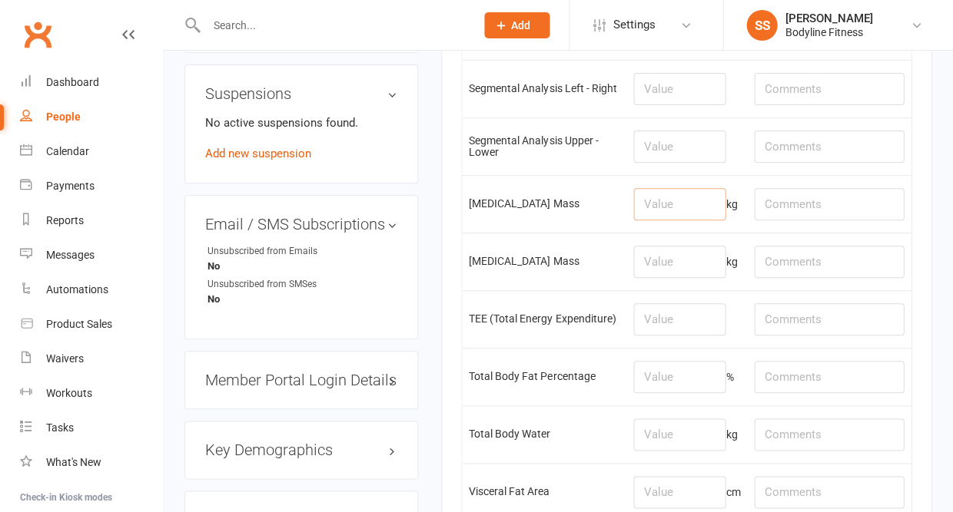
click at [678, 220] on input "number" at bounding box center [679, 204] width 92 height 32
type input "29.8"
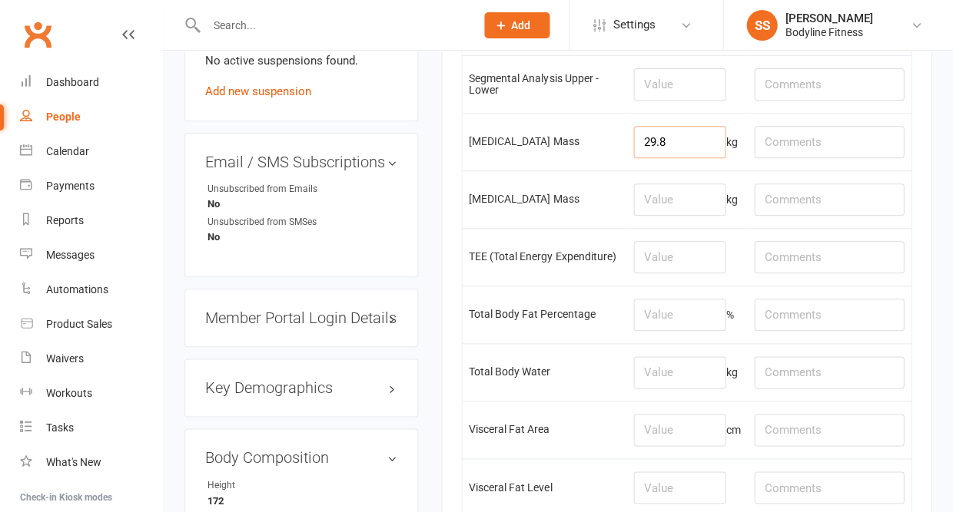
scroll to position [1162, 0]
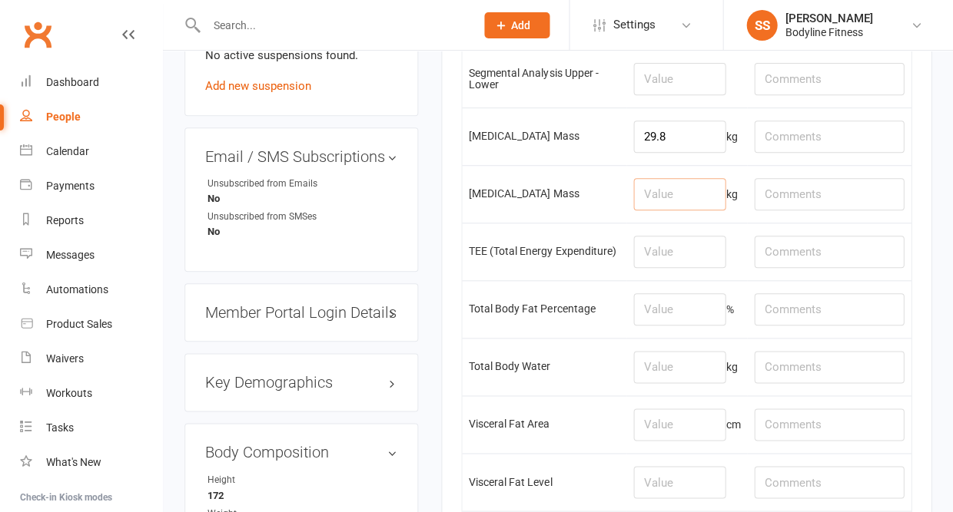
click at [676, 210] on input "number" at bounding box center [679, 194] width 92 height 32
type input "6.9"
click at [661, 268] on input "number" at bounding box center [679, 252] width 92 height 32
type input "2739"
click at [675, 326] on input "number" at bounding box center [679, 309] width 92 height 32
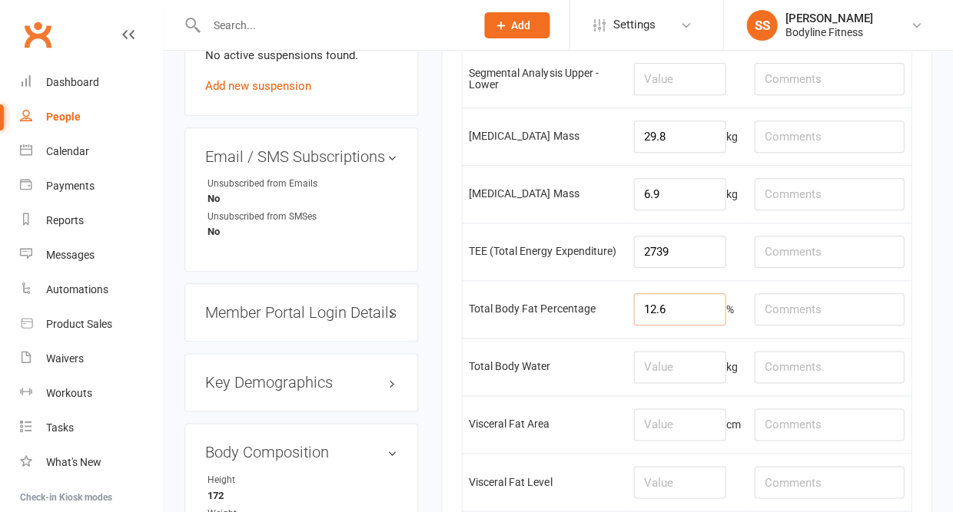
type input "12.6"
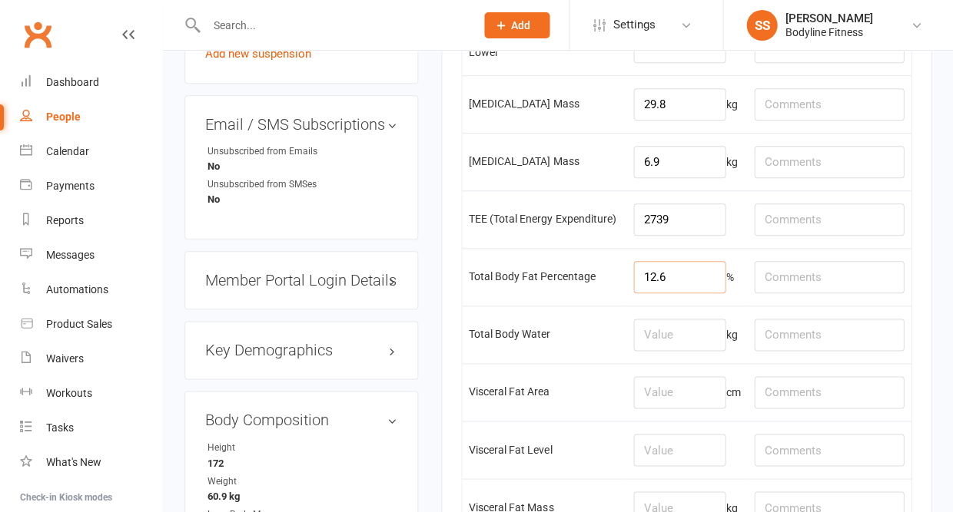
scroll to position [1222, 0]
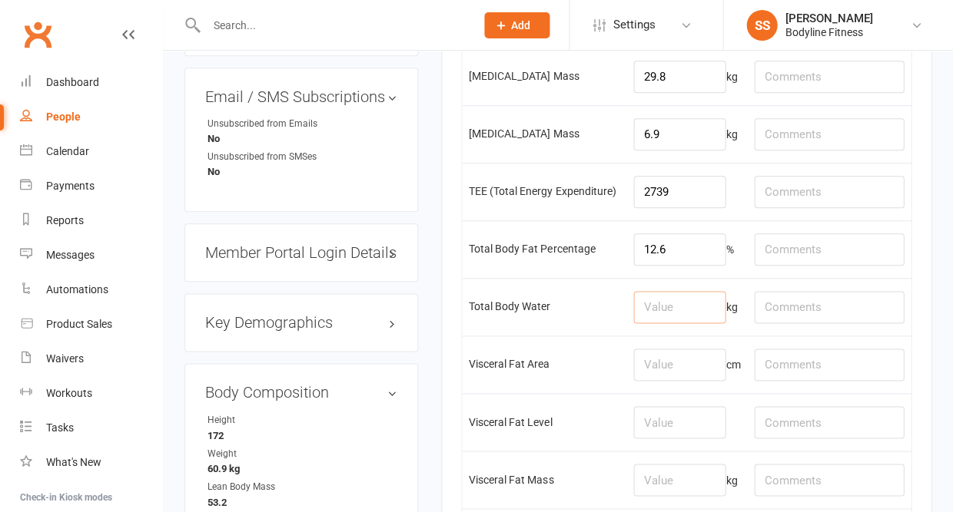
click at [675, 323] on input "number" at bounding box center [679, 307] width 92 height 32
type input "38.3"
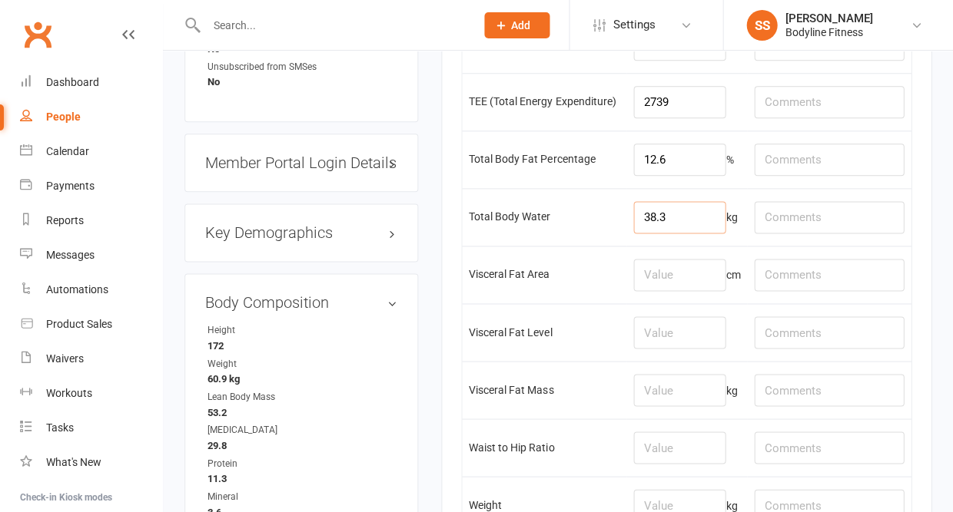
scroll to position [1316, 0]
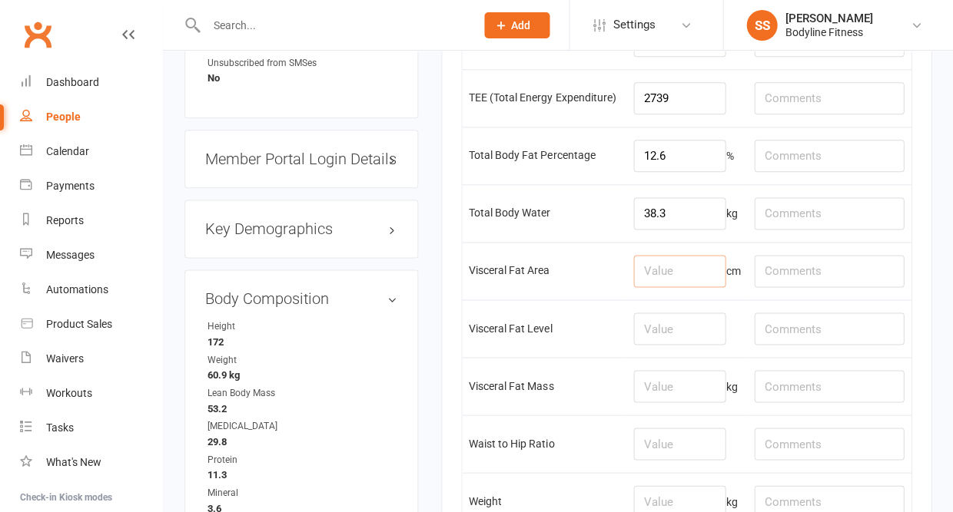
click at [675, 287] on input "number" at bounding box center [679, 271] width 92 height 32
type input "0.8"
click at [668, 345] on input "number" at bounding box center [679, 329] width 92 height 32
type input "4"
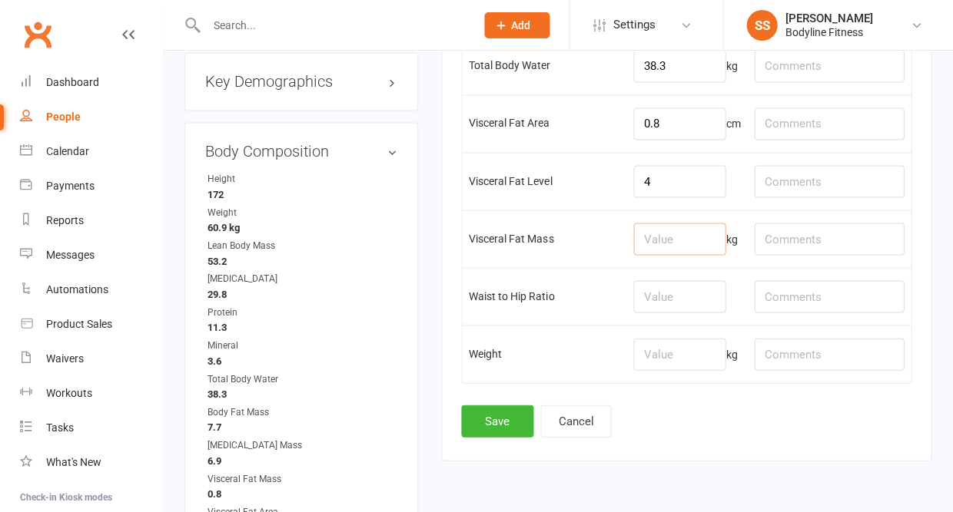
click at [671, 255] on input "number" at bounding box center [679, 239] width 92 height 32
click at [668, 140] on input "0.8" at bounding box center [679, 124] width 92 height 32
drag, startPoint x: 668, startPoint y: 158, endPoint x: 616, endPoint y: 158, distance: 52.2
click at [658, 255] on input "number" at bounding box center [679, 239] width 92 height 32
click at [679, 313] on input "number" at bounding box center [679, 296] width 92 height 32
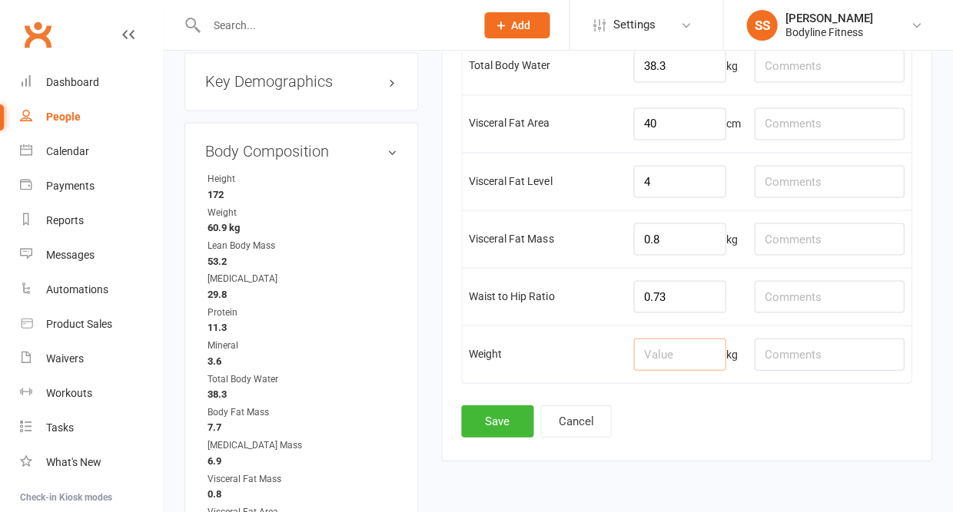
click at [686, 370] on input "number" at bounding box center [679, 354] width 92 height 32
click at [510, 437] on button "Save" at bounding box center [497, 421] width 72 height 32
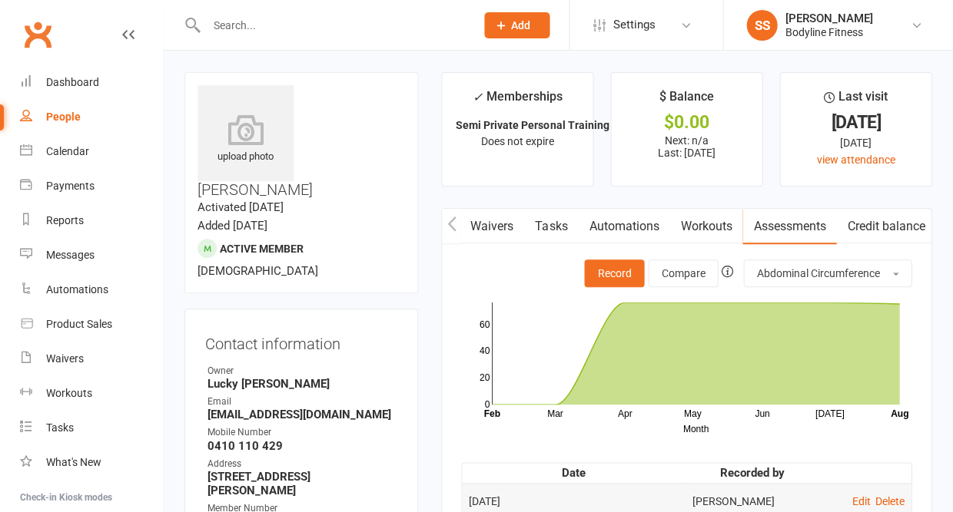
click at [300, 25] on input "text" at bounding box center [332, 26] width 263 height 22
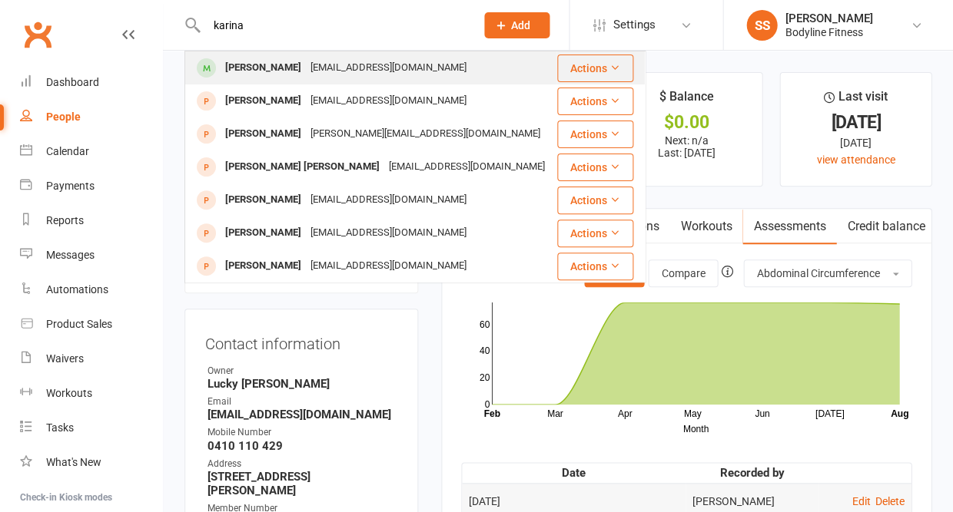
click at [269, 61] on div "Karina Pham" at bounding box center [262, 68] width 85 height 22
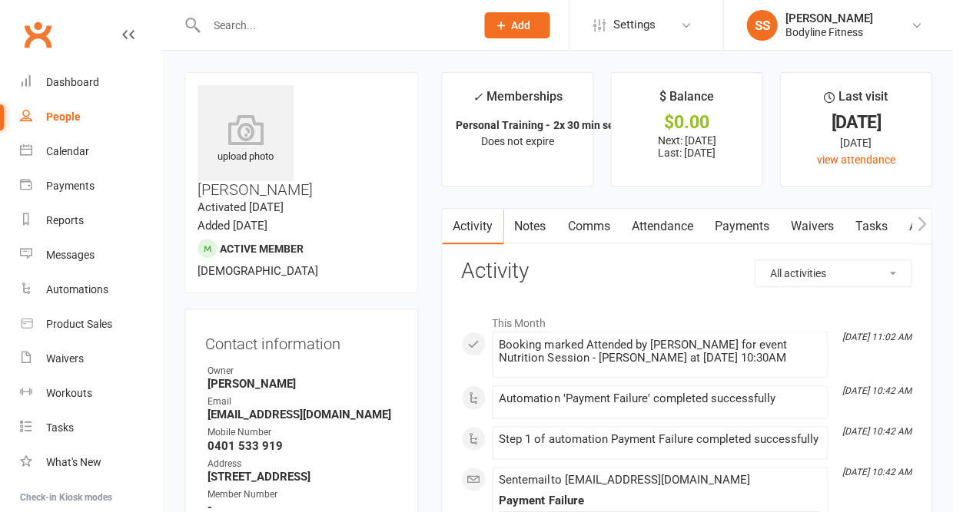
click at [71, 111] on div "People" at bounding box center [63, 117] width 35 height 12
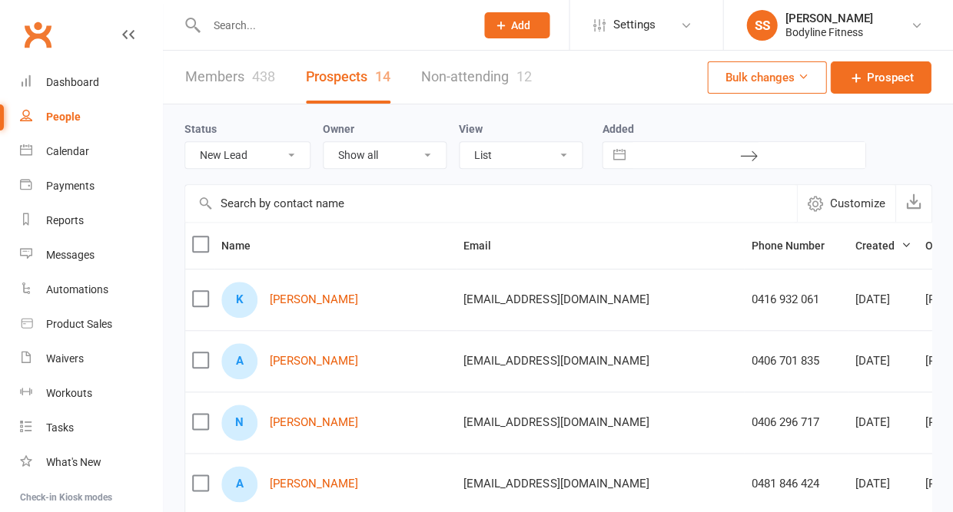
click at [67, 115] on div "People" at bounding box center [63, 117] width 35 height 12
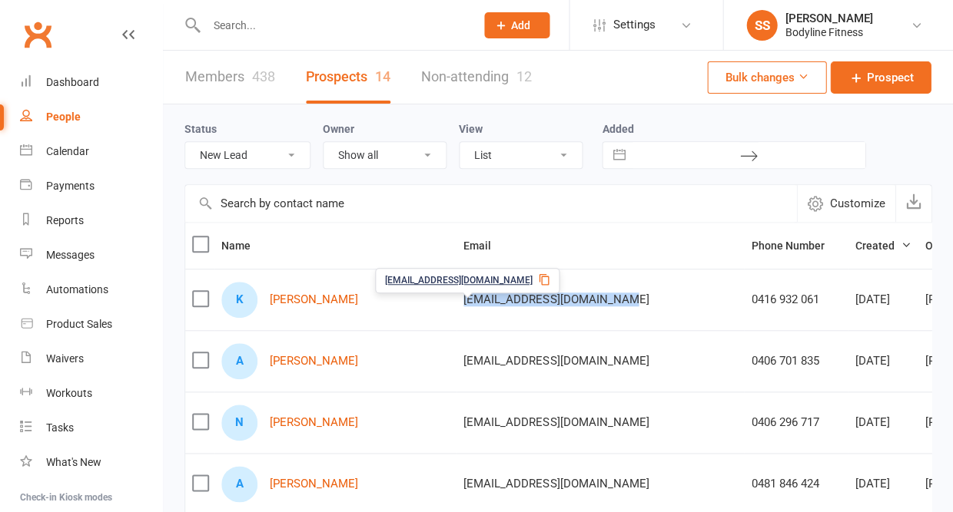
drag, startPoint x: 545, startPoint y: 303, endPoint x: 388, endPoint y: 303, distance: 156.7
click at [456, 303] on td "[EMAIL_ADDRESS][DOMAIN_NAME]" at bounding box center [599, 299] width 287 height 61
copy span "[EMAIL_ADDRESS][DOMAIN_NAME]"
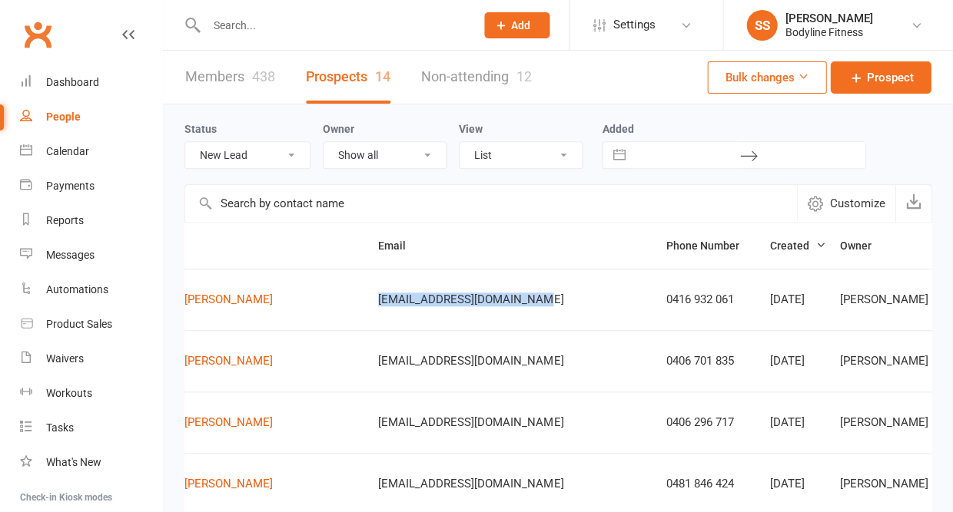
scroll to position [0, 84]
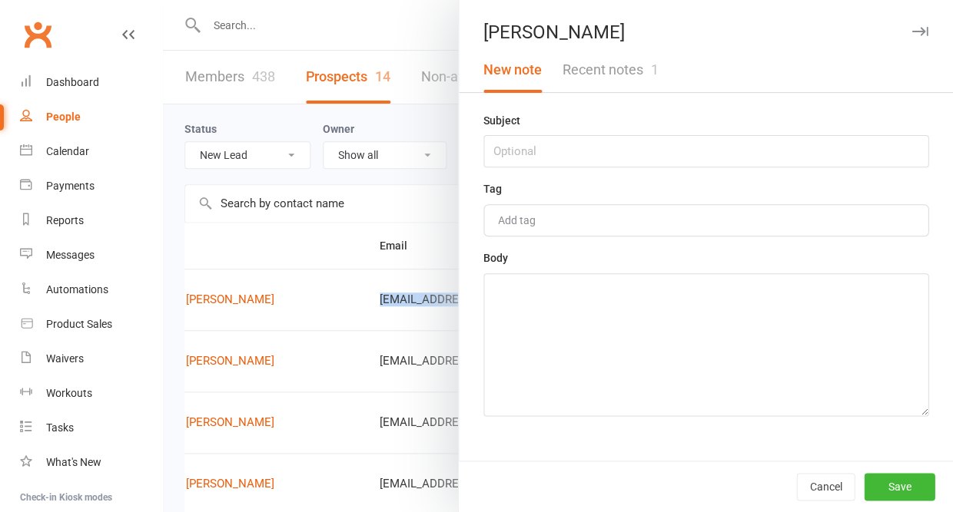
click at [656, 67] on span "1" at bounding box center [654, 69] width 8 height 16
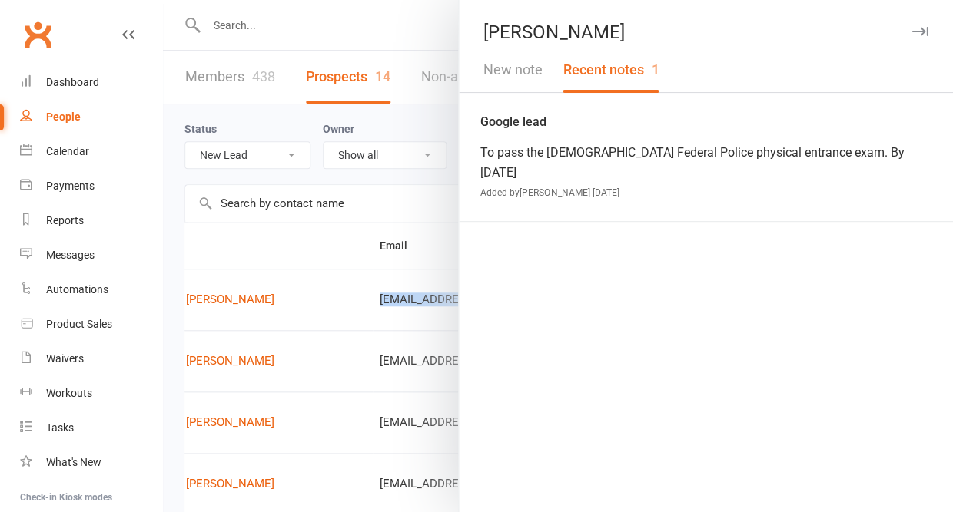
click at [515, 58] on button "New note" at bounding box center [512, 70] width 79 height 45
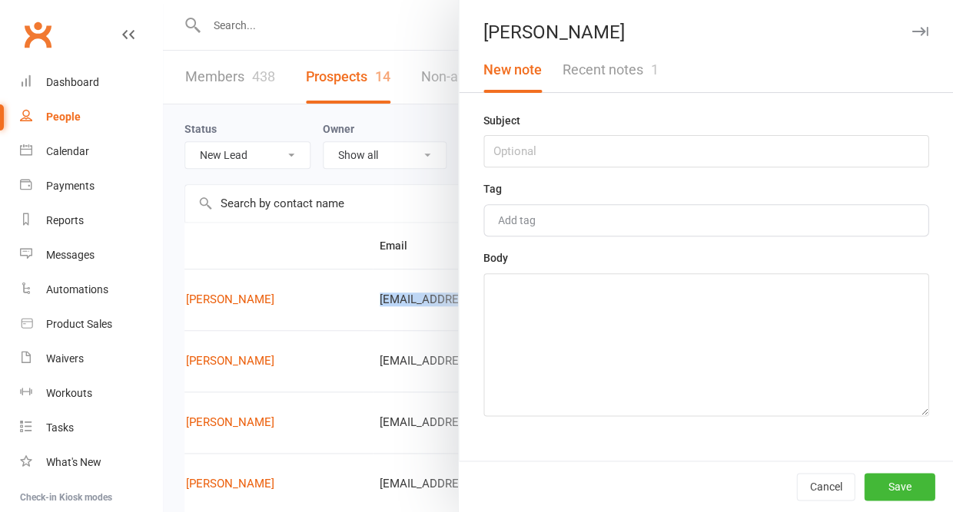
click at [517, 171] on div "Subject Tag Add tag Body" at bounding box center [706, 286] width 494 height 350
click at [513, 161] on input "text" at bounding box center [705, 151] width 445 height 32
click at [505, 344] on textarea at bounding box center [705, 344] width 445 height 143
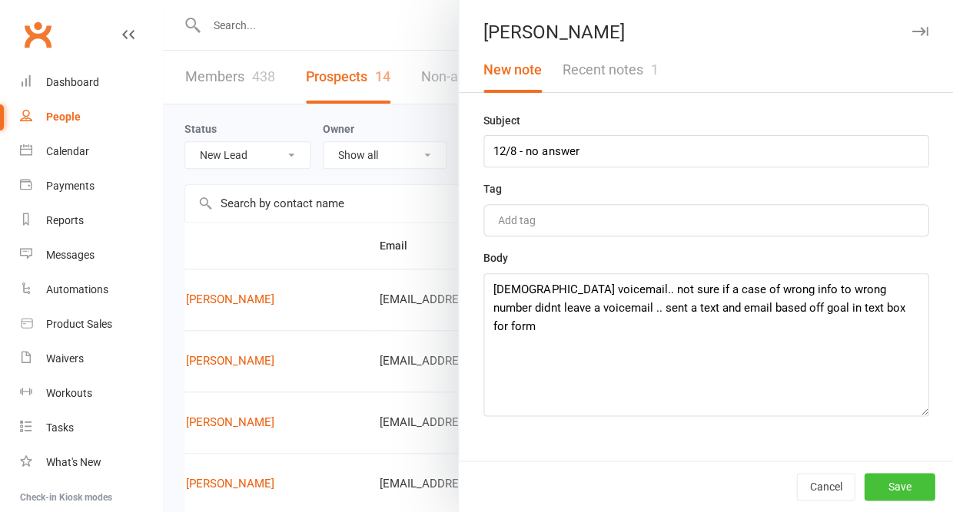
click at [881, 485] on button "Save" at bounding box center [898, 487] width 71 height 28
click at [916, 33] on icon "button" at bounding box center [919, 31] width 16 height 9
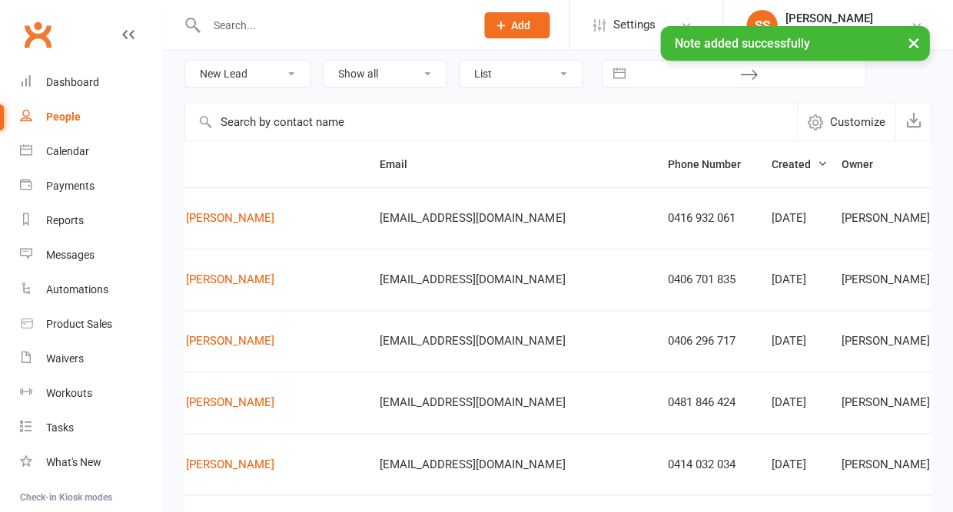
scroll to position [92, 0]
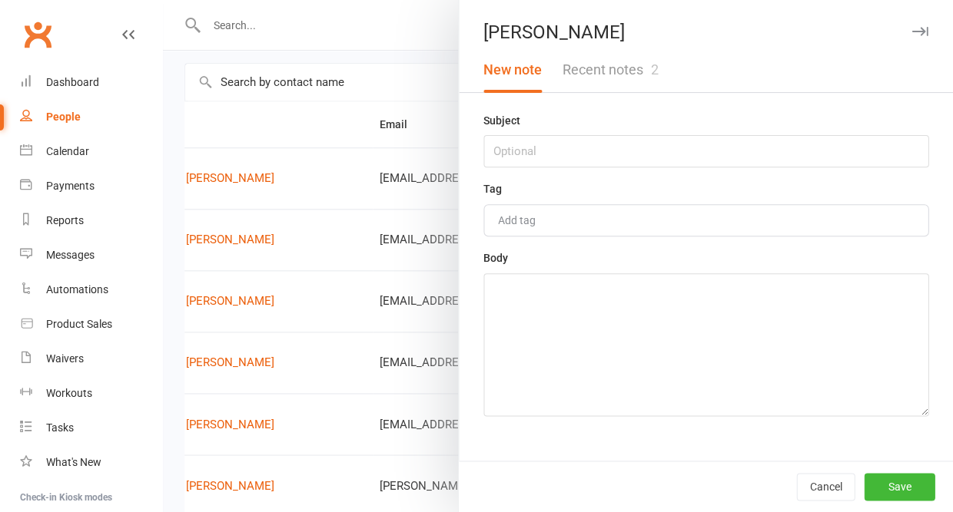
click at [623, 79] on button "Recent notes 2" at bounding box center [610, 70] width 116 height 45
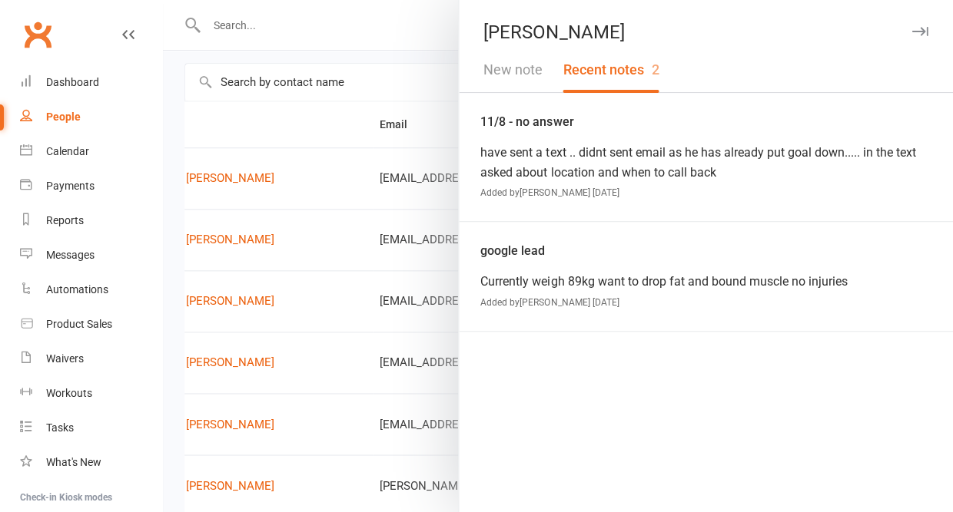
click at [507, 70] on button "New note" at bounding box center [512, 70] width 79 height 45
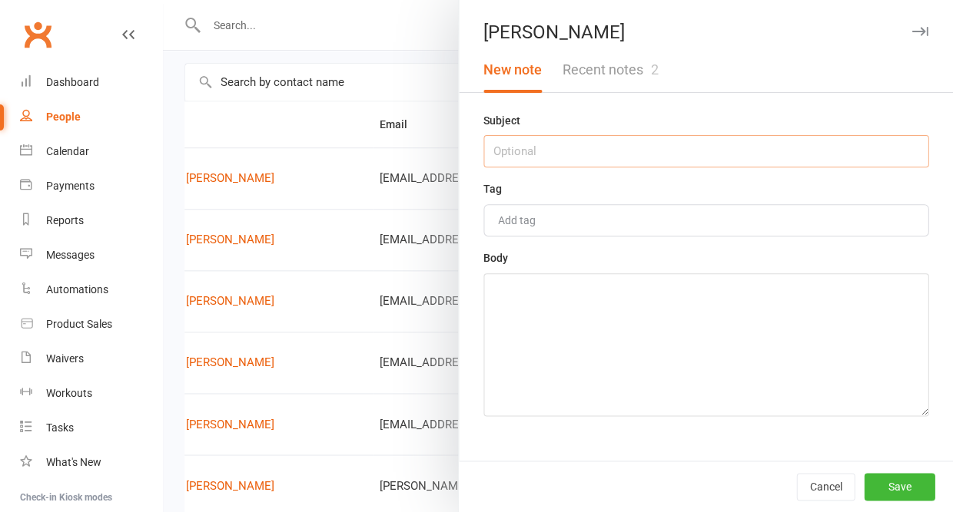
click at [510, 148] on input "text" at bounding box center [705, 151] width 445 height 32
click at [526, 342] on textarea at bounding box center [705, 344] width 445 height 143
click at [895, 484] on button "Save" at bounding box center [898, 487] width 71 height 28
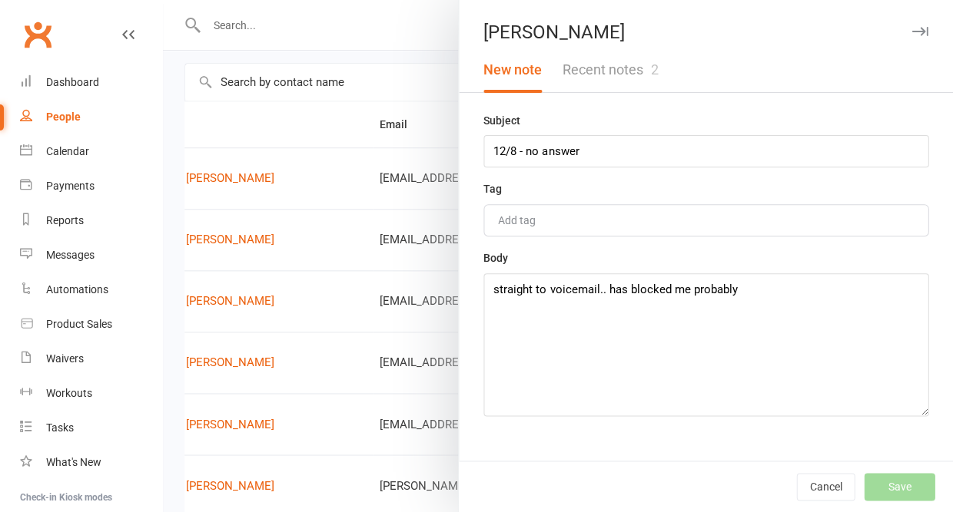
click at [922, 30] on icon "button" at bounding box center [919, 31] width 16 height 9
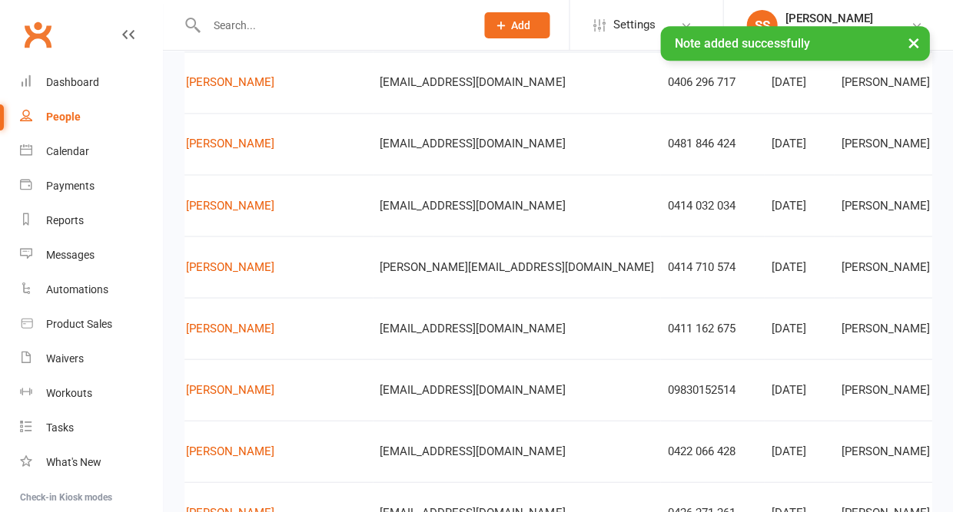
scroll to position [340, 0]
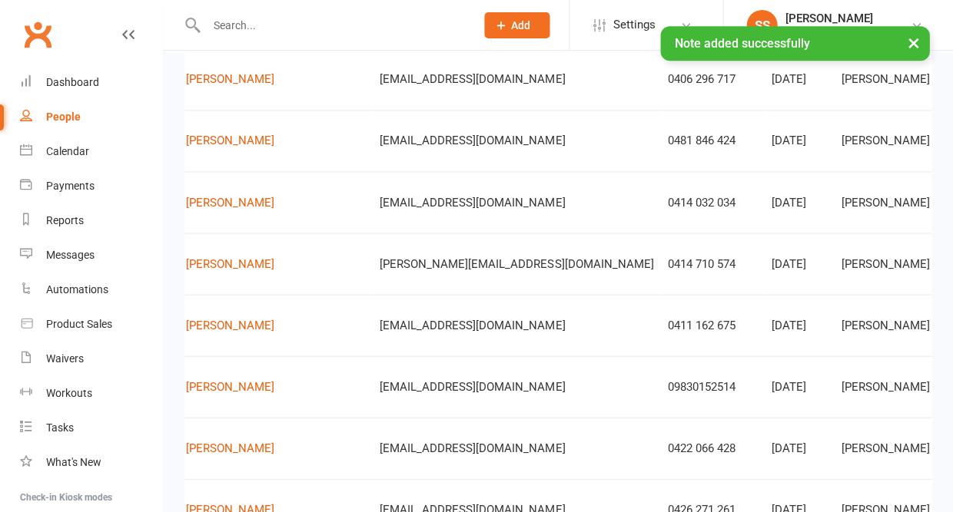
scroll to position [342, 0]
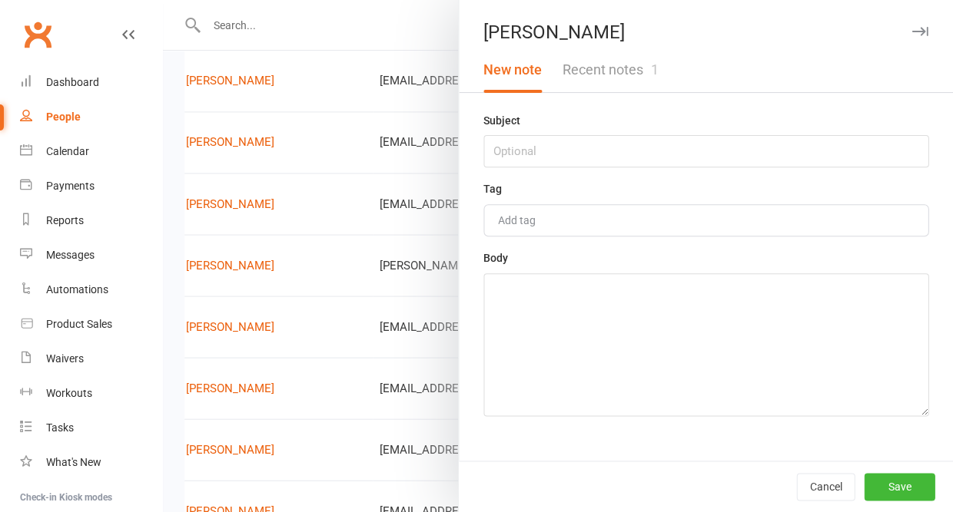
click at [611, 86] on button "Recent notes 1" at bounding box center [610, 70] width 116 height 45
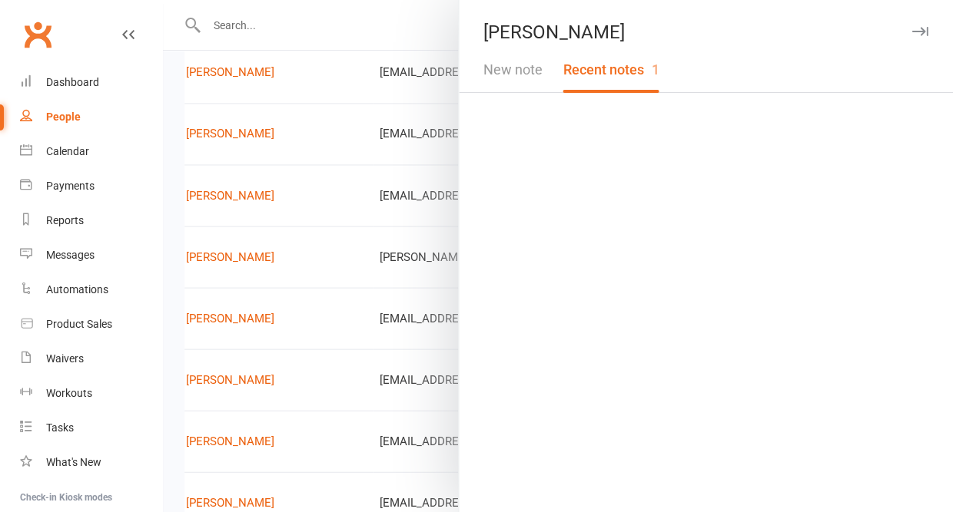
scroll to position [347, 0]
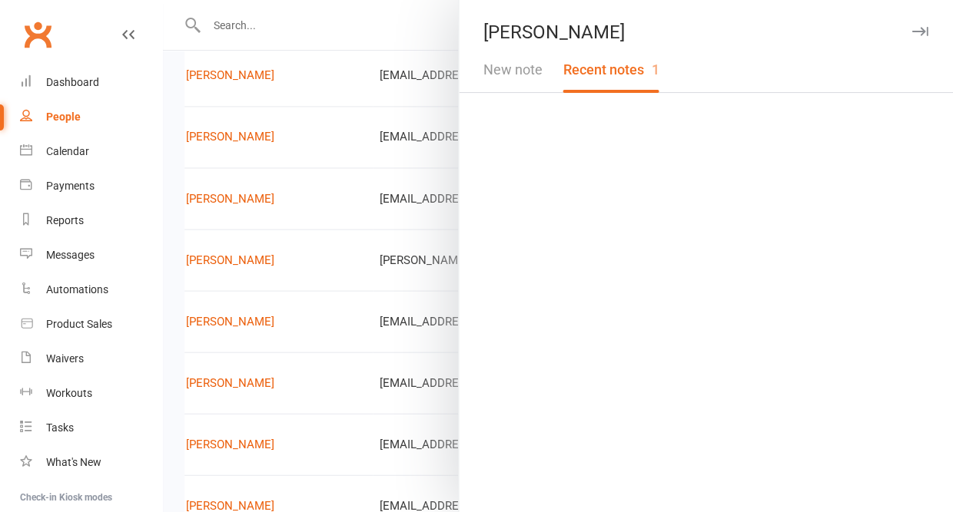
click at [921, 30] on icon "button" at bounding box center [919, 31] width 16 height 9
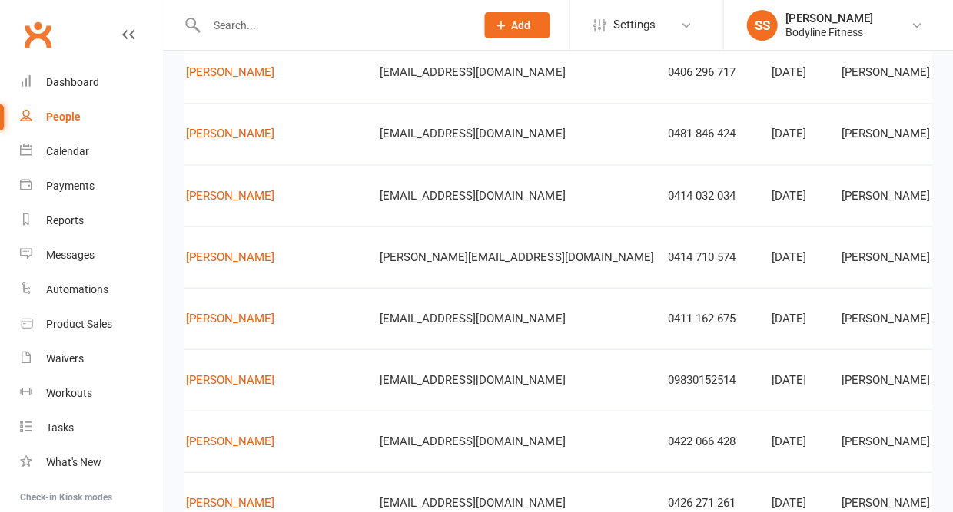
scroll to position [350, 0]
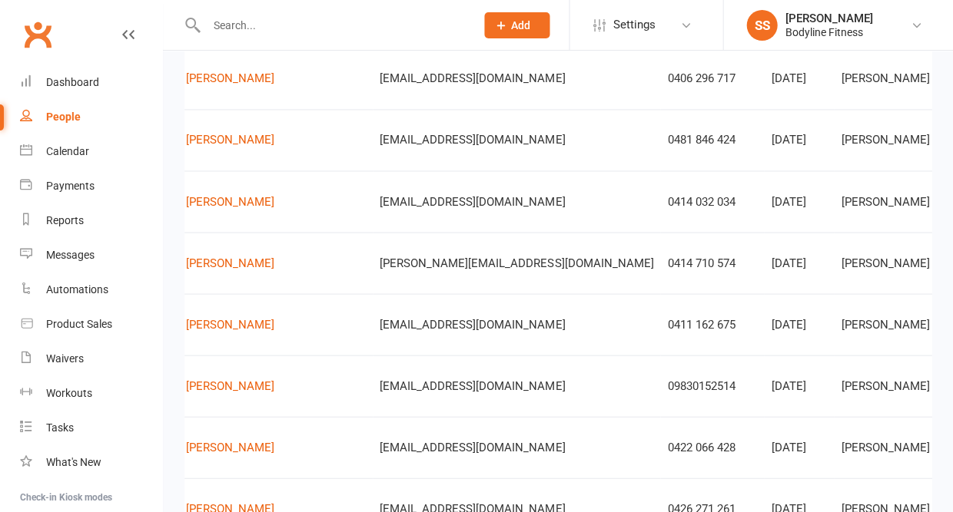
scroll to position [354, 0]
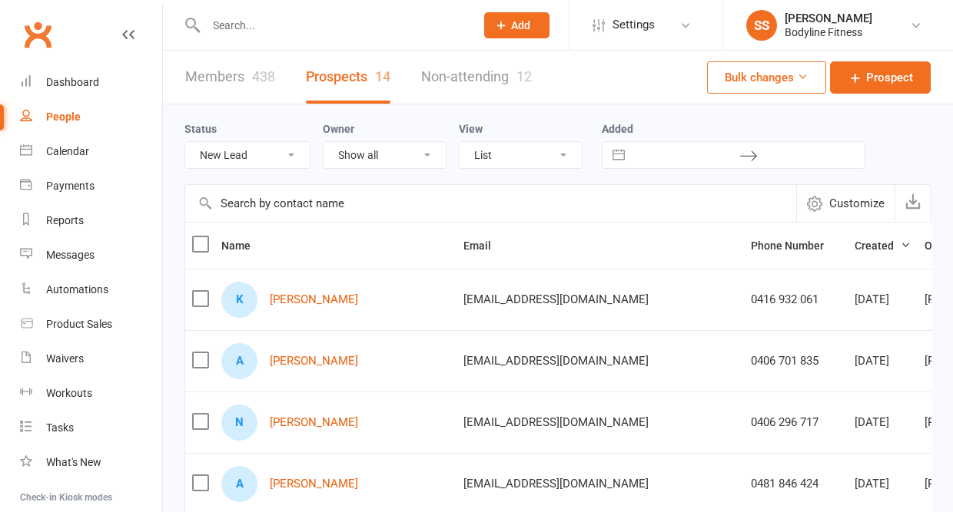
select select "New Lead"
select select "50"
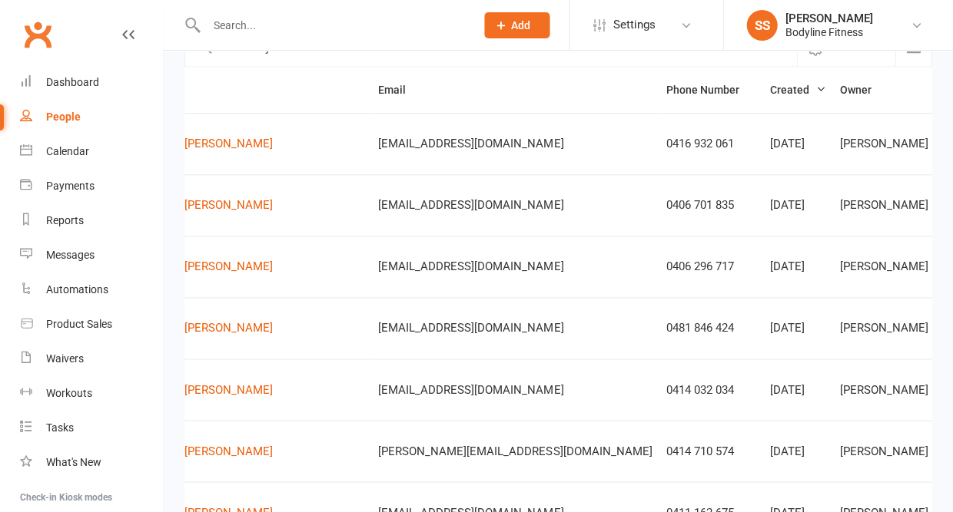
scroll to position [199, 0]
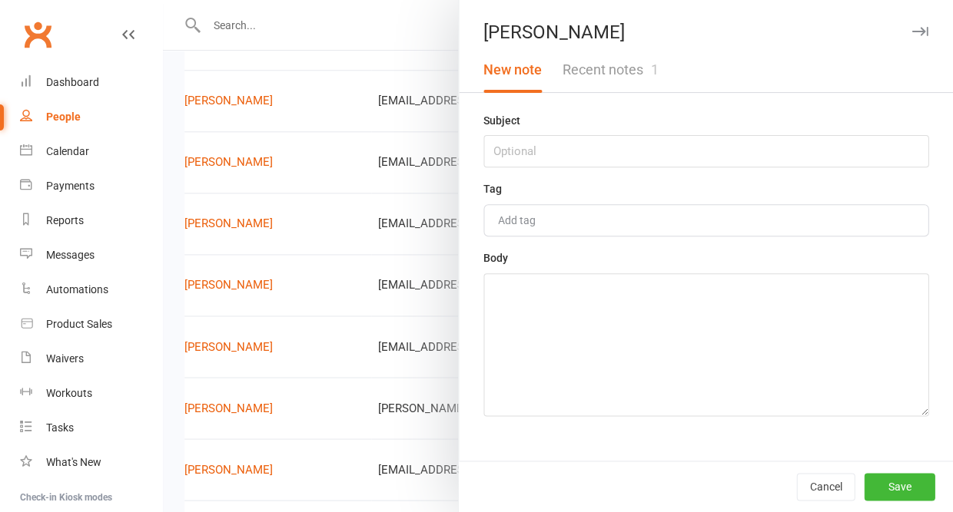
click at [606, 68] on button "Recent notes 1" at bounding box center [610, 70] width 116 height 45
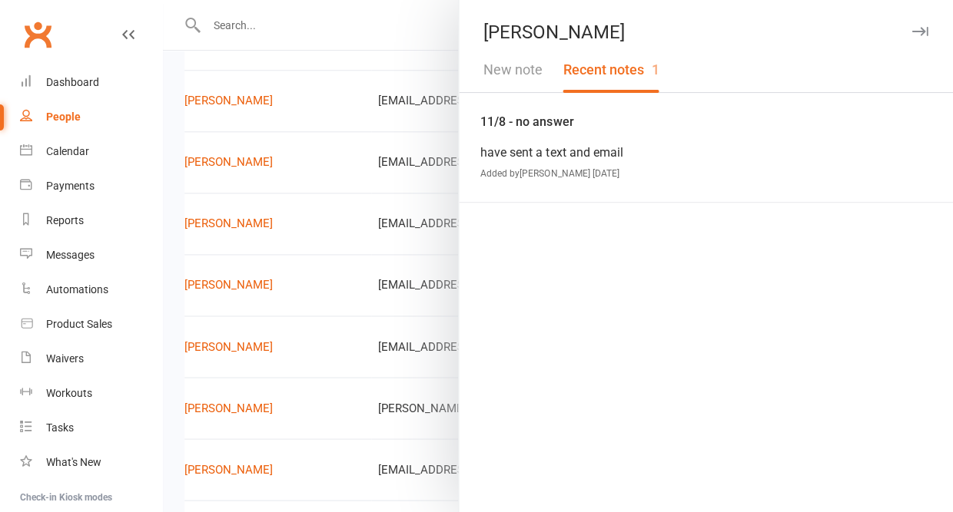
click at [518, 70] on button "New note" at bounding box center [512, 70] width 79 height 45
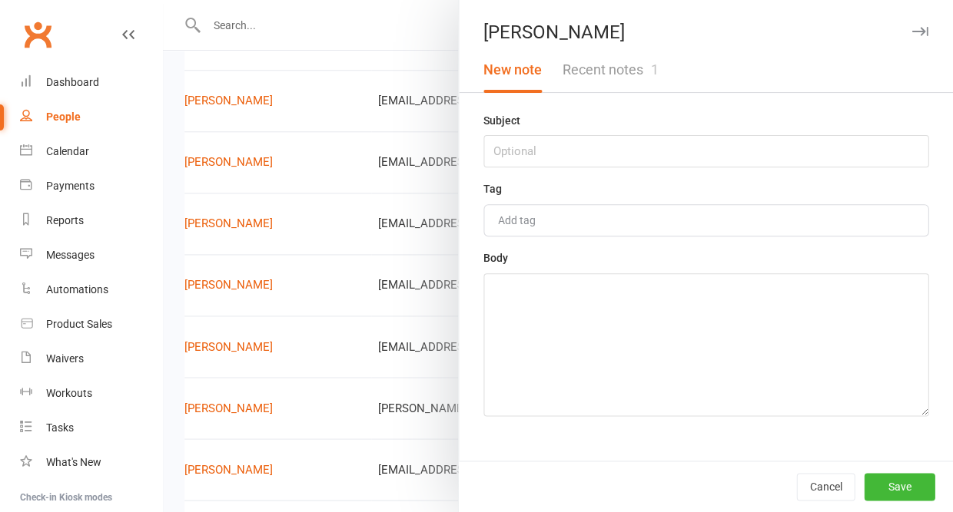
scroll to position [193, 0]
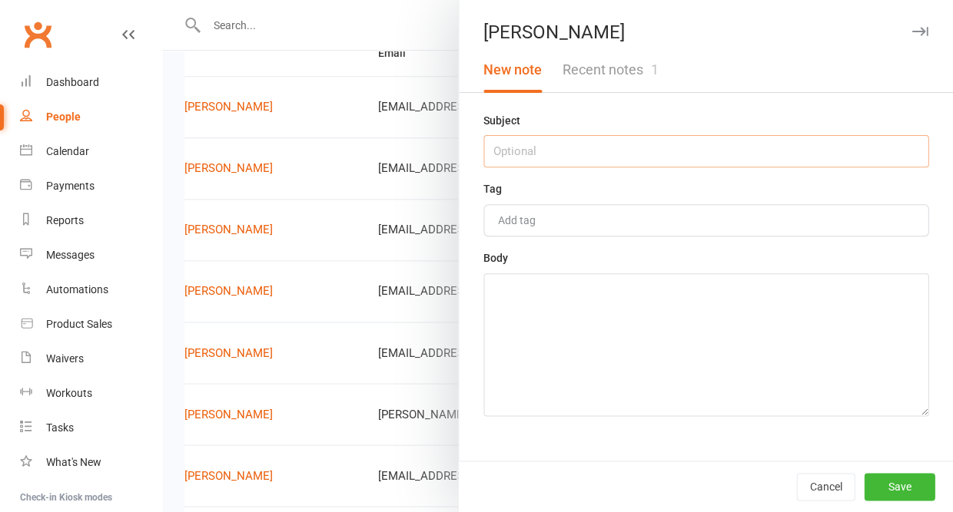
click at [515, 157] on input "text" at bounding box center [705, 151] width 445 height 32
type input "12/8 - no answer"
click at [532, 336] on textarea at bounding box center [705, 344] width 445 height 143
type textarea "follow up text sent"
click at [883, 492] on button "Save" at bounding box center [898, 487] width 71 height 28
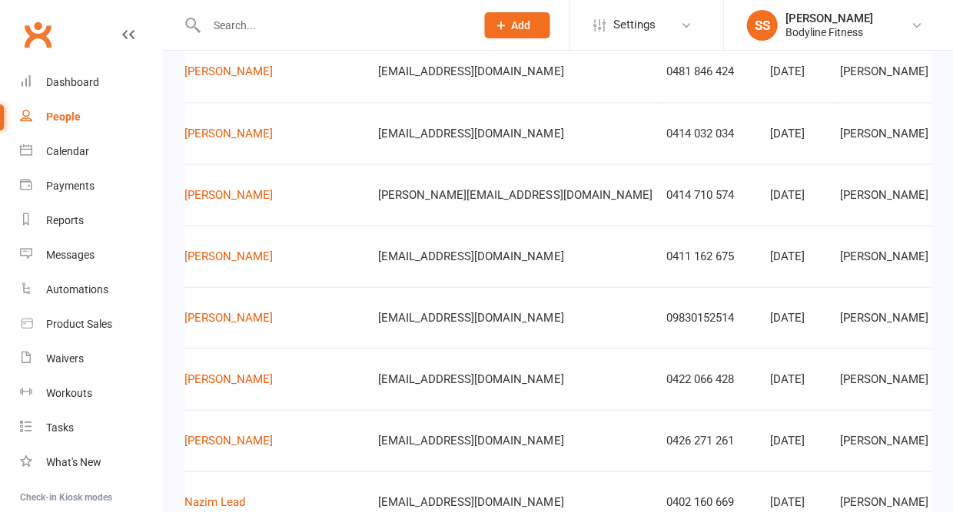
scroll to position [416, 0]
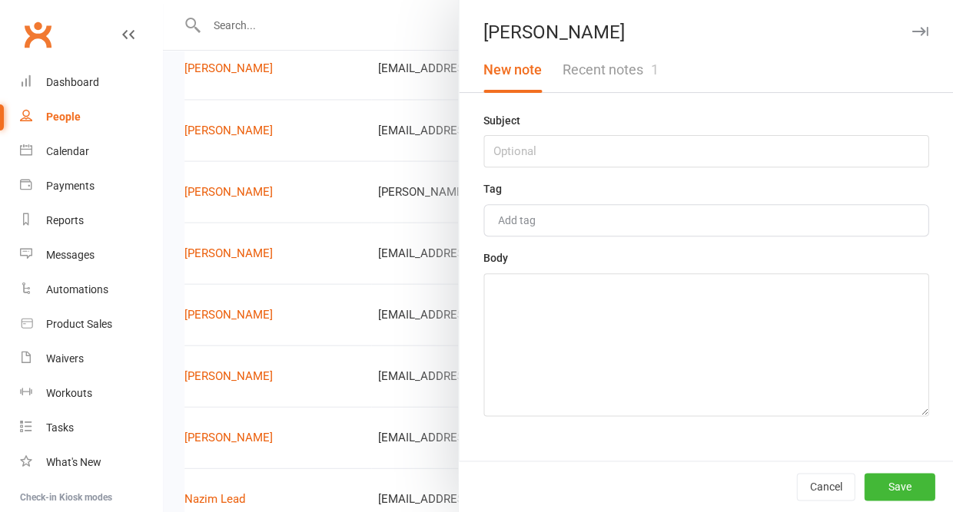
click at [598, 70] on button "Recent notes 1" at bounding box center [610, 70] width 116 height 45
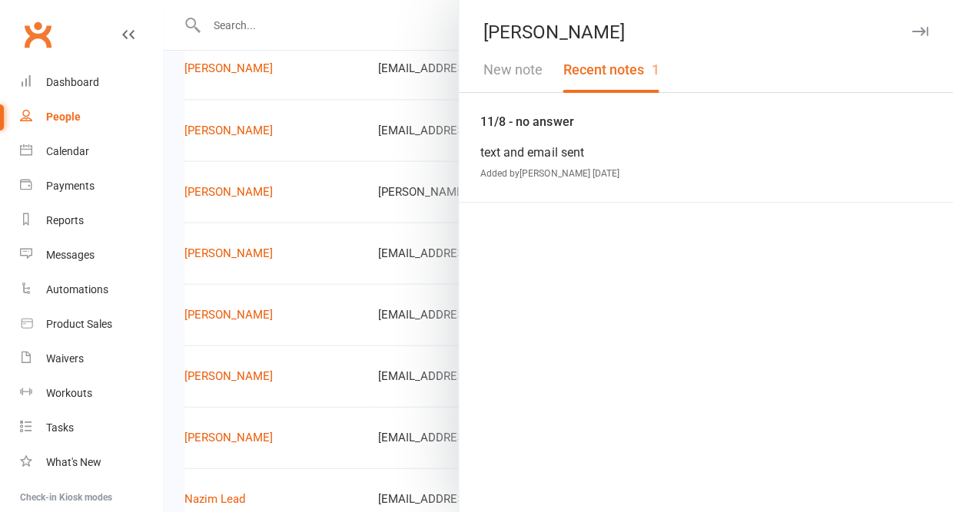
click at [532, 63] on button "New note" at bounding box center [512, 70] width 79 height 45
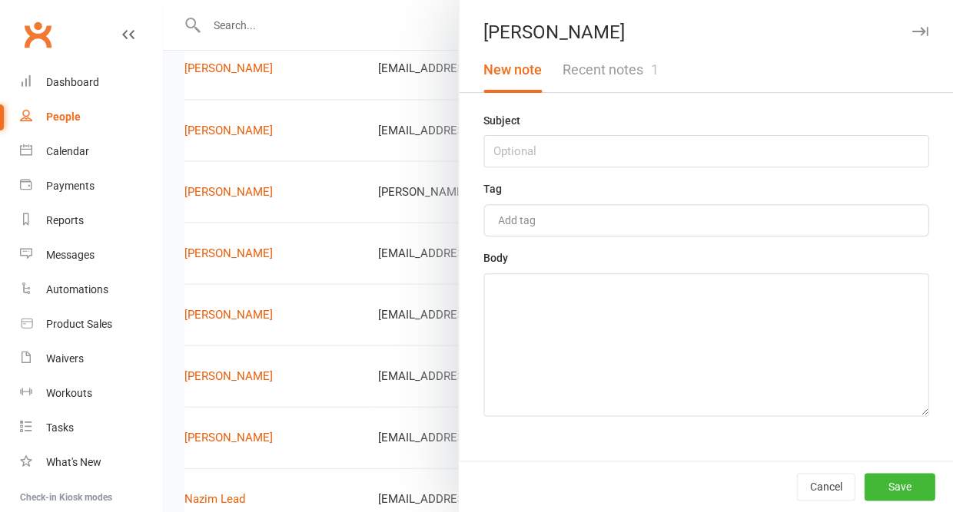
click at [572, 69] on button "Recent notes 1" at bounding box center [610, 70] width 116 height 45
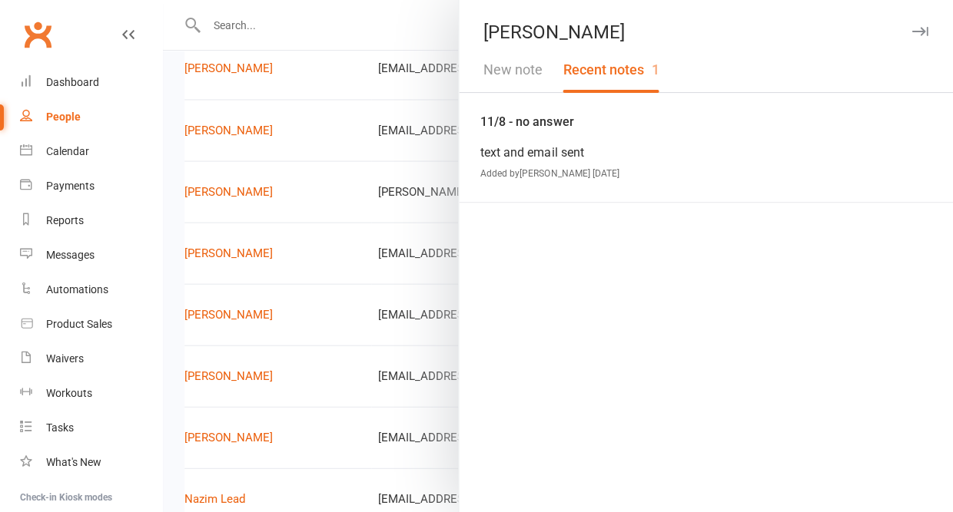
click at [502, 65] on button "New note" at bounding box center [512, 70] width 79 height 45
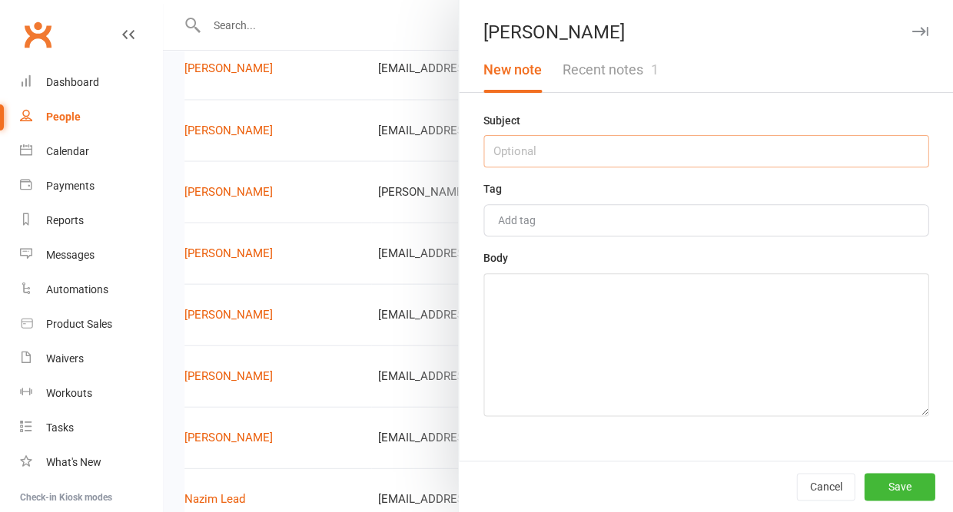
click at [516, 167] on input "text" at bounding box center [705, 151] width 445 height 32
type input "12/8 - no answer"
click at [527, 293] on textarea at bounding box center [705, 344] width 445 height 143
type textarea "follow up sent"
click at [895, 478] on button "Save" at bounding box center [898, 487] width 71 height 28
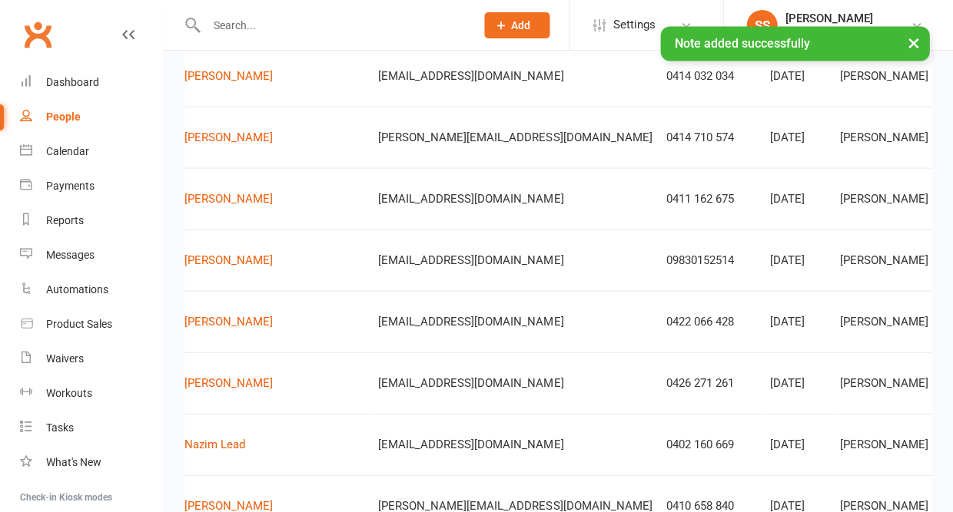
scroll to position [470, 1]
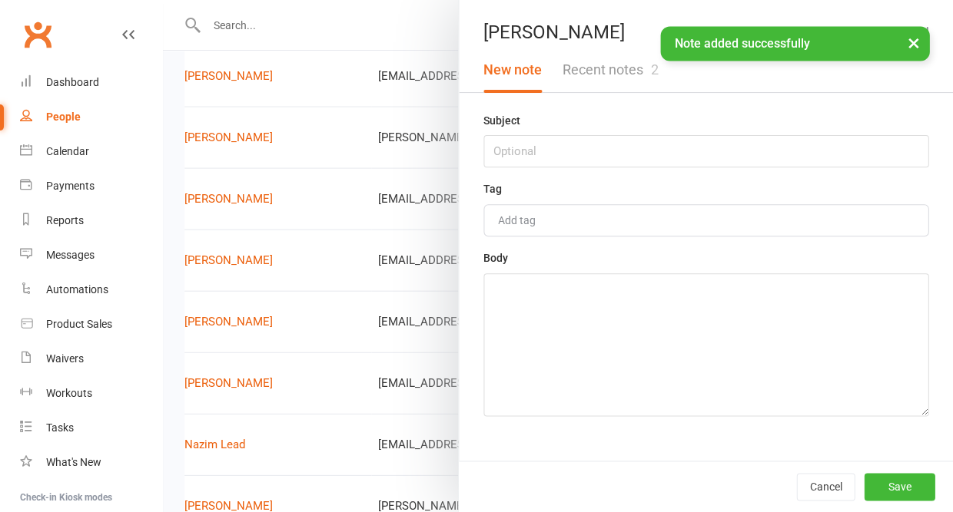
click at [608, 77] on button "Recent notes 2" at bounding box center [610, 70] width 116 height 45
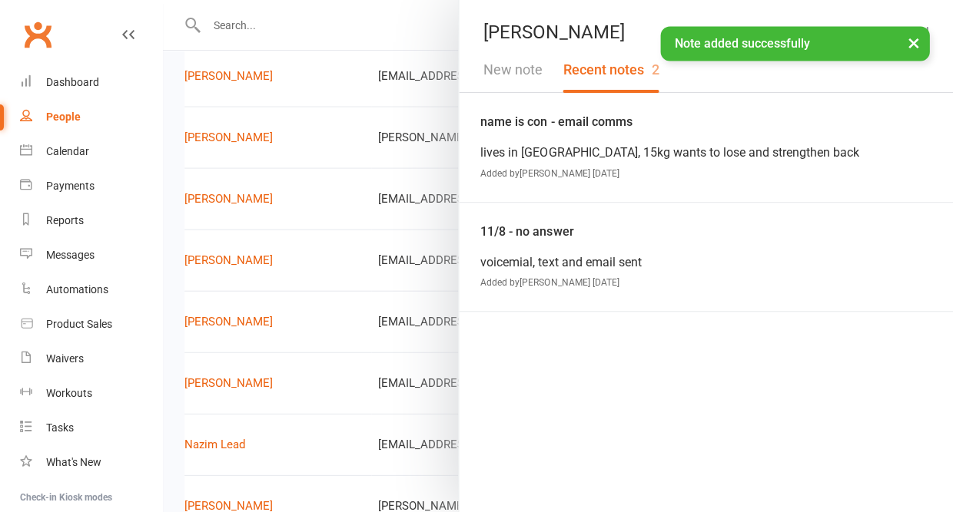
click at [515, 65] on button "New note" at bounding box center [512, 70] width 79 height 45
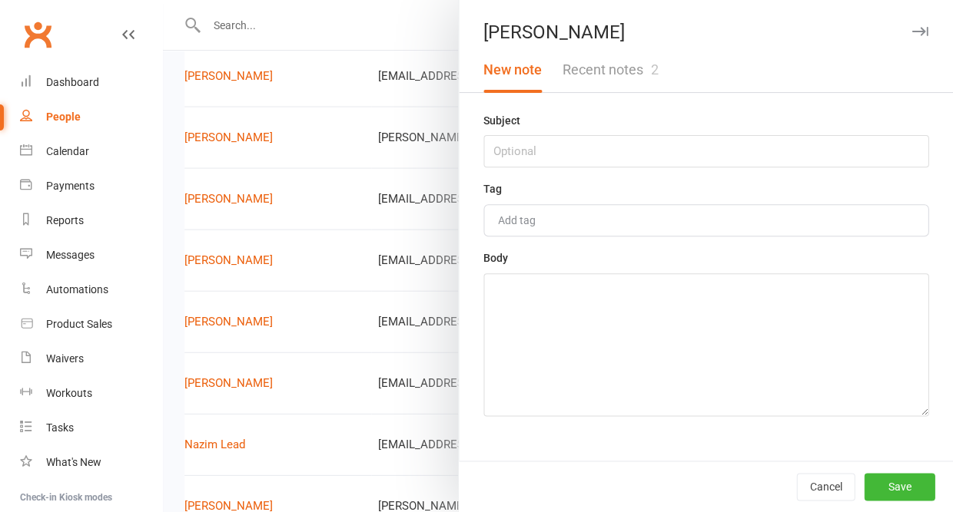
scroll to position [470, 0]
click at [512, 153] on input "text" at bounding box center [705, 151] width 445 height 32
type input "comms via email"
click at [511, 319] on textarea at bounding box center [705, 344] width 445 height 143
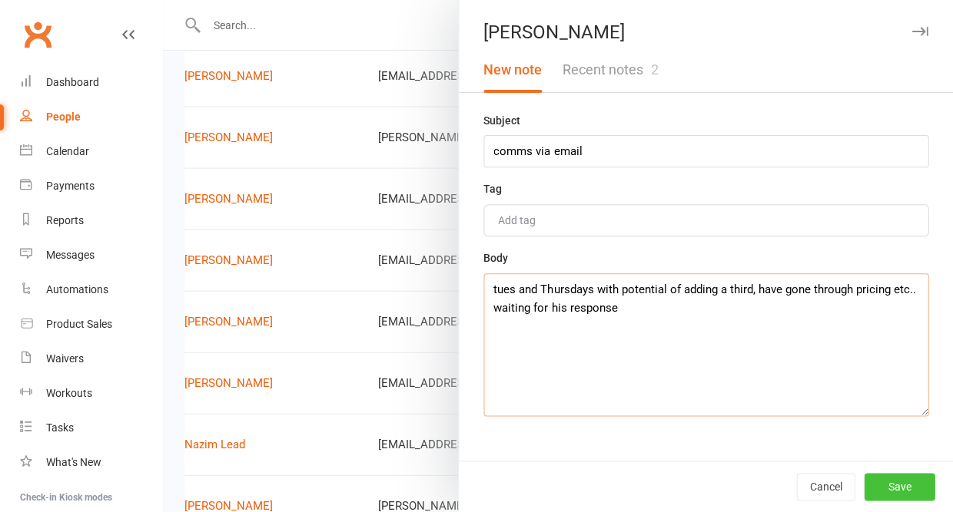
type textarea "tues and Thursdays with potential of adding a third, have gone through pricing …"
click at [880, 480] on button "Save" at bounding box center [898, 487] width 71 height 28
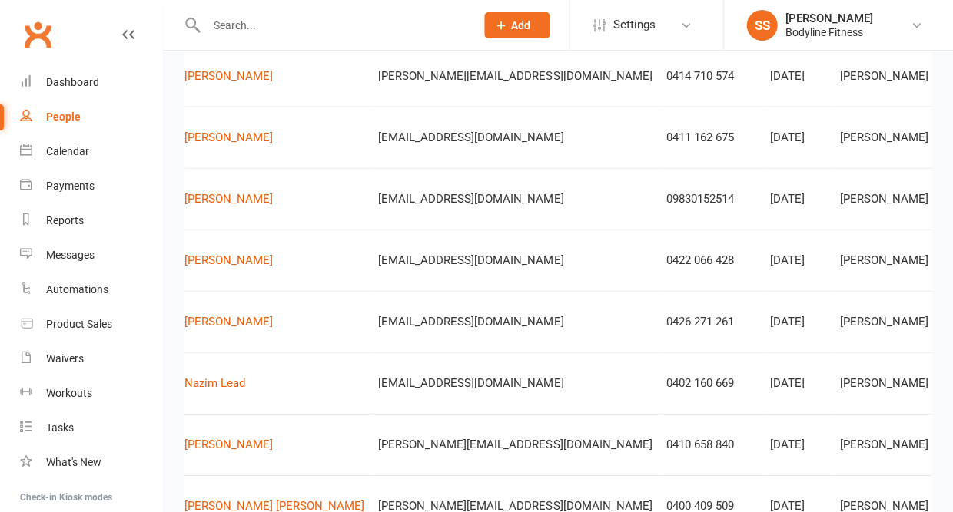
scroll to position [532, 0]
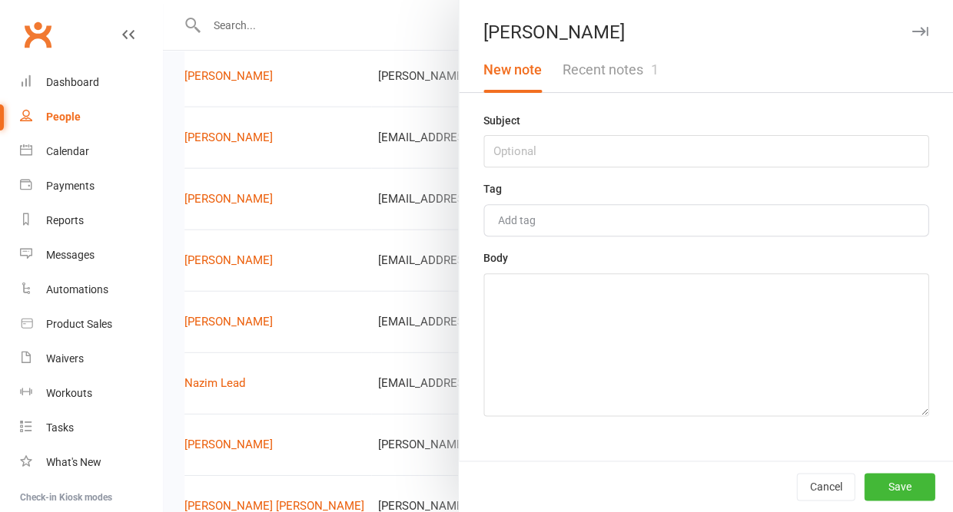
click at [612, 61] on button "Recent notes 1" at bounding box center [610, 70] width 116 height 45
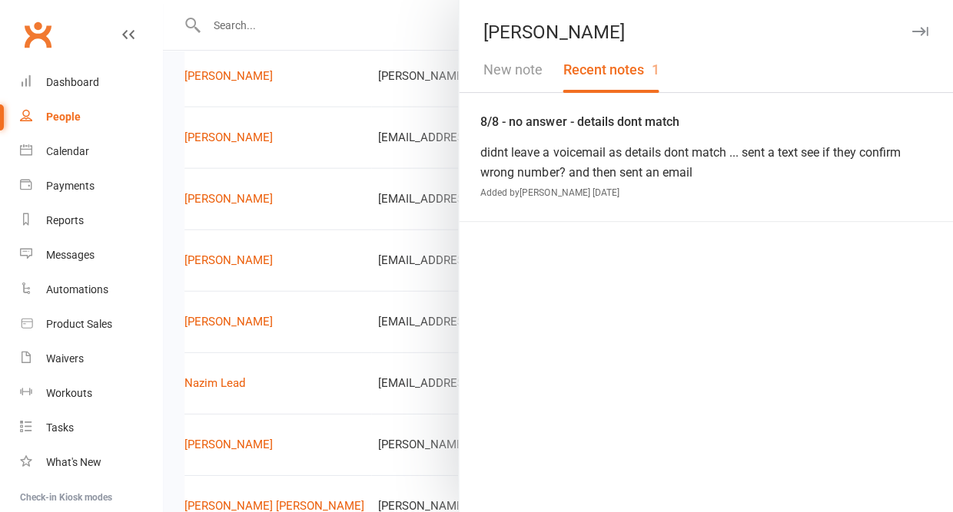
click at [916, 31] on icon "button" at bounding box center [919, 31] width 16 height 9
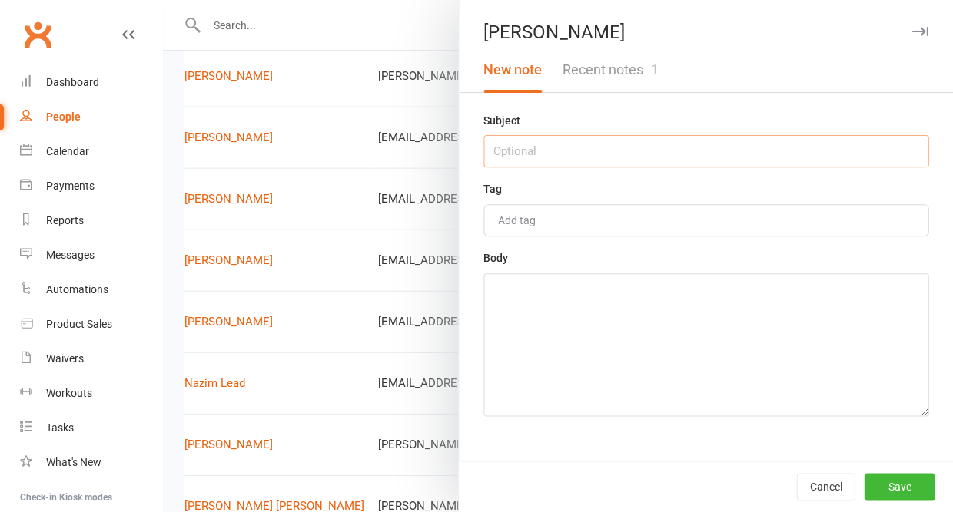
click at [697, 144] on input "text" at bounding box center [705, 151] width 445 height 32
type input "12/8 - no answer"
click at [679, 289] on textarea at bounding box center [705, 344] width 445 height 143
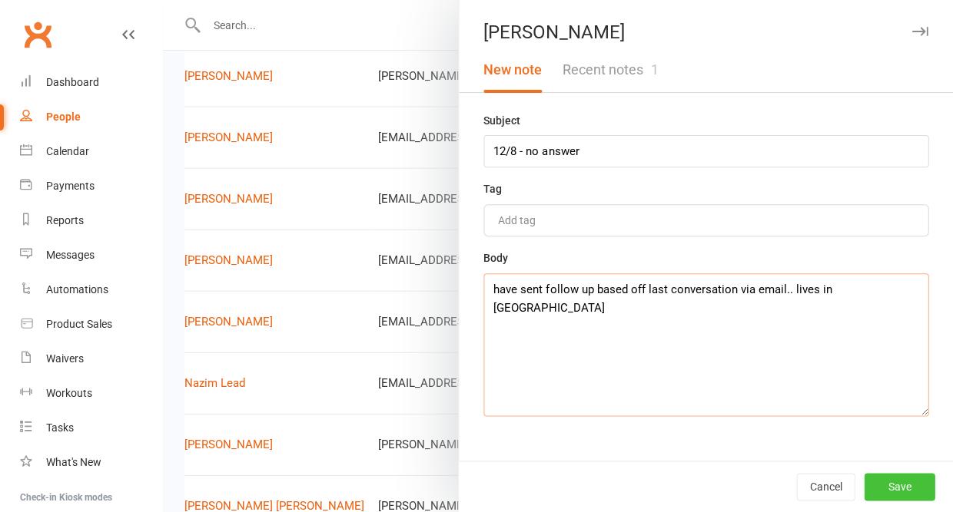
type textarea "have sent follow up based off last conversation via email.. lives in Enfield"
click at [911, 486] on button "Save" at bounding box center [898, 487] width 71 height 28
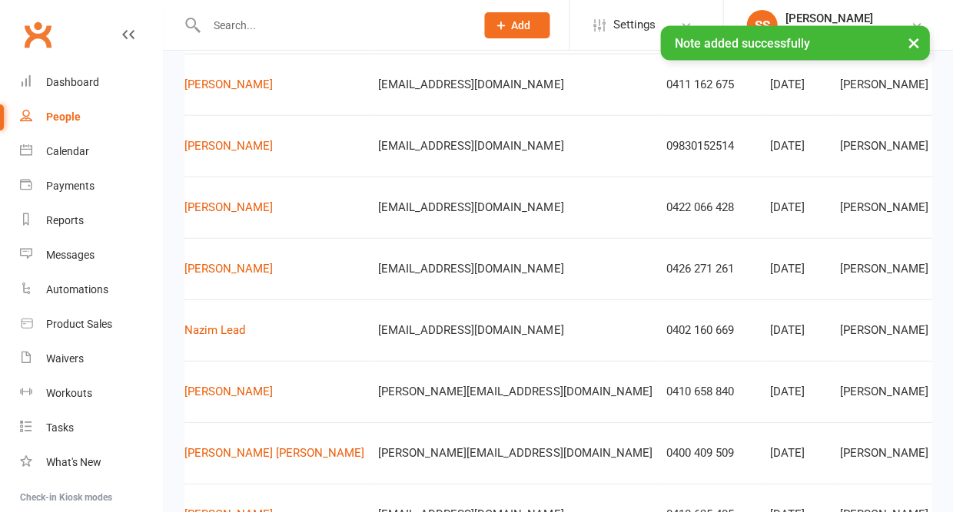
scroll to position [584, 0]
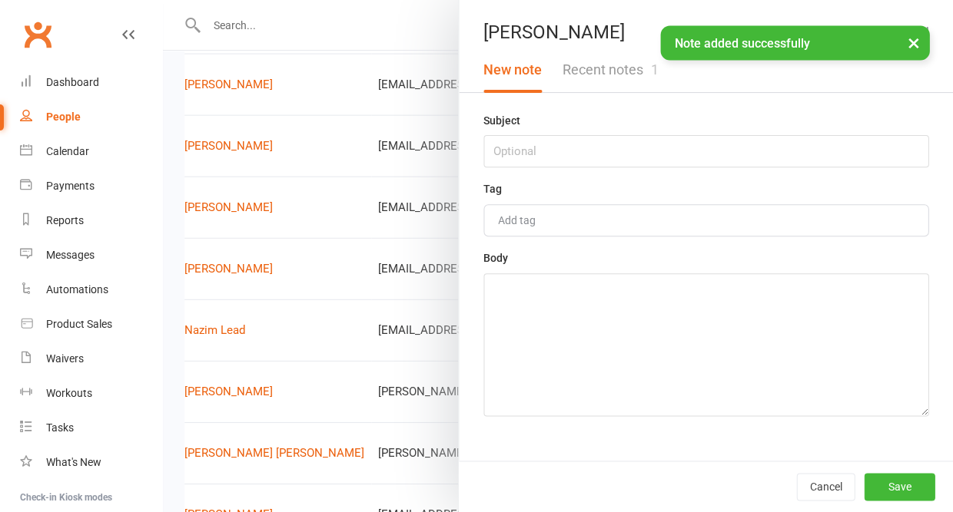
click at [629, 81] on button "Recent notes 1" at bounding box center [610, 70] width 116 height 45
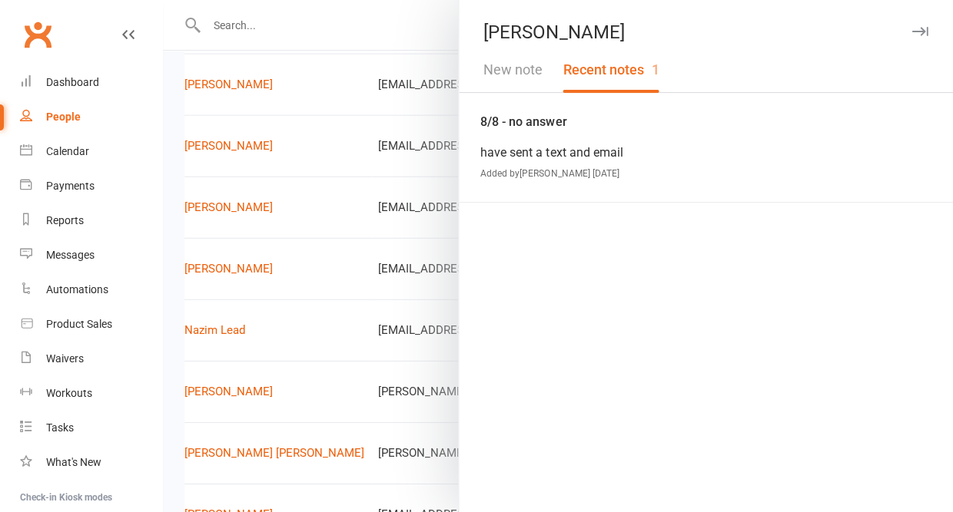
click at [912, 31] on icon "button" at bounding box center [919, 31] width 16 height 9
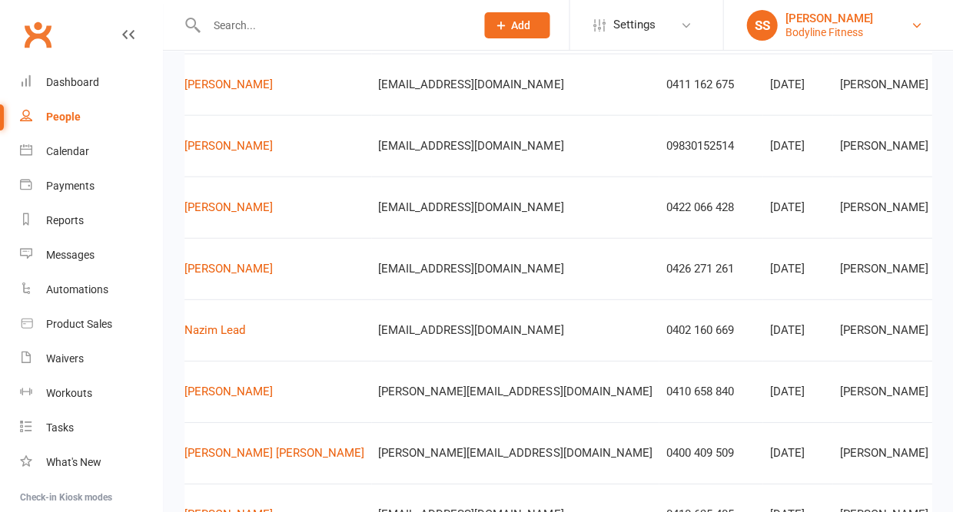
click at [921, 25] on link "SS Sara Scalone Bodyline Fitness" at bounding box center [838, 25] width 184 height 31
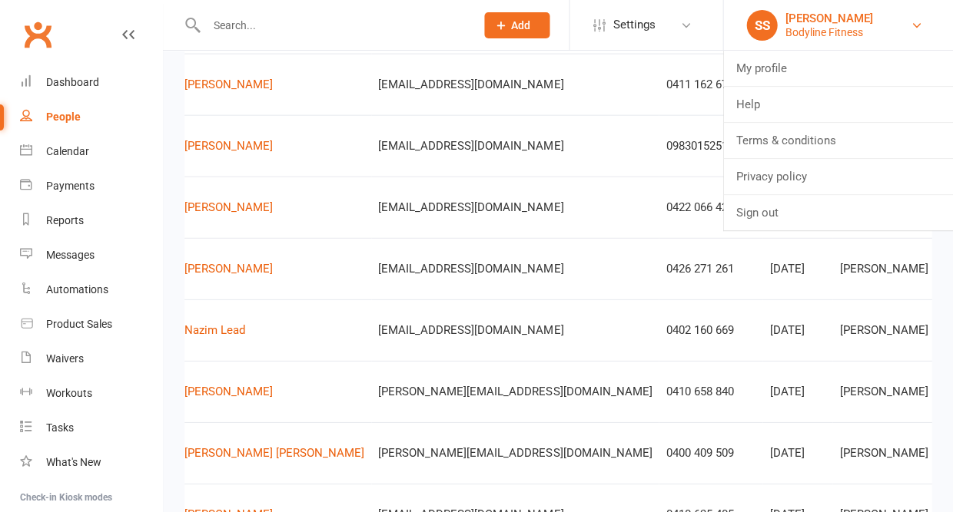
click at [922, 29] on link "SS Sara Scalone Bodyline Fitness" at bounding box center [838, 25] width 184 height 31
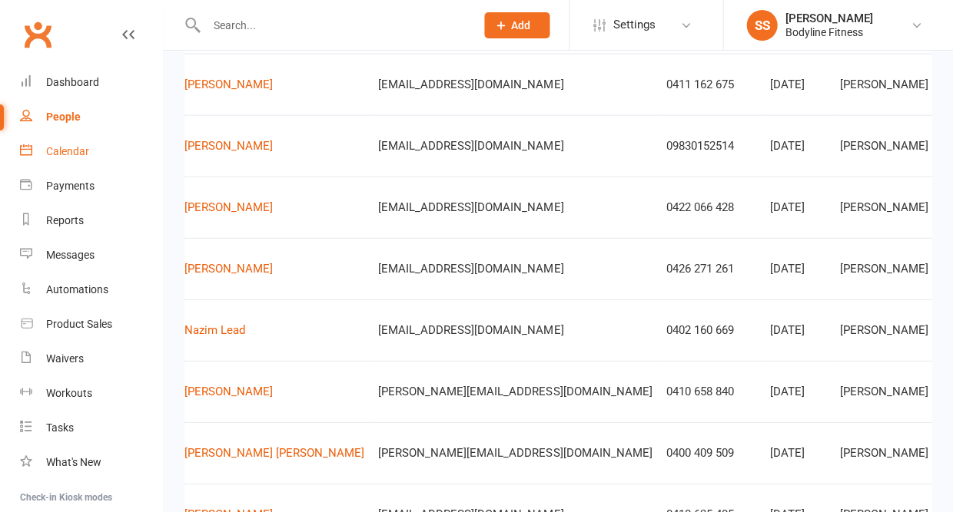
click at [76, 145] on div "Calendar" at bounding box center [67, 151] width 43 height 12
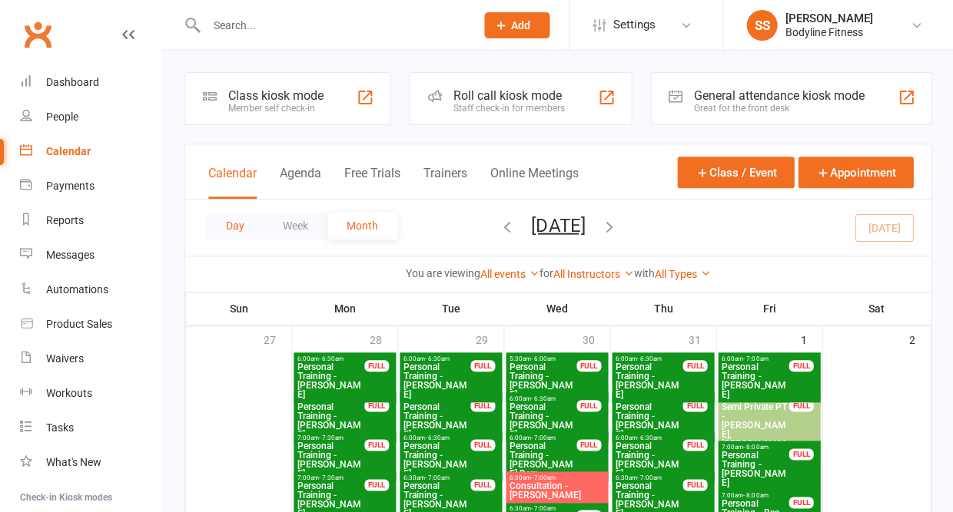
click at [229, 230] on button "Day" at bounding box center [235, 226] width 57 height 28
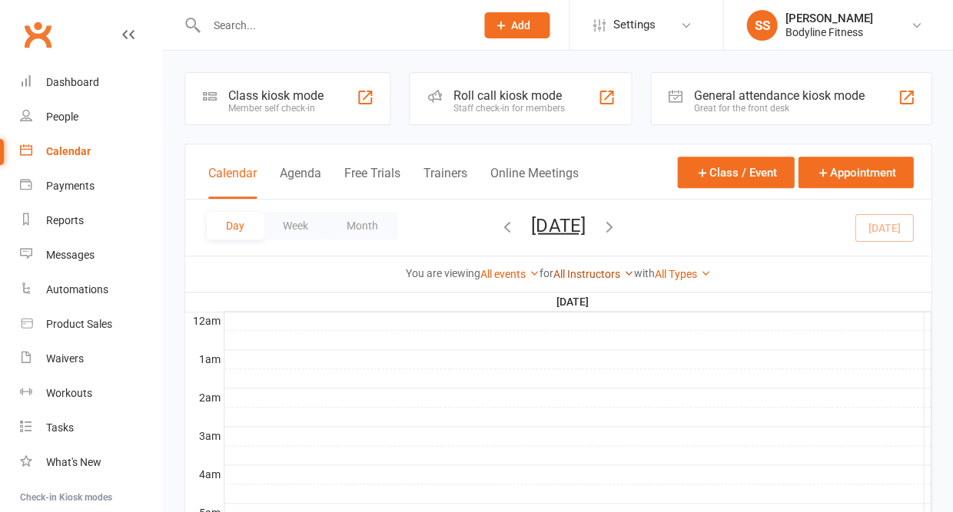
click at [594, 271] on link "All Instructors" at bounding box center [593, 274] width 81 height 12
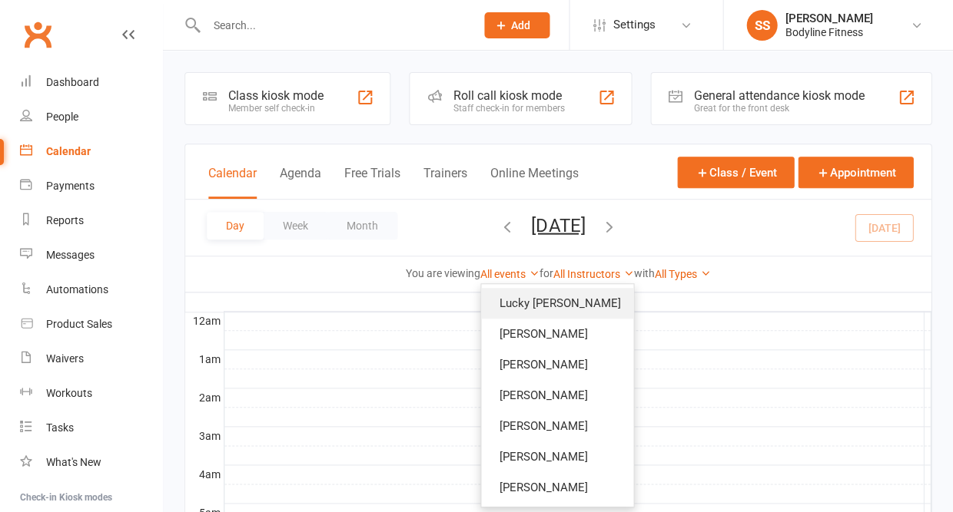
click at [564, 300] on link "Lucky [PERSON_NAME]" at bounding box center [557, 303] width 152 height 31
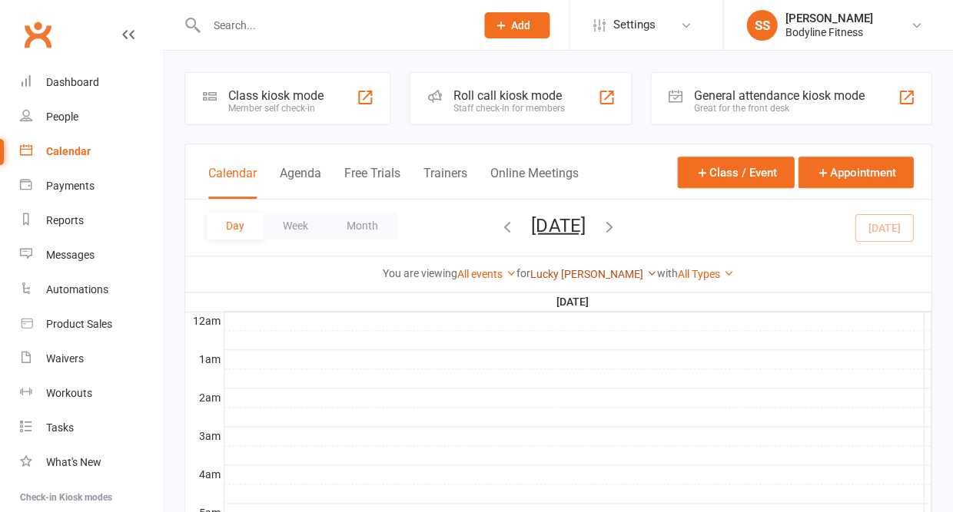
click at [581, 273] on link "Lucky [PERSON_NAME]" at bounding box center [593, 274] width 127 height 12
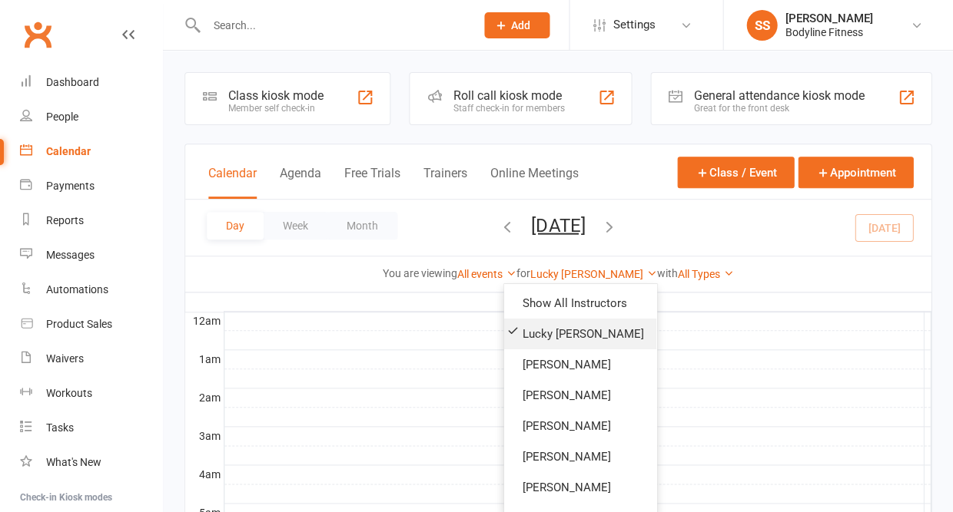
click at [555, 333] on link "Lucky [PERSON_NAME]" at bounding box center [580, 334] width 152 height 31
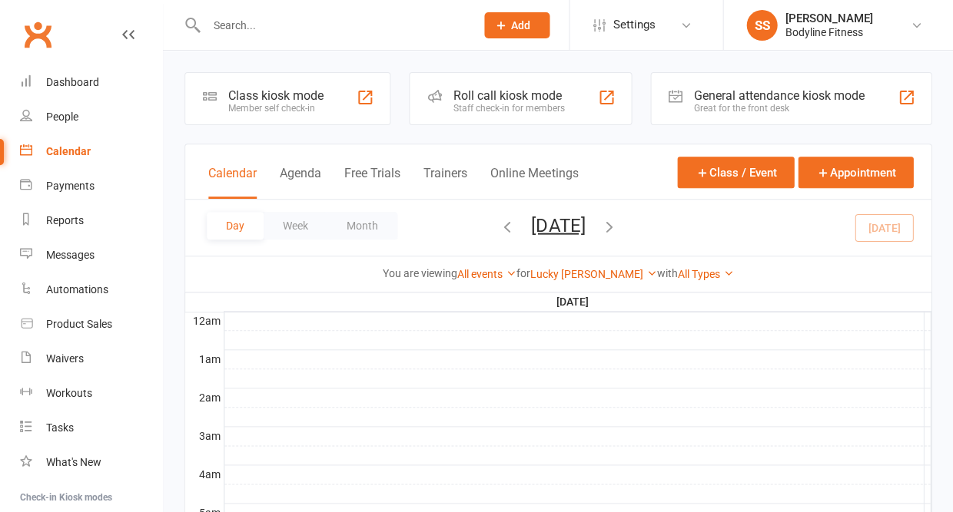
click at [558, 227] on button "Tuesday, Aug 12, 2025" at bounding box center [558, 225] width 54 height 22
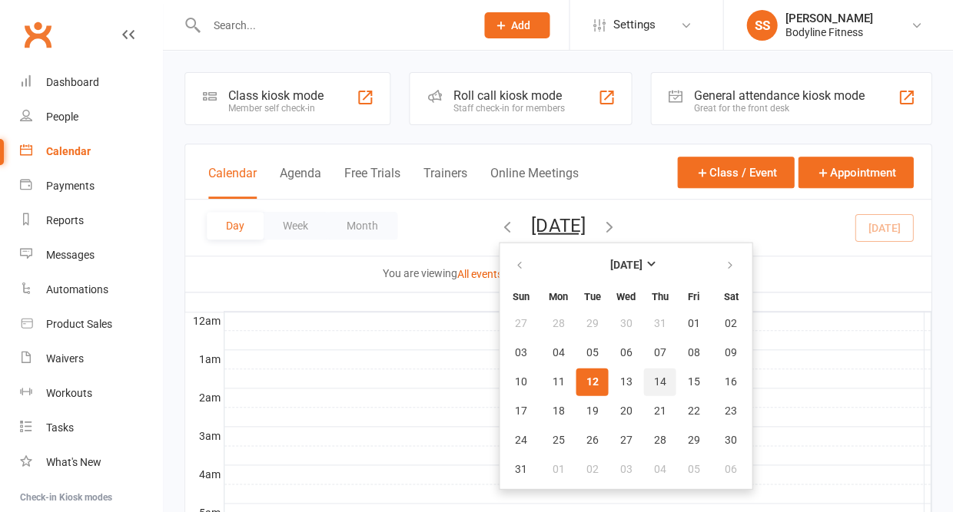
click at [653, 383] on span "14" at bounding box center [659, 382] width 12 height 12
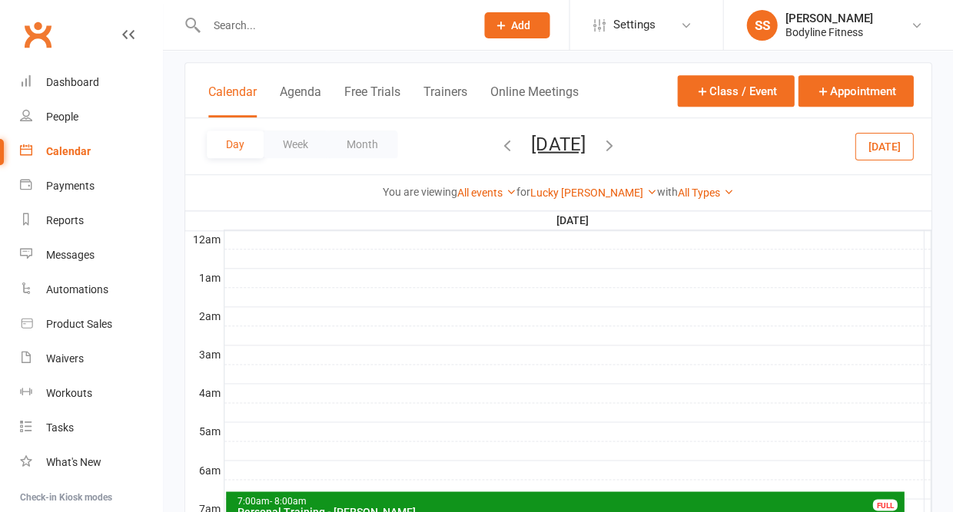
scroll to position [53, 0]
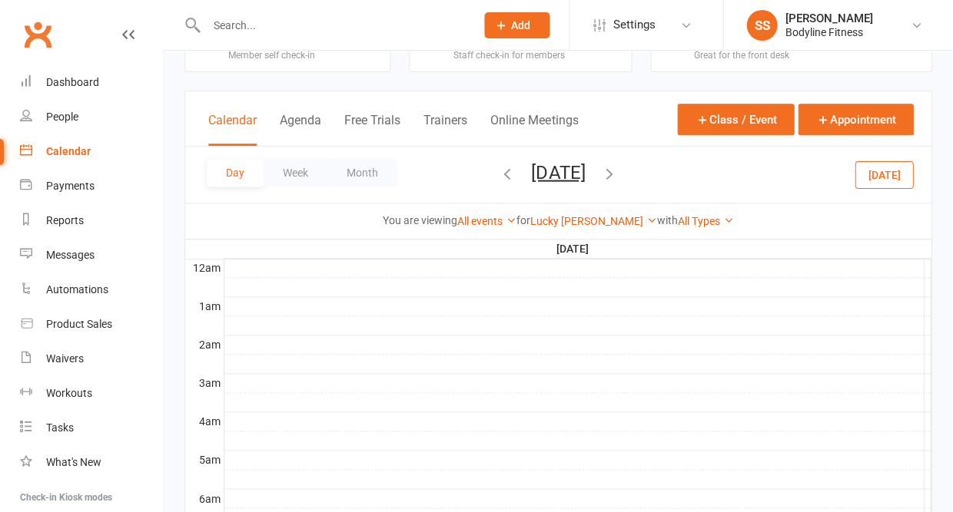
click at [617, 168] on icon "button" at bounding box center [608, 172] width 17 height 17
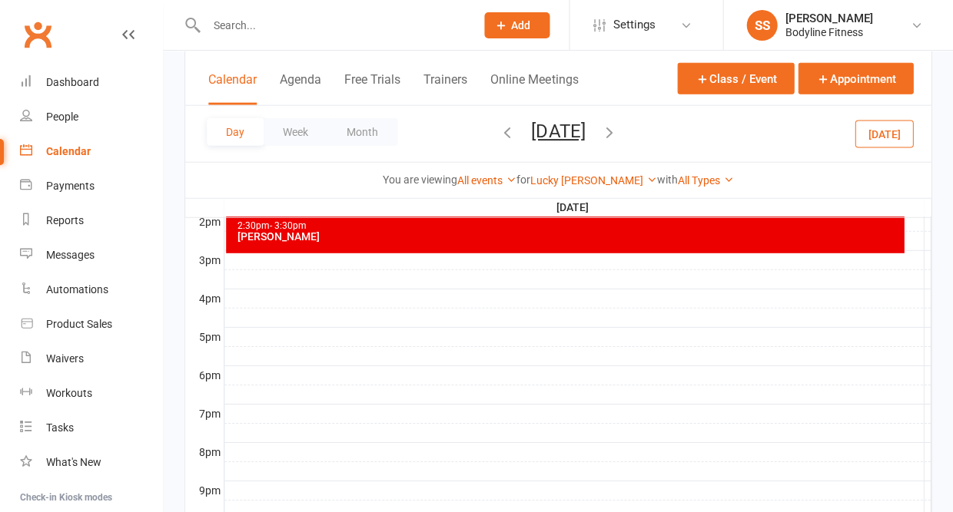
scroll to position [638, 0]
click at [288, 404] on div at bounding box center [577, 413] width 706 height 18
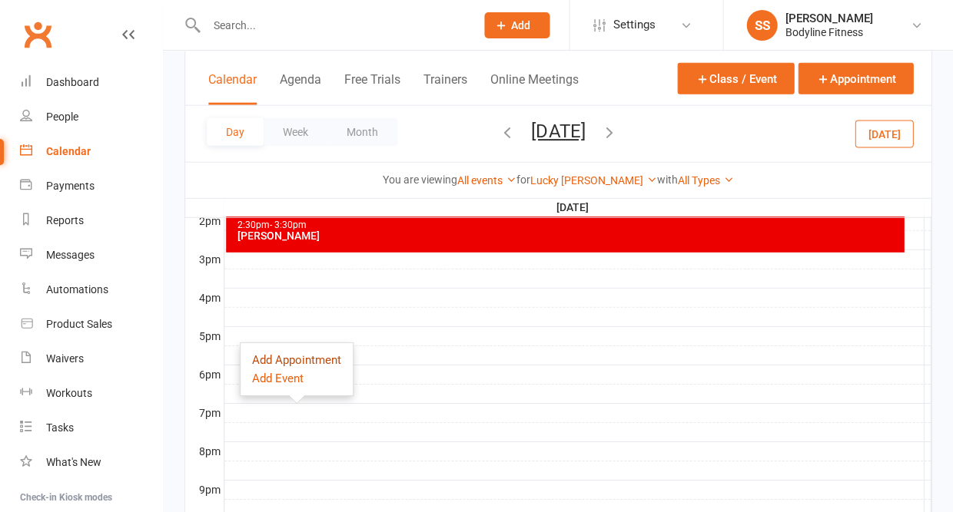
click at [280, 357] on button "Add Appointment" at bounding box center [296, 360] width 89 height 18
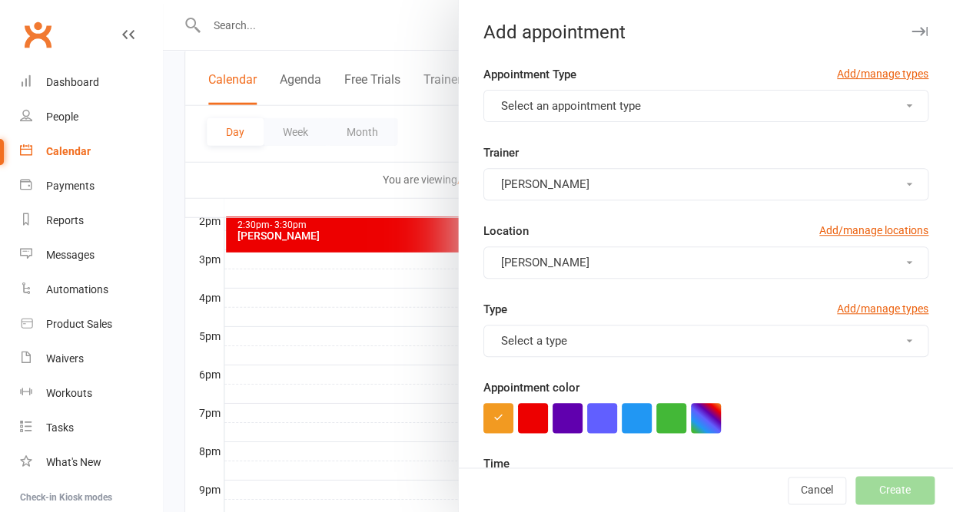
click at [555, 108] on span "Select an appointment type" at bounding box center [571, 106] width 140 height 14
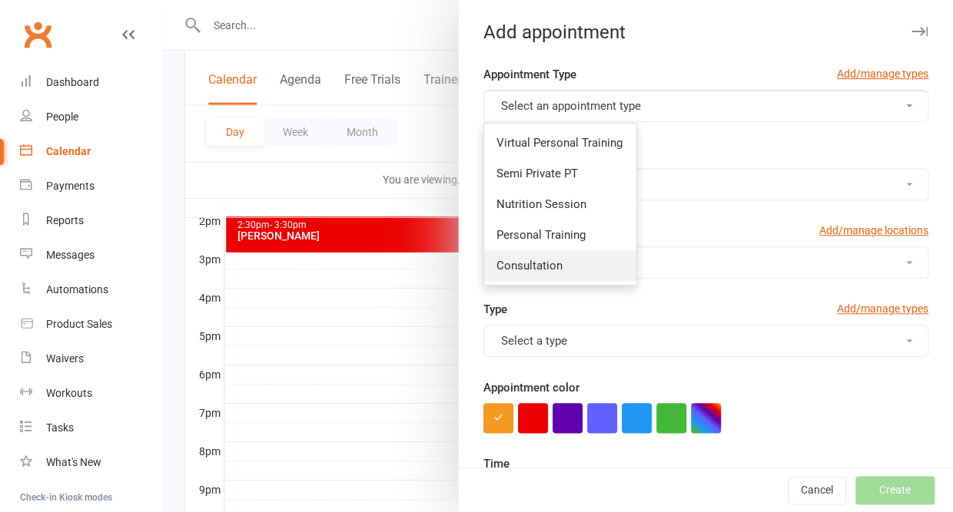
click at [522, 259] on span "Consultation" at bounding box center [529, 266] width 66 height 14
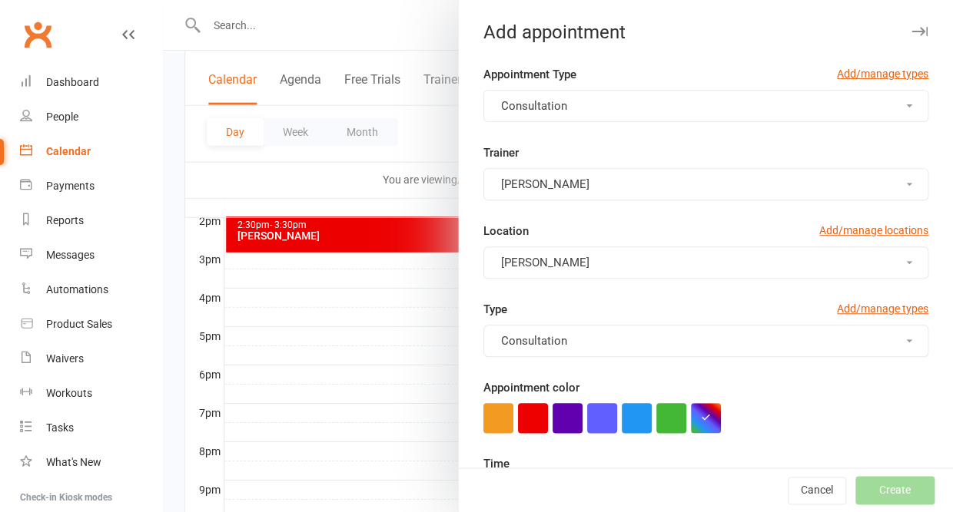
click at [525, 177] on span "[PERSON_NAME]" at bounding box center [545, 184] width 88 height 14
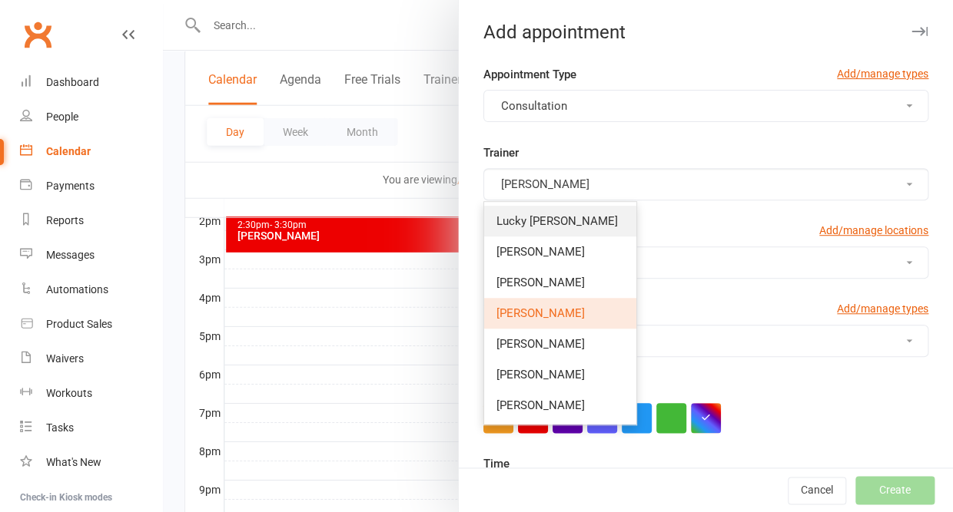
click at [525, 214] on span "Lucky [PERSON_NAME]" at bounding box center [556, 221] width 121 height 14
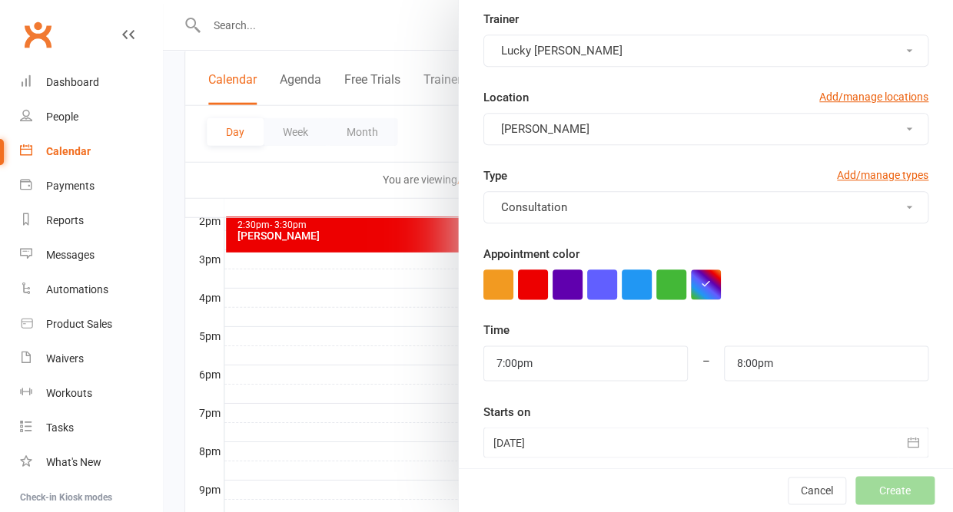
scroll to position [156, 0]
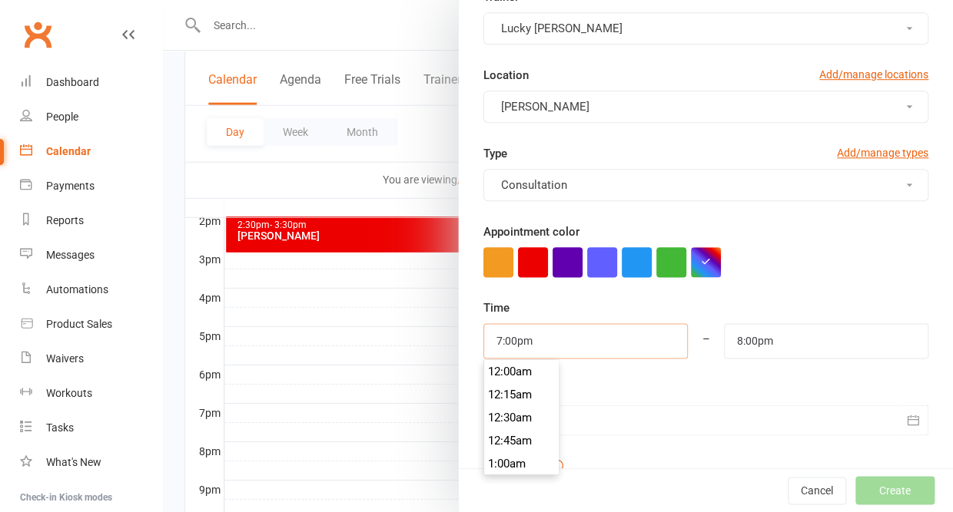
click at [555, 326] on input "7:00pm" at bounding box center [585, 340] width 204 height 35
type input "5:00pm"
type input "6:00pm"
click at [530, 407] on li "5:00pm" at bounding box center [521, 418] width 74 height 23
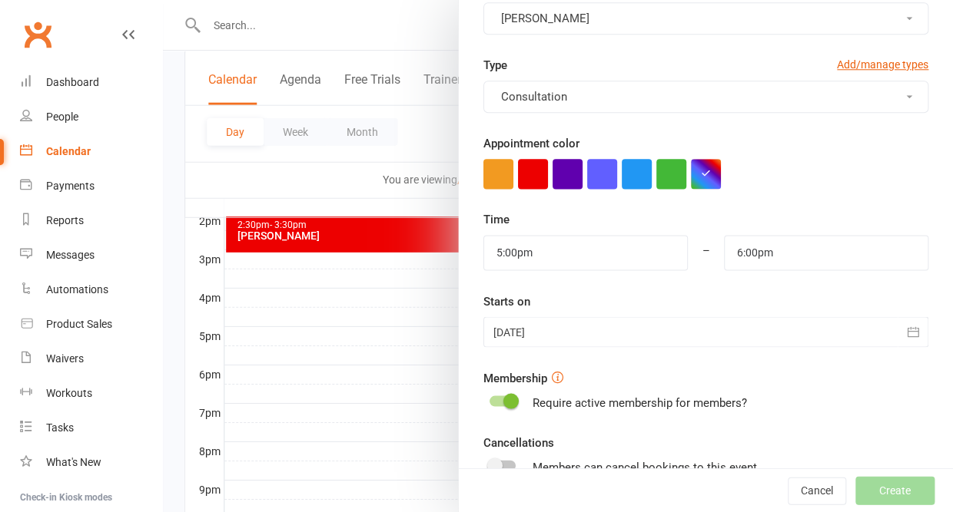
click at [510, 396] on span at bounding box center [510, 400] width 15 height 15
click at [489, 399] on input "checkbox" at bounding box center [489, 399] width 0 height 0
checkbox input "true"
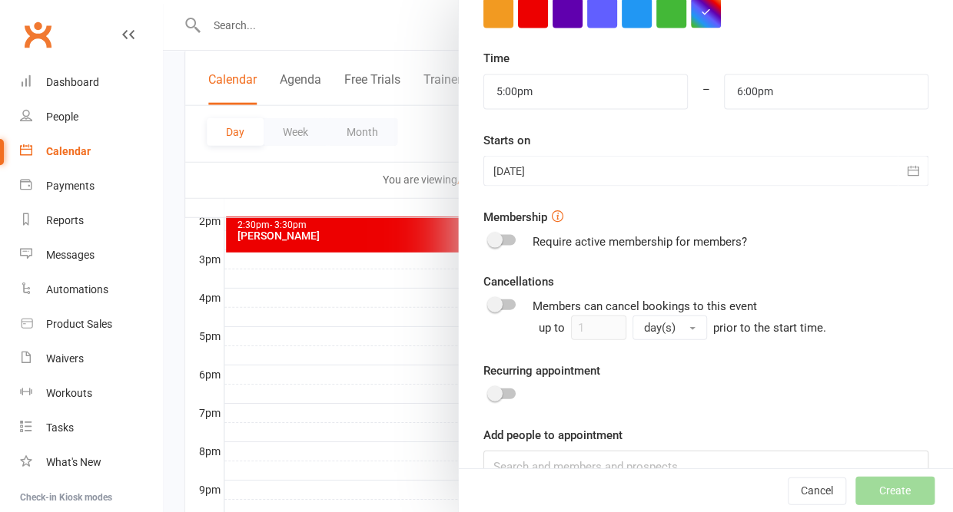
scroll to position [405, 0]
click at [531, 453] on input at bounding box center [705, 467] width 445 height 32
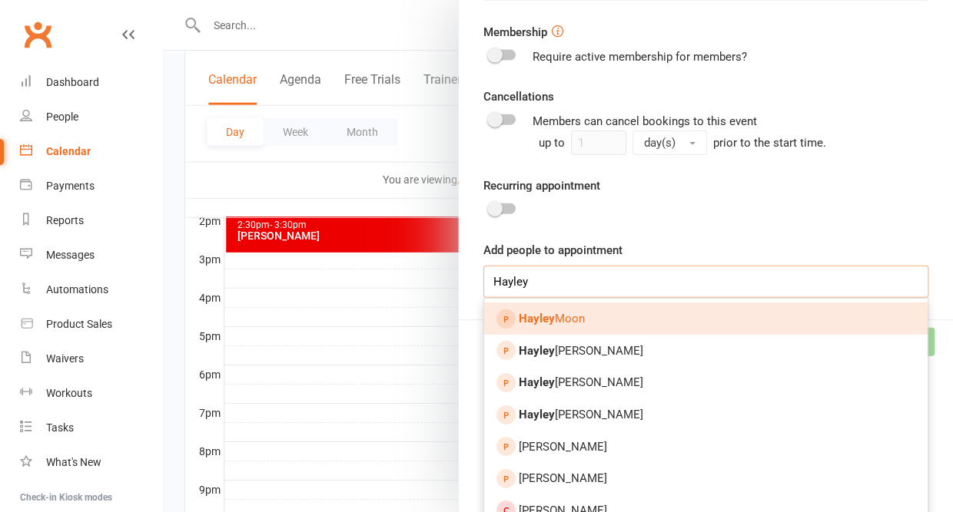
scroll to position [588, 0]
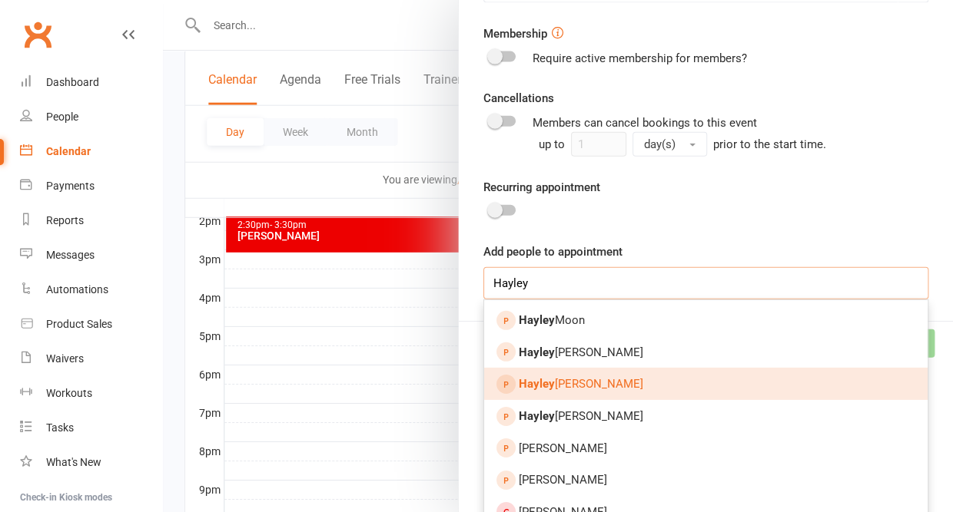
type input "Hayley"
click at [592, 379] on span "Hayley Douglas" at bounding box center [581, 384] width 124 height 14
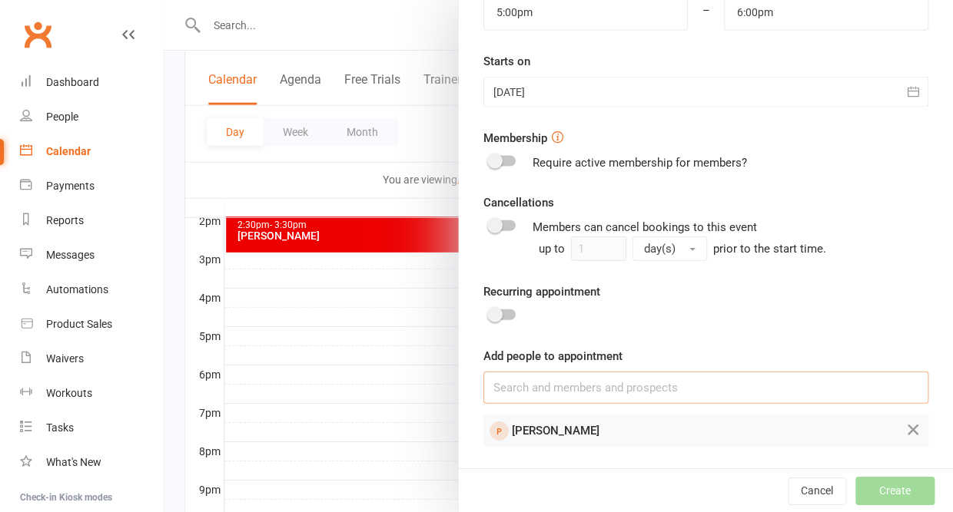
scroll to position [457, 0]
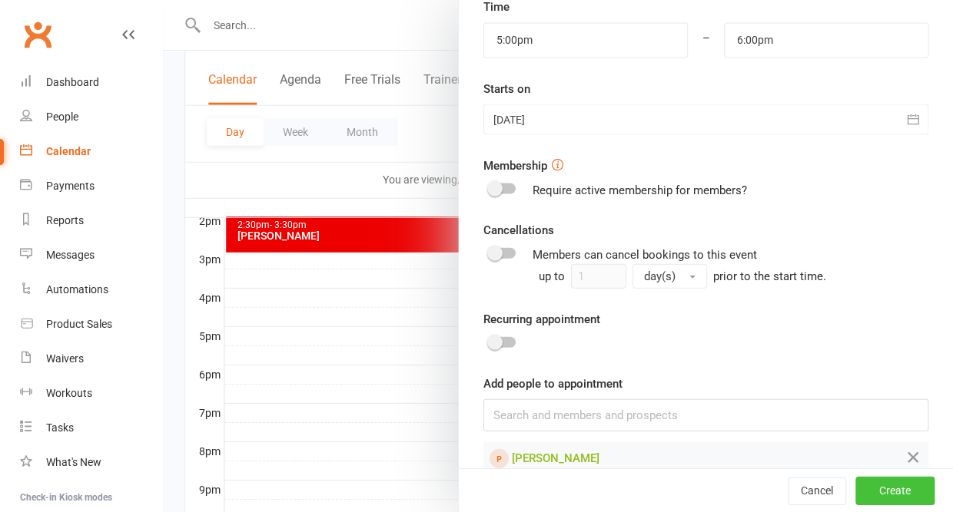
click at [883, 496] on button "Create" at bounding box center [894, 491] width 79 height 28
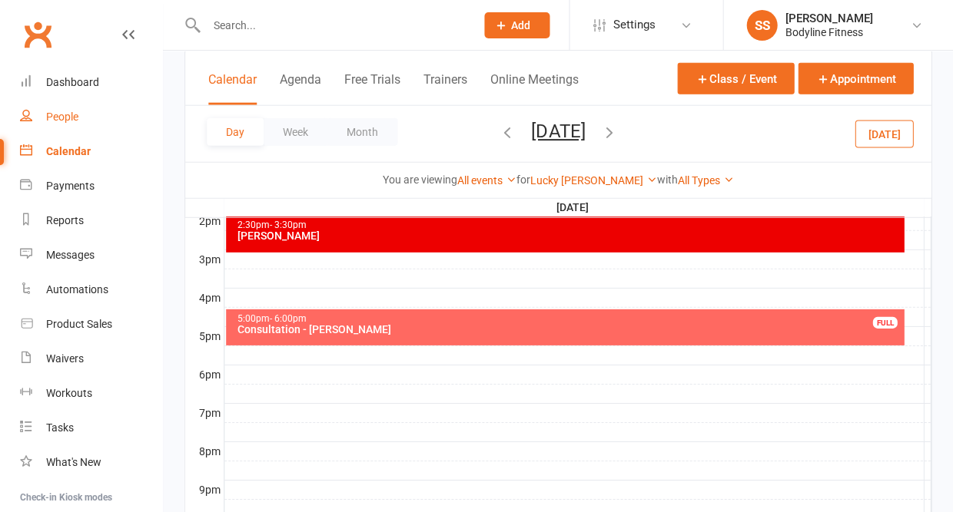
click at [71, 111] on div "People" at bounding box center [62, 117] width 32 height 12
select select "50"
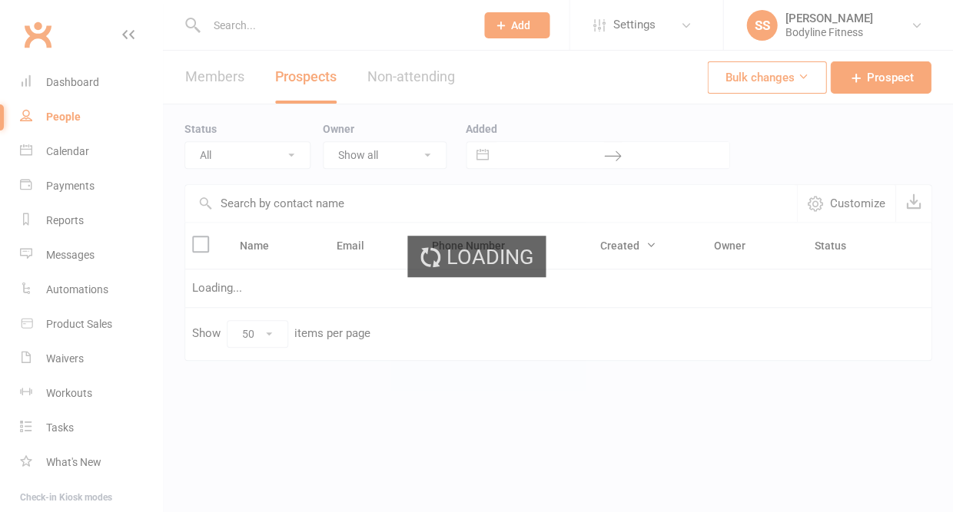
select select "New Lead"
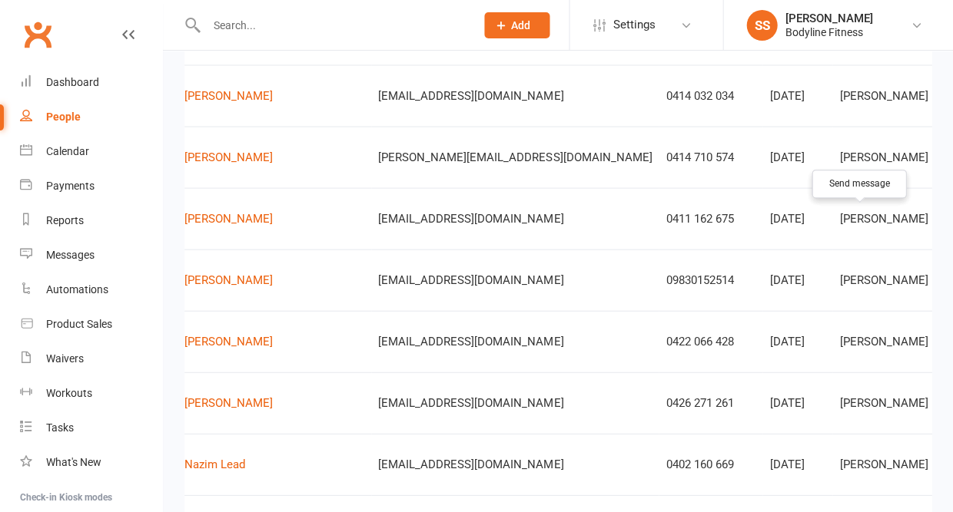
scroll to position [0, 84]
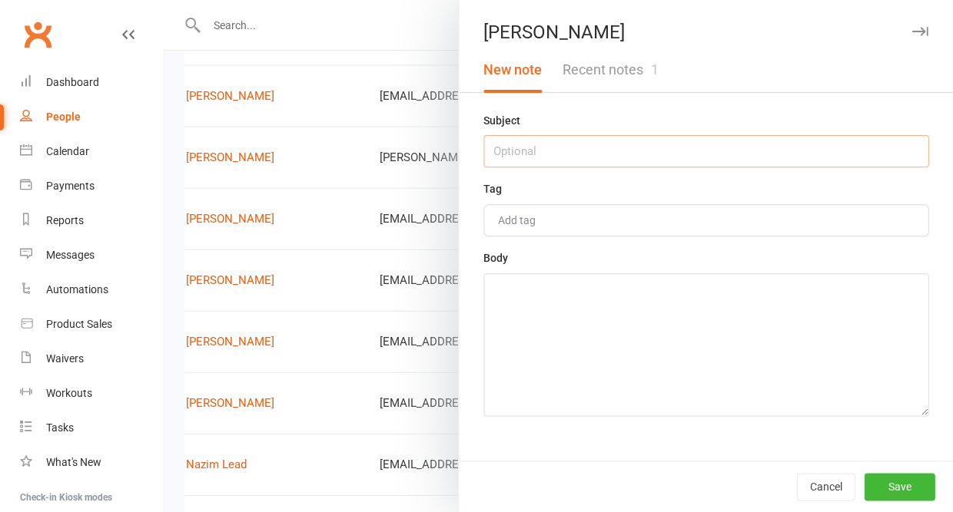
click at [661, 154] on input "text" at bounding box center [705, 151] width 445 height 32
type input "consult 15th at 5pm"
click at [650, 304] on textarea at bounding box center [705, 344] width 445 height 143
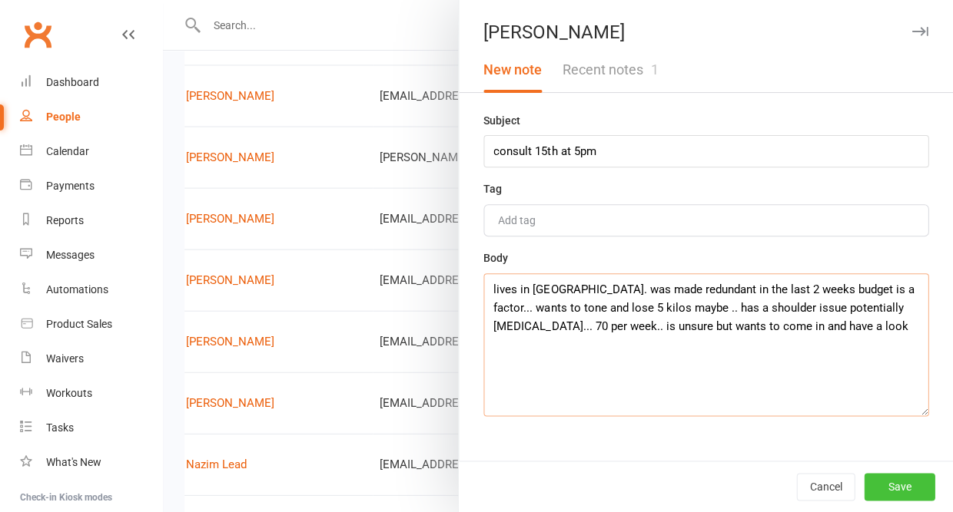
type textarea "lives in lily field. was made redundant in the last 2 weeks budget is a factor.…"
click at [887, 492] on button "Save" at bounding box center [898, 487] width 71 height 28
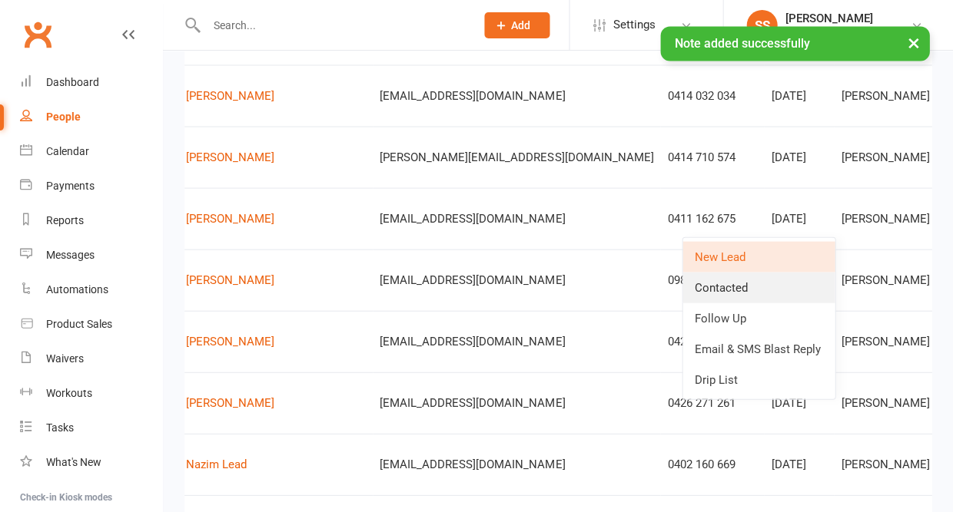
click at [733, 286] on link "Contacted" at bounding box center [758, 287] width 152 height 31
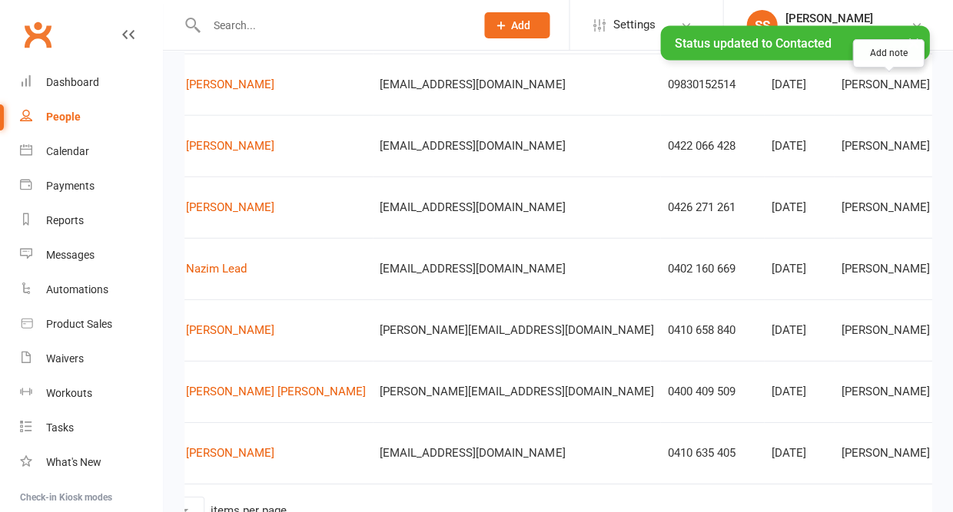
scroll to position [584, 0]
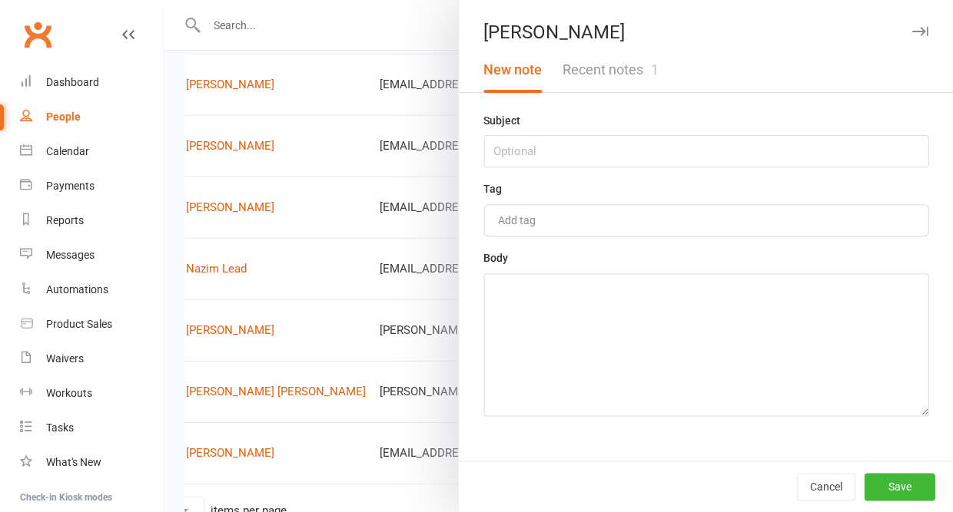
click at [635, 81] on button "Recent notes 1" at bounding box center [610, 70] width 116 height 45
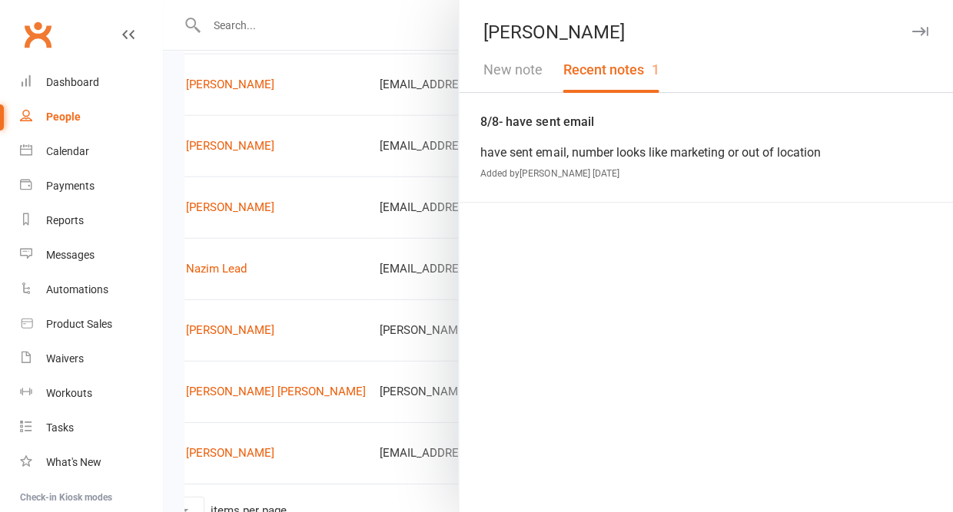
click at [495, 74] on button "New note" at bounding box center [512, 70] width 79 height 45
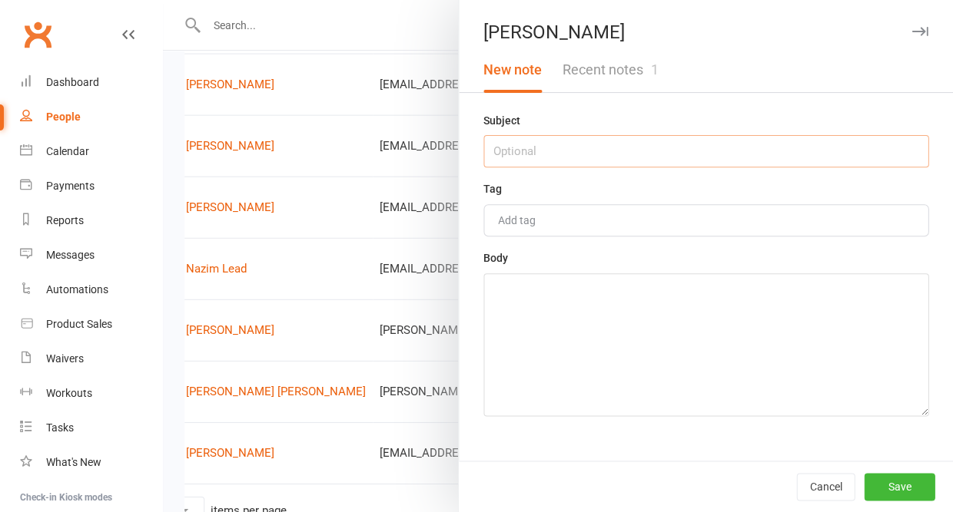
click at [500, 142] on input "text" at bounding box center [705, 151] width 445 height 32
type input "12/8 - email sent"
click at [501, 331] on textarea at bounding box center [705, 344] width 445 height 143
type textarea "follow up email sent"
click at [872, 491] on button "Save" at bounding box center [898, 487] width 71 height 28
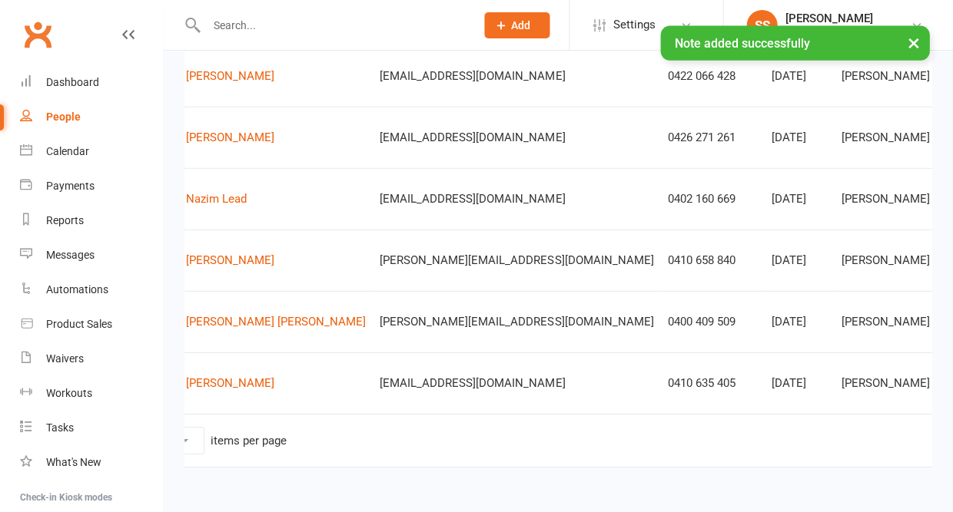
scroll to position [656, 0]
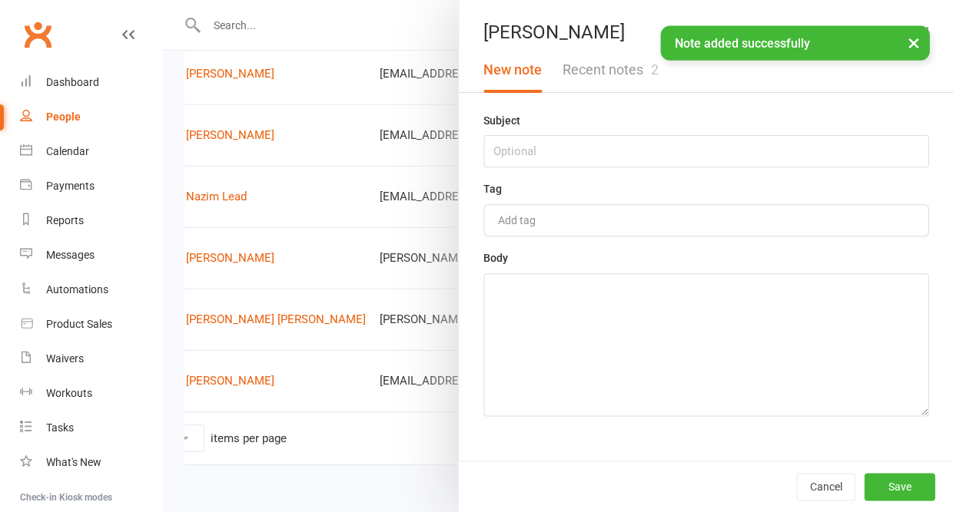
click at [640, 77] on button "Recent notes 2" at bounding box center [610, 70] width 116 height 45
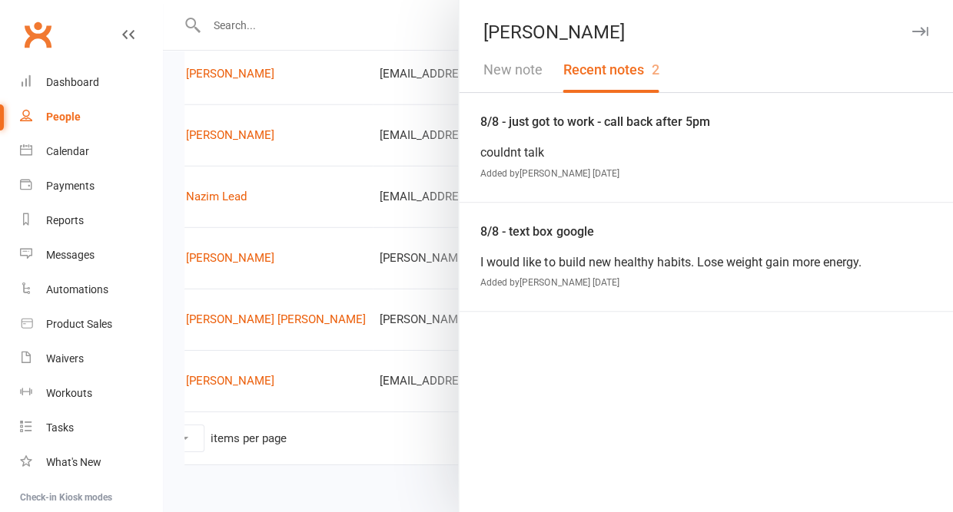
click at [913, 32] on icon "button" at bounding box center [919, 31] width 16 height 9
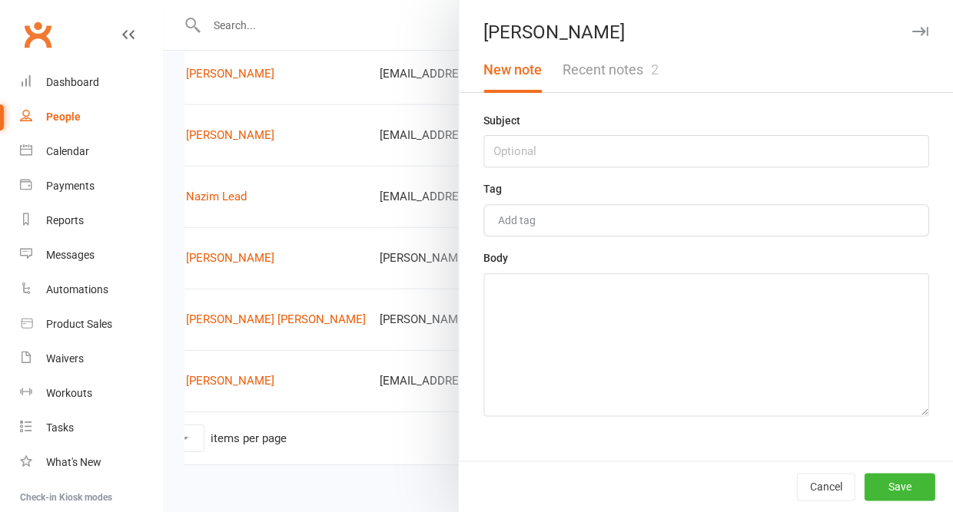
scroll to position [653, 0]
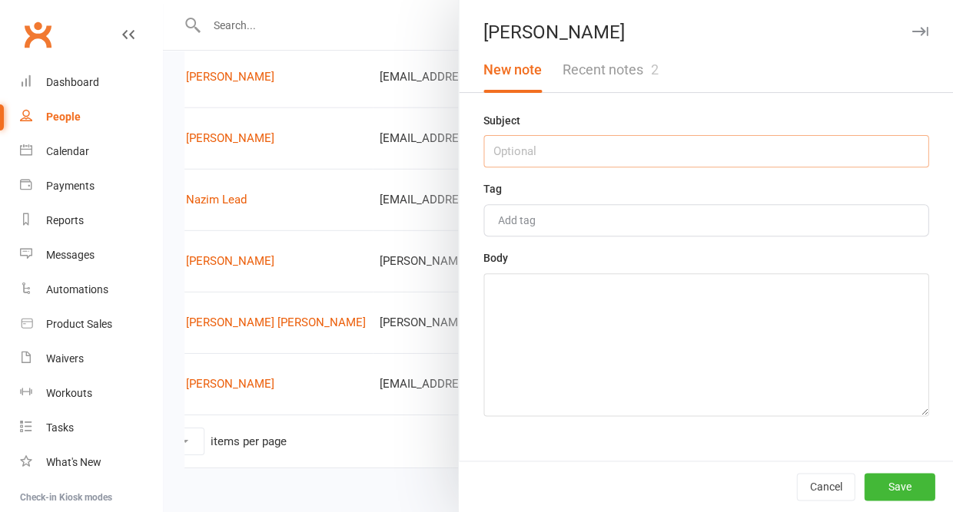
click at [720, 149] on input "text" at bounding box center [705, 151] width 445 height 32
type input "12/8 - no answer"
click at [741, 328] on textarea at bounding box center [705, 344] width 445 height 143
type textarea "follow up text sent"
click at [914, 491] on button "Save" at bounding box center [898, 487] width 71 height 28
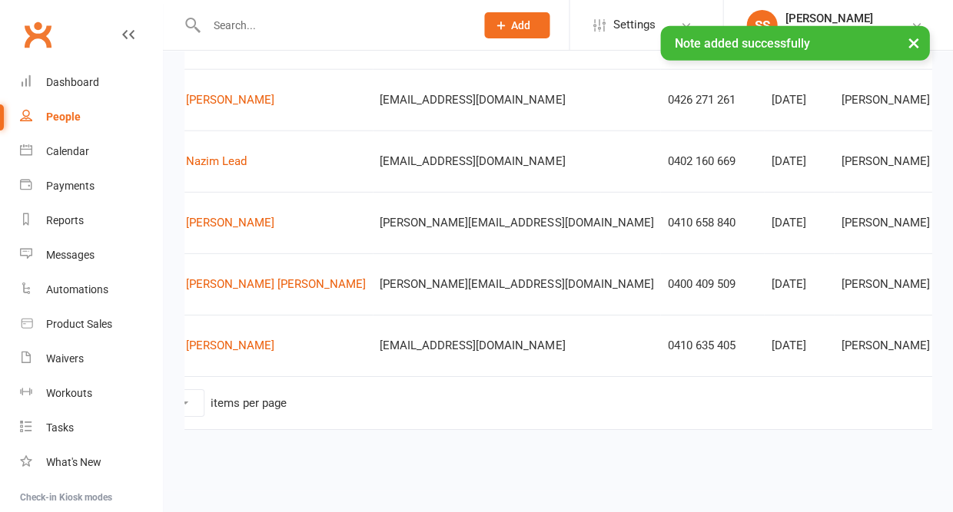
scroll to position [694, 2]
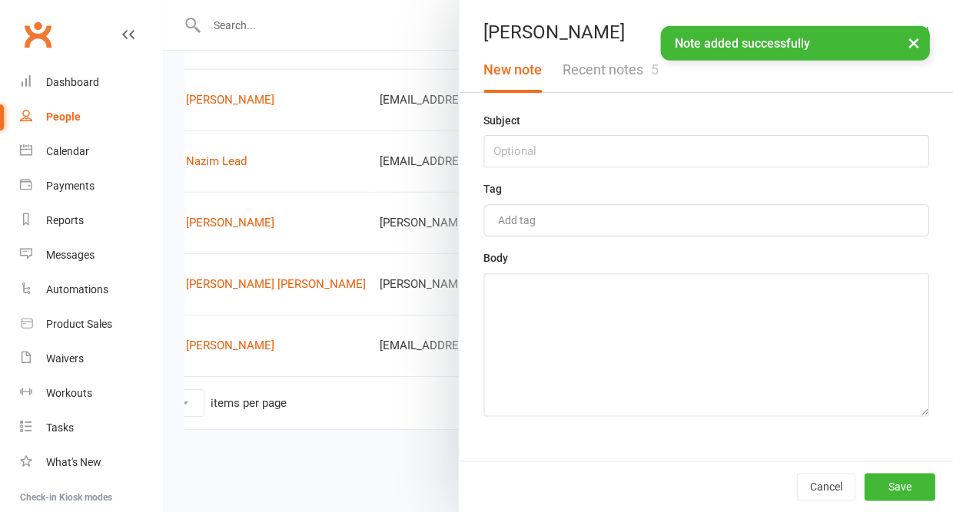
click at [604, 79] on button "Recent notes 5" at bounding box center [610, 70] width 116 height 45
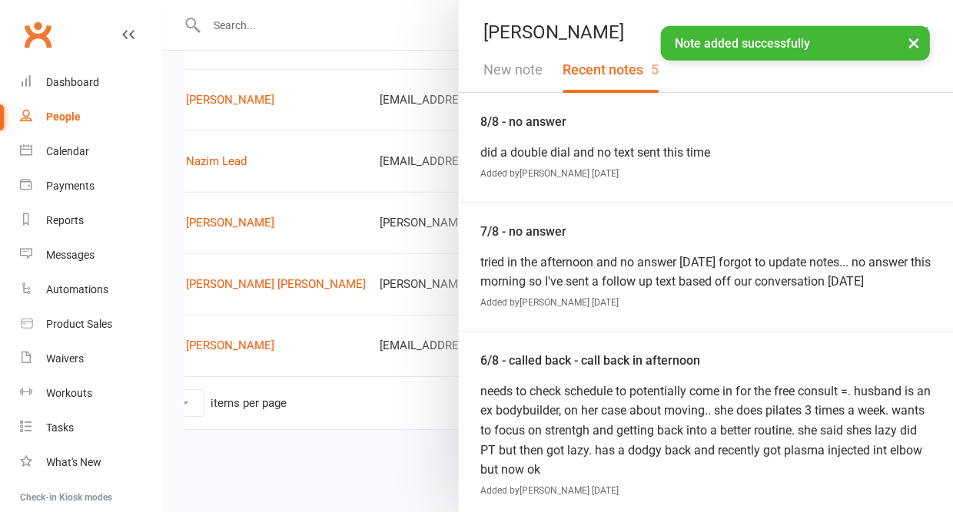
scroll to position [694, 0]
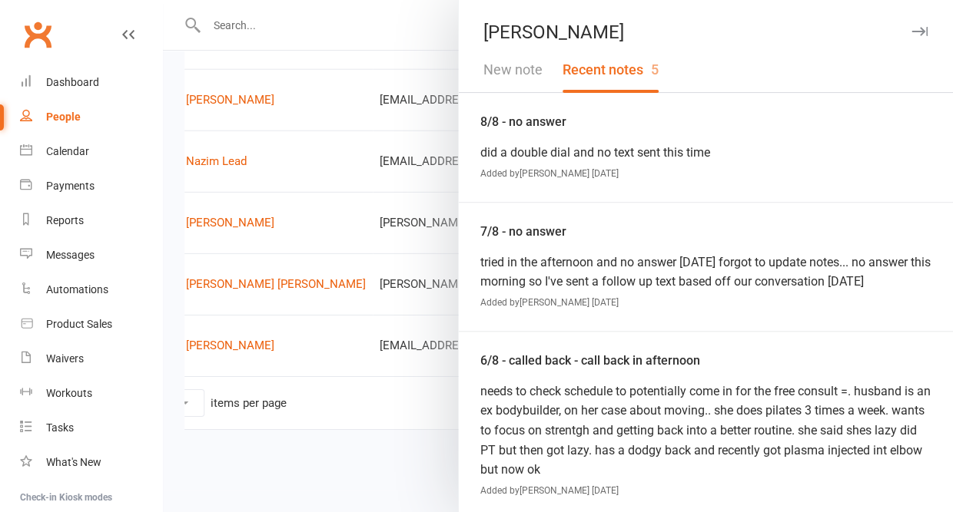
click at [507, 69] on button "New note" at bounding box center [512, 70] width 79 height 45
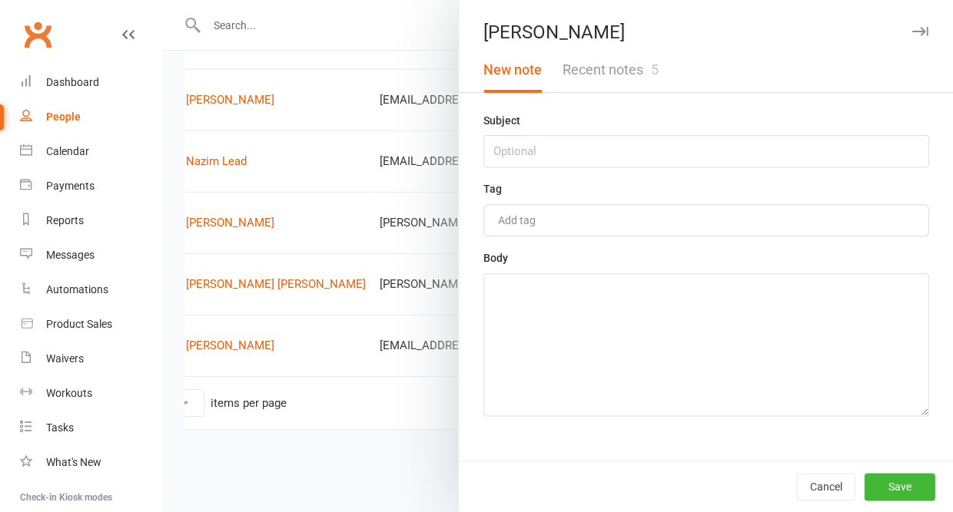
scroll to position [691, 0]
click at [508, 151] on input "text" at bounding box center [705, 151] width 445 height 32
type input "12/8 - no answer"
click at [516, 314] on textarea at bounding box center [705, 344] width 445 height 143
type textarea "follow up sent"
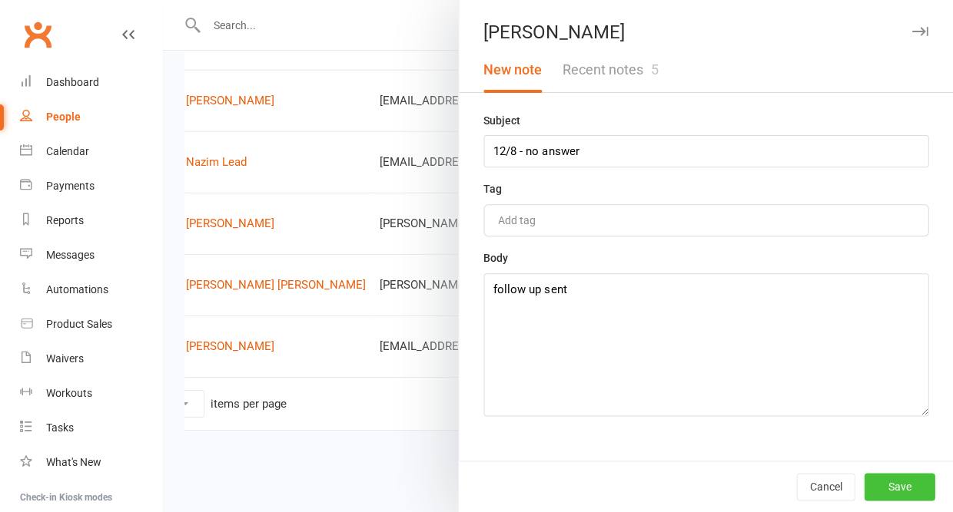
click at [885, 485] on button "Save" at bounding box center [898, 487] width 71 height 28
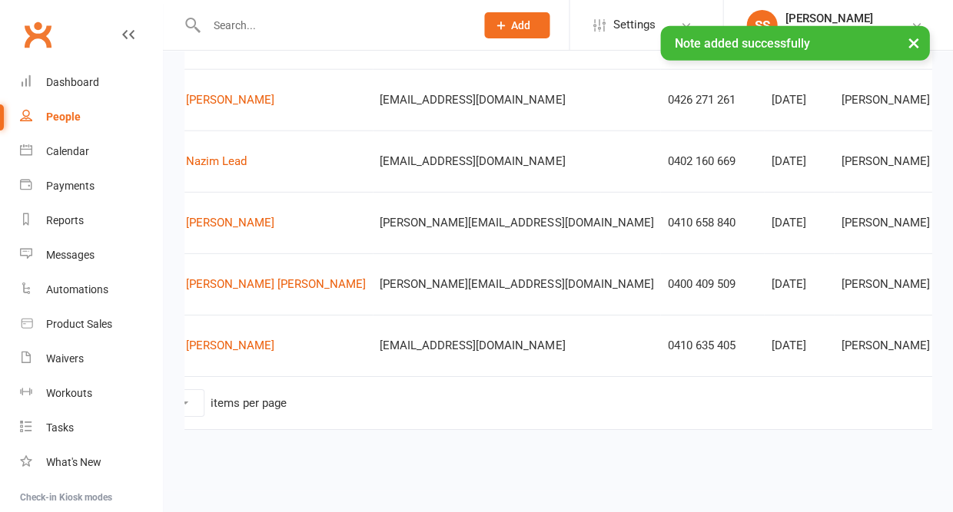
scroll to position [694, 0]
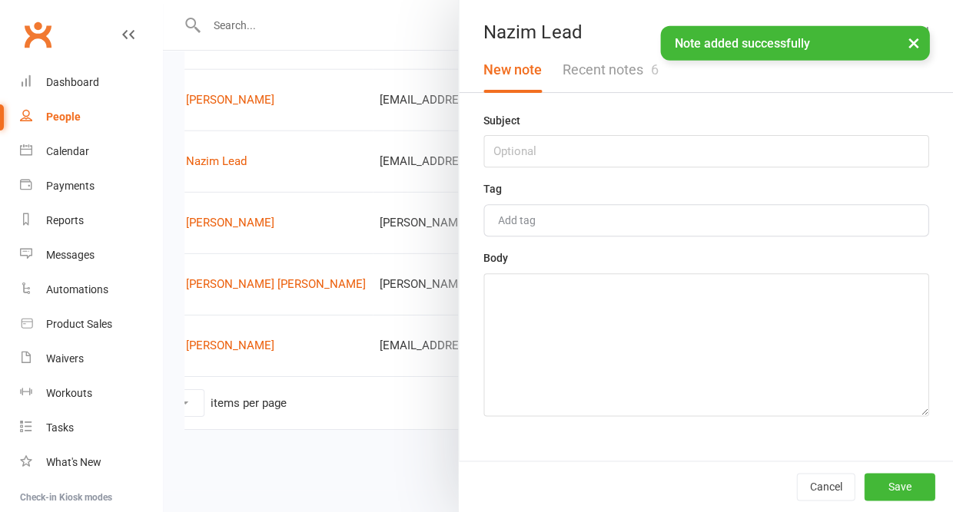
click at [625, 77] on button "Recent notes 6" at bounding box center [610, 70] width 116 height 45
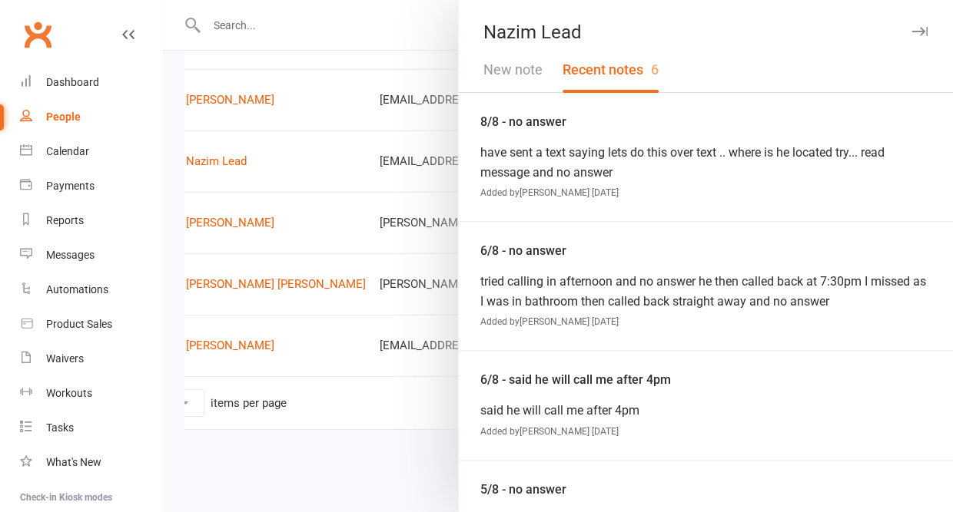
click at [527, 76] on button "New note" at bounding box center [512, 70] width 79 height 45
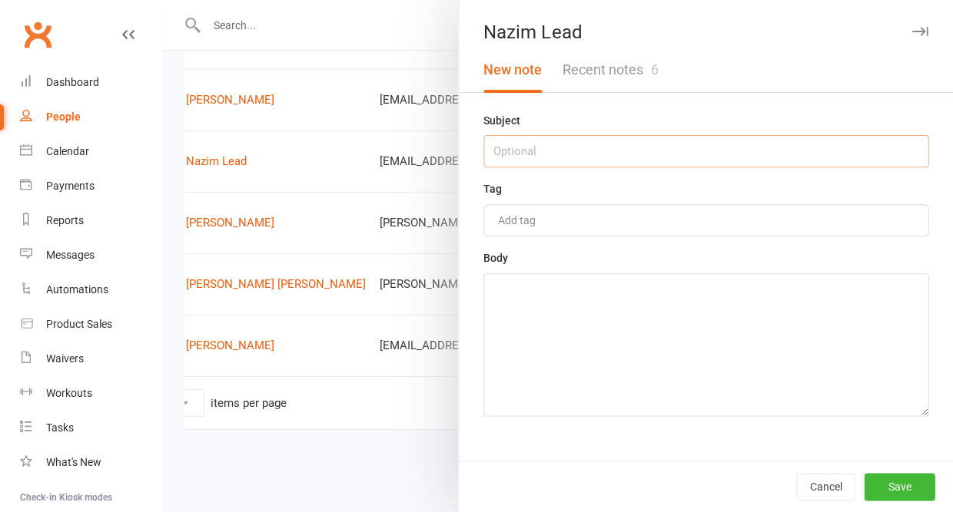
click at [516, 158] on input "text" at bounding box center [705, 151] width 445 height 32
type input "12/8 - no answer"
click at [555, 336] on textarea at bounding box center [705, 344] width 445 height 143
type textarea "sent another text seeing if still interested"
click at [900, 482] on button "Save" at bounding box center [898, 487] width 71 height 28
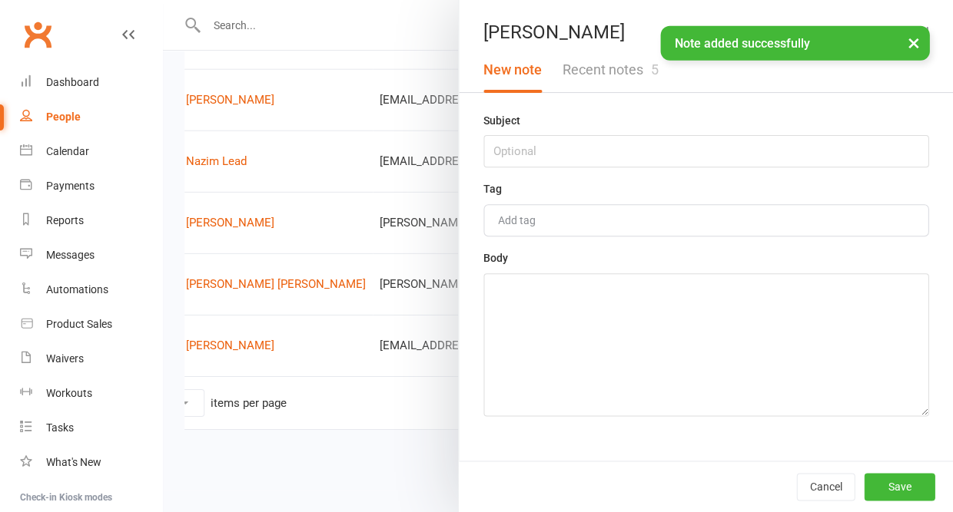
click at [625, 81] on button "Recent notes 5" at bounding box center [610, 70] width 116 height 45
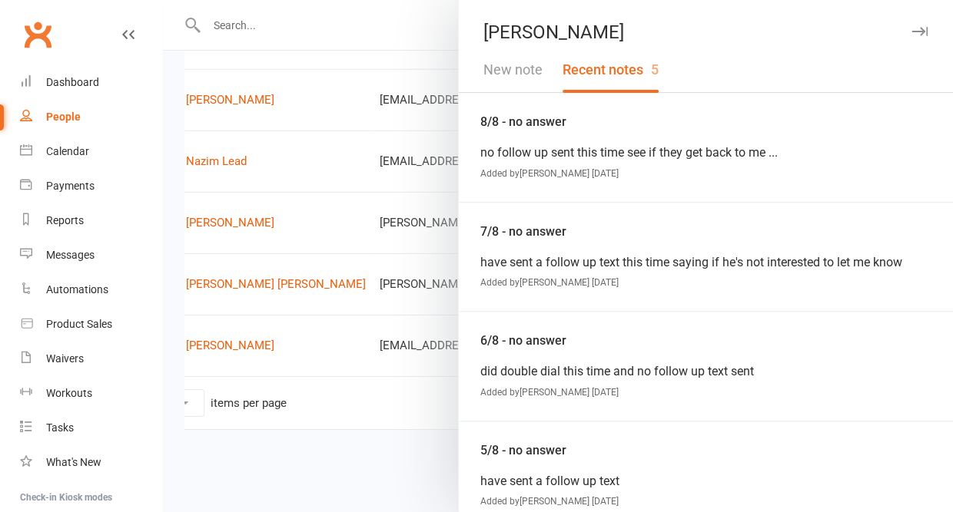
click at [522, 65] on button "New note" at bounding box center [512, 70] width 79 height 45
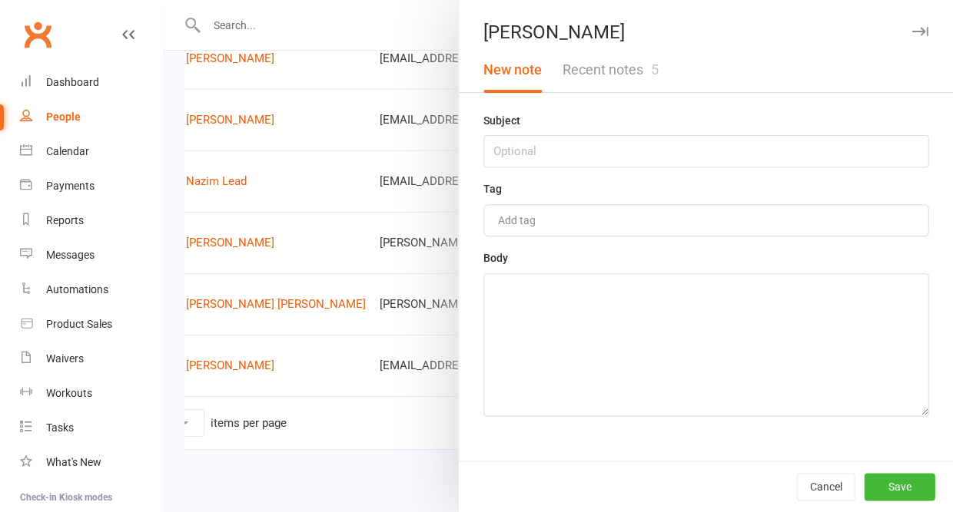
scroll to position [661, 0]
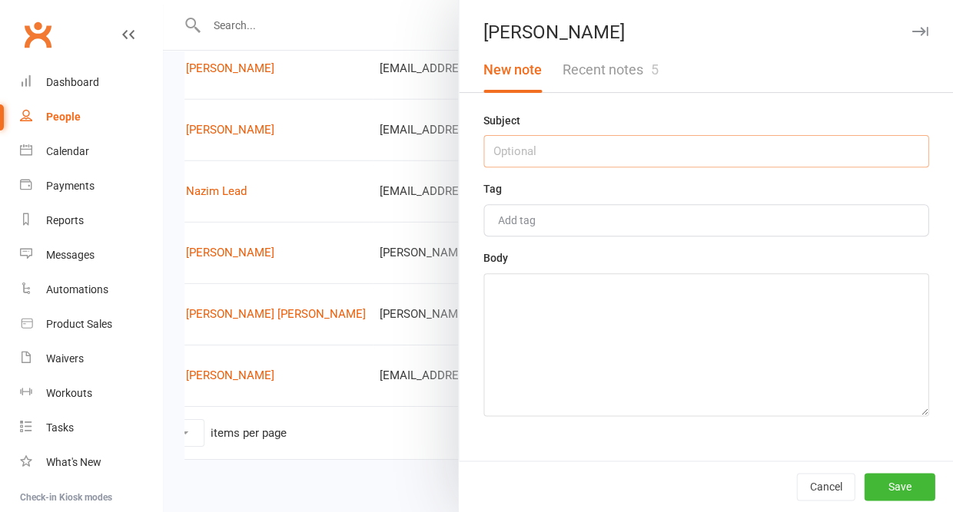
click at [522, 157] on input "text" at bounding box center [705, 151] width 445 height 32
type input "12/8 -no answer"
click at [514, 338] on textarea at bounding box center [705, 344] width 445 height 143
type textarea "have left a voicemail"
click at [888, 481] on button "Save" at bounding box center [898, 487] width 71 height 28
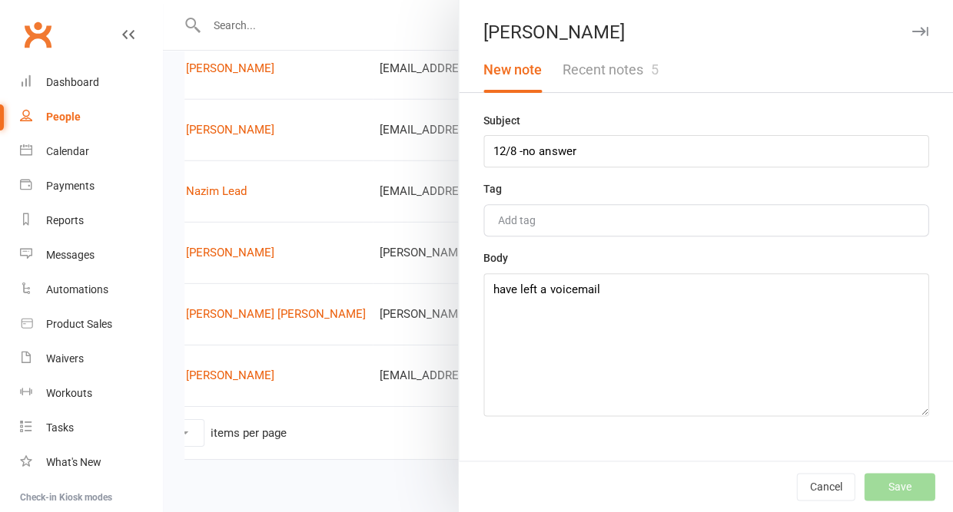
click at [916, 31] on icon "button" at bounding box center [919, 31] width 16 height 9
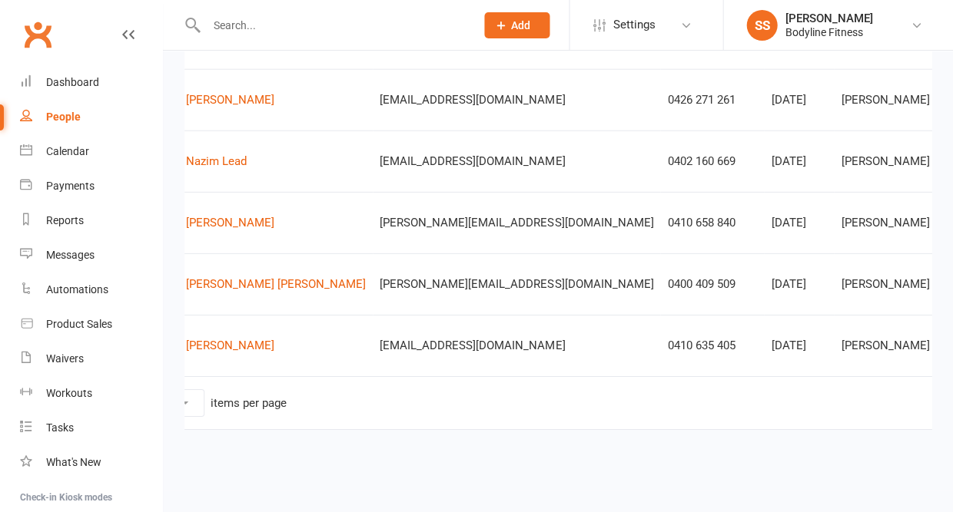
scroll to position [694, 0]
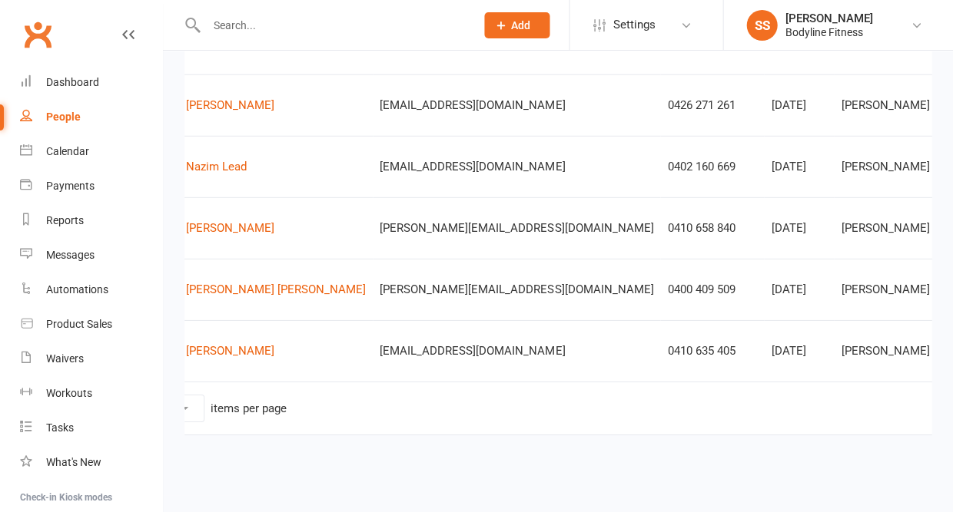
scroll to position [664, 0]
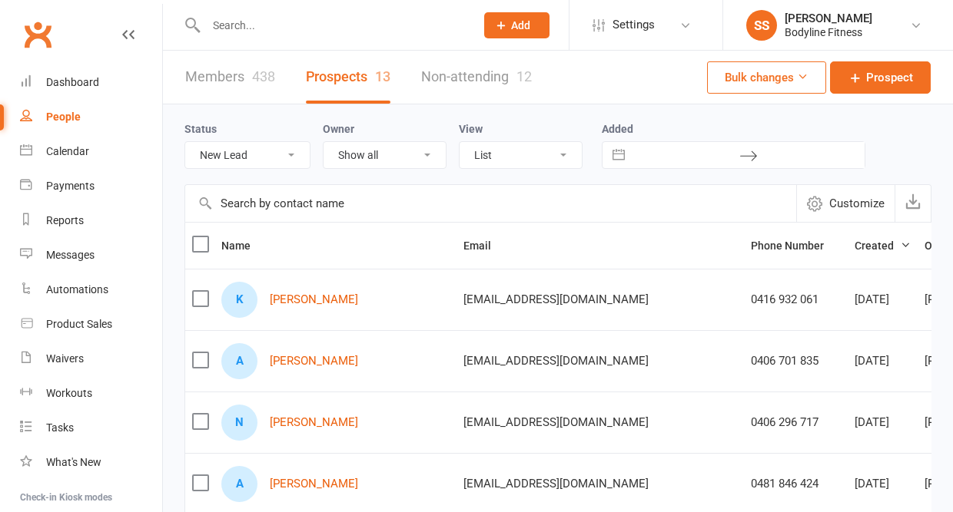
select select "New Lead"
select select "50"
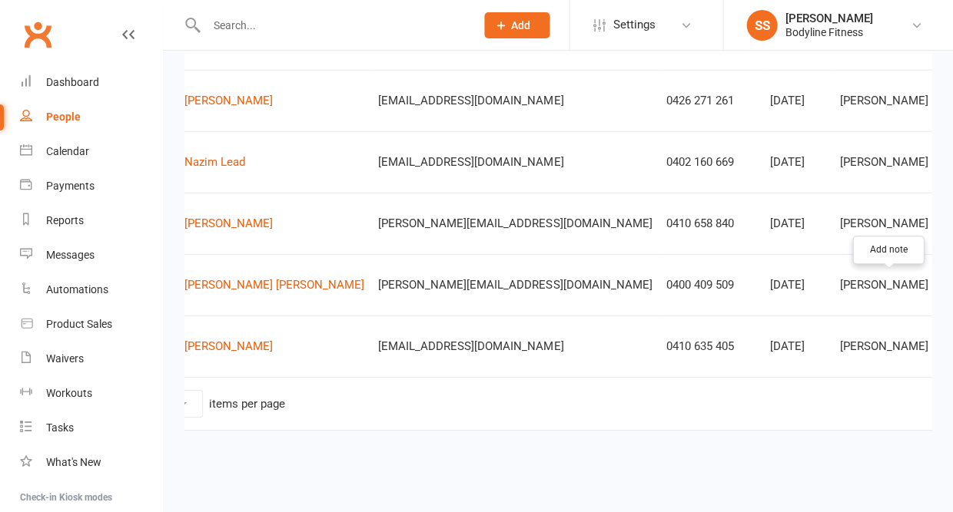
scroll to position [0, 84]
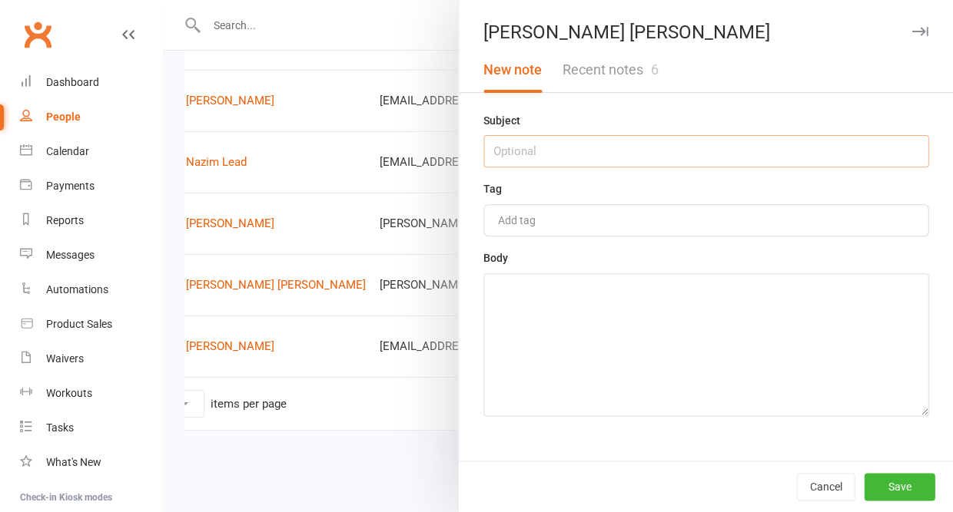
click at [665, 157] on input "text" at bounding box center [705, 151] width 445 height 32
type input "12/8 - name is [PERSON_NAME]"
click at [578, 321] on textarea at bounding box center [705, 344] width 445 height 143
type textarea "sent email with info"
click at [895, 483] on button "Save" at bounding box center [898, 487] width 71 height 28
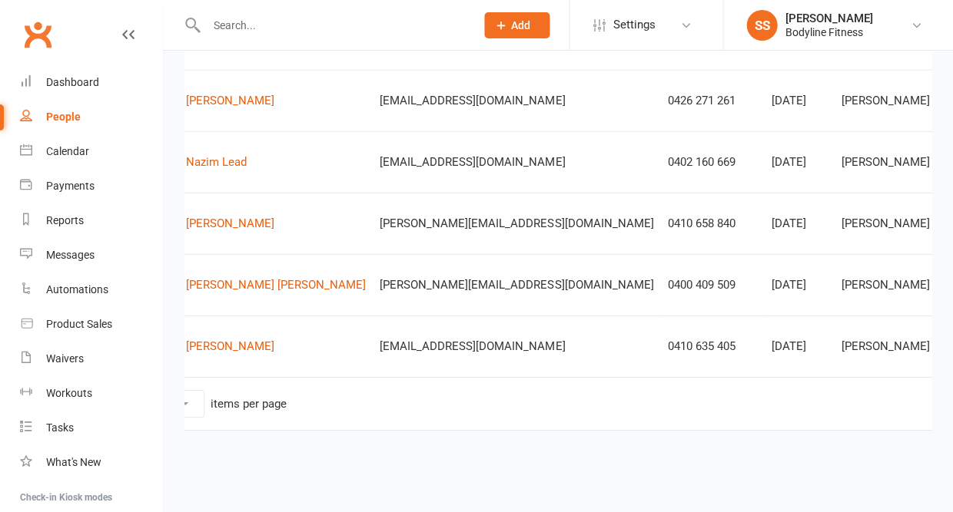
drag, startPoint x: 299, startPoint y: 287, endPoint x: 423, endPoint y: 284, distance: 124.5
click at [423, 284] on tr "J [PERSON_NAME] [PERSON_NAME] [PERSON_NAME][EMAIL_ADDRESS][DOMAIN_NAME] 0400 40…" at bounding box center [614, 284] width 1027 height 61
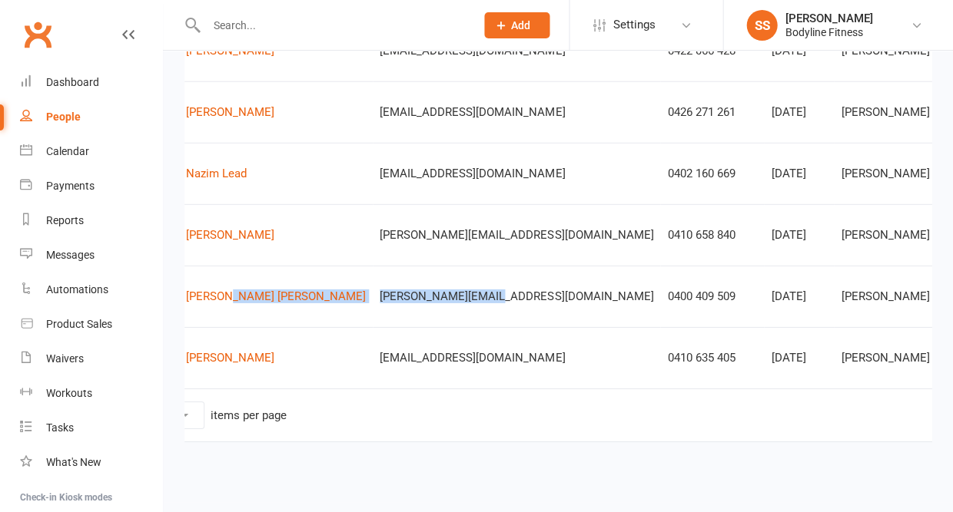
scroll to position [678, 0]
click at [433, 318] on td "[PERSON_NAME][EMAIL_ADDRESS][DOMAIN_NAME]" at bounding box center [516, 297] width 287 height 61
drag, startPoint x: 305, startPoint y: 304, endPoint x: 423, endPoint y: 304, distance: 118.3
click at [423, 304] on td "[PERSON_NAME][EMAIL_ADDRESS][DOMAIN_NAME]" at bounding box center [516, 297] width 287 height 61
copy span "[PERSON_NAME][EMAIL_ADDRESS][DOMAIN_NAME]"
